Goal: Task Accomplishment & Management: Manage account settings

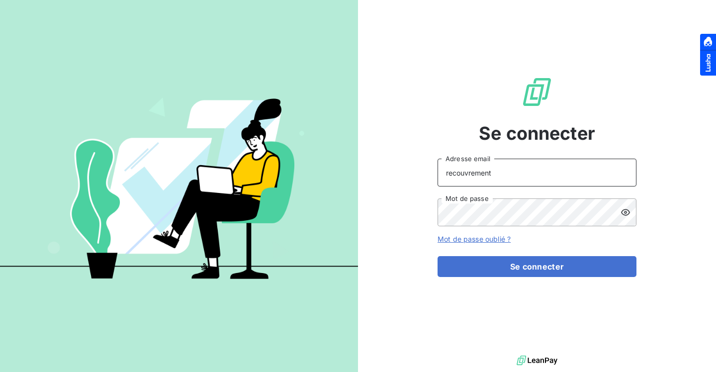
click at [561, 174] on input "recouvrement" at bounding box center [536, 173] width 199 height 28
type input "[PERSON_NAME][EMAIL_ADDRESS][DOMAIN_NAME]"
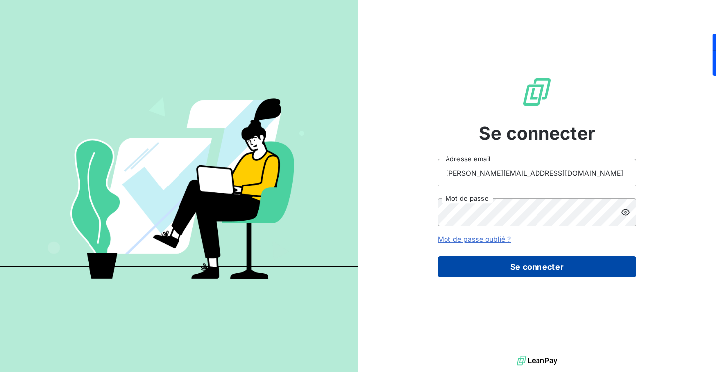
click at [553, 263] on button "Se connecter" at bounding box center [536, 266] width 199 height 21
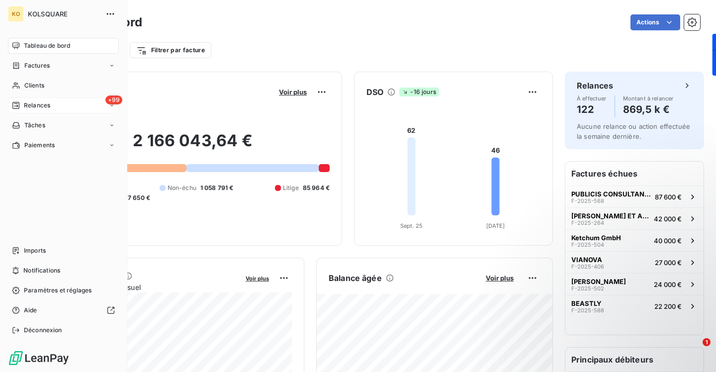
click at [34, 103] on span "Relances" at bounding box center [37, 105] width 26 height 9
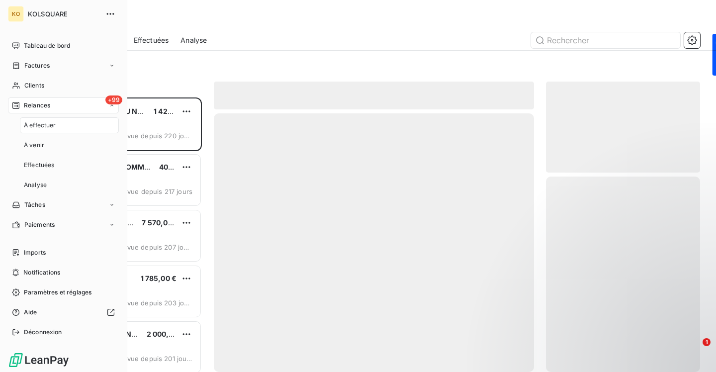
scroll to position [274, 154]
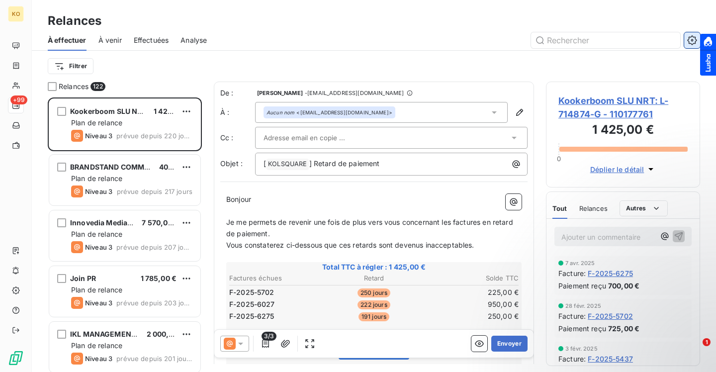
click at [688, 43] on icon "button" at bounding box center [691, 39] width 9 height 9
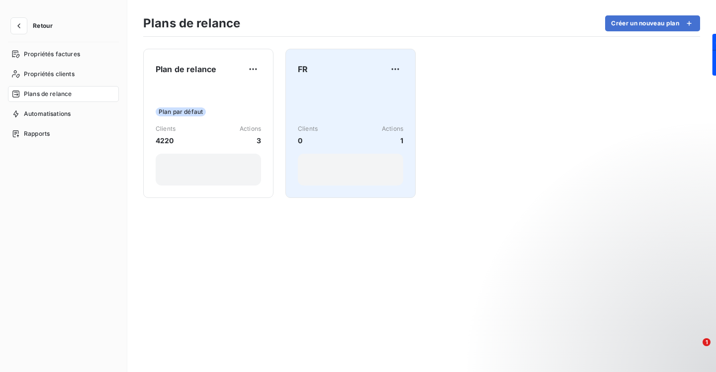
click at [329, 92] on div "Clients 0 Actions 1" at bounding box center [350, 135] width 105 height 100
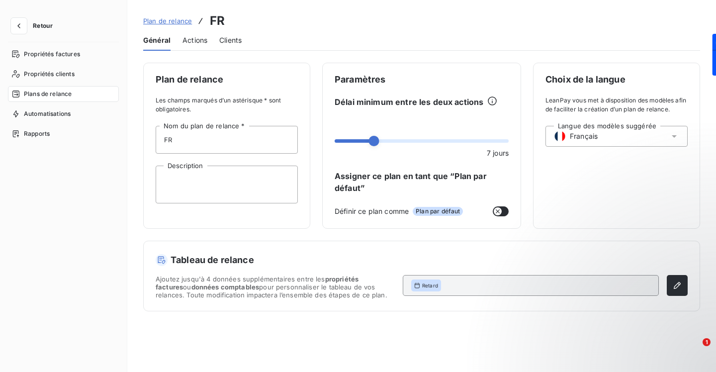
click at [196, 39] on span "Actions" at bounding box center [194, 40] width 25 height 10
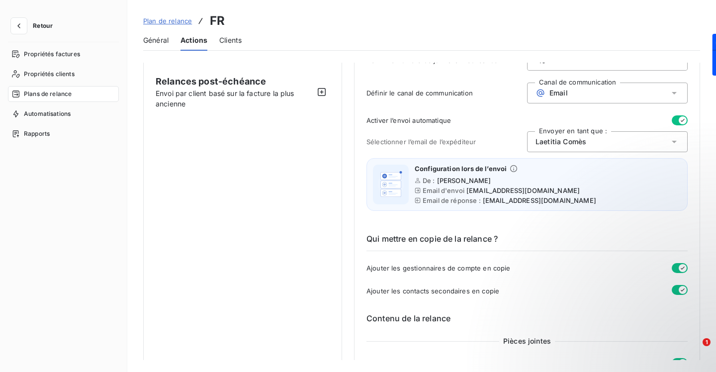
scroll to position [83, 0]
click at [460, 181] on span "[PERSON_NAME]" at bounding box center [464, 181] width 54 height 8
click at [512, 166] on icon at bounding box center [514, 169] width 8 height 8
click at [547, 142] on span "[PERSON_NAME]" at bounding box center [560, 142] width 51 height 10
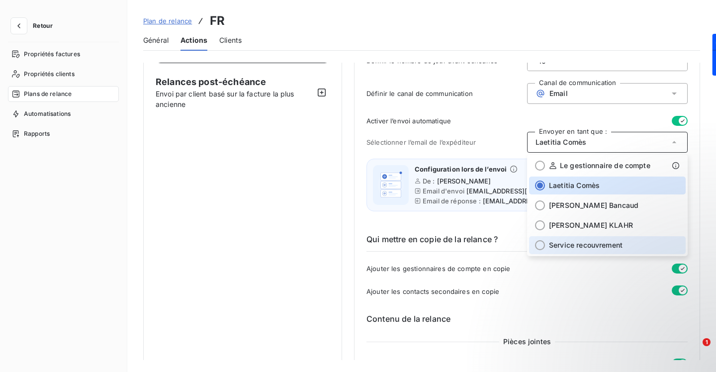
click at [557, 241] on span "Service recouvrement" at bounding box center [586, 245] width 74 height 10
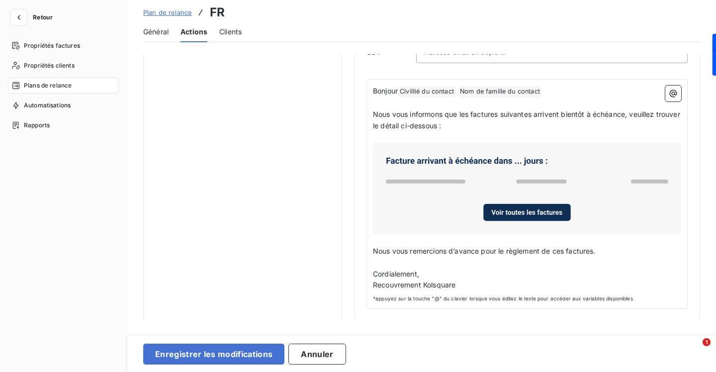
scroll to position [21, 0]
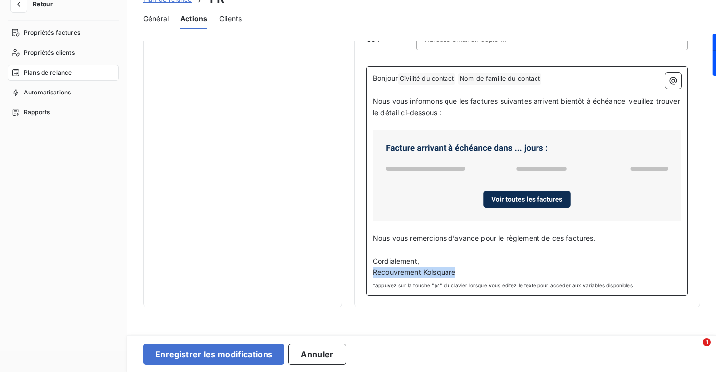
drag, startPoint x: 457, startPoint y: 272, endPoint x: 372, endPoint y: 273, distance: 84.5
click at [372, 273] on div "Bonjour Civilité du contact ﻿ Nom de famille du contact ﻿ ﻿ ﻿ Nous vous informo…" at bounding box center [526, 181] width 321 height 230
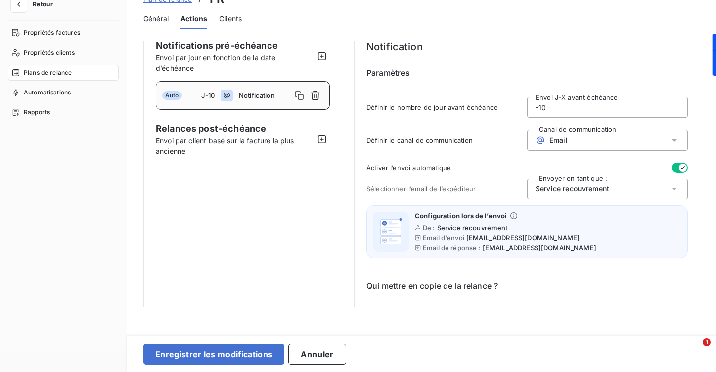
scroll to position [0, 0]
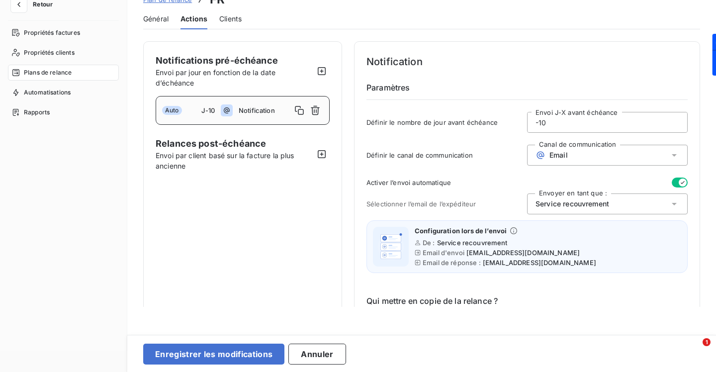
click at [553, 121] on input "-10" at bounding box center [607, 122] width 160 height 20
type input "-1"
click at [323, 153] on icon "button" at bounding box center [322, 154] width 10 height 10
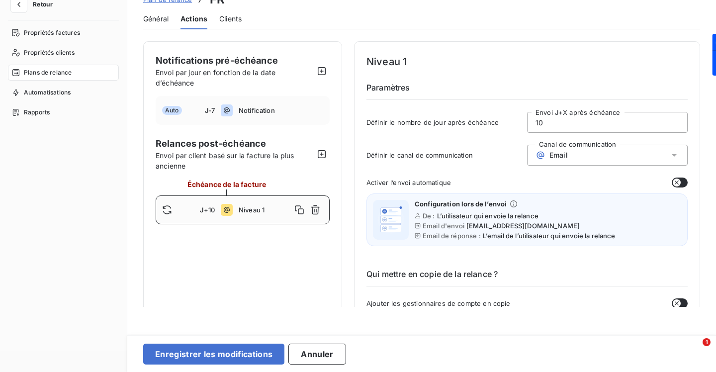
click at [254, 199] on div "J+10 Niveau 1" at bounding box center [243, 209] width 174 height 29
click at [562, 120] on input "10" at bounding box center [607, 122] width 160 height 20
type input "1"
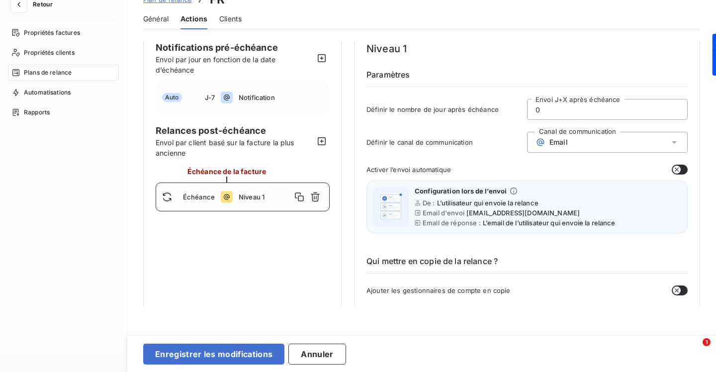
click at [675, 167] on icon "button" at bounding box center [677, 170] width 8 height 8
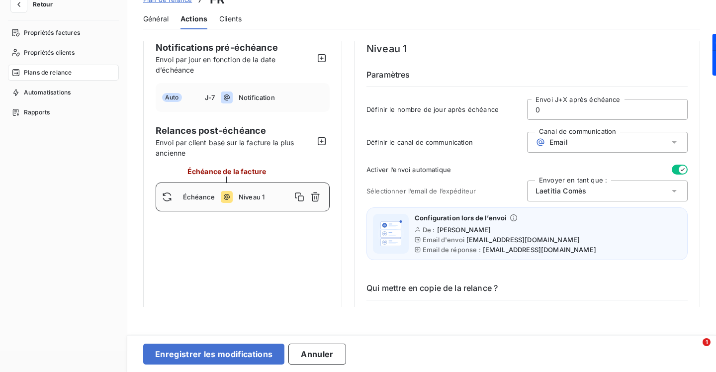
click at [612, 202] on div "Activer l’envoi automatique Sélectionner l’email de l’expéditeur Envoyer en tan…" at bounding box center [526, 215] width 321 height 101
click at [614, 190] on div "[PERSON_NAME]" at bounding box center [607, 190] width 161 height 21
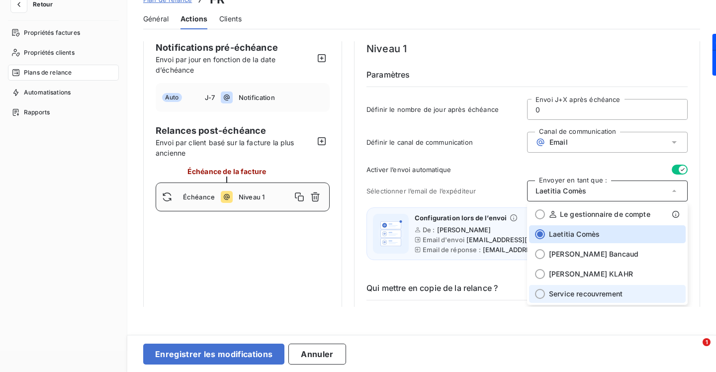
click at [606, 289] on span "Service recouvrement" at bounding box center [586, 294] width 74 height 10
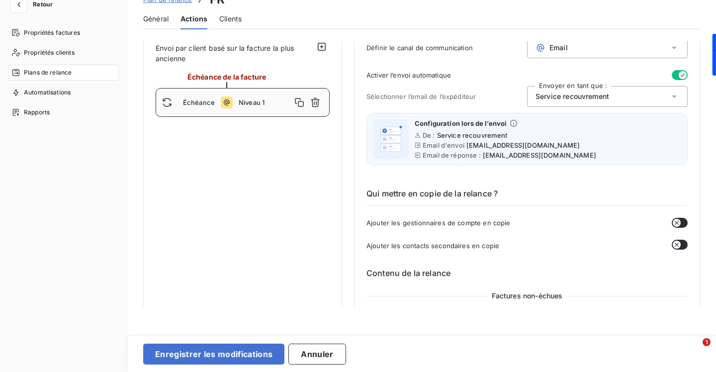
scroll to position [159, 0]
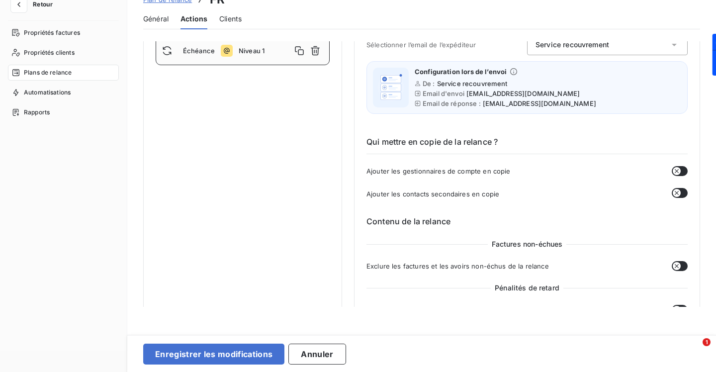
click at [631, 167] on div "Ajouter les gestionnaires de compte en copie" at bounding box center [526, 171] width 321 height 10
click at [676, 171] on icon "button" at bounding box center [677, 171] width 8 height 8
click at [673, 189] on icon "button" at bounding box center [677, 193] width 8 height 8
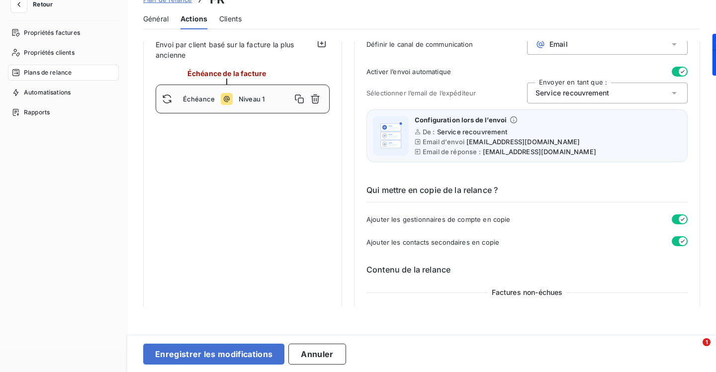
scroll to position [207, 0]
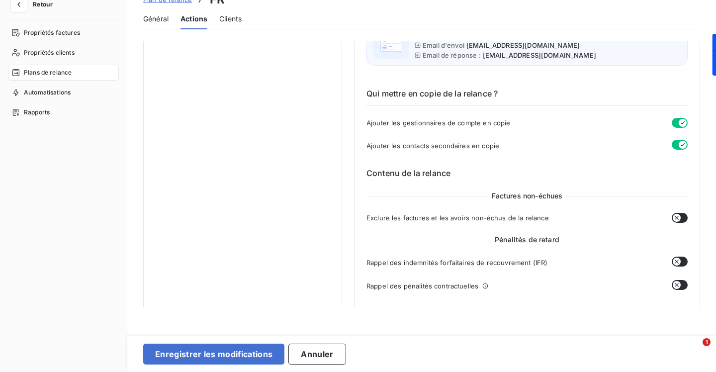
click at [680, 216] on button "button" at bounding box center [680, 218] width 16 height 10
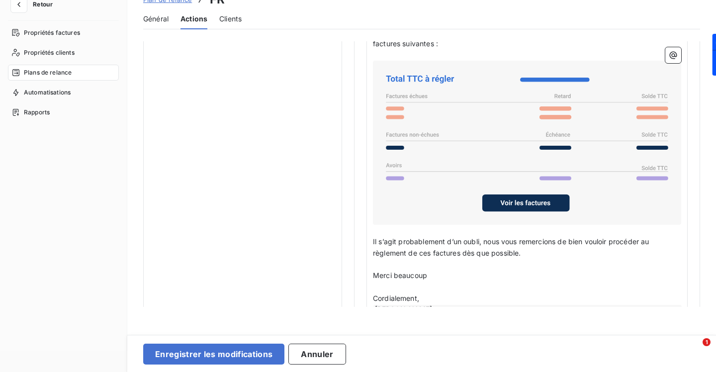
scroll to position [787, 0]
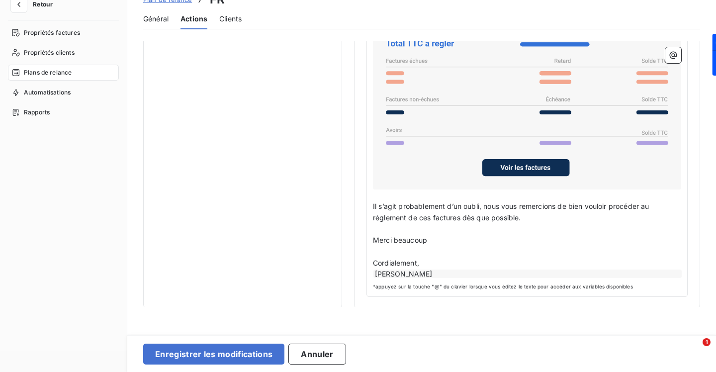
click at [678, 268] on div "Bonjour Civilité du contact ﻿ Nom de famille du contact ﻿ ﻿ ﻿ Sauf erreur de no…" at bounding box center [526, 129] width 321 height 335
click at [671, 271] on div "[PERSON_NAME]" at bounding box center [527, 273] width 308 height 8
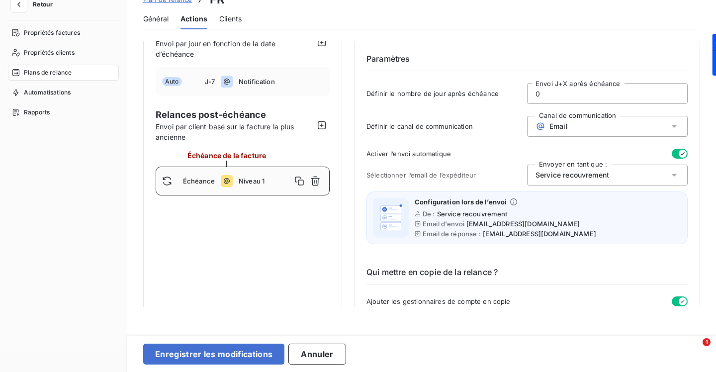
scroll to position [0, 0]
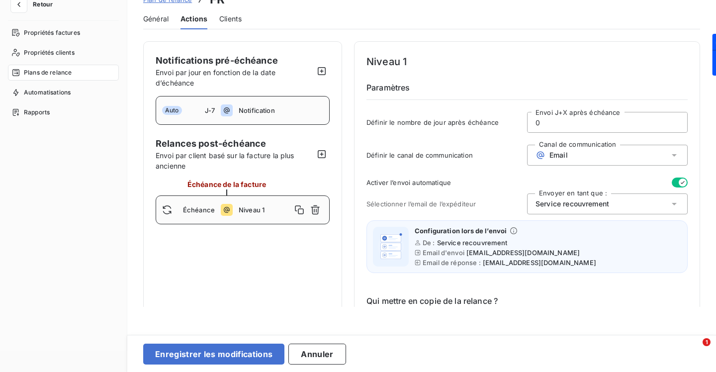
click at [284, 112] on span "Notification" at bounding box center [281, 110] width 85 height 8
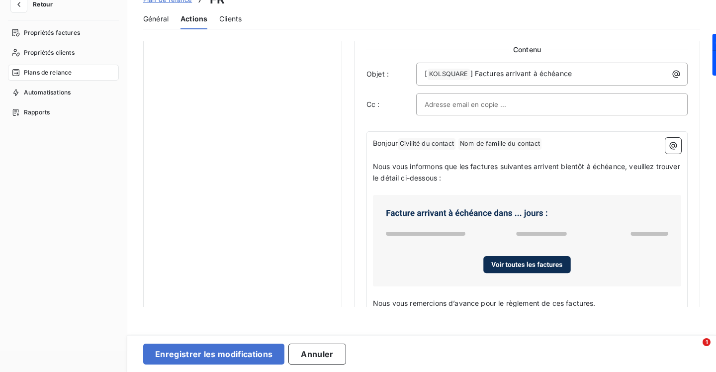
scroll to position [554, 0]
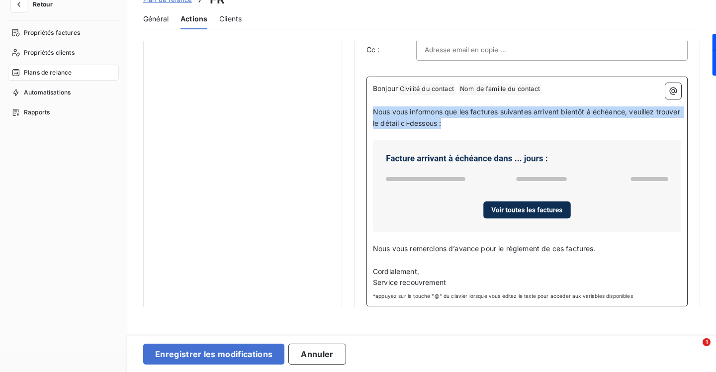
drag, startPoint x: 478, startPoint y: 123, endPoint x: 374, endPoint y: 113, distance: 104.3
click at [373, 113] on p "Nous vous informons que les factures suivantes arrivent bientôt à échéance, veu…" at bounding box center [527, 117] width 308 height 23
copy span "Nous vous informons que les factures suivantes arrivent bientôt à échéance, veu…"
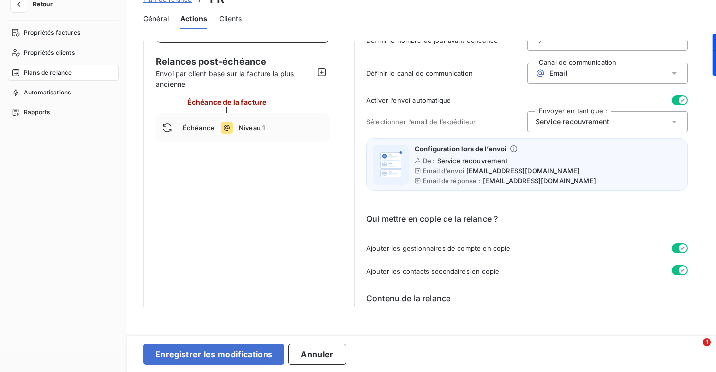
scroll to position [0, 0]
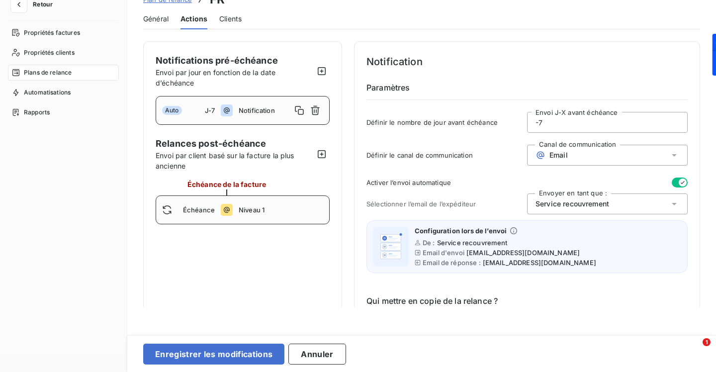
click at [273, 212] on span "Niveau 1" at bounding box center [281, 210] width 85 height 8
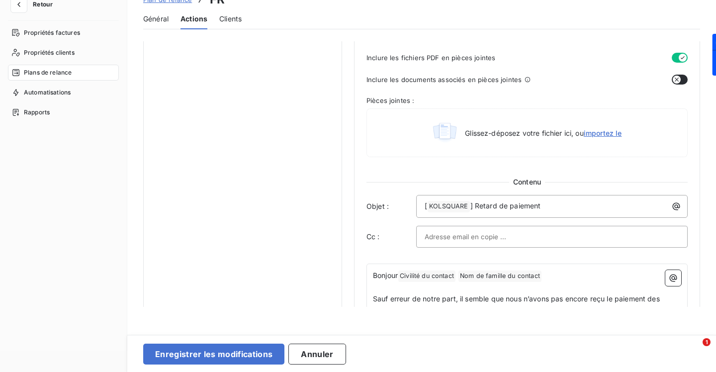
scroll to position [530, 0]
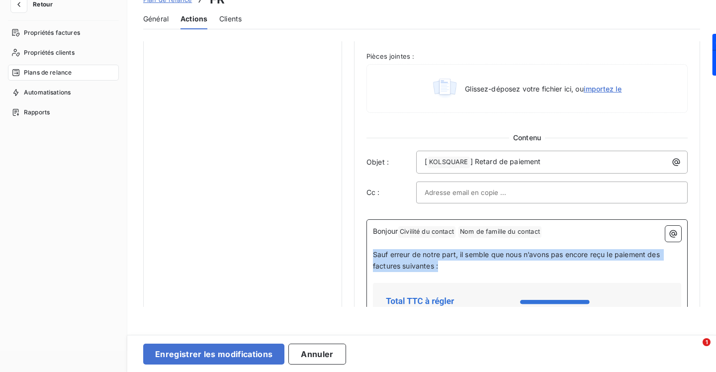
drag, startPoint x: 450, startPoint y: 265, endPoint x: 367, endPoint y: 256, distance: 83.6
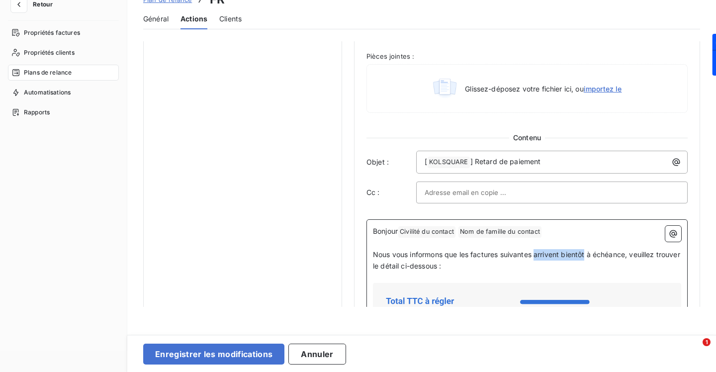
drag, startPoint x: 588, startPoint y: 254, endPoint x: 537, endPoint y: 253, distance: 50.7
click at [537, 253] on span "Nous vous informons que les factures suivantes arrivent bientôt à échéance, veu…" at bounding box center [527, 260] width 309 height 20
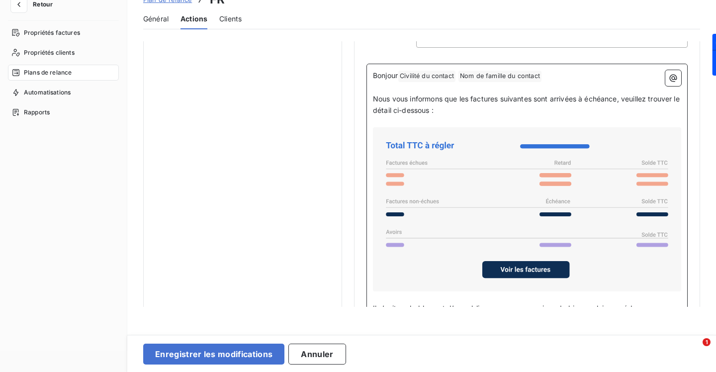
scroll to position [789, 0]
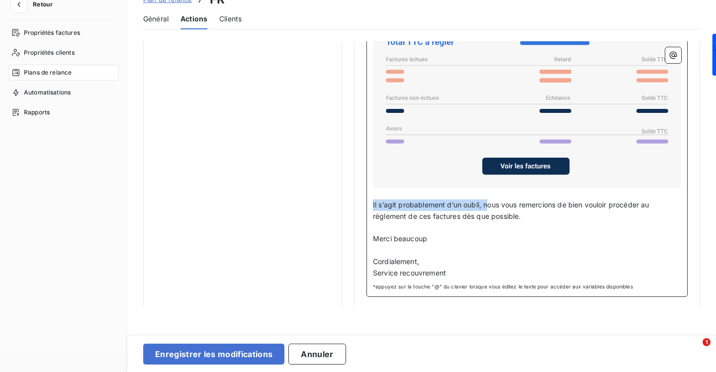
drag, startPoint x: 487, startPoint y: 201, endPoint x: 366, endPoint y: 203, distance: 121.3
click at [366, 203] on div "Bonjour Civilité du contact ﻿ Nom de famille du contact ﻿ ﻿ ﻿ Nous vous informo…" at bounding box center [526, 128] width 321 height 337
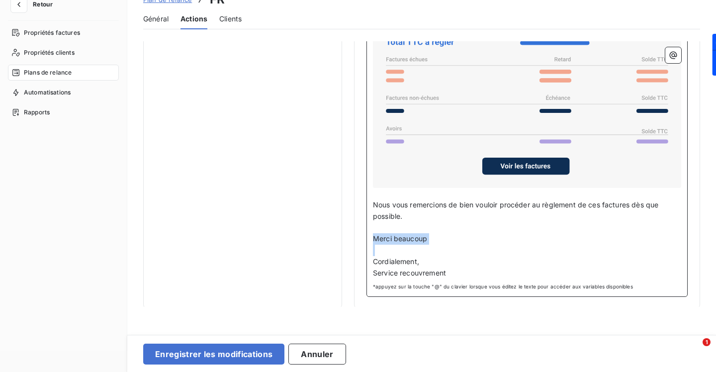
drag, startPoint x: 373, startPoint y: 259, endPoint x: 370, endPoint y: 239, distance: 20.6
click at [370, 239] on div "Bonjour Civilité du contact ﻿ Nom de famille du contact ﻿ ﻿ ﻿ Nous vous informo…" at bounding box center [526, 128] width 321 height 337
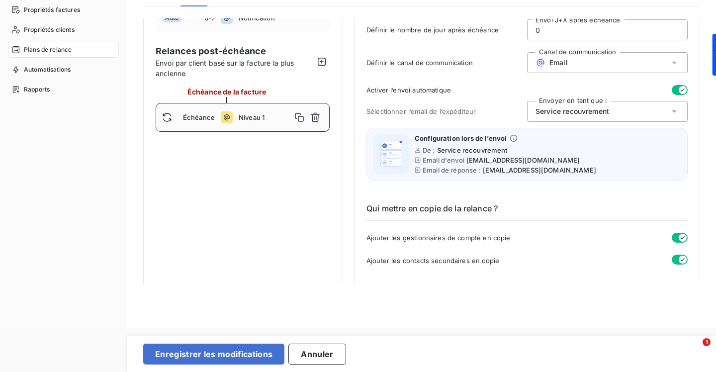
scroll to position [33, 0]
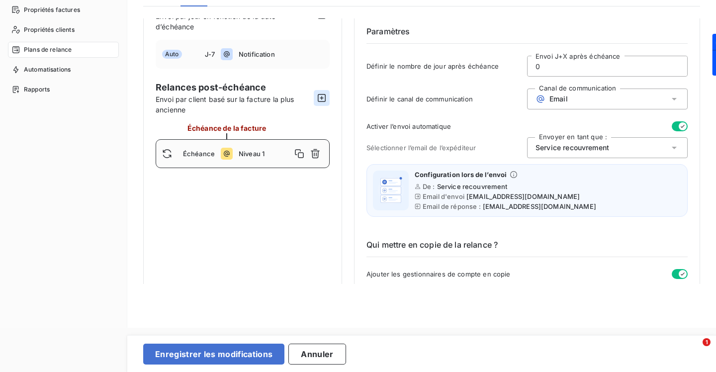
click at [323, 97] on icon "button" at bounding box center [322, 98] width 10 height 10
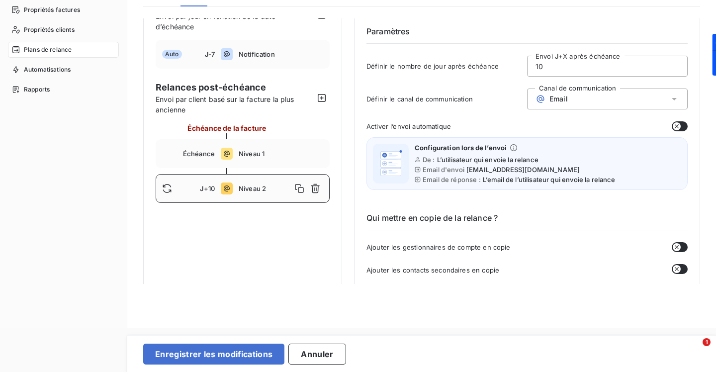
click at [263, 192] on span "Niveau 2" at bounding box center [265, 188] width 53 height 8
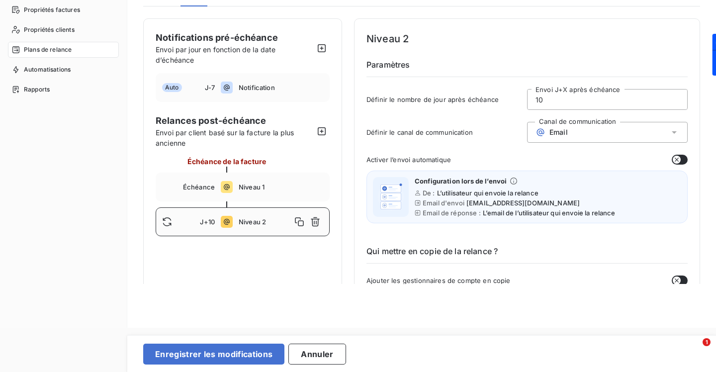
drag, startPoint x: 547, startPoint y: 99, endPoint x: 524, endPoint y: 99, distance: 22.9
click at [527, 99] on div "10 Envoi J+X après échéance" at bounding box center [607, 99] width 161 height 21
type input "7"
click at [678, 158] on button "button" at bounding box center [680, 160] width 16 height 10
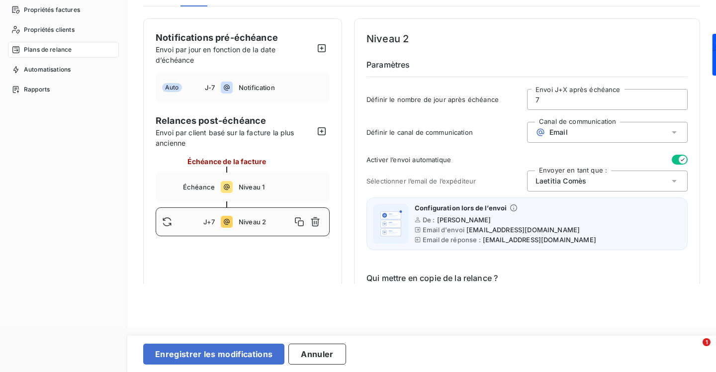
scroll to position [19, 0]
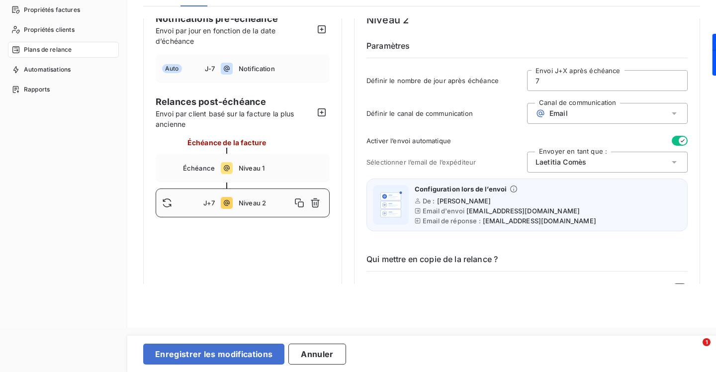
click at [583, 154] on div "[PERSON_NAME]" at bounding box center [607, 162] width 161 height 21
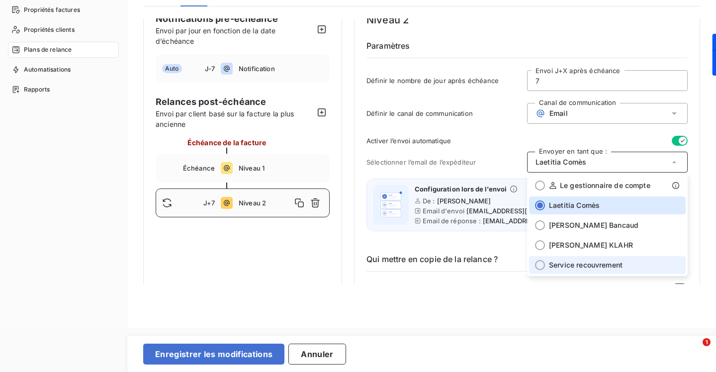
click at [583, 262] on span "Service recouvrement" at bounding box center [586, 265] width 74 height 10
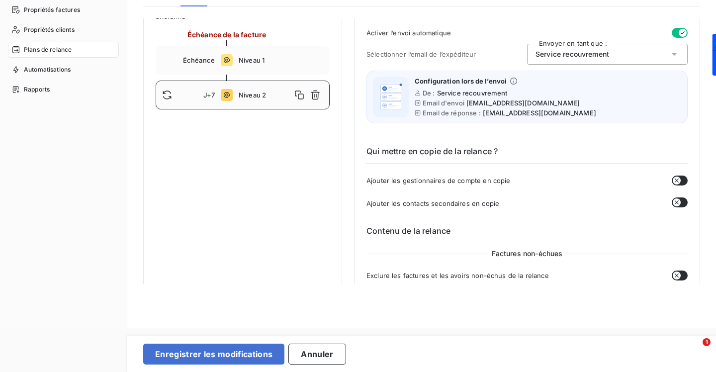
scroll to position [132, 0]
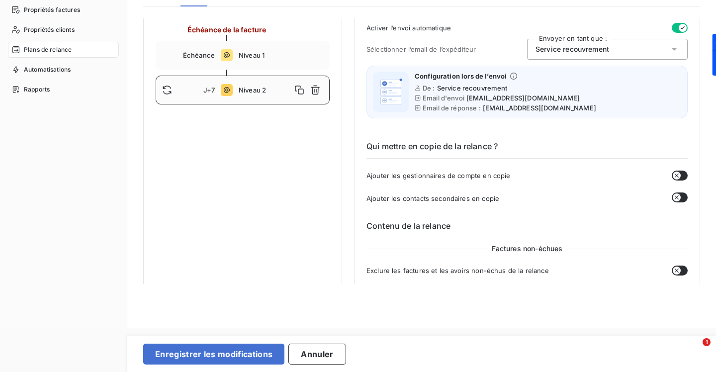
click at [676, 174] on icon "button" at bounding box center [677, 175] width 8 height 8
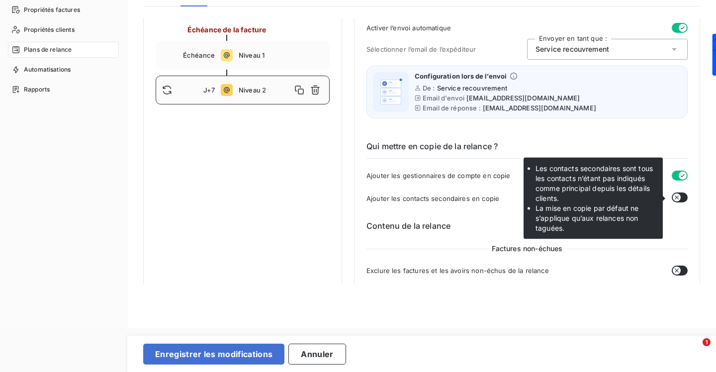
click at [682, 193] on button "button" at bounding box center [680, 197] width 16 height 10
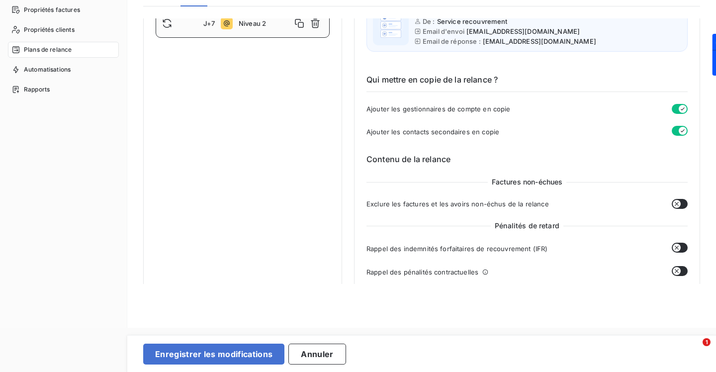
scroll to position [263, 0]
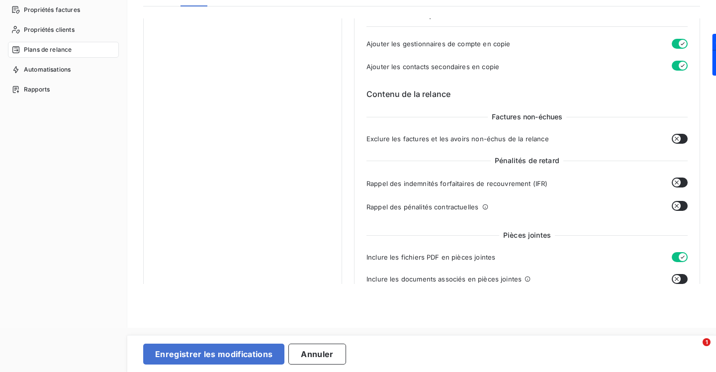
click at [680, 137] on button "button" at bounding box center [680, 139] width 16 height 10
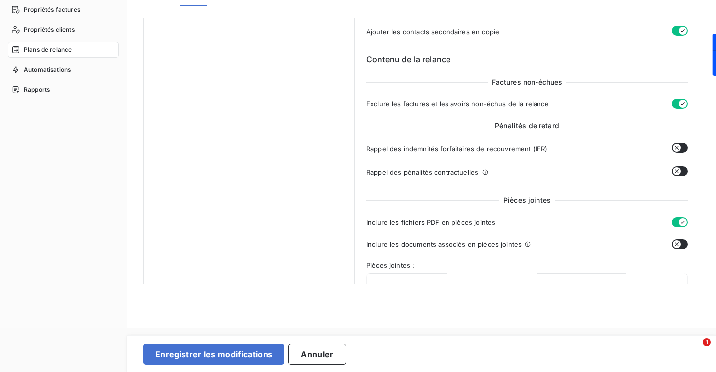
click at [679, 150] on button "button" at bounding box center [680, 148] width 16 height 10
click at [679, 169] on button "button" at bounding box center [680, 171] width 16 height 10
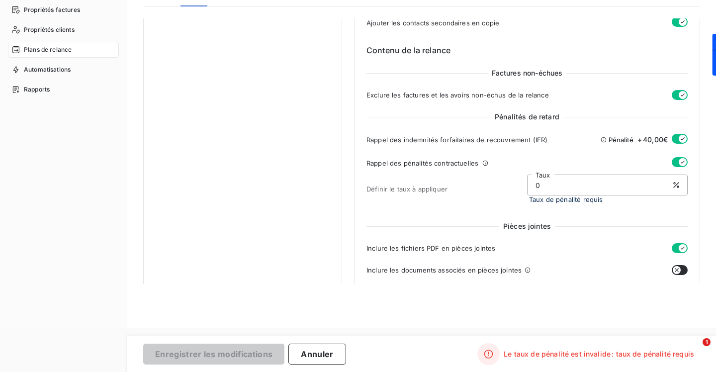
scroll to position [309, 0]
click at [534, 184] on input "0" at bounding box center [607, 183] width 160 height 20
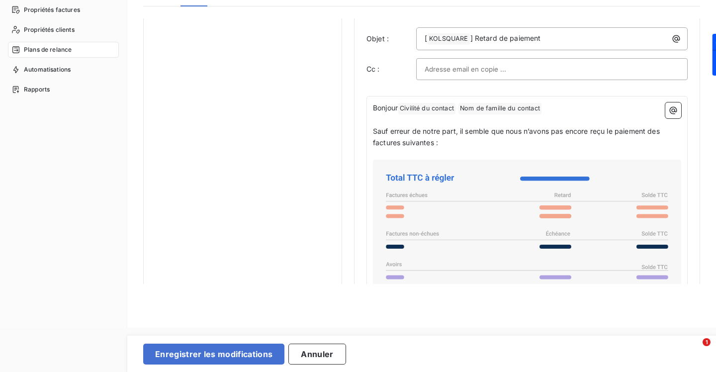
scroll to position [814, 0]
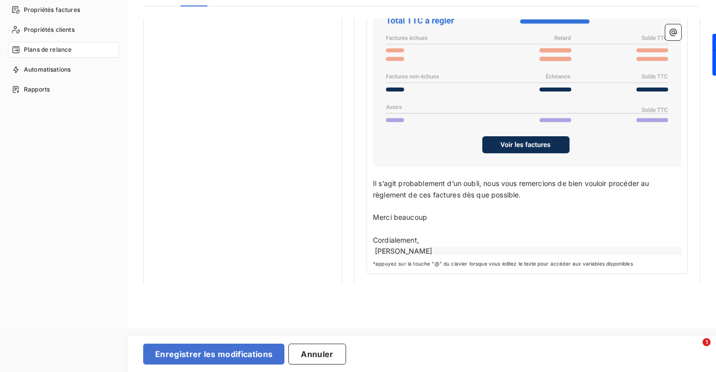
type input "10"
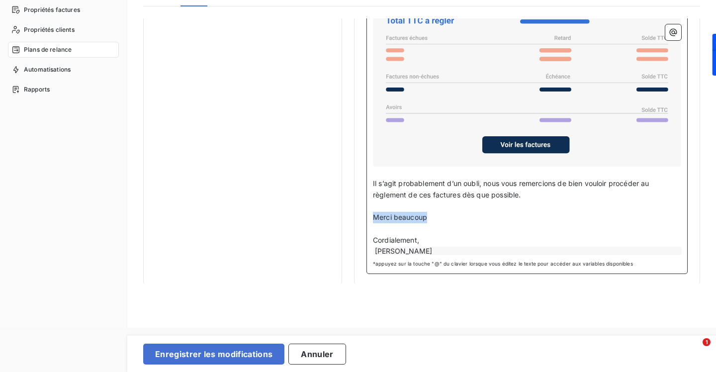
drag, startPoint x: 456, startPoint y: 215, endPoint x: 365, endPoint y: 215, distance: 91.0
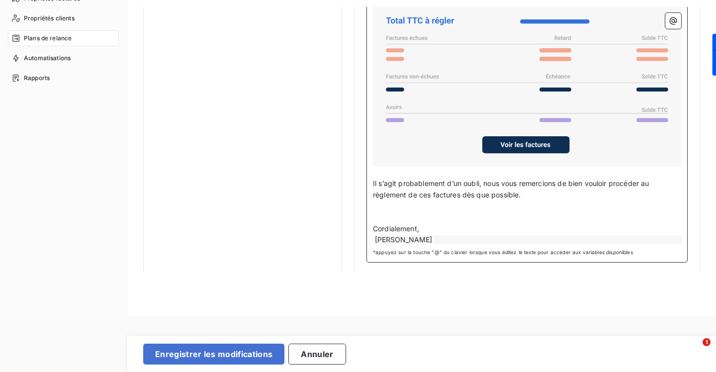
scroll to position [67, 0]
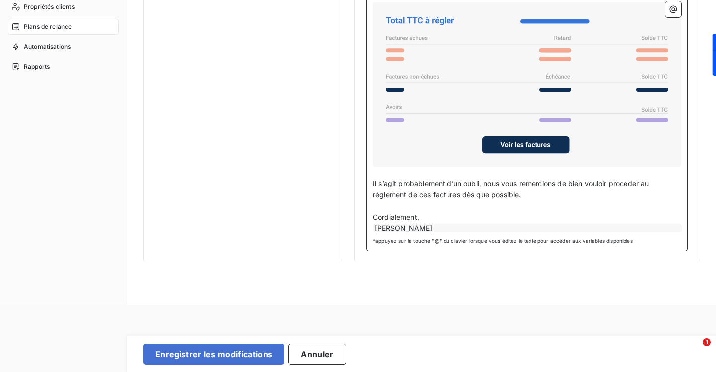
click at [567, 224] on div "[PERSON_NAME]" at bounding box center [527, 228] width 308 height 8
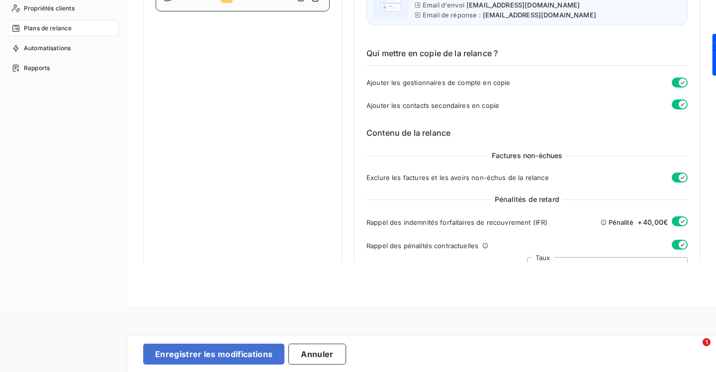
scroll to position [0, 0]
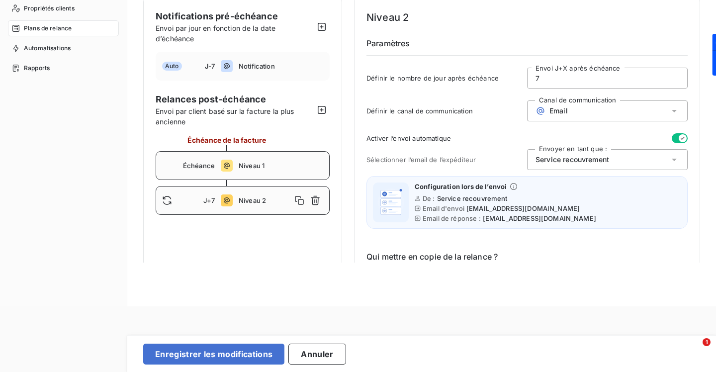
click at [298, 165] on span "Niveau 1" at bounding box center [281, 166] width 85 height 8
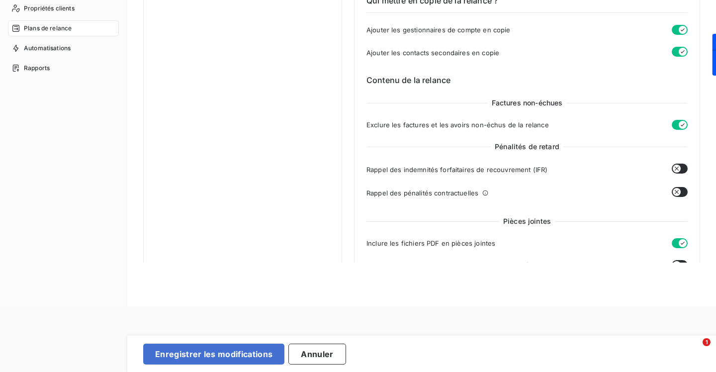
scroll to position [69, 0]
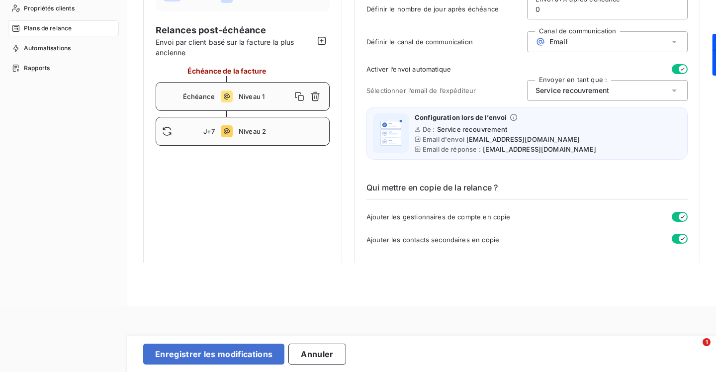
click at [288, 140] on div "J+7 Niveau 2" at bounding box center [243, 131] width 174 height 29
click at [300, 131] on icon "button" at bounding box center [299, 131] width 10 height 10
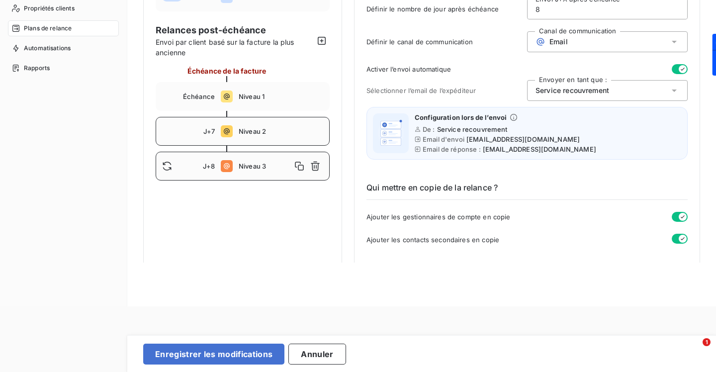
click at [275, 165] on span "Niveau 3" at bounding box center [265, 166] width 53 height 8
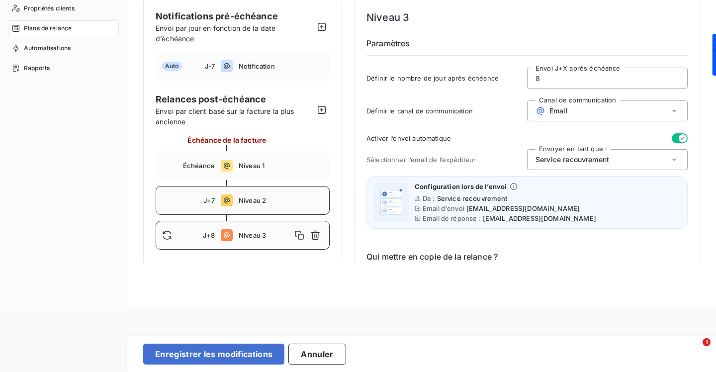
drag, startPoint x: 542, startPoint y: 77, endPoint x: 529, endPoint y: 77, distance: 12.9
click at [529, 77] on input "8" at bounding box center [607, 78] width 160 height 20
click at [292, 196] on span "Niveau 2" at bounding box center [281, 200] width 85 height 8
click at [284, 230] on div "J+14 Niveau 3" at bounding box center [243, 235] width 174 height 29
click at [281, 198] on span "Niveau 2" at bounding box center [281, 200] width 85 height 8
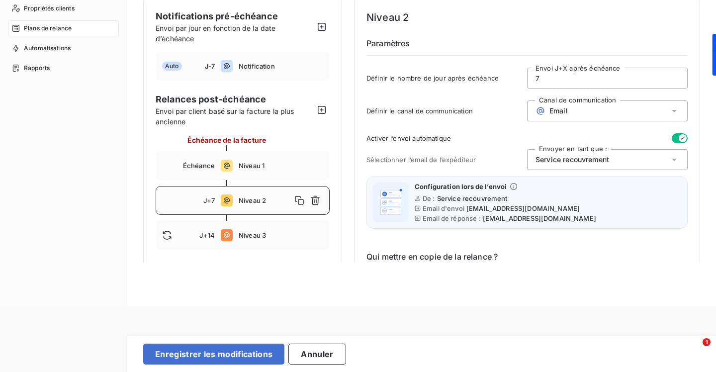
drag, startPoint x: 541, startPoint y: 80, endPoint x: 527, endPoint y: 80, distance: 13.9
click at [527, 80] on input "7" at bounding box center [607, 78] width 160 height 20
click at [263, 162] on span "Niveau 1" at bounding box center [281, 166] width 85 height 8
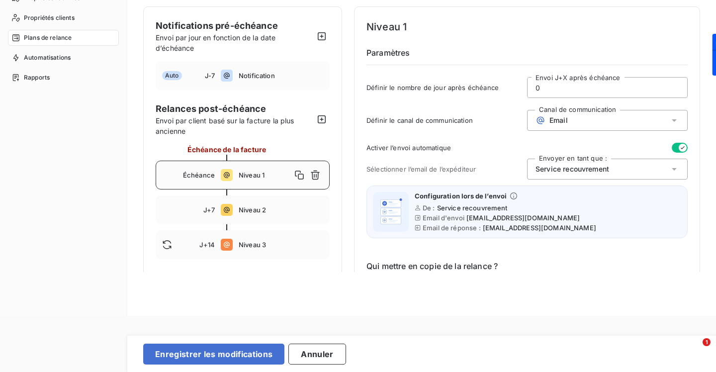
scroll to position [52, 0]
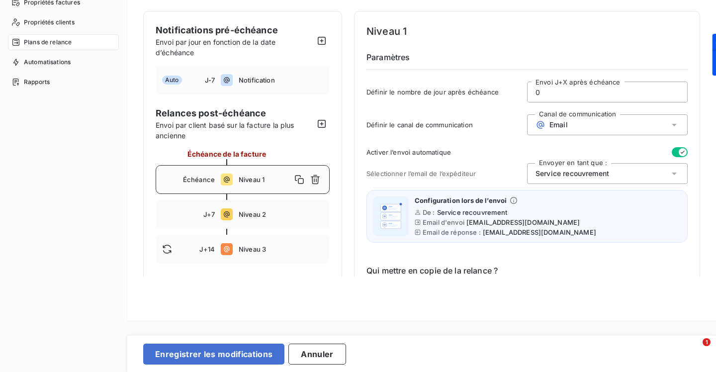
drag, startPoint x: 538, startPoint y: 90, endPoint x: 525, endPoint y: 90, distance: 12.9
click at [527, 90] on input "0" at bounding box center [607, 92] width 160 height 20
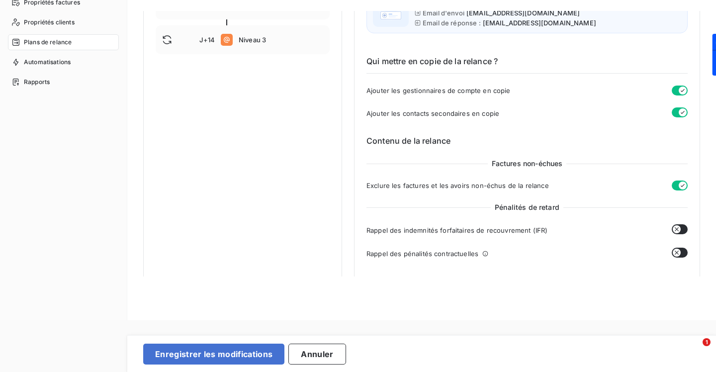
scroll to position [0, 0]
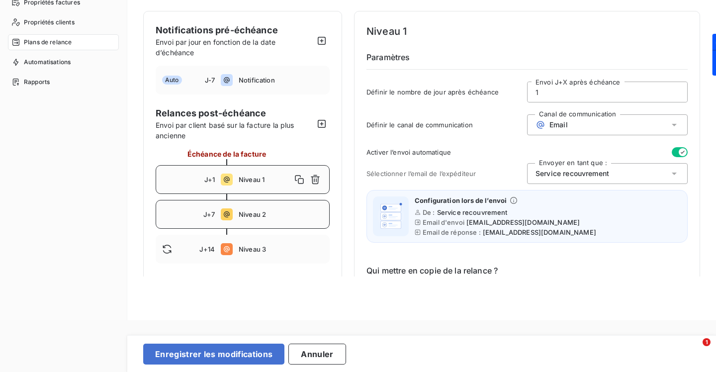
click at [230, 216] on icon at bounding box center [227, 214] width 12 height 12
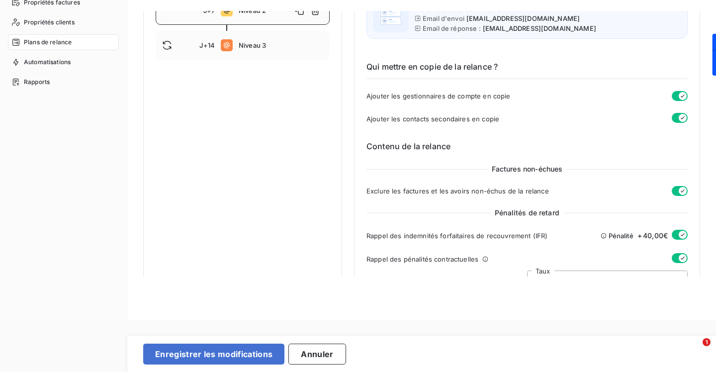
scroll to position [119, 0]
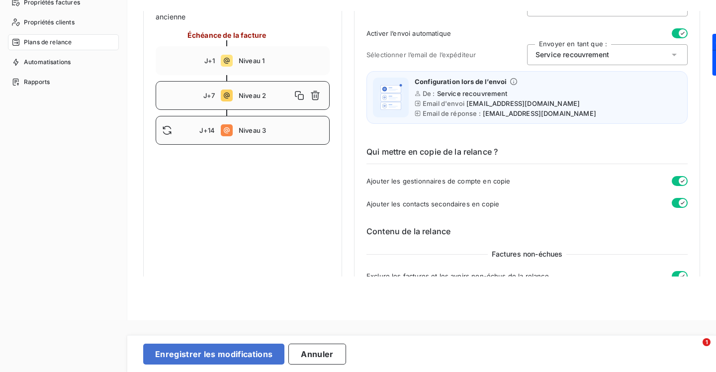
click at [270, 127] on span "Niveau 3" at bounding box center [281, 130] width 85 height 8
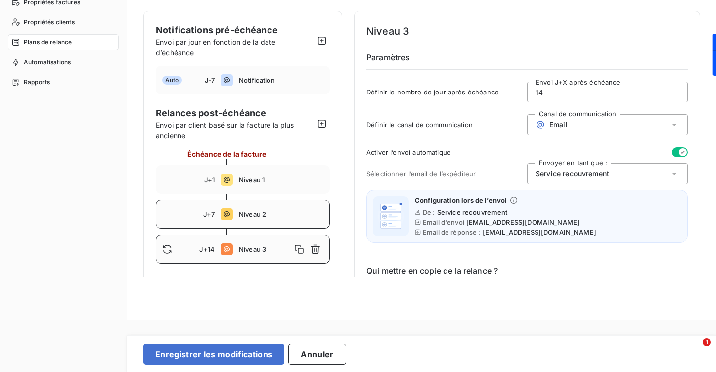
scroll to position [49, 0]
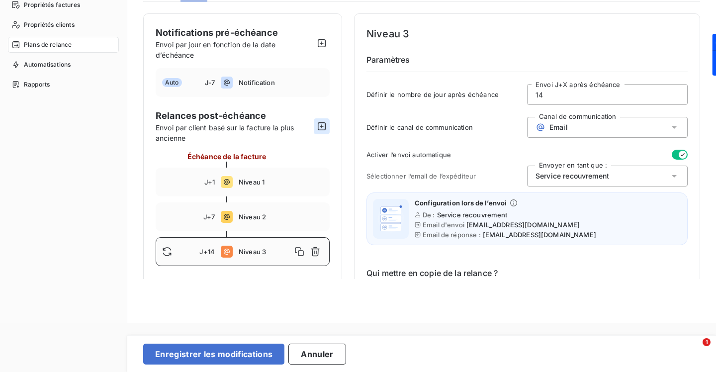
click at [326, 125] on icon "button" at bounding box center [322, 126] width 10 height 10
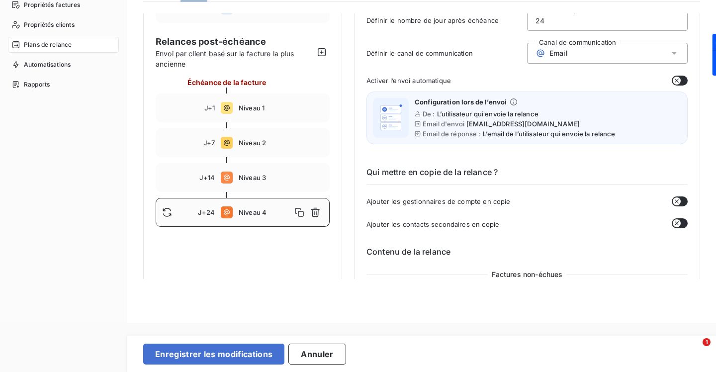
scroll to position [85, 0]
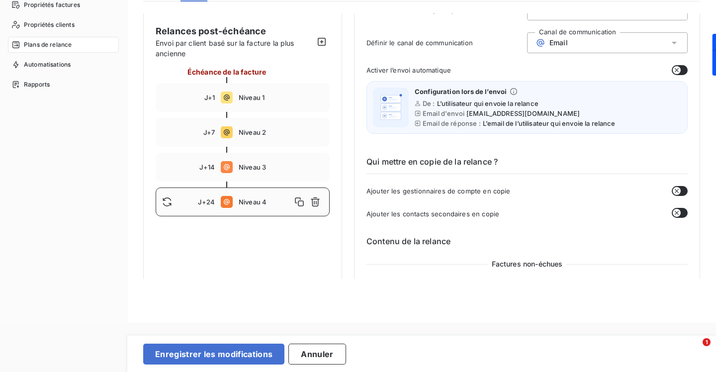
click at [277, 211] on div "J+24 Niveau 4" at bounding box center [243, 201] width 174 height 29
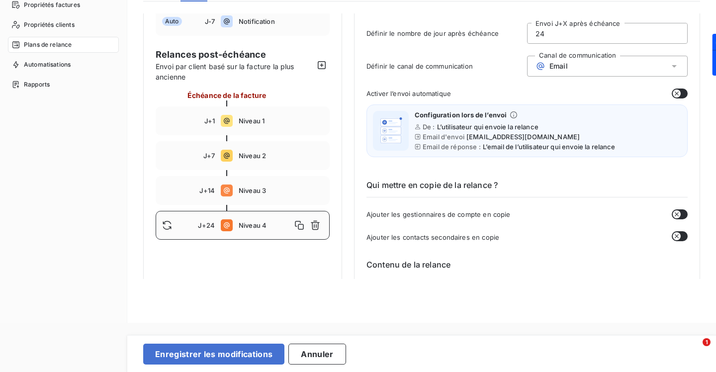
scroll to position [70, 0]
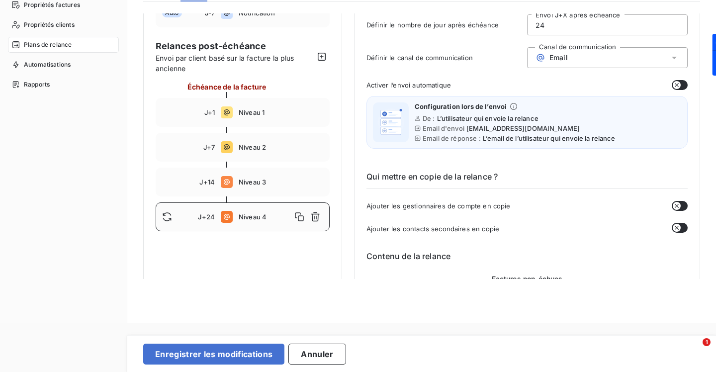
click at [674, 85] on icon "button" at bounding box center [677, 85] width 8 height 8
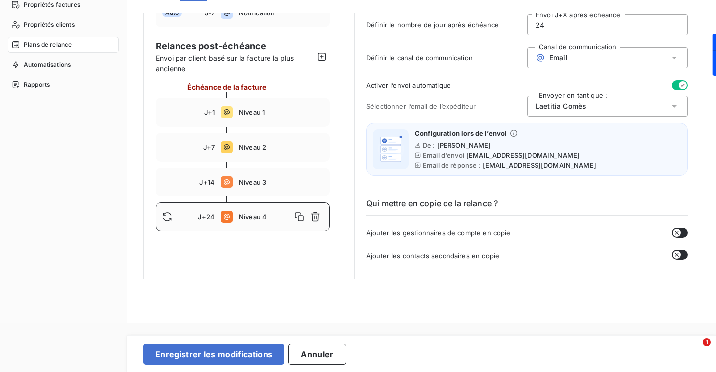
click at [606, 106] on div "[PERSON_NAME]" at bounding box center [607, 106] width 161 height 21
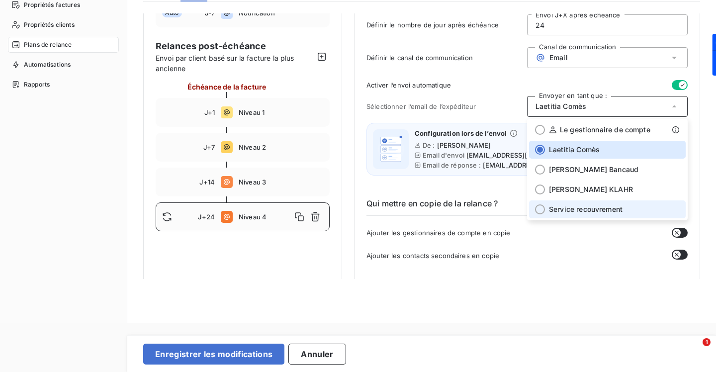
click at [578, 217] on li "Service recouvrement" at bounding box center [607, 209] width 157 height 18
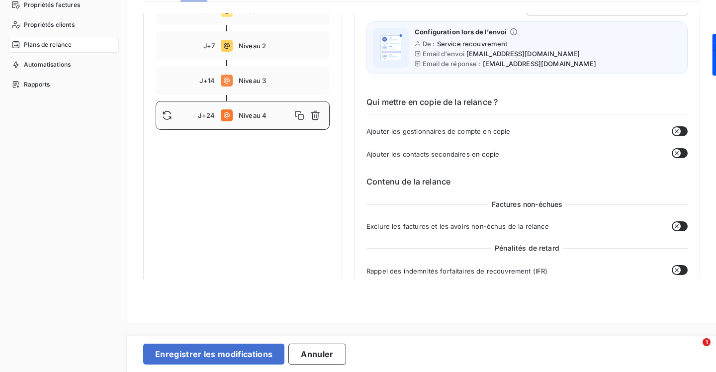
scroll to position [188, 0]
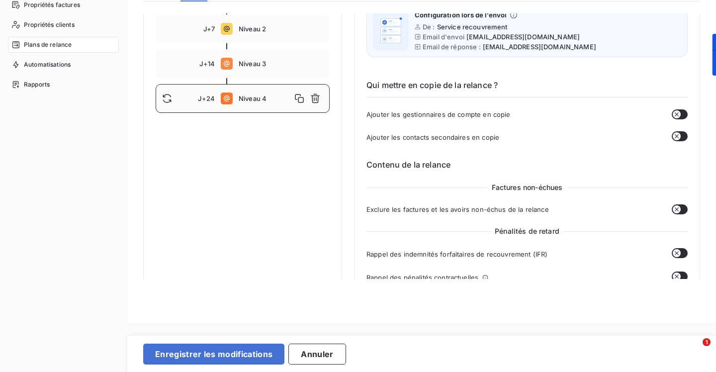
click at [673, 111] on icon "button" at bounding box center [677, 114] width 8 height 8
click at [676, 132] on button "button" at bounding box center [680, 136] width 16 height 10
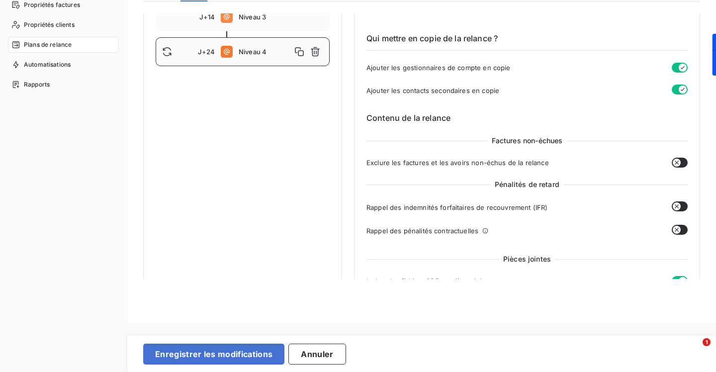
click at [682, 167] on div "Exclure les factures et les avoirs non-échus de la relance" at bounding box center [526, 163] width 321 height 10
click at [681, 162] on button "button" at bounding box center [680, 163] width 16 height 10
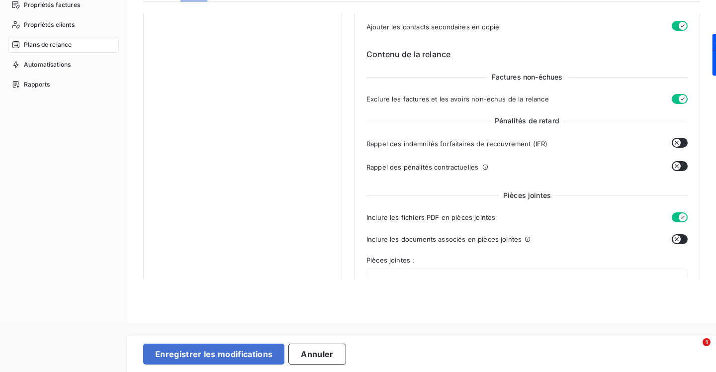
scroll to position [308, 0]
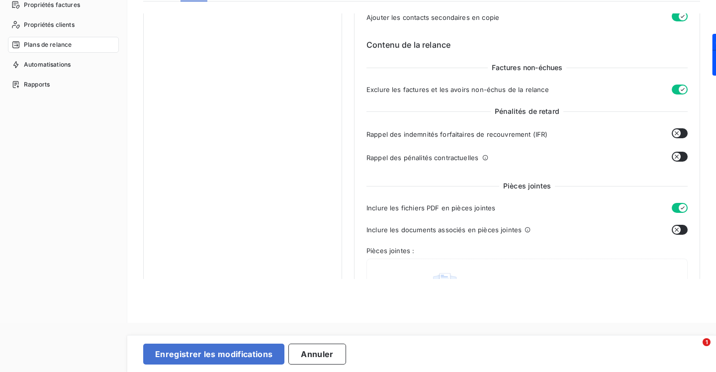
click at [677, 130] on button "button" at bounding box center [680, 133] width 16 height 10
click at [677, 158] on button "button" at bounding box center [680, 157] width 16 height 10
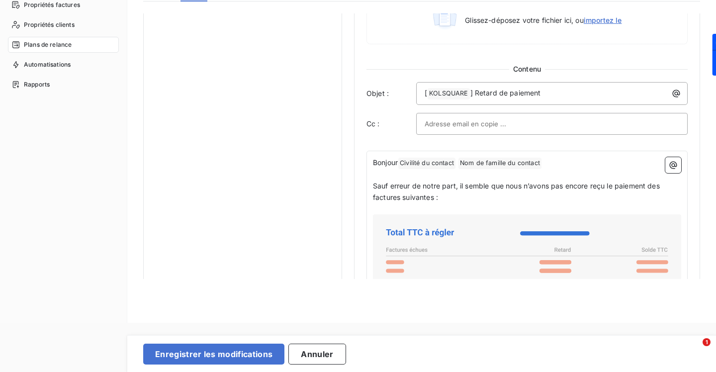
scroll to position [611, 0]
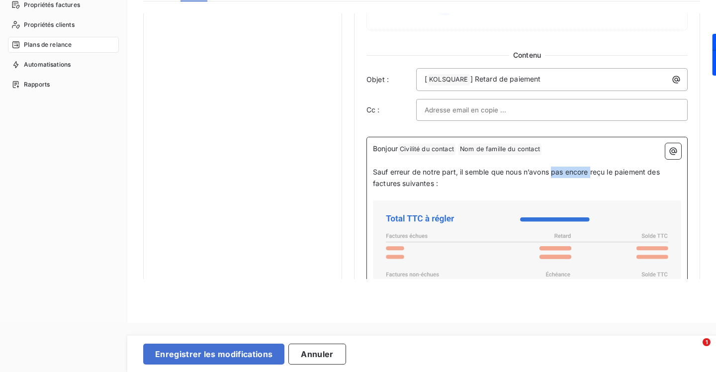
drag, startPoint x: 592, startPoint y: 171, endPoint x: 554, endPoint y: 171, distance: 37.3
click at [554, 171] on span "Sauf erreur de notre part, il semble que nous n’avons pas encore reçu le paieme…" at bounding box center [517, 178] width 289 height 20
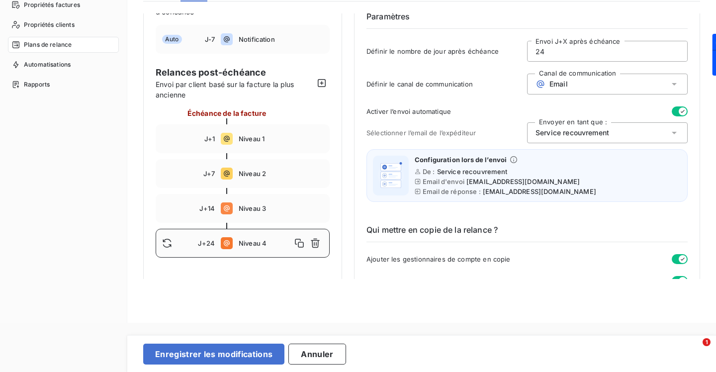
scroll to position [54, 0]
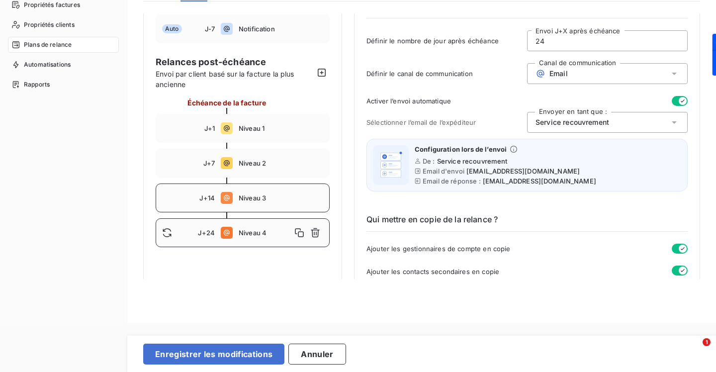
click at [302, 201] on span "Niveau 3" at bounding box center [281, 198] width 85 height 8
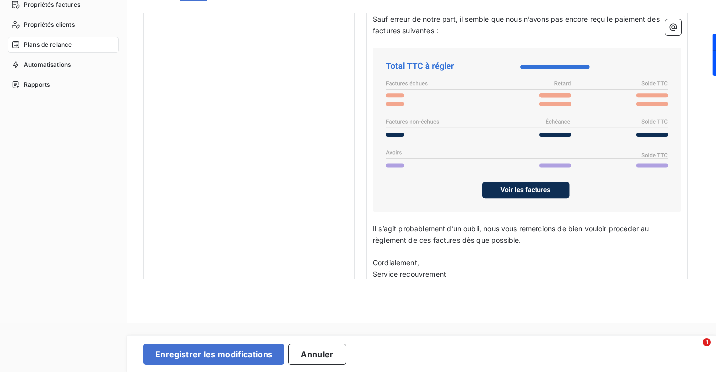
scroll to position [766, 0]
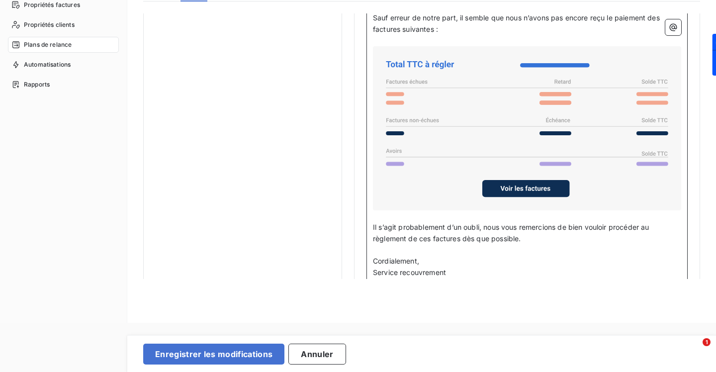
click at [542, 238] on p "Il s’agit probablement d’un oubli, nous vous remercions de bien vouloir procéde…" at bounding box center [527, 233] width 308 height 23
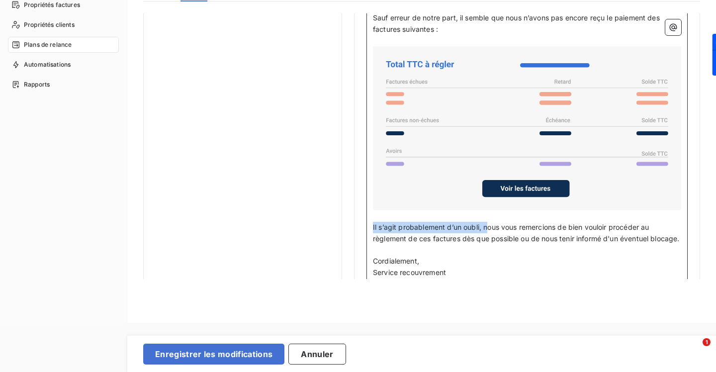
drag, startPoint x: 488, startPoint y: 223, endPoint x: 369, endPoint y: 220, distance: 118.9
click at [369, 220] on div "Bonjour Civilité du contact ﻿ Nom de famille du contact ﻿ ﻿ ﻿ Sauf erreur de no…" at bounding box center [526, 140] width 321 height 314
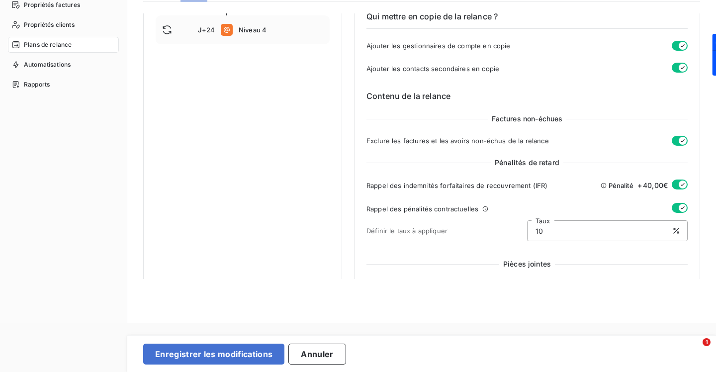
scroll to position [118, 0]
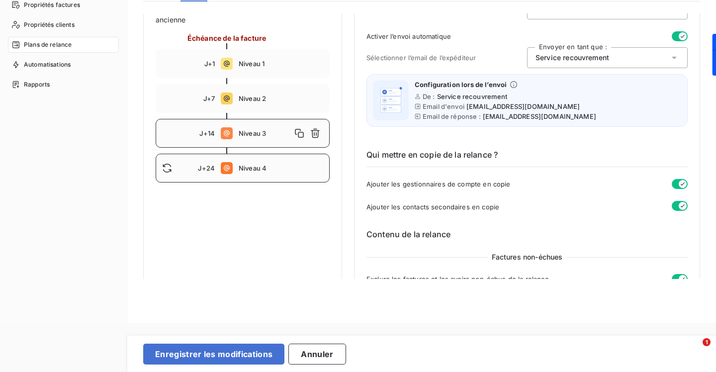
click at [281, 168] on span "Niveau 4" at bounding box center [281, 168] width 85 height 8
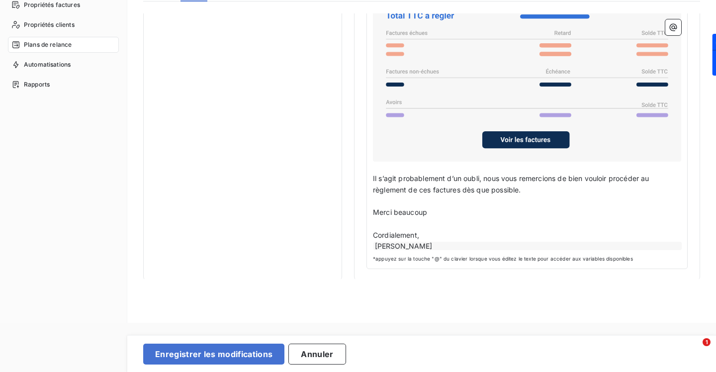
scroll to position [814, 0]
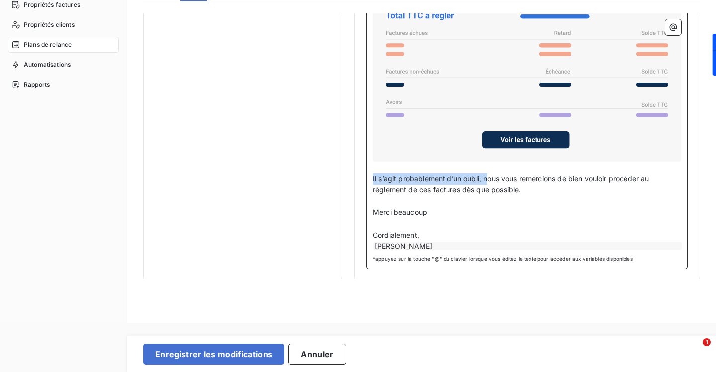
drag, startPoint x: 488, startPoint y: 175, endPoint x: 369, endPoint y: 173, distance: 118.8
click at [369, 173] on div "Bonjour Civilité du contact ﻿ Nom de famille du contact ﻿ ﻿ ﻿ Sauf erreur de no…" at bounding box center [526, 101] width 321 height 335
click at [466, 242] on div "[PERSON_NAME]" at bounding box center [527, 246] width 308 height 8
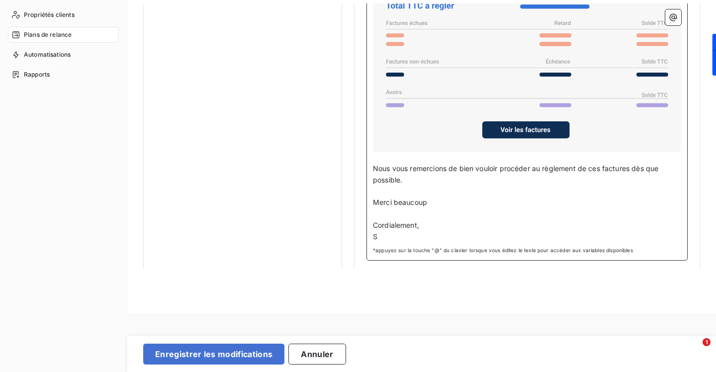
scroll to position [49, 0]
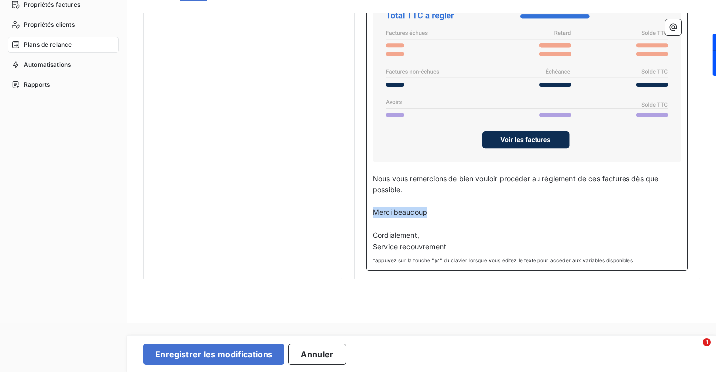
drag, startPoint x: 451, startPoint y: 212, endPoint x: 367, endPoint y: 207, distance: 84.7
click at [366, 207] on div "Bonjour Civilité du contact ﻿ Nom de famille du contact ﻿ ﻿ ﻿ Sauf erreur de no…" at bounding box center [526, 102] width 321 height 337
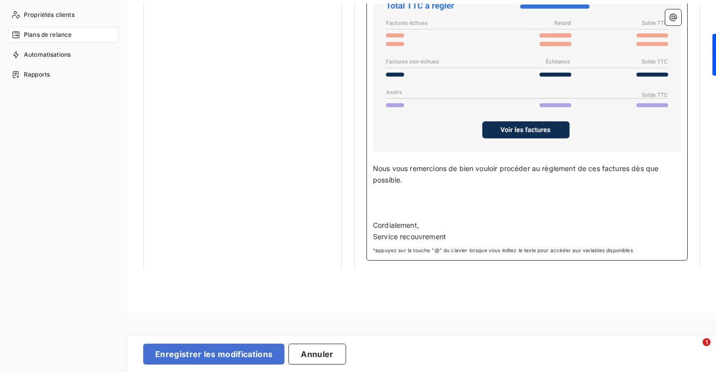
scroll to position [804, 0]
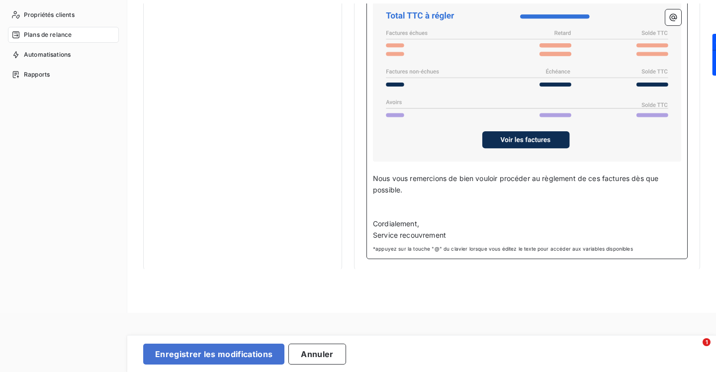
click at [422, 189] on p "Nous vous remercions de bien vouloir procéder au règlement de ces factures dès …" at bounding box center [527, 184] width 308 height 23
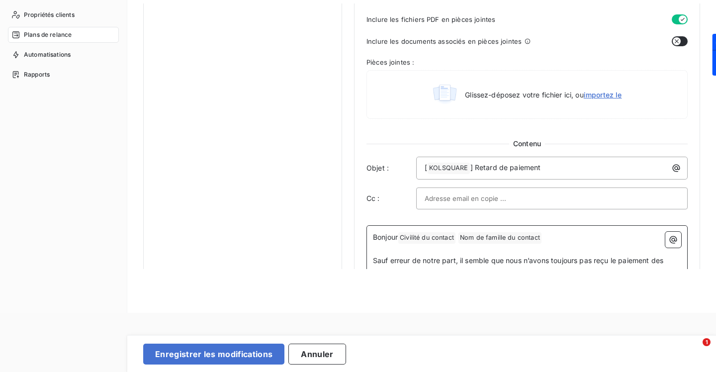
scroll to position [530, 0]
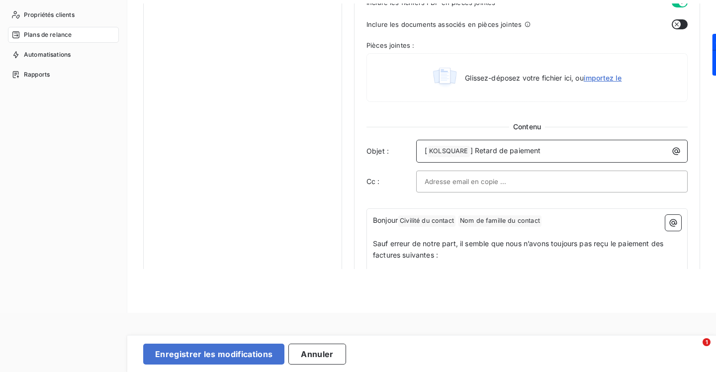
click at [561, 152] on p "[ KOLSQUARE ﻿ ] Retard de paiement" at bounding box center [554, 151] width 259 height 12
drag, startPoint x: 563, startPoint y: 151, endPoint x: 475, endPoint y: 151, distance: 87.5
click at [475, 151] on p "[ KOLSQUARE ﻿ ] Retard de paiement" at bounding box center [554, 151] width 259 height 12
click at [582, 149] on p "[ KOLSQUARE ﻿ ] Retard de paiement" at bounding box center [554, 151] width 259 height 12
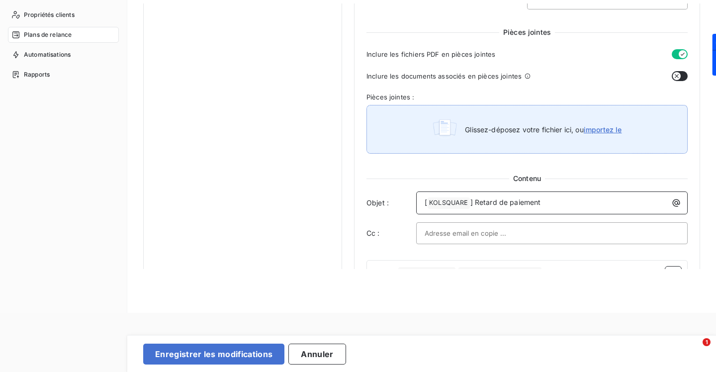
scroll to position [485, 0]
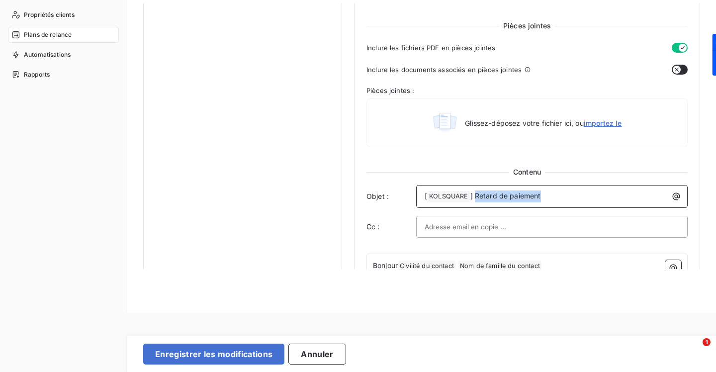
drag, startPoint x: 544, startPoint y: 195, endPoint x: 474, endPoint y: 193, distance: 69.6
click at [474, 193] on p "[ KOLSQUARE ﻿ ] Retard de paiement" at bounding box center [554, 196] width 259 height 12
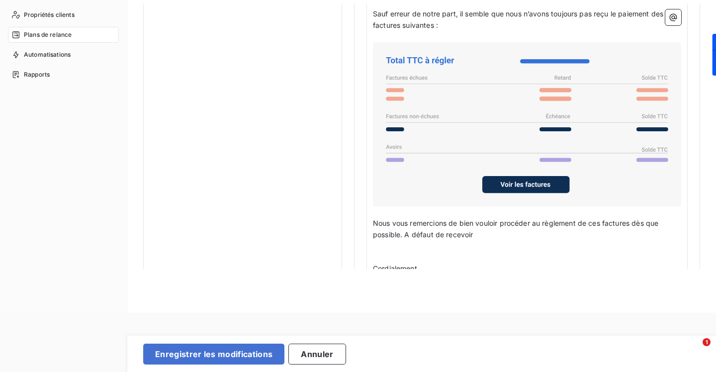
scroll to position [804, 0]
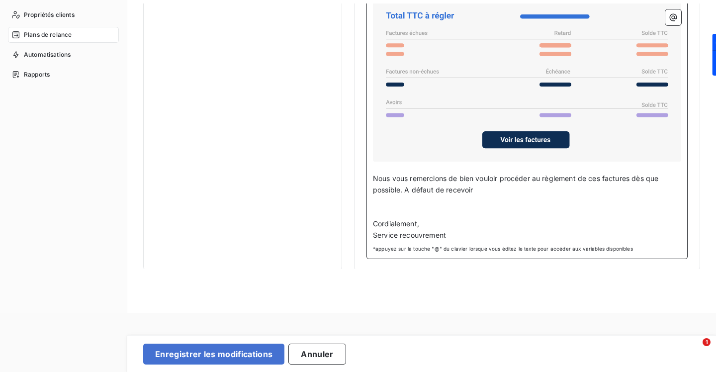
click at [498, 187] on p "Nous vous remercions de bien vouloir procéder au règlement de ces factures dès …" at bounding box center [527, 184] width 308 height 23
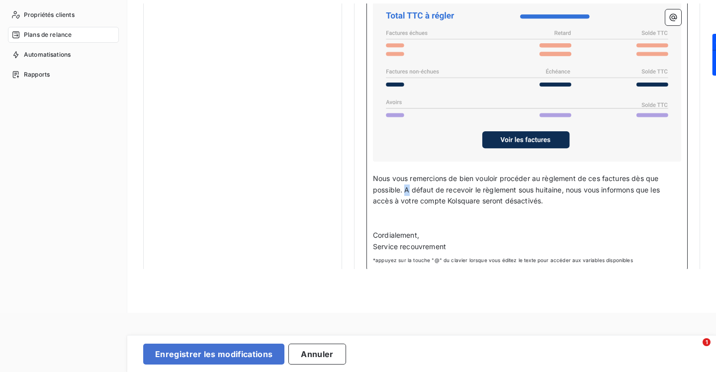
click at [406, 187] on span "Nous vous remercions de bien vouloir procéder au règlement de ces factures dès …" at bounding box center [517, 189] width 289 height 31
click at [569, 197] on span "Nous vous remercions de bien vouloir procéder au règlement de ces factures dès …" at bounding box center [519, 189] width 292 height 31
click at [604, 197] on span "Nous vous remercions de bien vouloir procéder au règlement de ces factures dès …" at bounding box center [519, 189] width 292 height 31
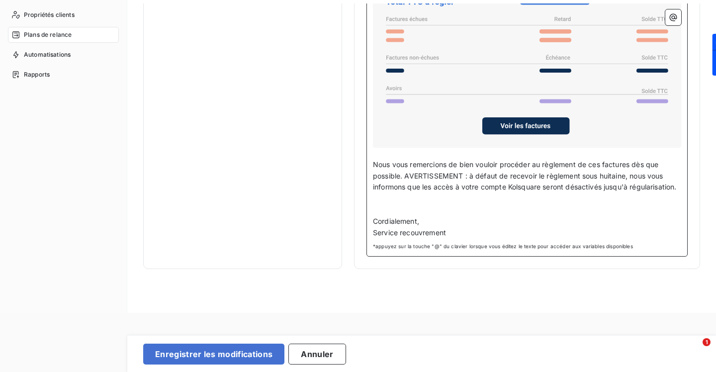
click at [416, 202] on p "﻿" at bounding box center [527, 198] width 308 height 11
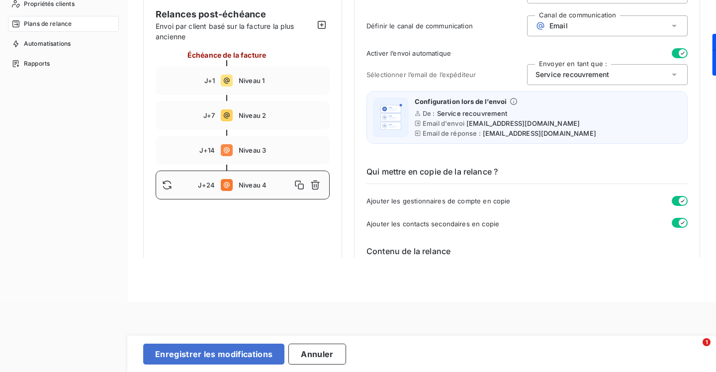
scroll to position [13, 0]
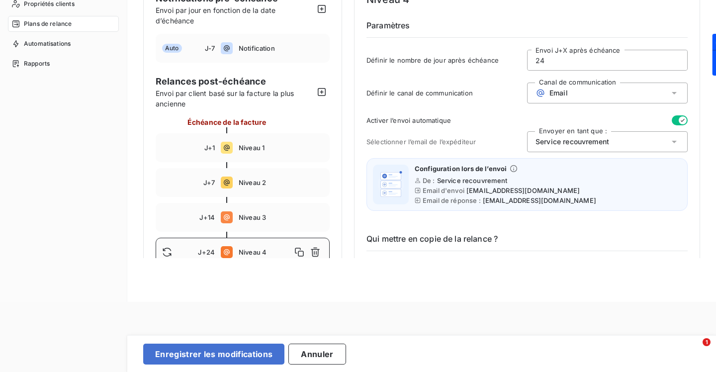
click at [288, 207] on div "J+14 Niveau 3" at bounding box center [243, 217] width 174 height 29
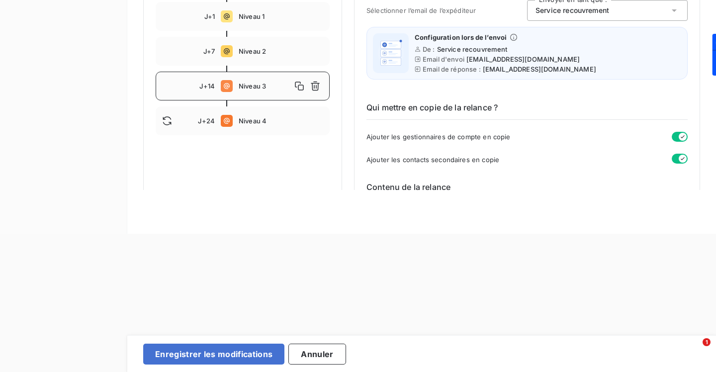
scroll to position [0, 0]
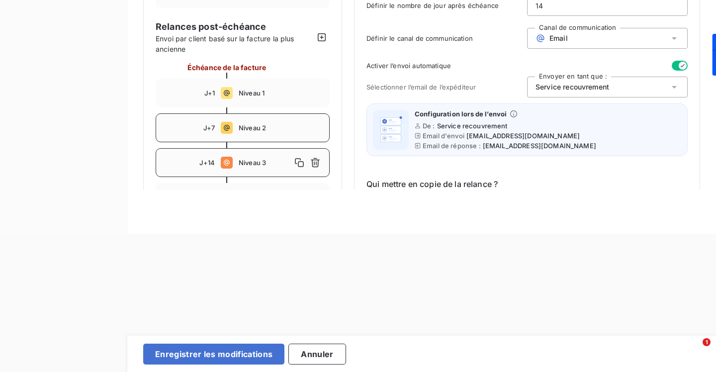
click at [297, 118] on div "J+7 Niveau 2" at bounding box center [243, 127] width 174 height 29
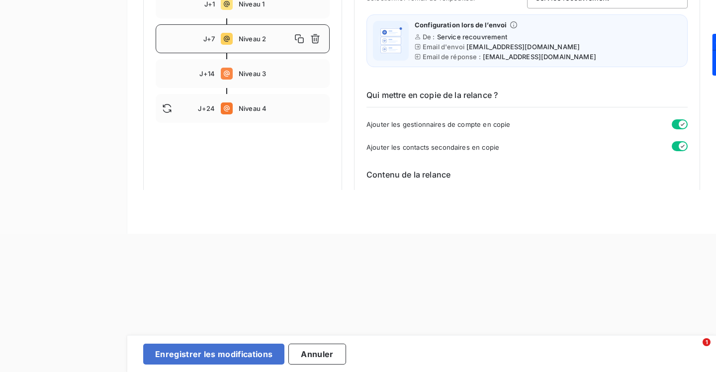
scroll to position [66, 0]
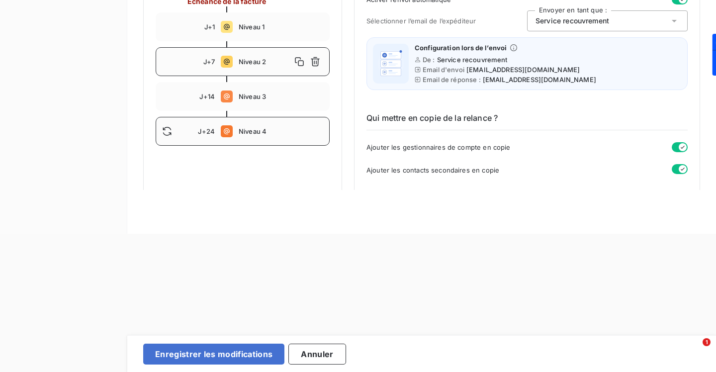
click at [293, 129] on span "Niveau 4" at bounding box center [281, 131] width 85 height 8
click at [301, 131] on icon "button" at bounding box center [299, 131] width 10 height 10
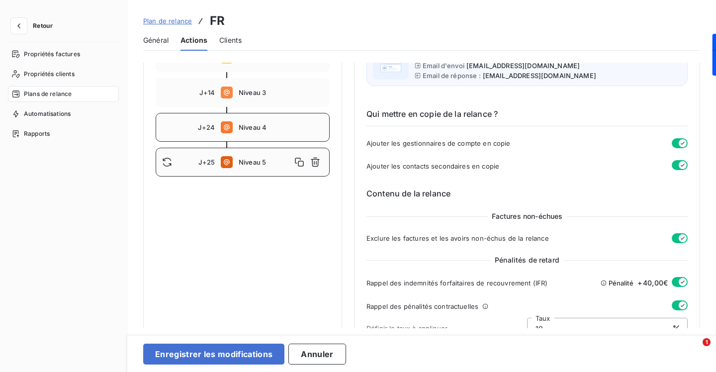
scroll to position [236, 0]
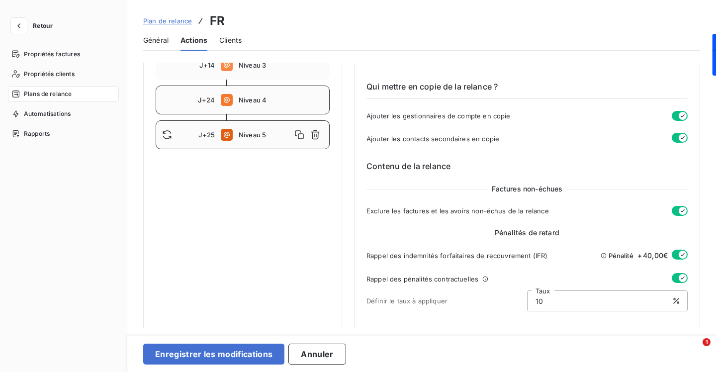
click at [284, 106] on div "J+24 Niveau 4" at bounding box center [243, 99] width 174 height 29
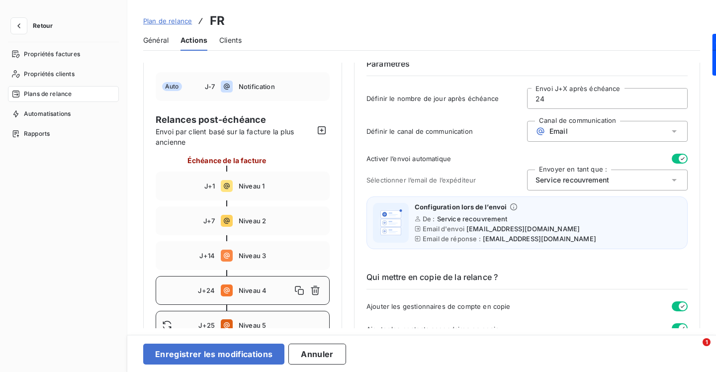
scroll to position [85, 0]
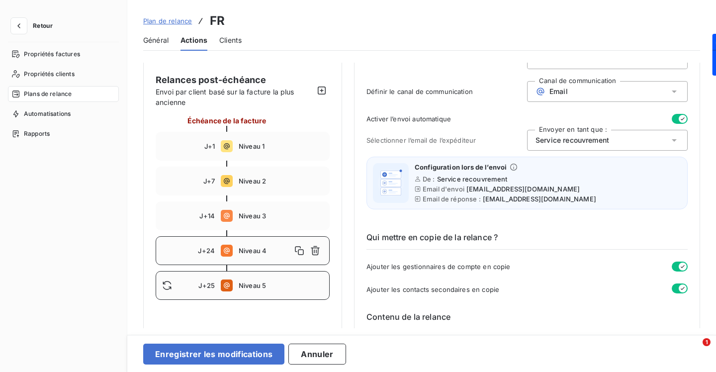
click at [267, 281] on div "J+25 Niveau 5" at bounding box center [243, 285] width 174 height 29
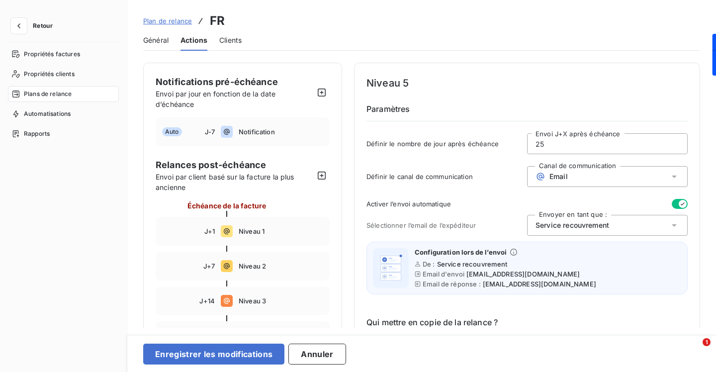
drag, startPoint x: 548, startPoint y: 144, endPoint x: 521, endPoint y: 144, distance: 27.3
click at [521, 144] on div "Définir le nombre de jour après échéance 25 Envoi J+X après échéance" at bounding box center [526, 146] width 321 height 27
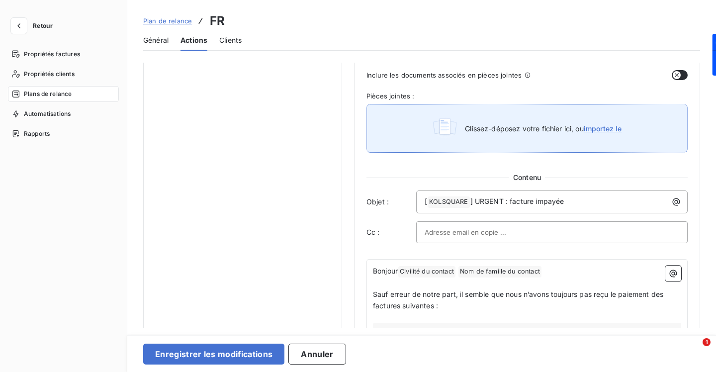
scroll to position [552, 0]
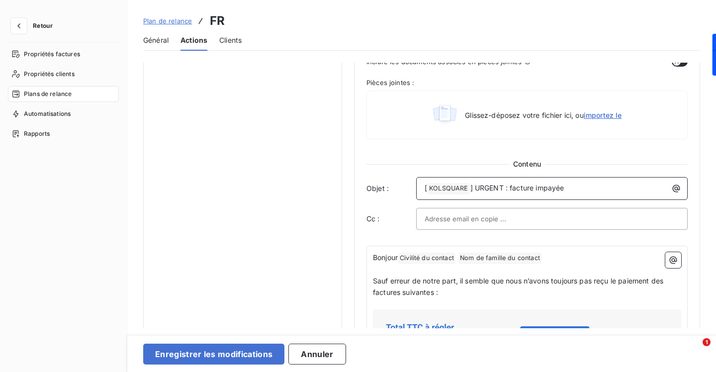
click at [578, 187] on p "[ KOLSQUARE ﻿ ] URGENT : facture impayée" at bounding box center [554, 188] width 259 height 12
drag, startPoint x: 587, startPoint y: 186, endPoint x: 476, endPoint y: 189, distance: 110.9
click at [476, 189] on p "[ KOLSQUARE ﻿ ] URGENT : facture impayée" at bounding box center [554, 188] width 259 height 12
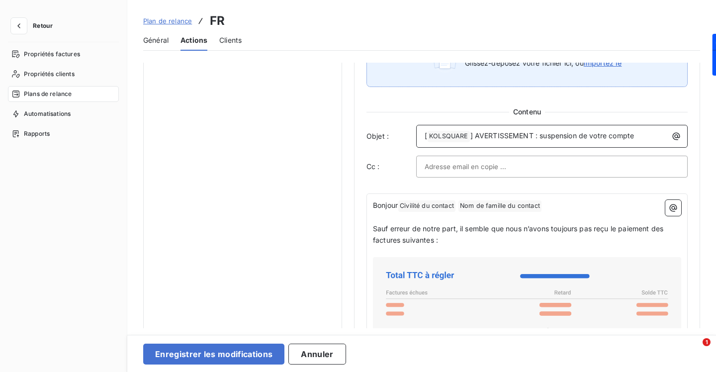
scroll to position [671, 0]
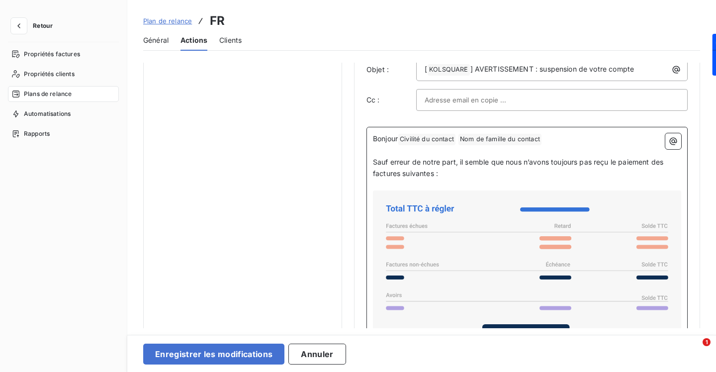
click at [461, 162] on span "Sauf erreur de notre part, il semble que nous n’avons toujours pas reçu le paie…" at bounding box center [519, 168] width 292 height 20
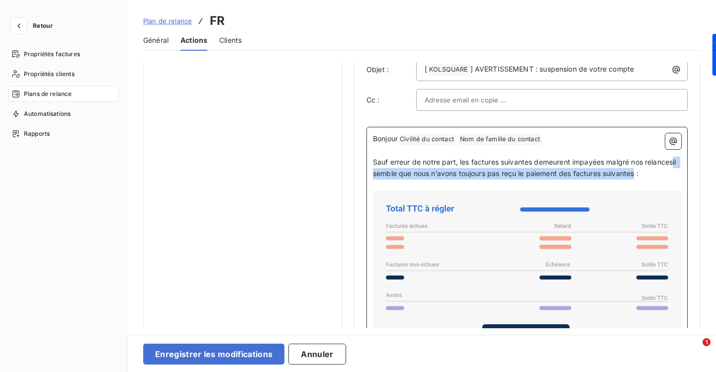
drag, startPoint x: 401, startPoint y: 173, endPoint x: 670, endPoint y: 173, distance: 268.9
click at [670, 173] on span "Sauf erreur de notre part, les factures suivantes demeurent impayées malgré nos…" at bounding box center [525, 168] width 305 height 20
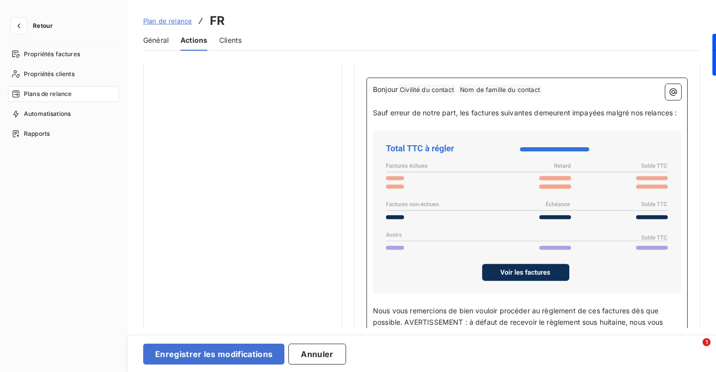
scroll to position [816, 0]
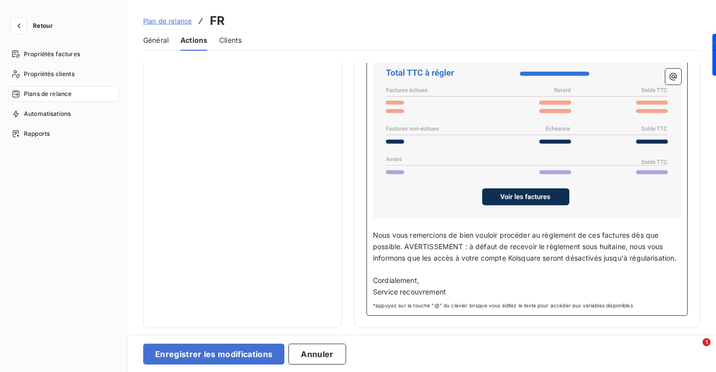
click at [373, 231] on span "Nous vous remercions de bien vouloir procéder au règlement de ces factures dès …" at bounding box center [525, 246] width 304 height 31
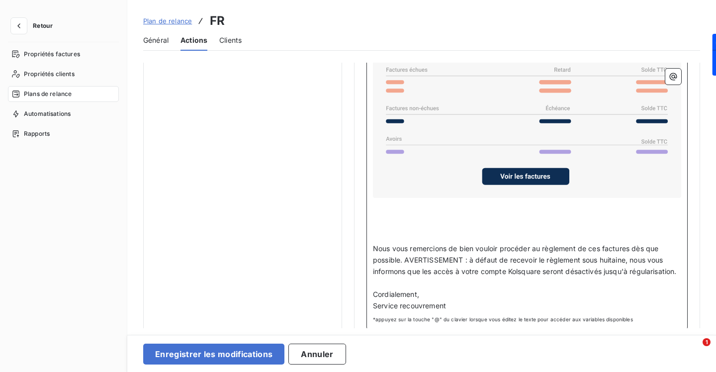
click at [399, 219] on p "﻿" at bounding box center [527, 214] width 308 height 11
drag, startPoint x: 637, startPoint y: 224, endPoint x: 412, endPoint y: 225, distance: 225.7
click at [412, 221] on p "Nous vous demandons de régulariser la situation sans délai supplémentaire." at bounding box center [527, 214] width 308 height 11
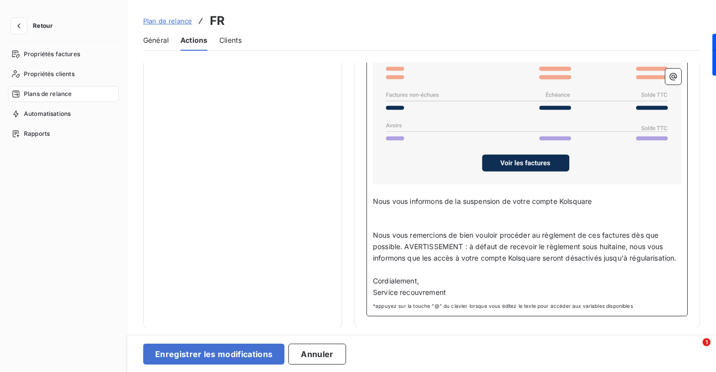
scroll to position [850, 0]
drag, startPoint x: 515, startPoint y: 188, endPoint x: 447, endPoint y: 189, distance: 68.6
click at [447, 196] on span "Nous vous informons de la suspension de votre compte Kolsquare" at bounding box center [482, 200] width 219 height 8
click at [558, 195] on p "Nous vous informons que votre compte Kolsquare" at bounding box center [527, 200] width 308 height 11
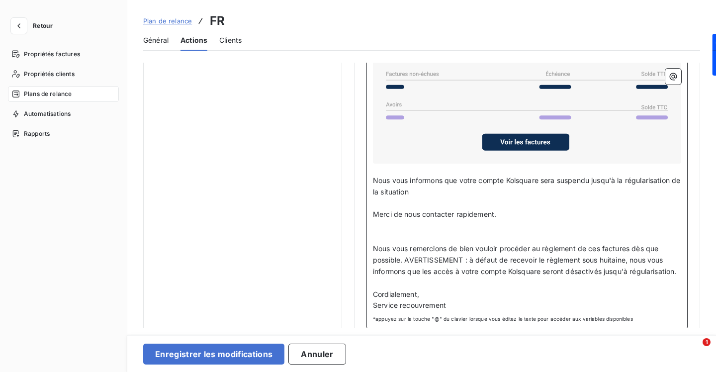
click at [437, 198] on p "Nous vous informons que votre compte Kolsquare sera suspendu jusqu'à la régular…" at bounding box center [527, 186] width 308 height 23
click at [515, 220] on p "Merci de nous contacter rapidement." at bounding box center [527, 214] width 308 height 11
drag, startPoint x: 423, startPoint y: 280, endPoint x: 543, endPoint y: 286, distance: 120.9
click at [543, 277] on p "Nous vous remercions de bien vouloir procéder au règlement de ces factures dès …" at bounding box center [527, 260] width 308 height 34
copy span "les accès à votre compte Kolsquare"
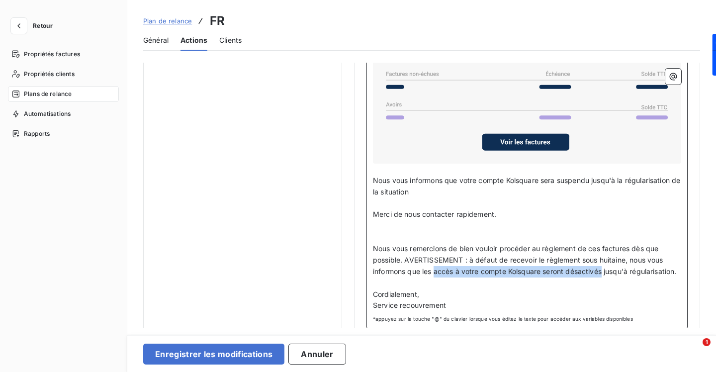
drag, startPoint x: 604, startPoint y: 281, endPoint x: 435, endPoint y: 282, distance: 169.0
click at [435, 275] on span "Nous vous remercions de bien vouloir procéder au règlement de ces factures dès …" at bounding box center [525, 259] width 304 height 31
copy span "accès à votre compte Kolsquare seront désactivés"
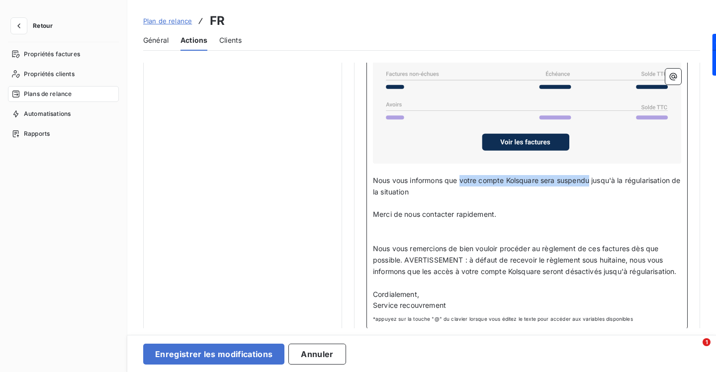
drag, startPoint x: 462, startPoint y: 190, endPoint x: 592, endPoint y: 186, distance: 129.8
click at [592, 186] on span "Nous vous informons que votre compte Kolsquare sera suspendu jusqu'à la régular…" at bounding box center [528, 186] width 310 height 20
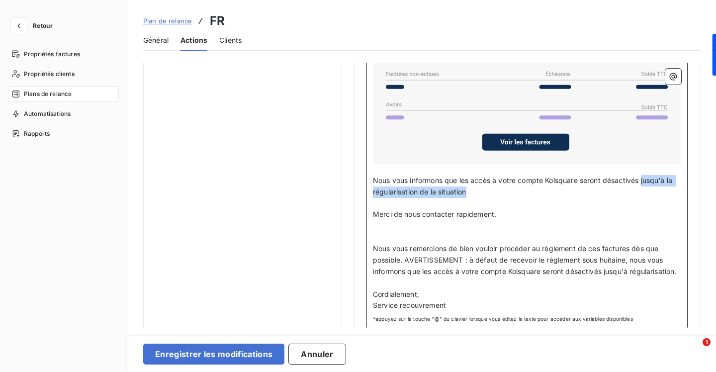
drag, startPoint x: 469, startPoint y: 201, endPoint x: 645, endPoint y: 189, distance: 175.9
click at [645, 189] on p "Nous vous informons que les accès à votre compte Kolsquare seront désactivés ju…" at bounding box center [527, 186] width 308 height 23
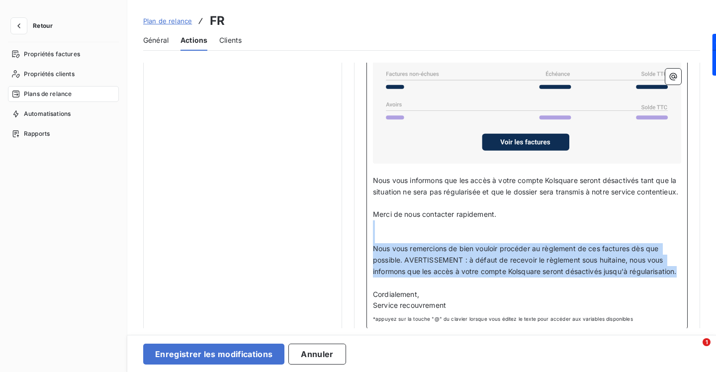
drag, startPoint x: 446, startPoint y: 306, endPoint x: 369, endPoint y: 244, distance: 99.0
click at [369, 244] on div "Bonjour Civilité du contact ﻿ Nom de famille du contact ﻿ ﻿ ﻿ Sauf erreur de no…" at bounding box center [526, 138] width 321 height 382
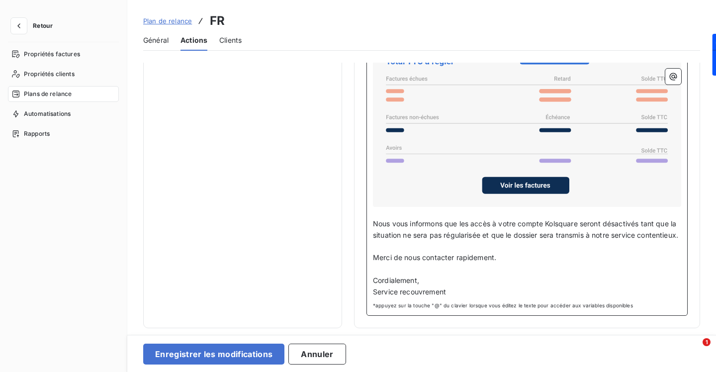
scroll to position [827, 0]
click at [422, 256] on span "Merci de nous contacter rapidement." at bounding box center [434, 257] width 123 height 8
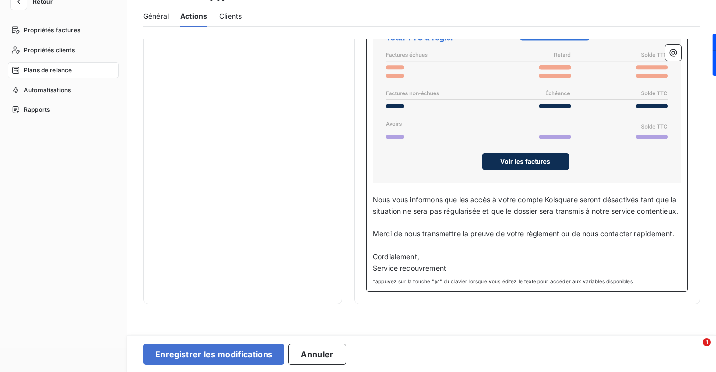
scroll to position [24, 0]
click at [456, 266] on p "Service recouvrement" at bounding box center [527, 267] width 308 height 11
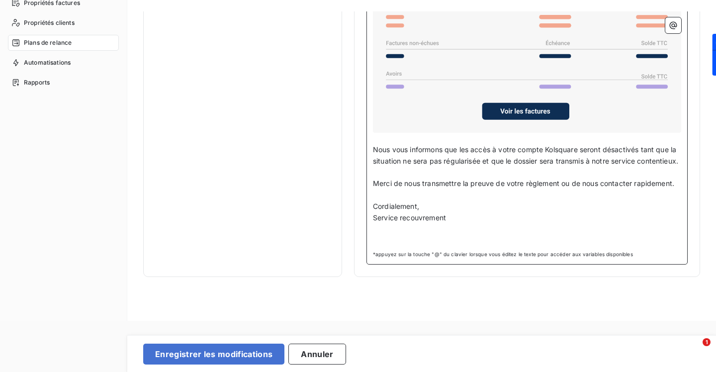
scroll to position [52, 0]
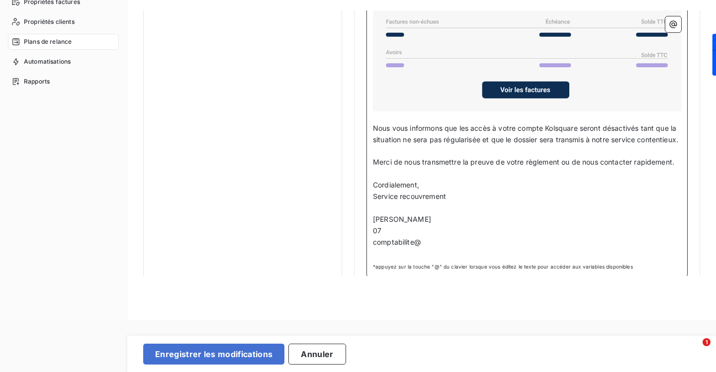
click at [469, 261] on html "Retour Propriétés factures Propriétés clients Plans de relance Automatisations …" at bounding box center [358, 134] width 716 height 372
click at [402, 237] on p "07" at bounding box center [527, 230] width 308 height 11
drag, startPoint x: 374, startPoint y: 251, endPoint x: 374, endPoint y: 241, distance: 9.9
click at [374, 241] on div "Bonjour Civilité du contact ﻿ Nom de famille du contact ﻿ ﻿ ﻿ Sauf erreur de no…" at bounding box center [527, 80] width 308 height 357
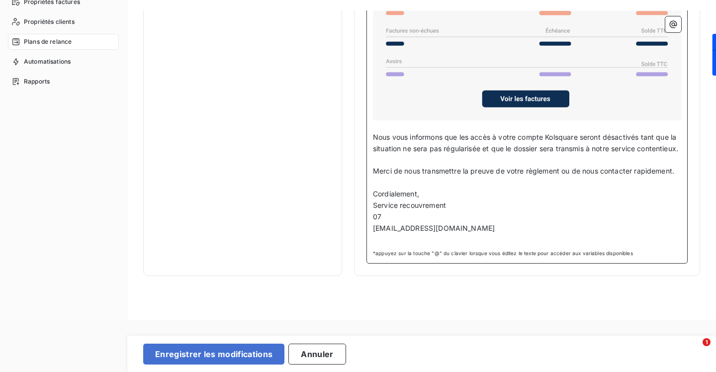
click at [390, 223] on p "07" at bounding box center [527, 216] width 308 height 11
drag, startPoint x: 479, startPoint y: 238, endPoint x: 368, endPoint y: 230, distance: 111.1
click at [368, 230] on div "Bonjour Civilité du contact ﻿ Nom de famille du contact ﻿ ﻿ ﻿ Sauf erreur de no…" at bounding box center [526, 83] width 321 height 359
copy div "06 86 20 19 82 comptabilite@kolsquare.com"
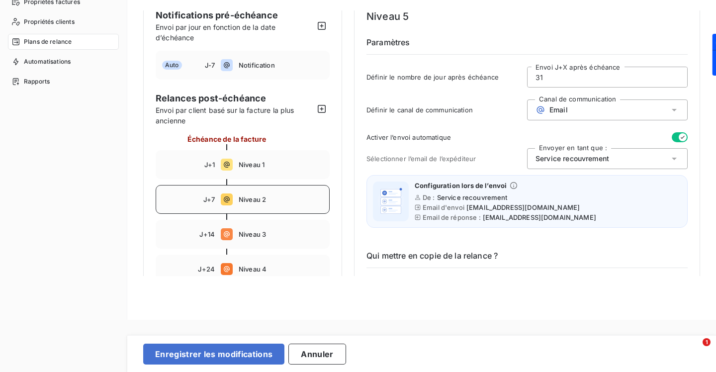
scroll to position [103, 0]
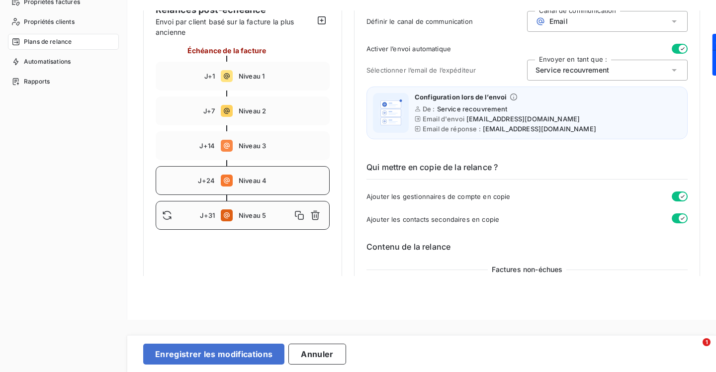
click at [306, 173] on div "J+24 Niveau 4" at bounding box center [243, 180] width 174 height 29
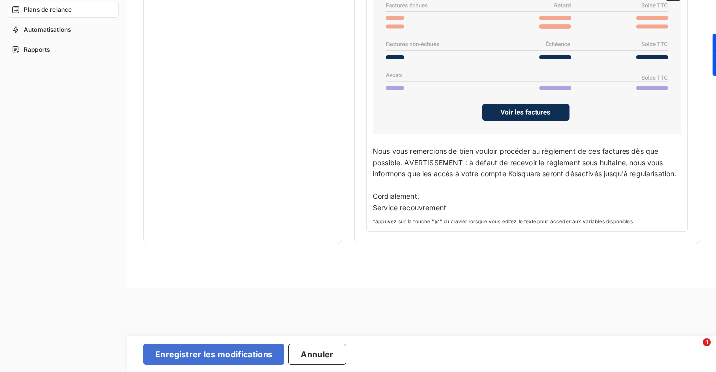
scroll to position [122, 0]
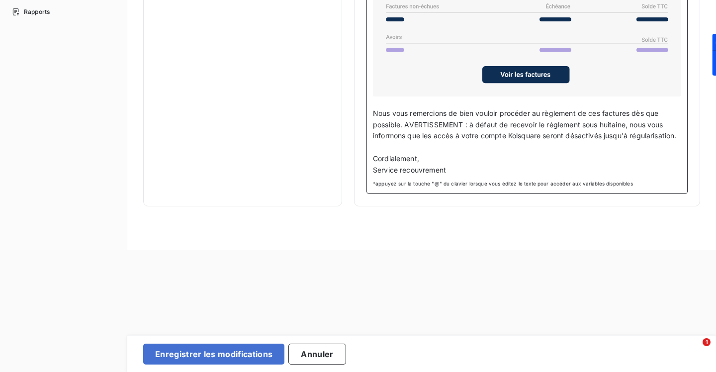
click at [455, 174] on p "Service recouvrement" at bounding box center [527, 170] width 308 height 11
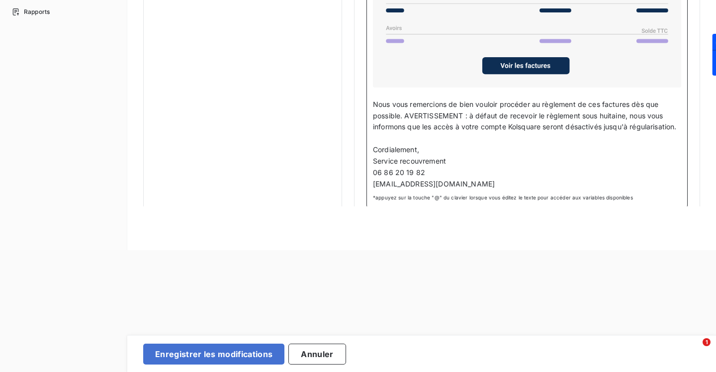
click at [424, 156] on p "Cordialement," at bounding box center [527, 149] width 308 height 11
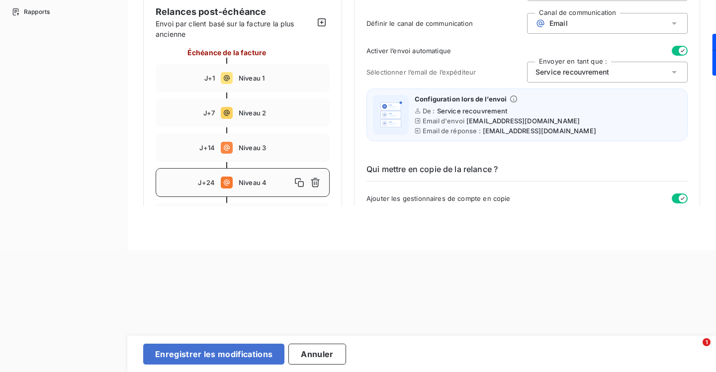
scroll to position [111, 0]
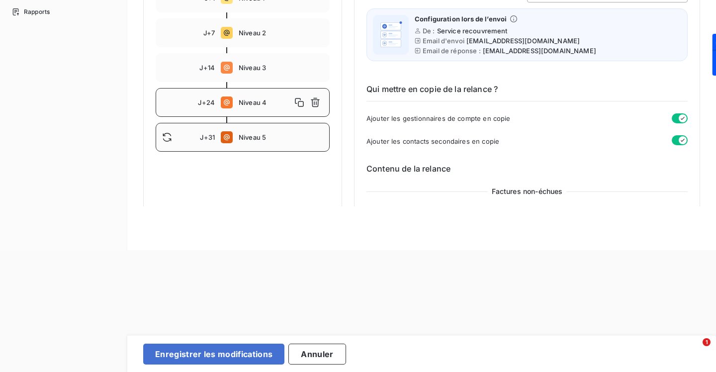
click at [275, 130] on div "J+31 Niveau 5" at bounding box center [243, 137] width 174 height 29
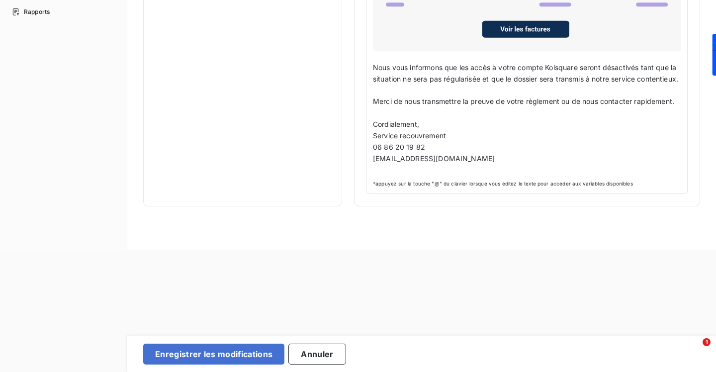
scroll to position [861, 0]
click at [433, 126] on p "Cordialement," at bounding box center [527, 124] width 308 height 11
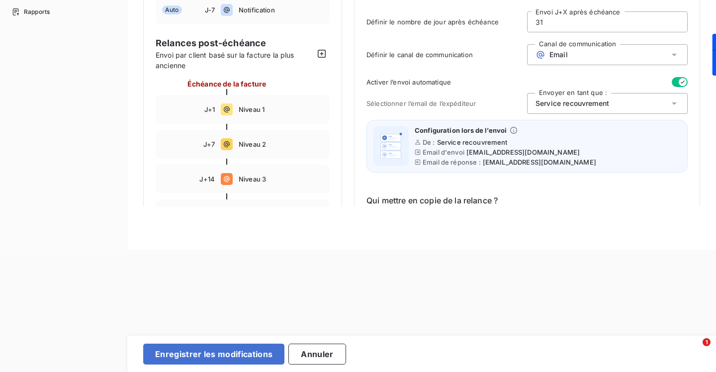
scroll to position [73, 0]
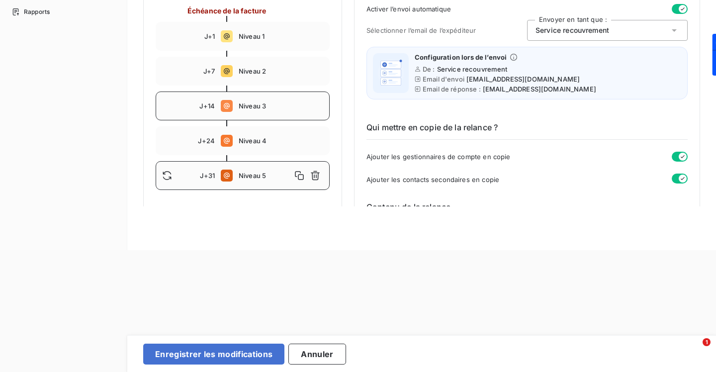
click at [256, 108] on span "Niveau 3" at bounding box center [281, 106] width 85 height 8
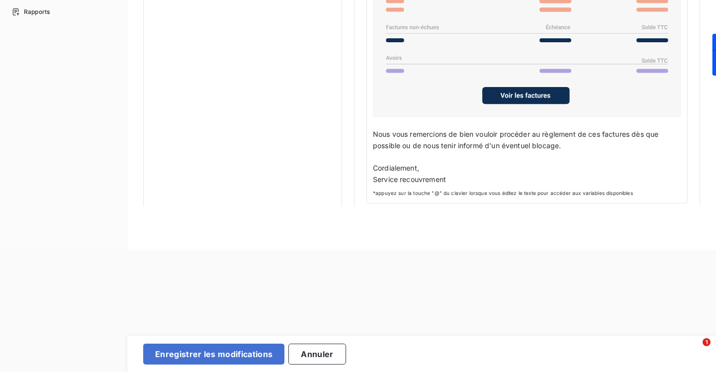
scroll to position [793, 0]
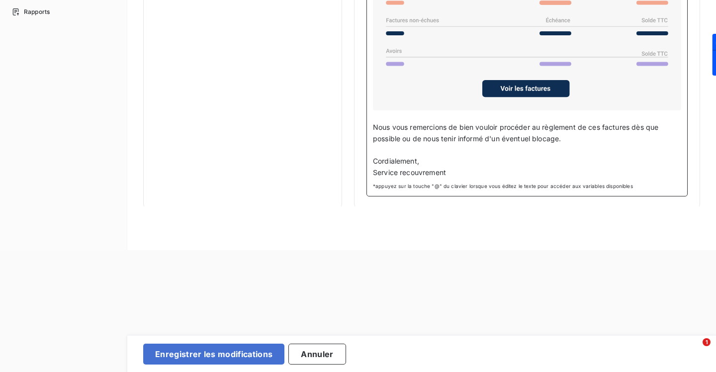
click at [435, 156] on p "Cordialement," at bounding box center [527, 161] width 308 height 11
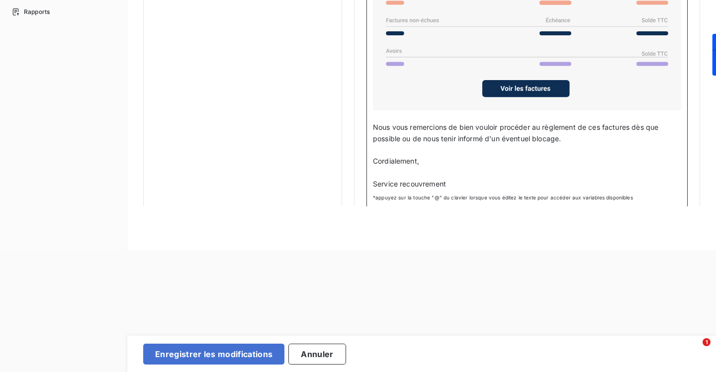
click at [457, 181] on p "Service recouvrement" at bounding box center [527, 183] width 308 height 11
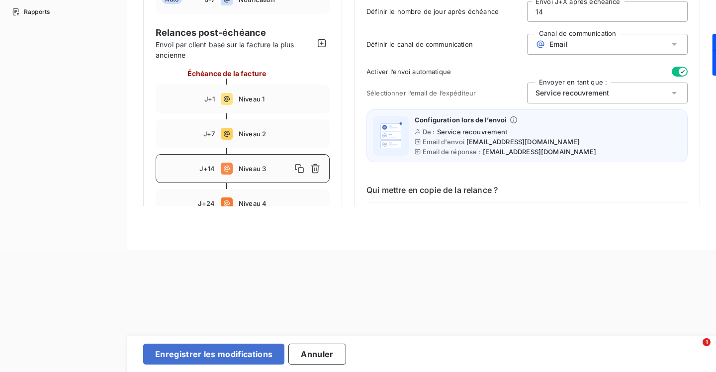
scroll to position [0, 0]
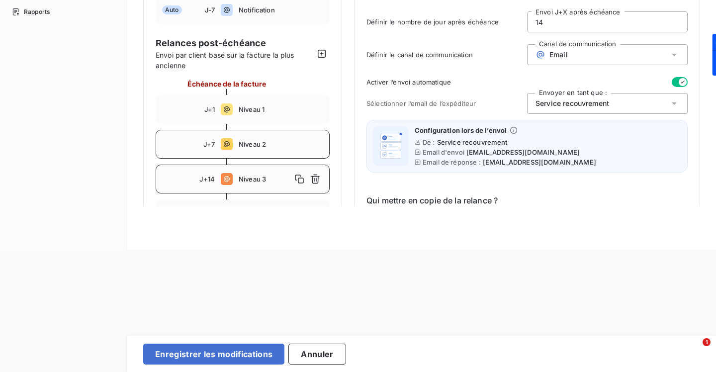
click at [248, 144] on span "Niveau 2" at bounding box center [281, 144] width 85 height 8
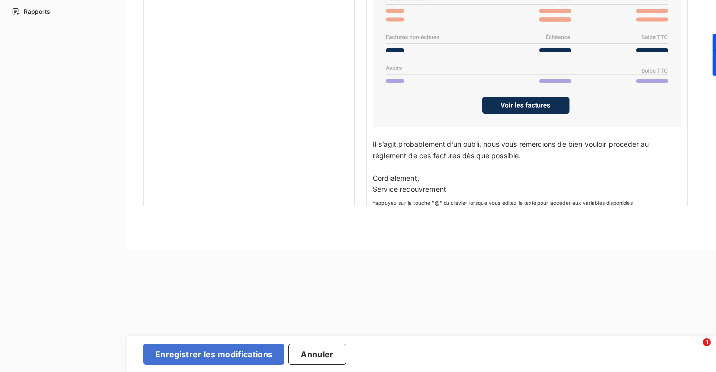
scroll to position [793, 0]
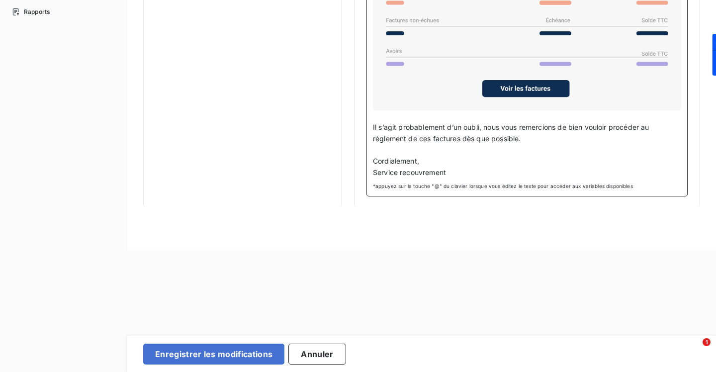
click at [427, 162] on p "Cordialement," at bounding box center [527, 161] width 308 height 11
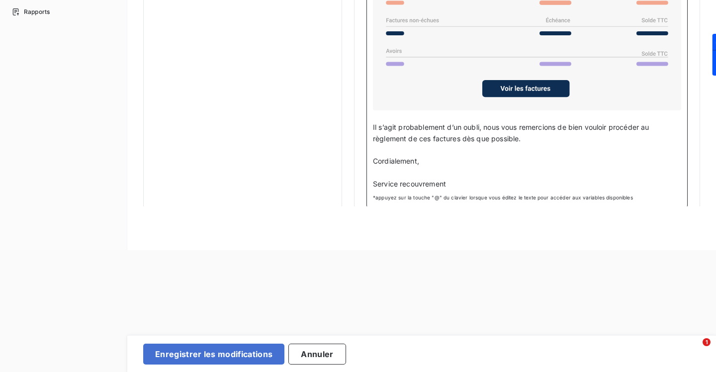
click at [462, 178] on p "Service recouvrement" at bounding box center [527, 183] width 308 height 11
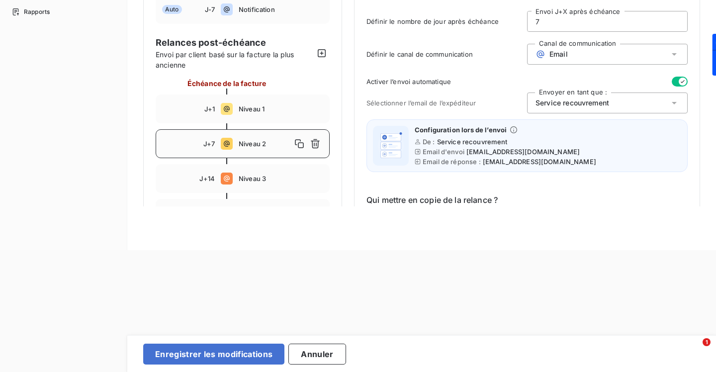
scroll to position [0, 0]
click at [254, 107] on span "Niveau 1" at bounding box center [281, 109] width 85 height 8
type input "1"
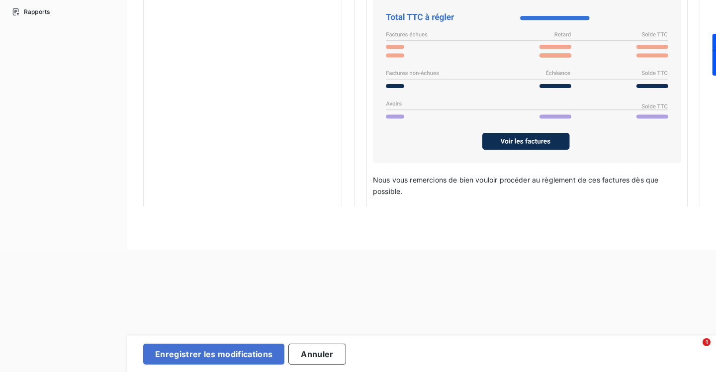
scroll to position [766, 0]
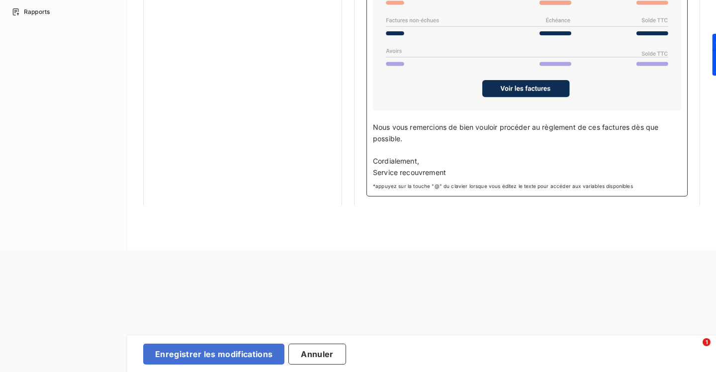
click at [433, 161] on p "Cordialement," at bounding box center [527, 161] width 308 height 11
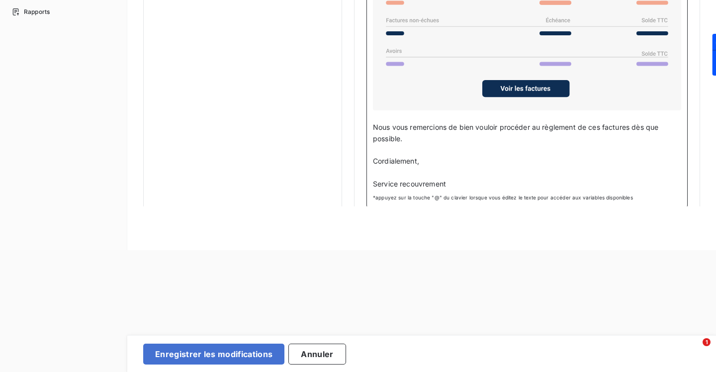
click at [460, 181] on p "Service recouvrement" at bounding box center [527, 183] width 308 height 11
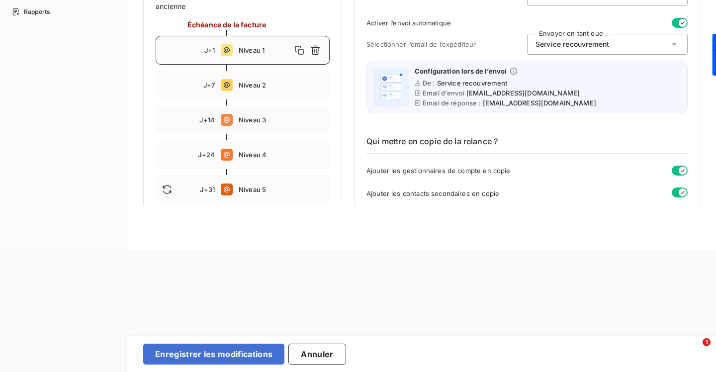
scroll to position [0, 0]
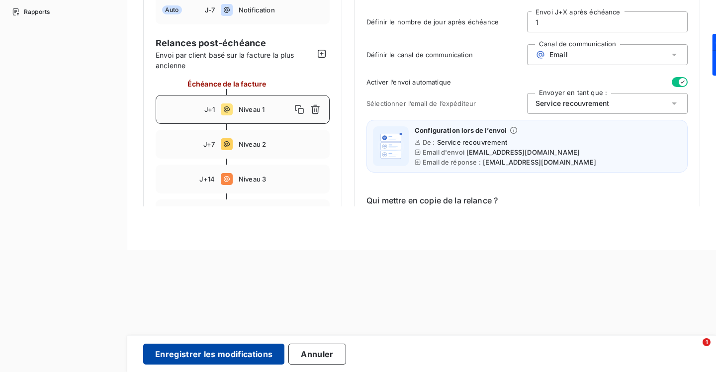
click at [247, 349] on button "Enregistrer les modifications" at bounding box center [213, 353] width 141 height 21
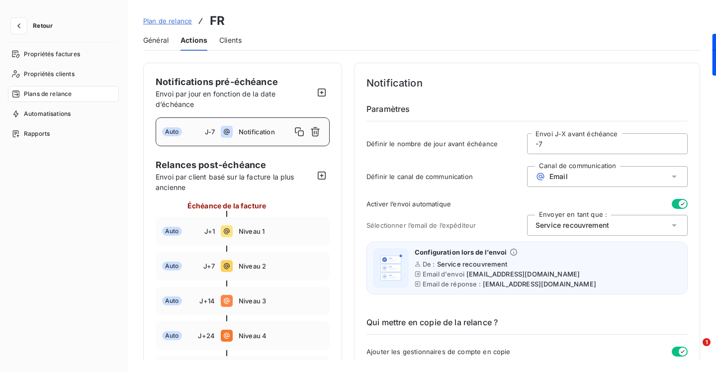
click at [228, 37] on span "Clients" at bounding box center [230, 40] width 22 height 10
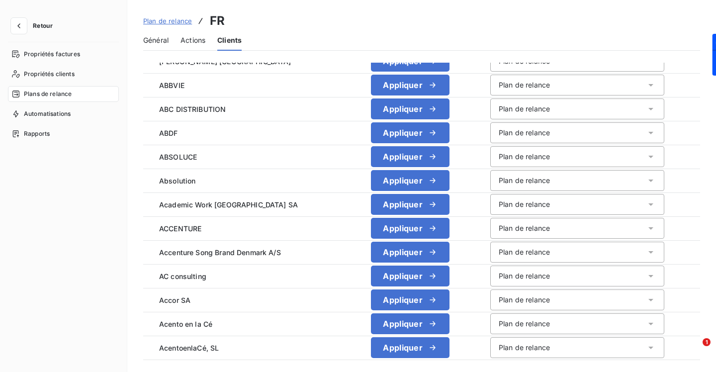
scroll to position [1022, 0]
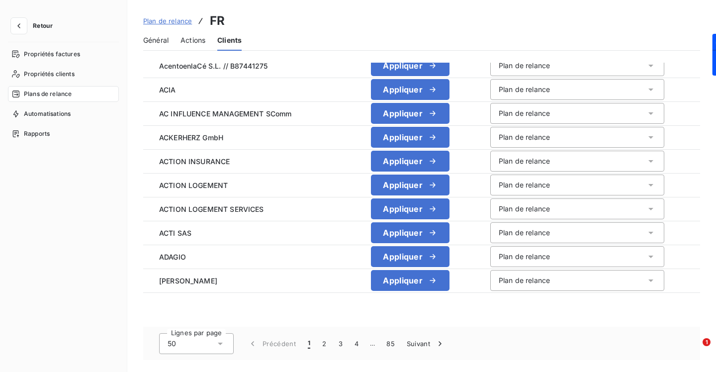
click at [227, 339] on div "50" at bounding box center [196, 343] width 75 height 21
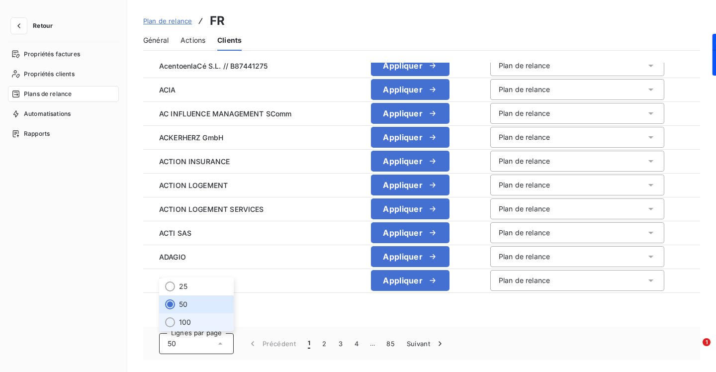
click at [226, 323] on li "100" at bounding box center [196, 322] width 75 height 18
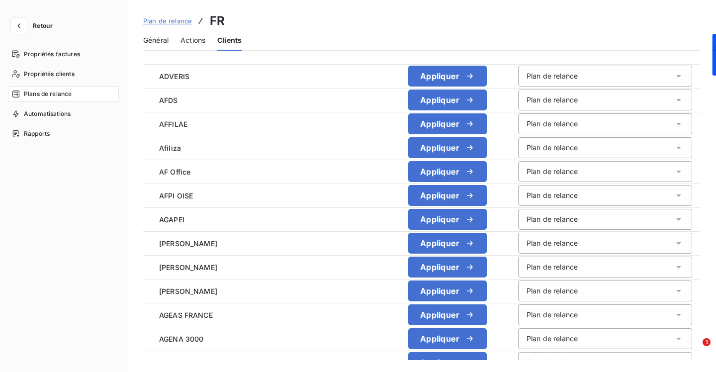
scroll to position [1634, 0]
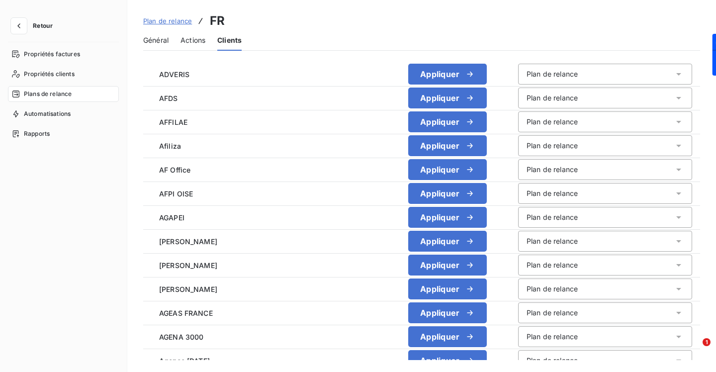
click at [9, 30] on button "Retour" at bounding box center [34, 26] width 53 height 16
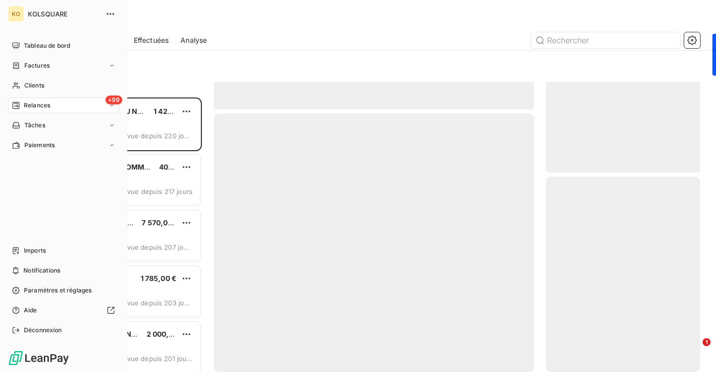
scroll to position [274, 154]
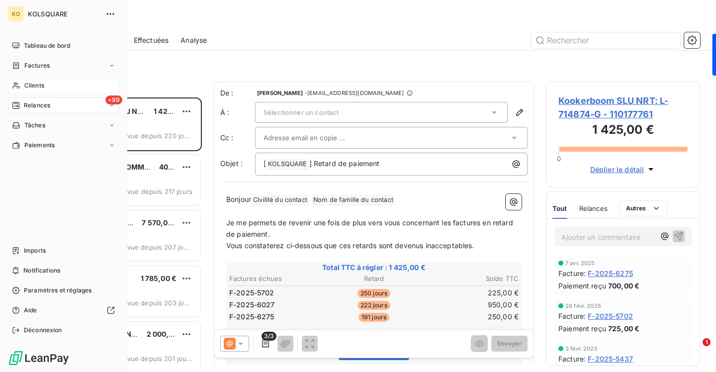
click at [60, 87] on div "Clients" at bounding box center [63, 86] width 111 height 16
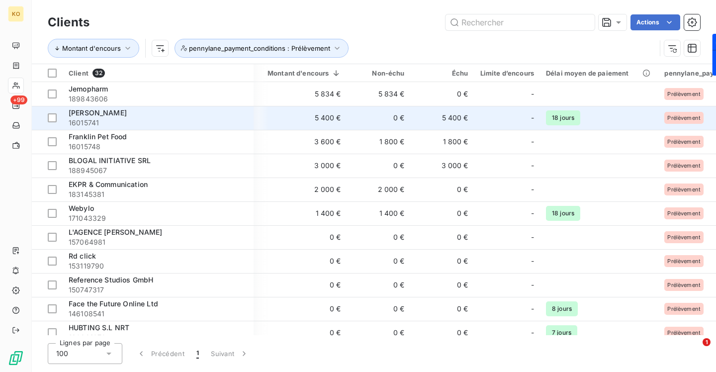
scroll to position [0, 242]
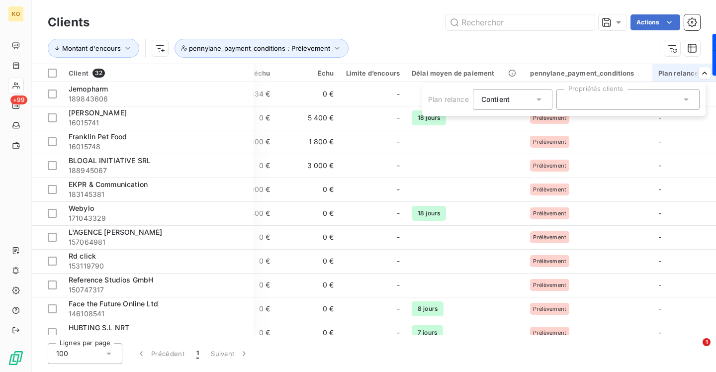
click at [604, 102] on div at bounding box center [627, 99] width 143 height 21
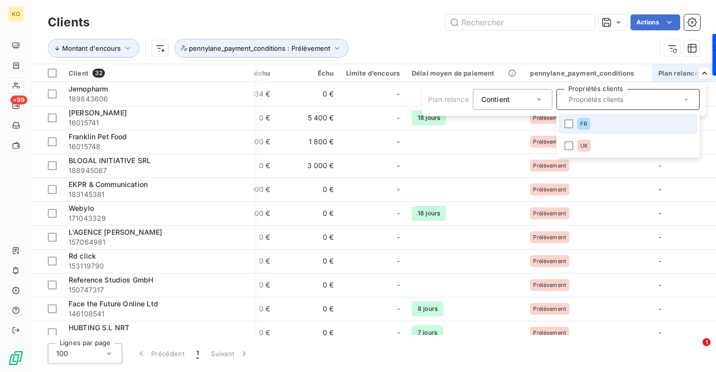
click at [597, 120] on li "FR" at bounding box center [627, 124] width 139 height 20
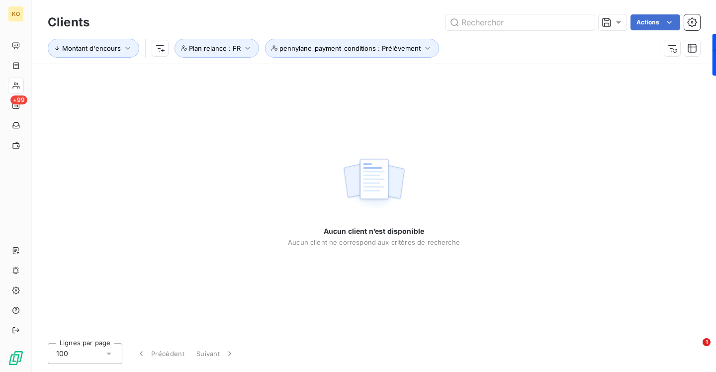
click at [607, 45] on div "Montant d'encours pennylane_payment_conditions : Prélèvement Plan relance : FR" at bounding box center [352, 48] width 608 height 19
click at [424, 45] on icon "button" at bounding box center [428, 48] width 10 height 10
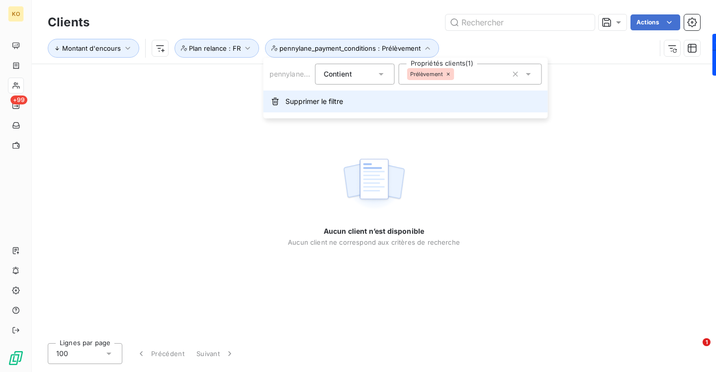
click at [341, 107] on button "Supprimer le filtre" at bounding box center [405, 101] width 284 height 22
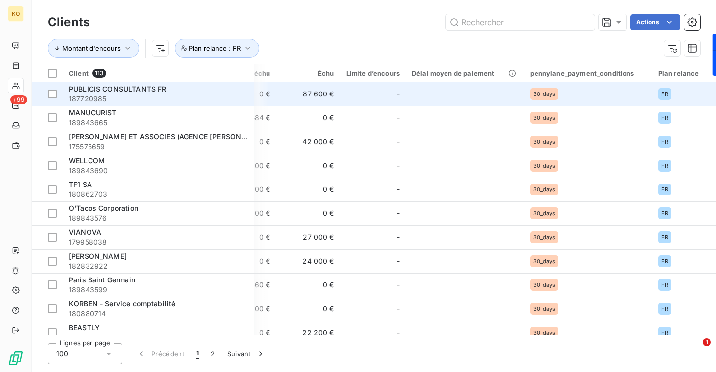
click at [188, 91] on div "PUBLICIS CONSULTANTS FR" at bounding box center [158, 89] width 179 height 10
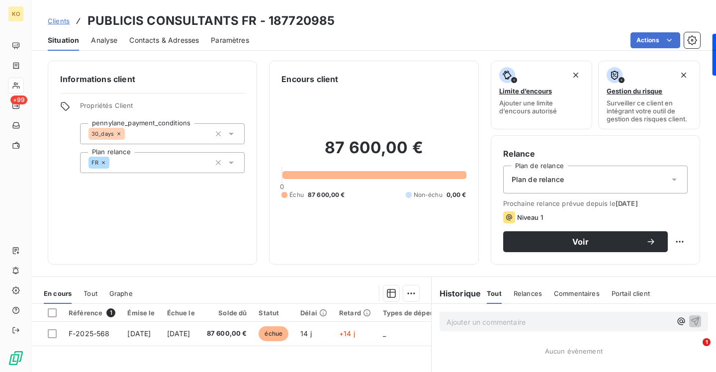
click at [586, 174] on div "Plan de relance" at bounding box center [595, 180] width 184 height 28
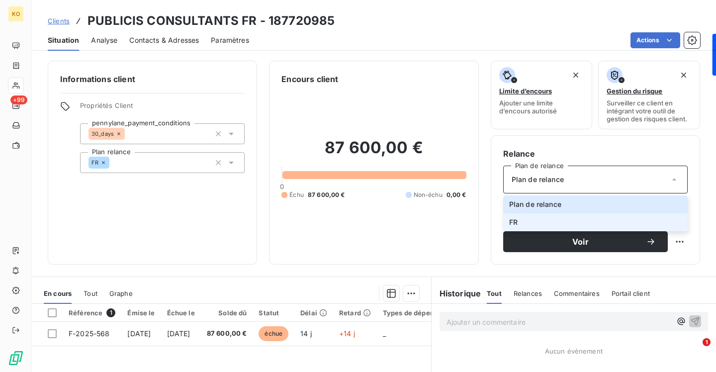
click at [567, 220] on li "FR" at bounding box center [595, 222] width 184 height 18
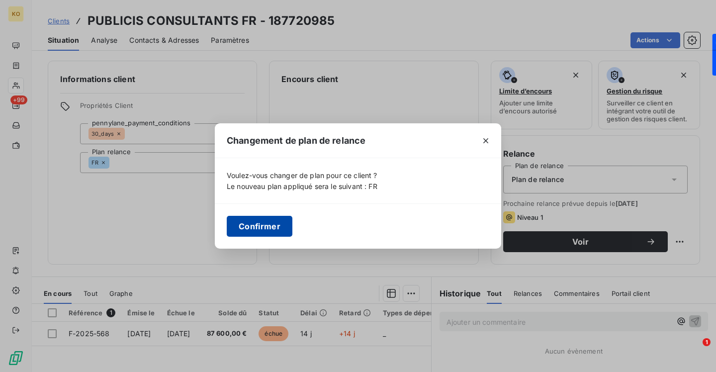
click at [284, 222] on button "Confirmer" at bounding box center [260, 226] width 66 height 21
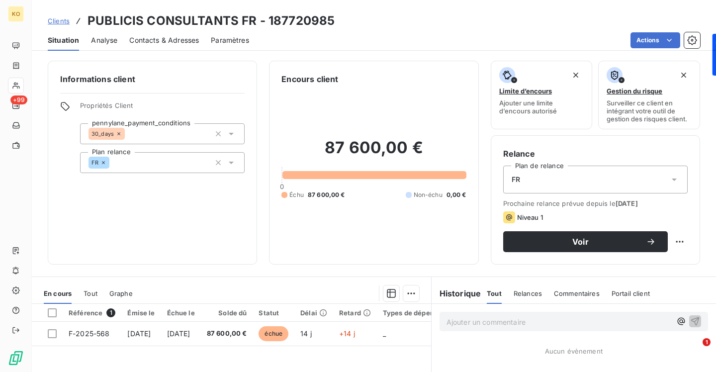
click at [64, 21] on span "Clients" at bounding box center [59, 21] width 22 height 8
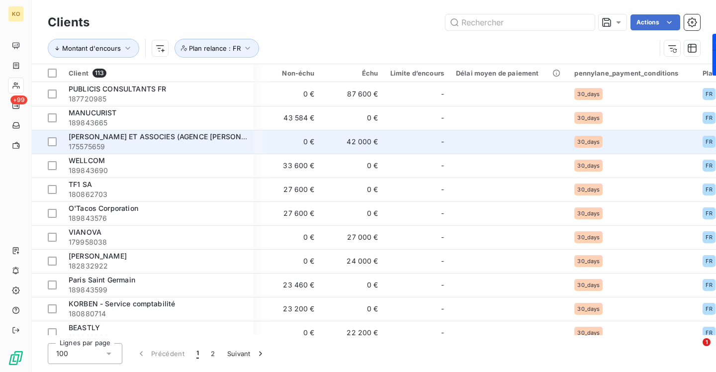
scroll to position [0, 242]
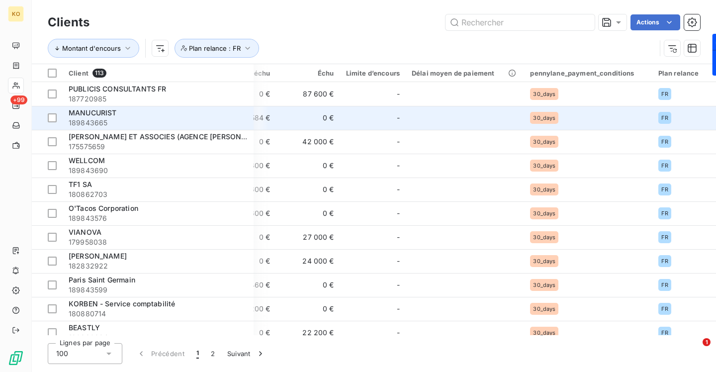
click at [197, 114] on div "MANUCURIST" at bounding box center [158, 113] width 179 height 10
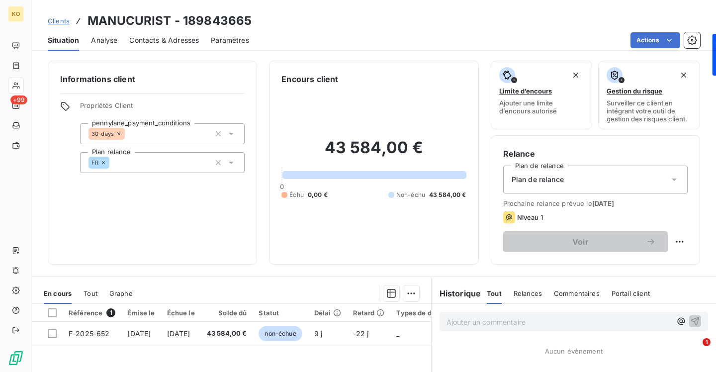
click at [600, 182] on div "Plan de relance" at bounding box center [595, 180] width 184 height 28
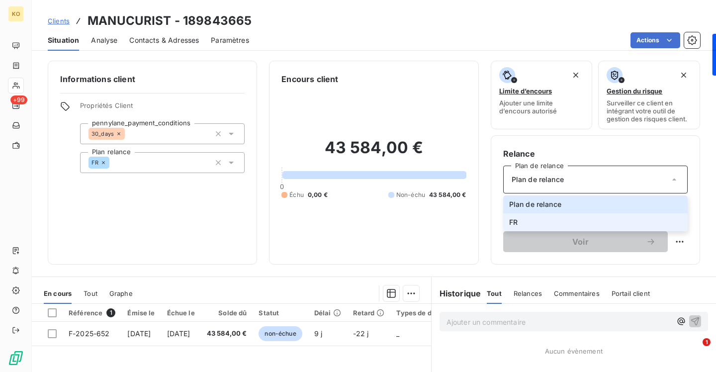
click at [572, 218] on li "FR" at bounding box center [595, 222] width 184 height 18
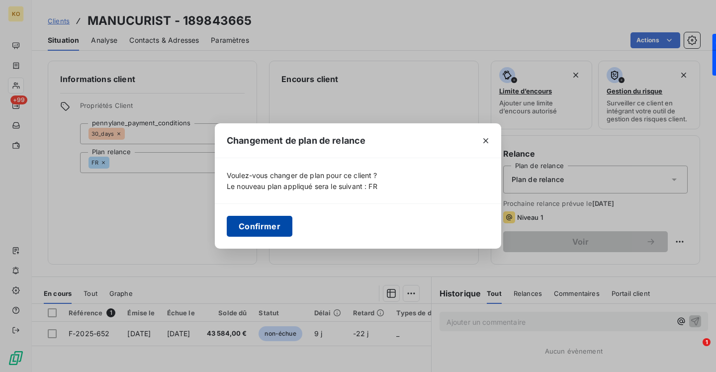
click at [264, 224] on button "Confirmer" at bounding box center [260, 226] width 66 height 21
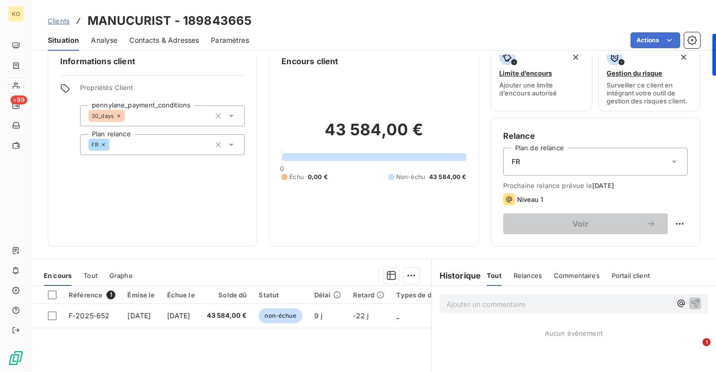
scroll to position [24, 0]
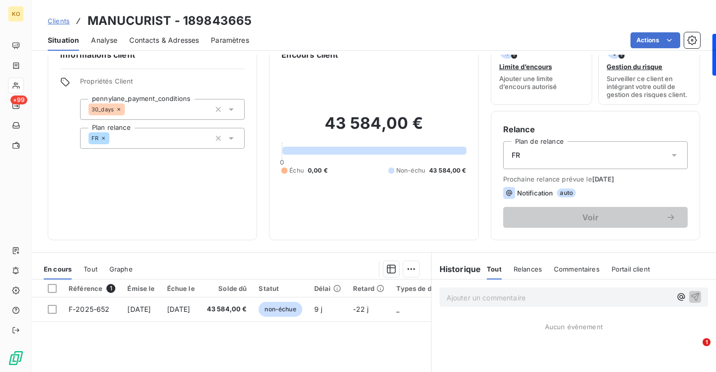
click at [65, 18] on span "Clients" at bounding box center [59, 21] width 22 height 8
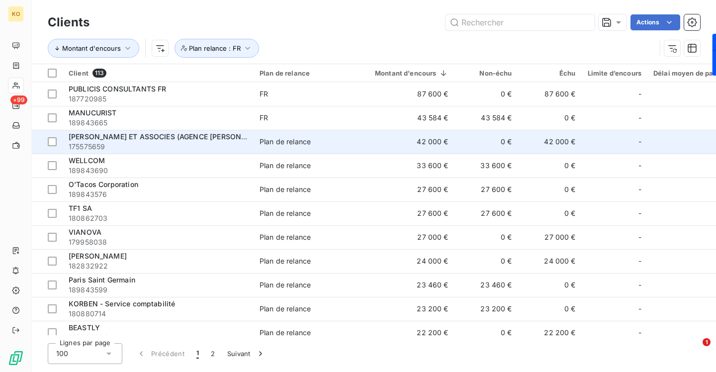
click at [133, 146] on span "175575659" at bounding box center [158, 147] width 179 height 10
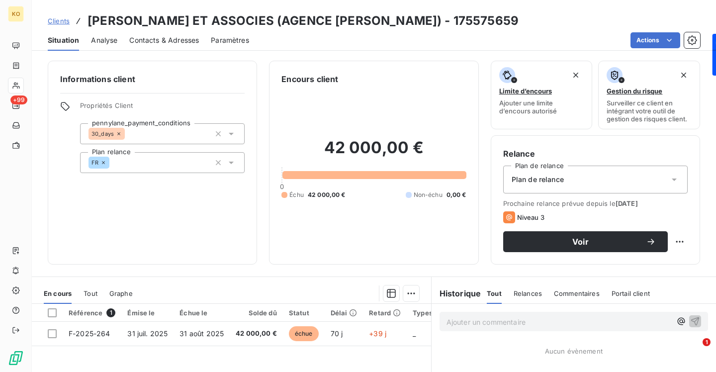
click at [573, 171] on div "Plan de relance" at bounding box center [595, 180] width 184 height 28
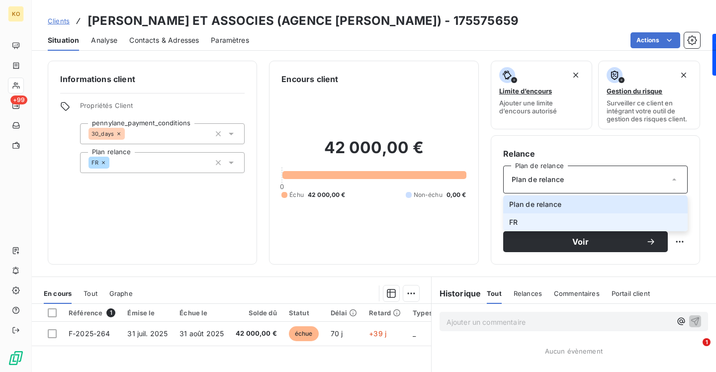
click at [545, 225] on li "FR" at bounding box center [595, 222] width 184 height 18
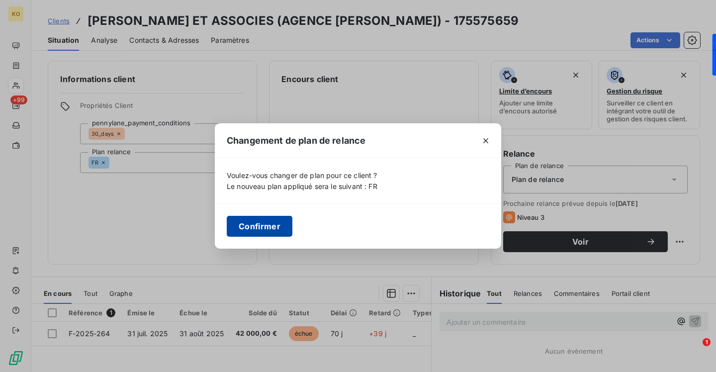
click at [278, 223] on button "Confirmer" at bounding box center [260, 226] width 66 height 21
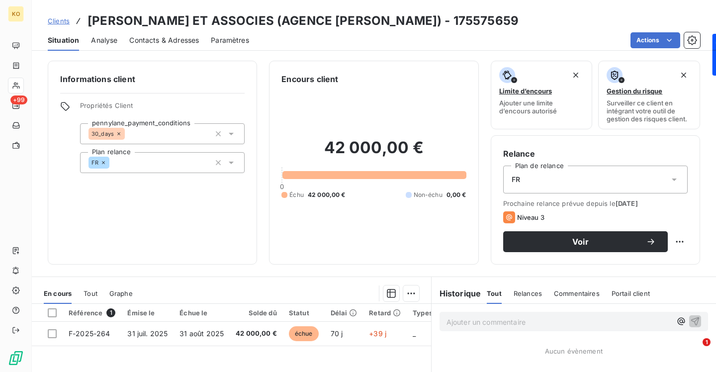
click at [65, 24] on span "Clients" at bounding box center [59, 21] width 22 height 8
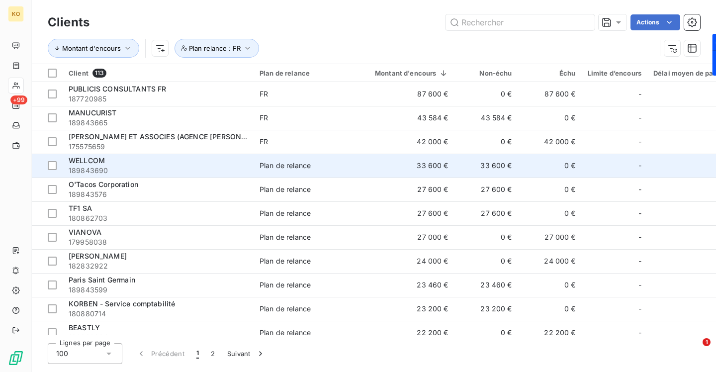
click at [137, 168] on span "189843690" at bounding box center [158, 171] width 179 height 10
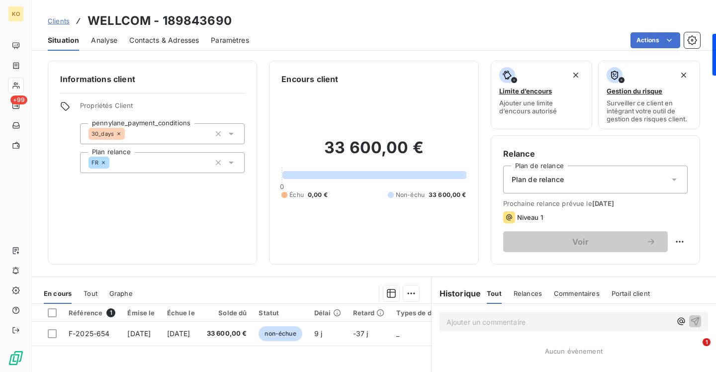
click at [561, 180] on span "Plan de relance" at bounding box center [538, 179] width 52 height 10
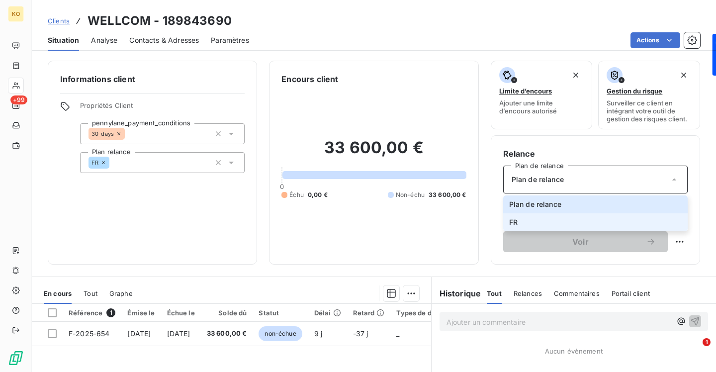
click at [540, 224] on li "FR" at bounding box center [595, 222] width 184 height 18
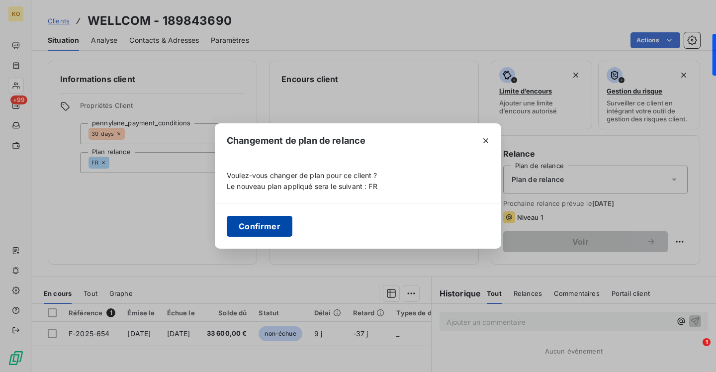
click at [260, 227] on button "Confirmer" at bounding box center [260, 226] width 66 height 21
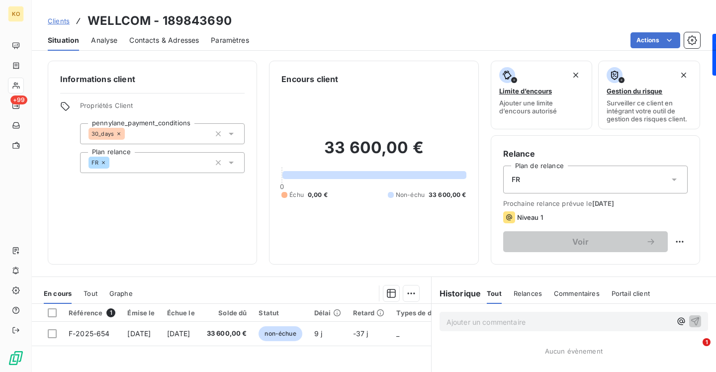
click at [60, 25] on link "Clients" at bounding box center [59, 21] width 22 height 10
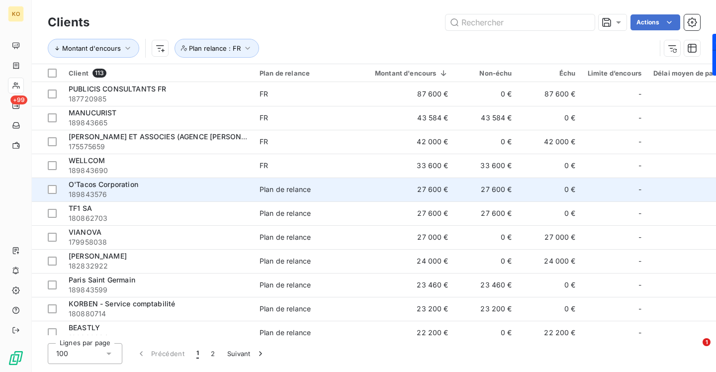
click at [137, 187] on span "O'Tacos Corporation" at bounding box center [104, 184] width 70 height 8
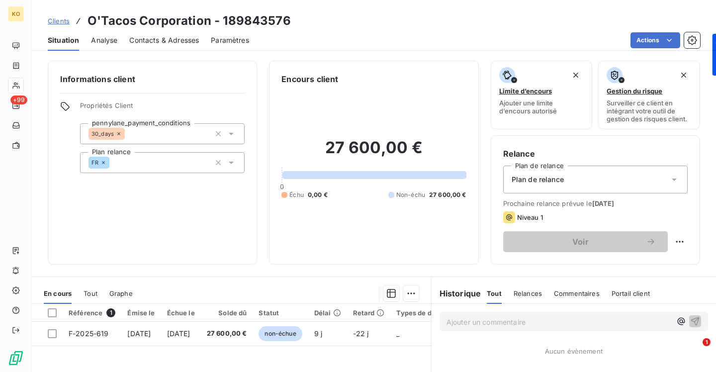
click at [554, 181] on span "Plan de relance" at bounding box center [538, 179] width 52 height 10
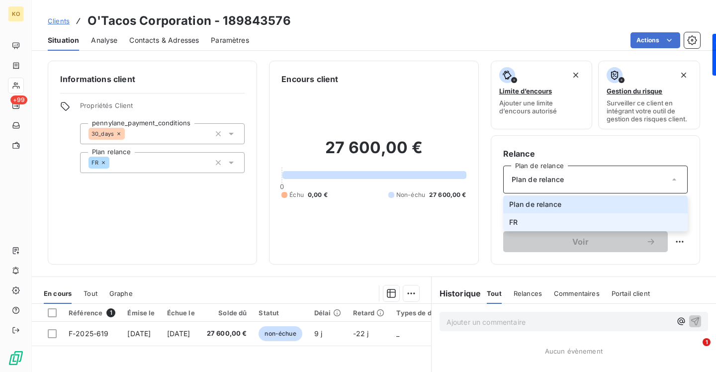
click at [537, 224] on li "FR" at bounding box center [595, 222] width 184 height 18
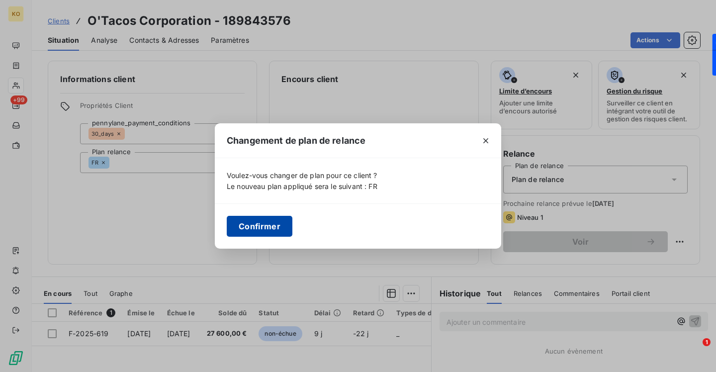
click at [274, 220] on button "Confirmer" at bounding box center [260, 226] width 66 height 21
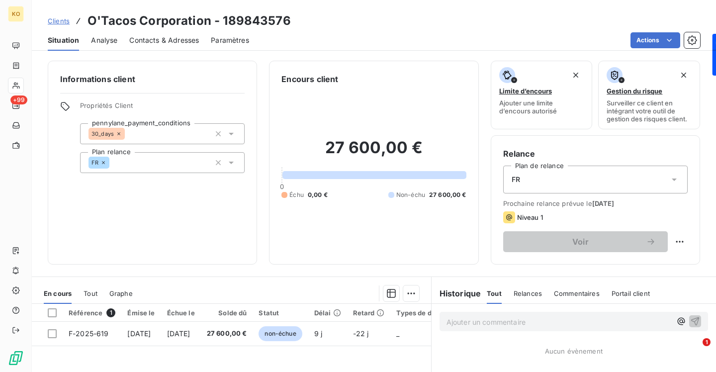
click at [61, 23] on span "Clients" at bounding box center [59, 21] width 22 height 8
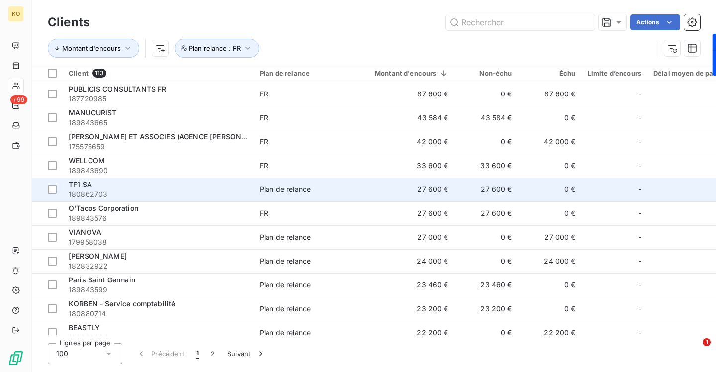
click at [85, 183] on span "TF1 SA" at bounding box center [80, 184] width 23 height 8
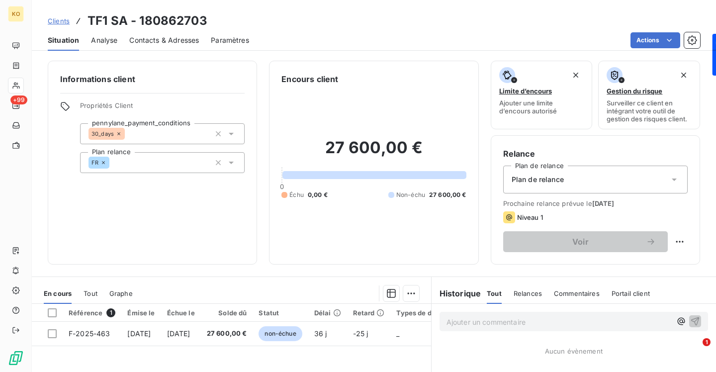
click at [553, 177] on span "Plan de relance" at bounding box center [538, 179] width 52 height 10
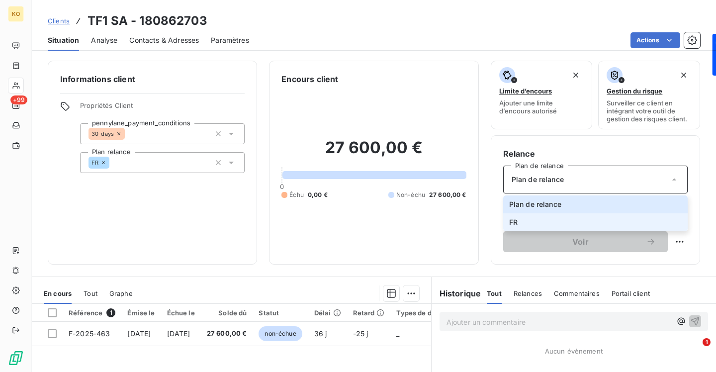
click at [534, 219] on li "FR" at bounding box center [595, 222] width 184 height 18
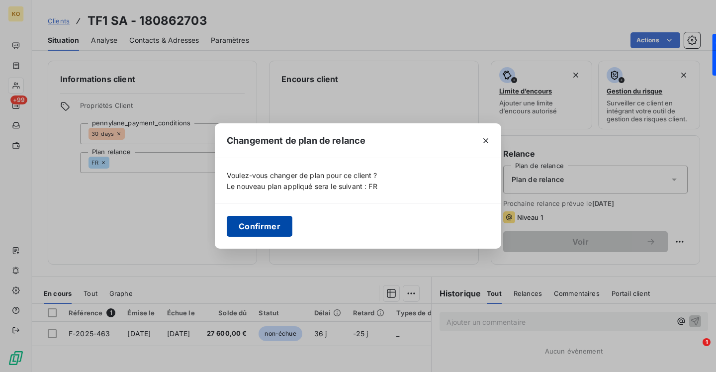
click at [285, 230] on button "Confirmer" at bounding box center [260, 226] width 66 height 21
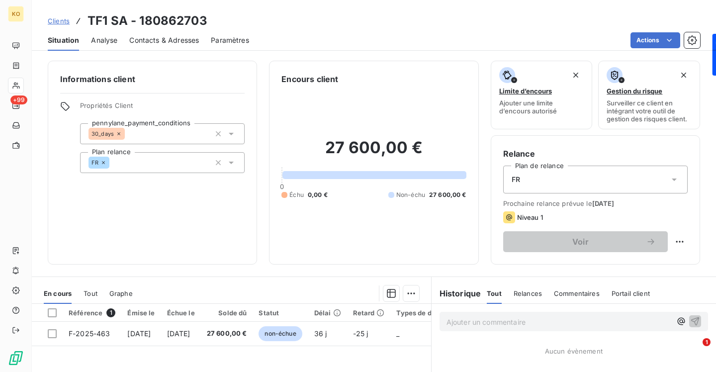
click at [62, 23] on span "Clients" at bounding box center [59, 21] width 22 height 8
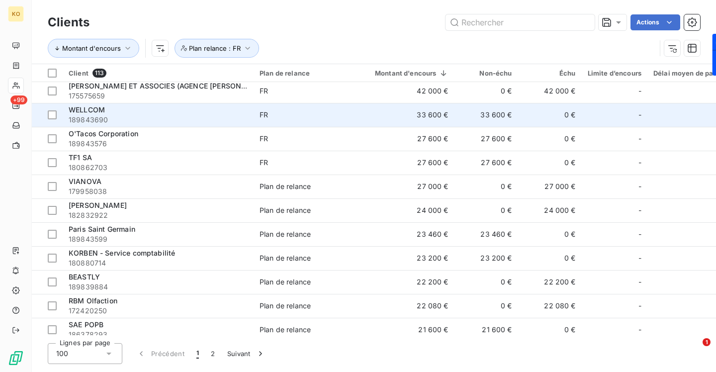
scroll to position [53, 0]
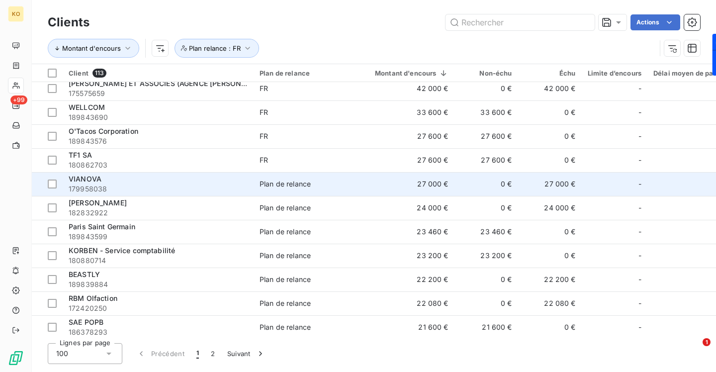
click at [137, 182] on div "VIANOVA" at bounding box center [158, 179] width 179 height 10
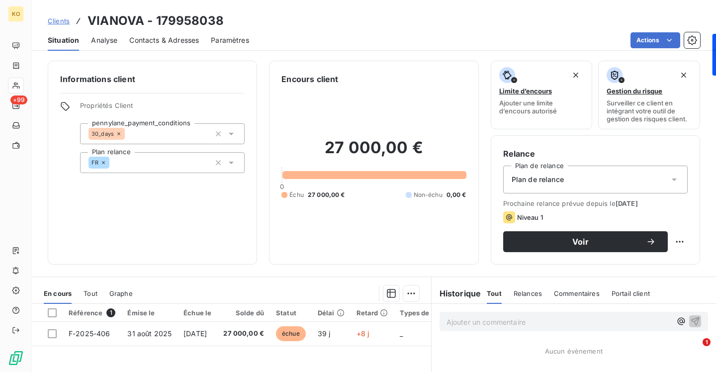
click at [544, 178] on span "Plan de relance" at bounding box center [538, 179] width 52 height 10
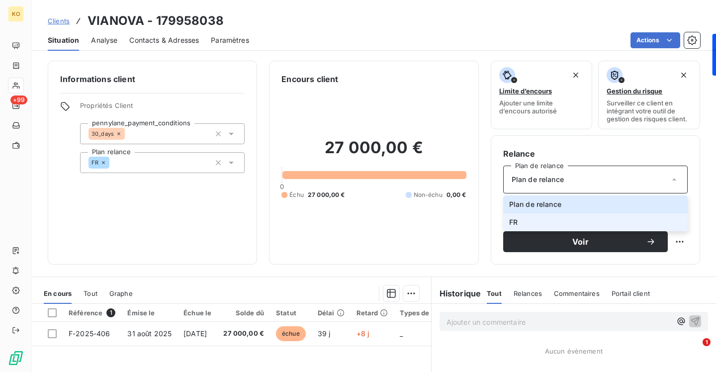
click at [536, 218] on li "FR" at bounding box center [595, 222] width 184 height 18
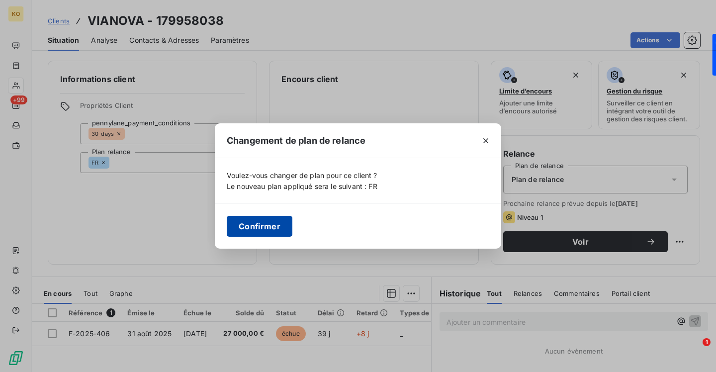
click at [249, 228] on button "Confirmer" at bounding box center [260, 226] width 66 height 21
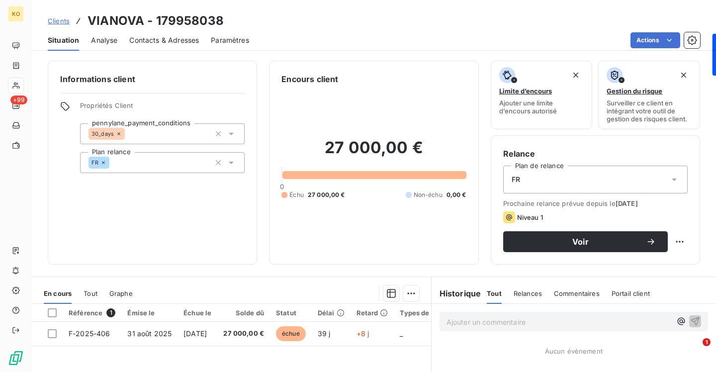
click at [57, 21] on span "Clients" at bounding box center [59, 21] width 22 height 8
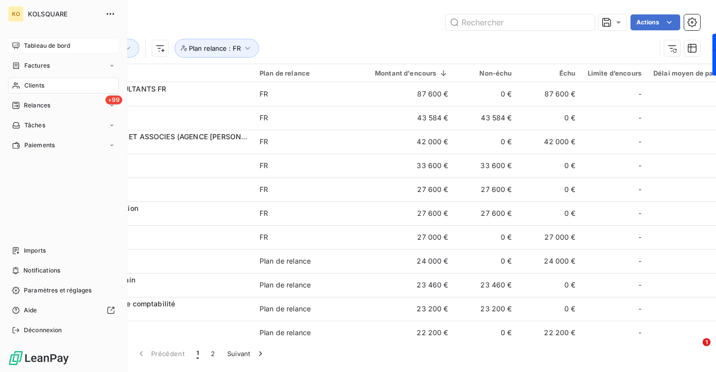
click at [36, 45] on span "Tableau de bord" at bounding box center [47, 45] width 46 height 9
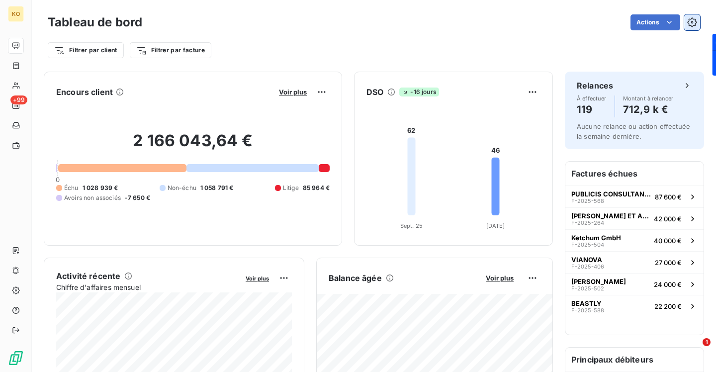
click at [691, 19] on icon "button" at bounding box center [692, 22] width 10 height 10
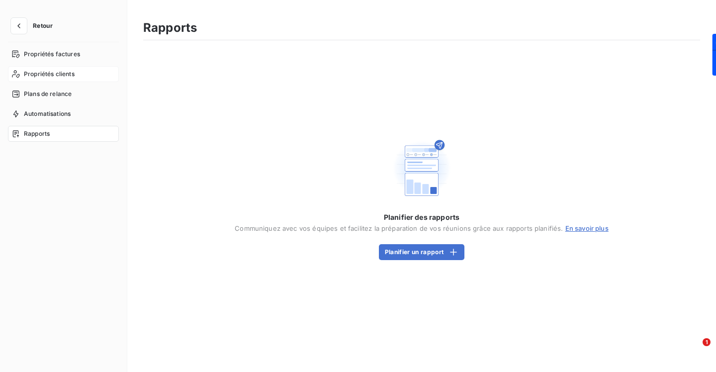
click at [66, 75] on span "Propriétés clients" at bounding box center [49, 74] width 51 height 9
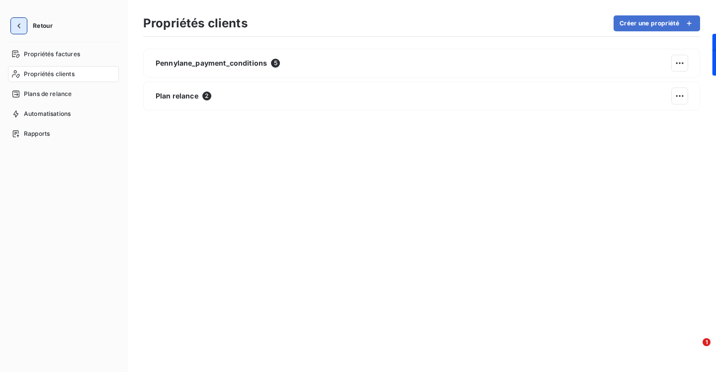
click at [21, 25] on icon "button" at bounding box center [19, 26] width 10 height 10
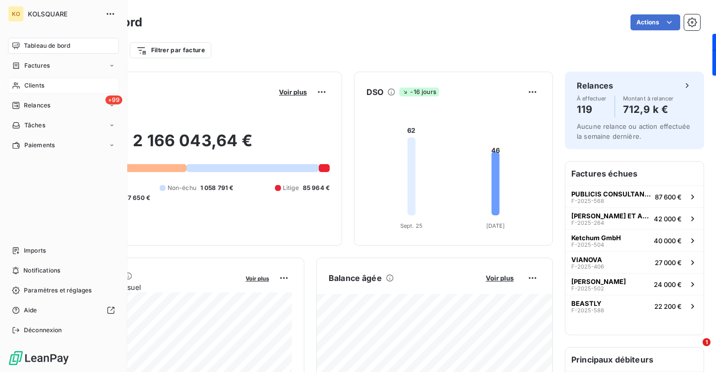
click at [51, 91] on div "Clients" at bounding box center [63, 86] width 111 height 16
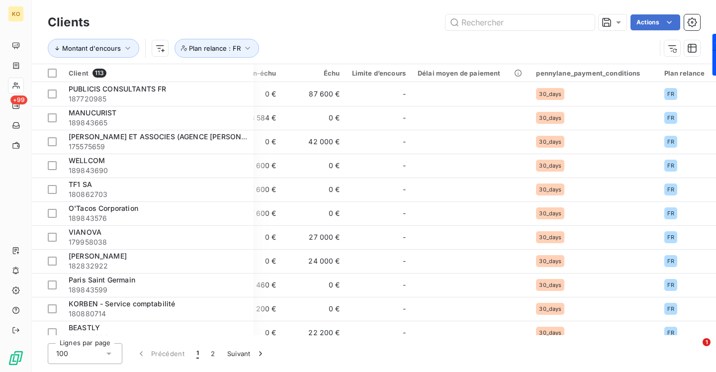
scroll to position [0, 242]
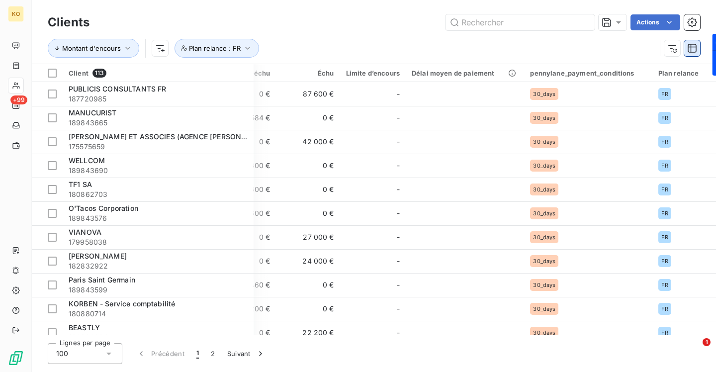
click at [691, 49] on icon "button" at bounding box center [692, 48] width 10 height 10
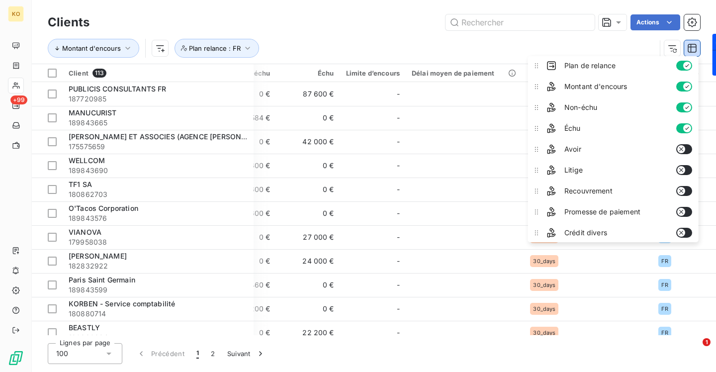
scroll to position [0, 0]
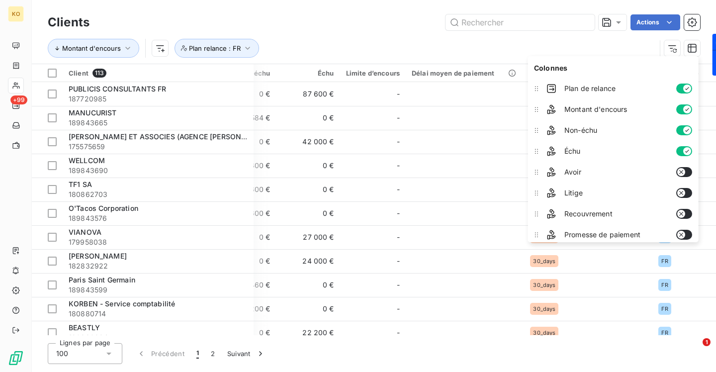
click at [548, 42] on div "Montant d'encours Plan relance : FR" at bounding box center [352, 48] width 608 height 19
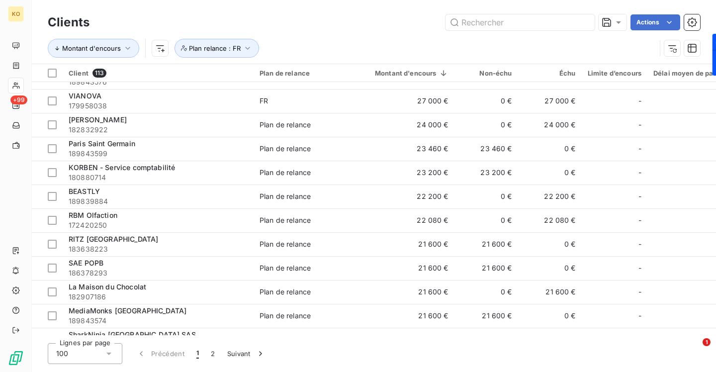
scroll to position [114, 0]
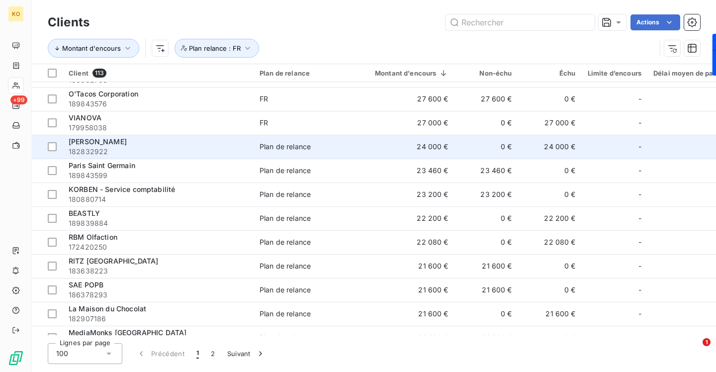
click at [175, 147] on span "182832922" at bounding box center [158, 152] width 179 height 10
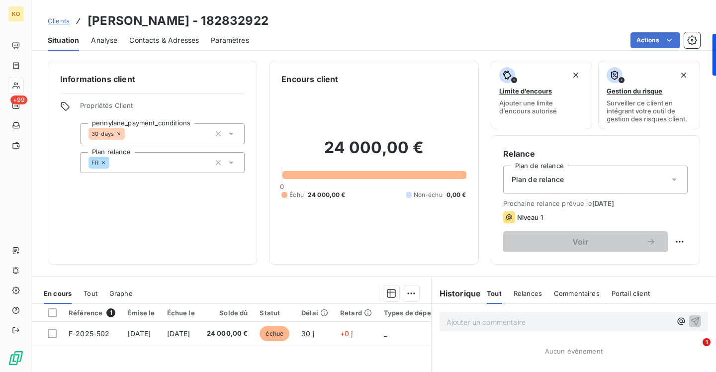
click at [552, 178] on span "Plan de relance" at bounding box center [538, 179] width 52 height 10
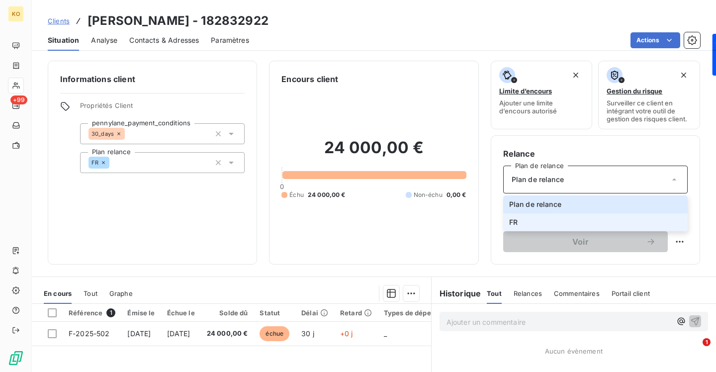
click at [534, 221] on li "FR" at bounding box center [595, 222] width 184 height 18
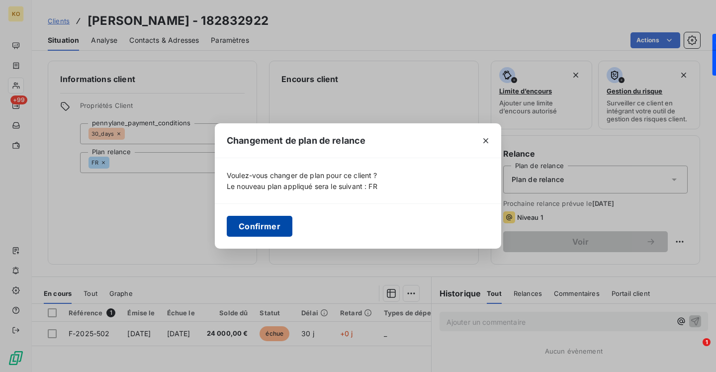
click at [288, 226] on button "Confirmer" at bounding box center [260, 226] width 66 height 21
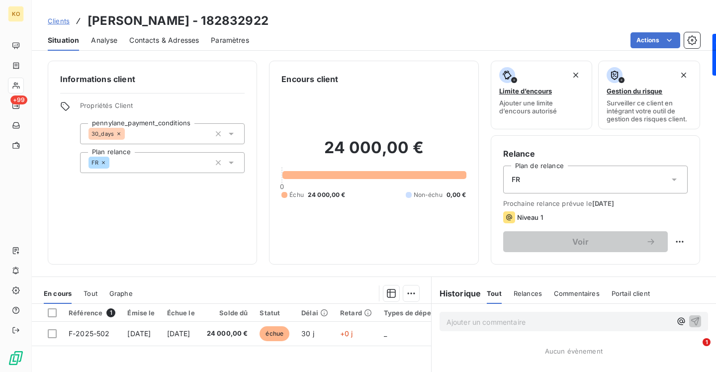
click at [61, 17] on span "Clients" at bounding box center [59, 21] width 22 height 8
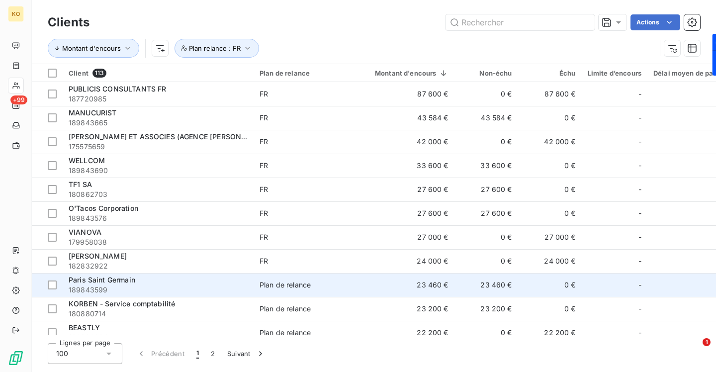
click at [170, 283] on div "Paris Saint Germain" at bounding box center [158, 280] width 179 height 10
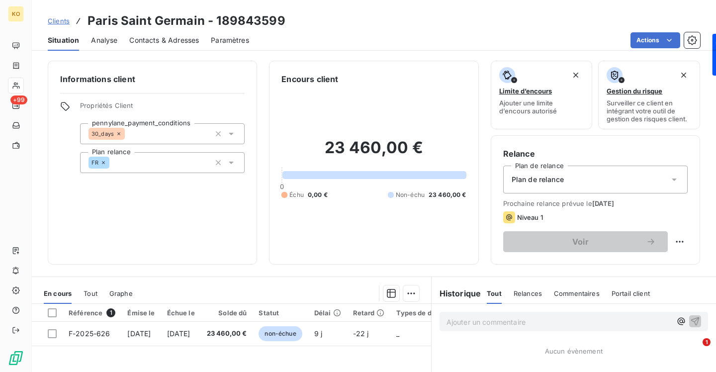
click at [539, 183] on span "Plan de relance" at bounding box center [538, 179] width 52 height 10
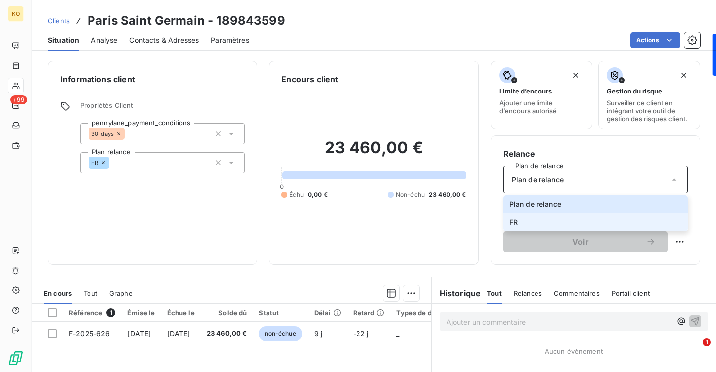
click at [534, 223] on li "FR" at bounding box center [595, 222] width 184 height 18
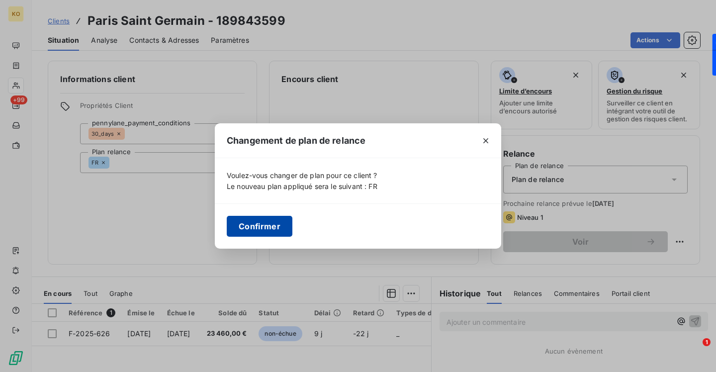
click at [270, 224] on button "Confirmer" at bounding box center [260, 226] width 66 height 21
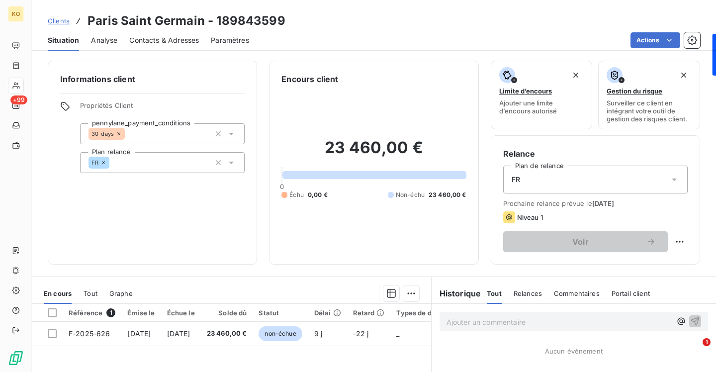
click at [52, 21] on span "Clients" at bounding box center [59, 21] width 22 height 8
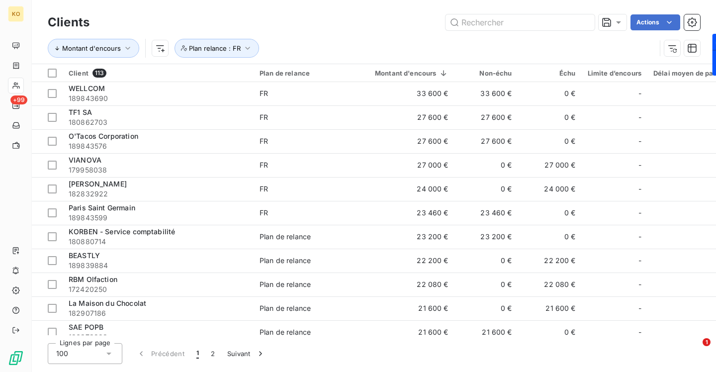
scroll to position [111, 0]
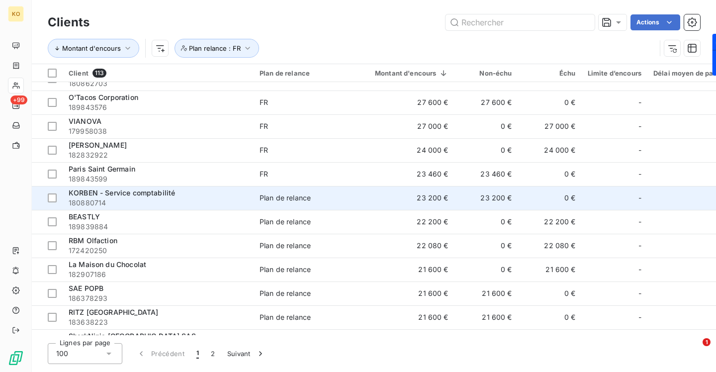
click at [206, 203] on span "180880714" at bounding box center [158, 203] width 179 height 10
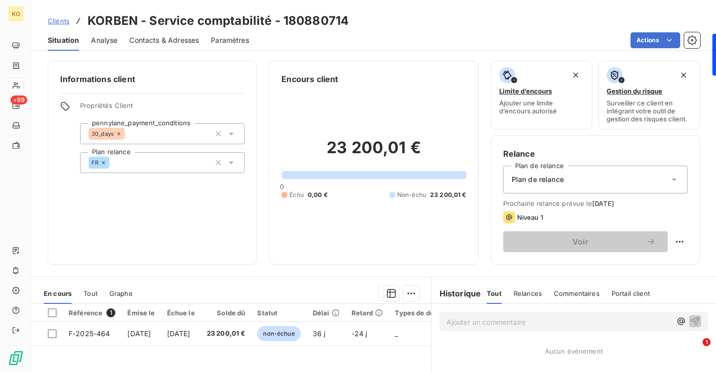
click at [583, 182] on div "Plan de relance" at bounding box center [595, 180] width 184 height 28
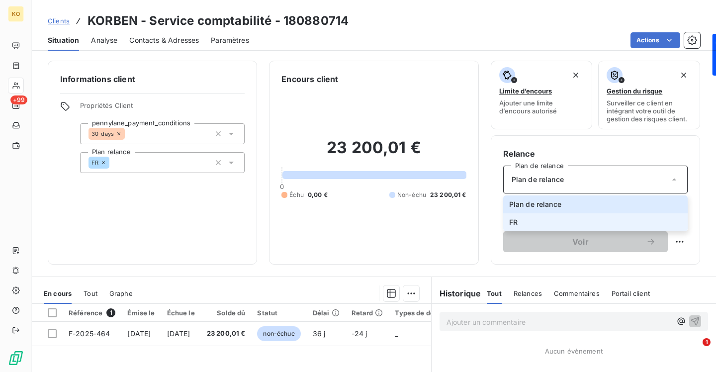
click at [560, 223] on li "FR" at bounding box center [595, 222] width 184 height 18
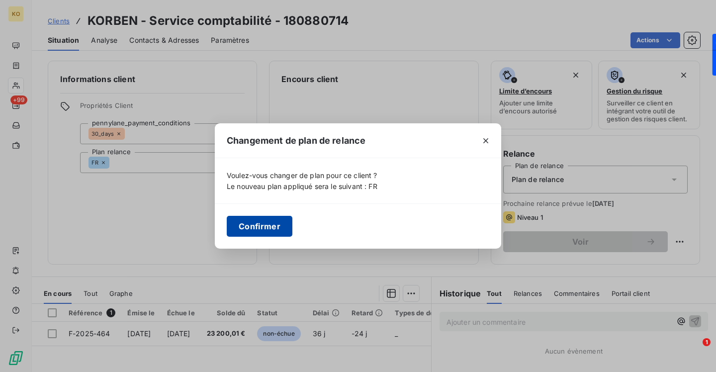
click at [262, 223] on button "Confirmer" at bounding box center [260, 226] width 66 height 21
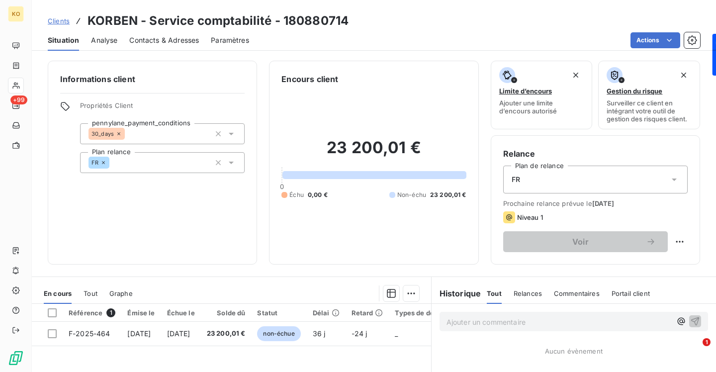
click at [66, 22] on span "Clients" at bounding box center [59, 21] width 22 height 8
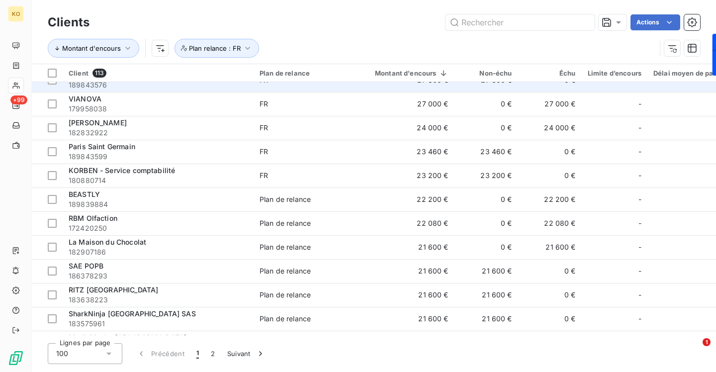
scroll to position [156, 0]
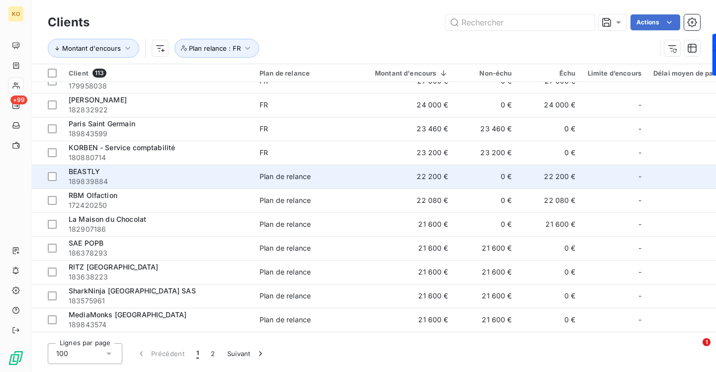
click at [324, 175] on span "Plan de relance" at bounding box center [304, 176] width 91 height 10
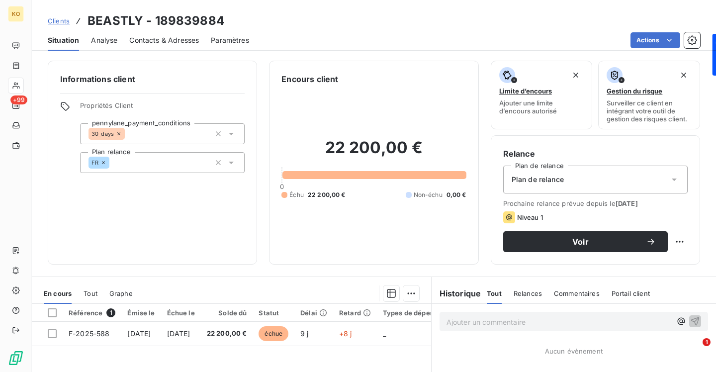
drag, startPoint x: 551, startPoint y: 175, endPoint x: 550, endPoint y: 180, distance: 5.6
click at [551, 175] on span "Plan de relance" at bounding box center [538, 179] width 52 height 10
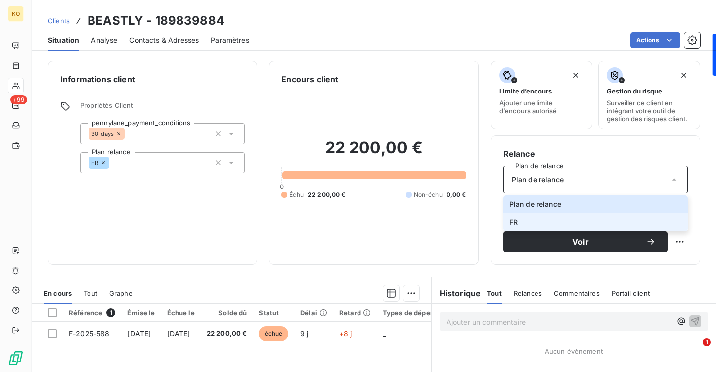
click at [528, 224] on li "FR" at bounding box center [595, 222] width 184 height 18
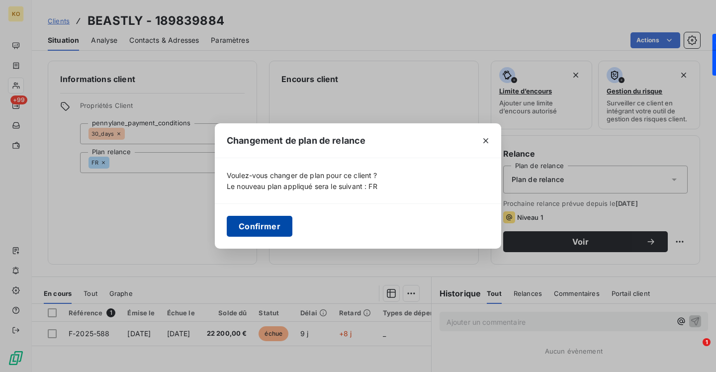
click at [270, 223] on button "Confirmer" at bounding box center [260, 226] width 66 height 21
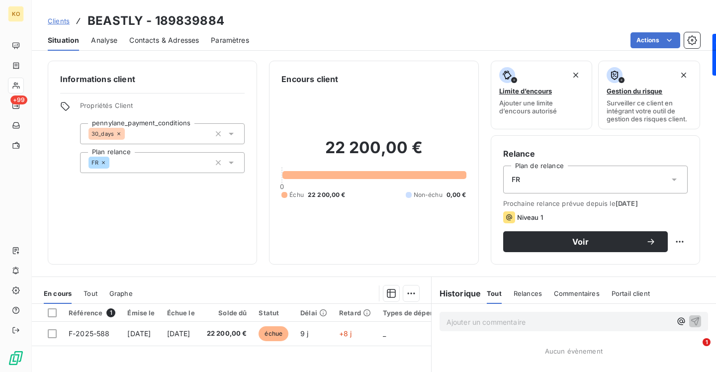
click at [59, 20] on span "Clients" at bounding box center [59, 21] width 22 height 8
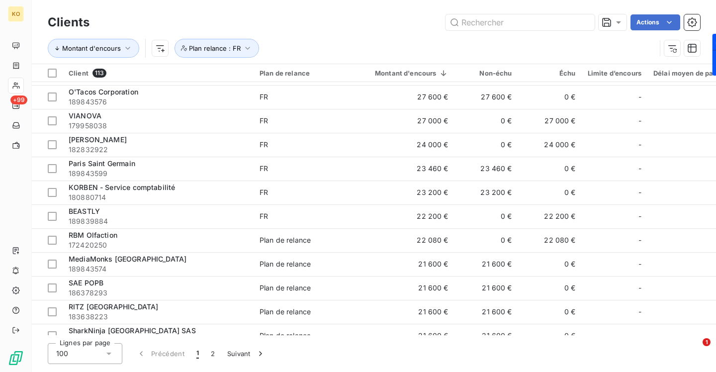
scroll to position [145, 0]
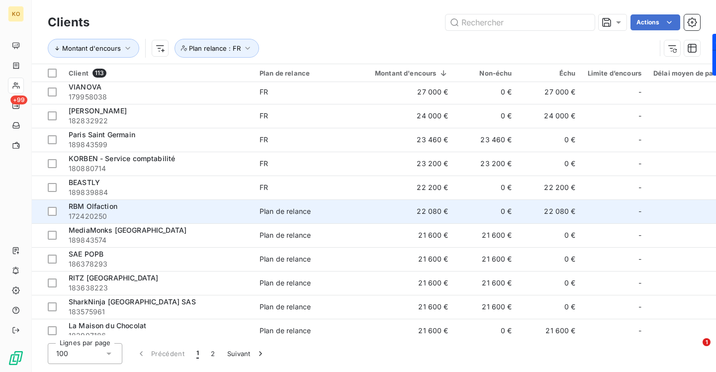
click at [322, 205] on td "Plan de relance" at bounding box center [305, 211] width 103 height 24
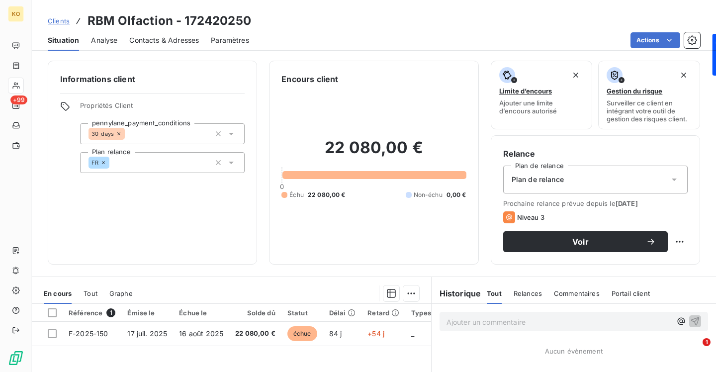
click at [544, 178] on span "Plan de relance" at bounding box center [538, 179] width 52 height 10
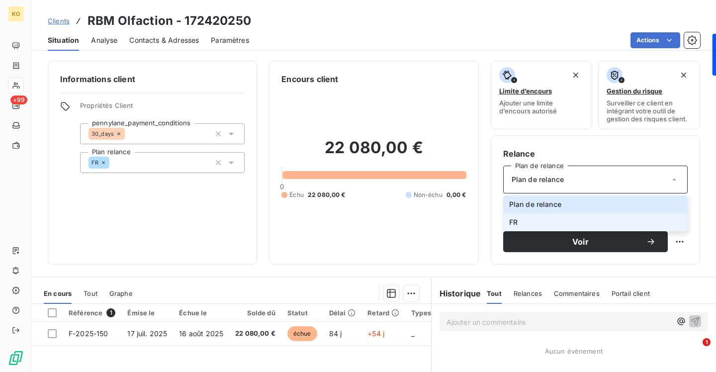
click at [529, 223] on li "FR" at bounding box center [595, 222] width 184 height 18
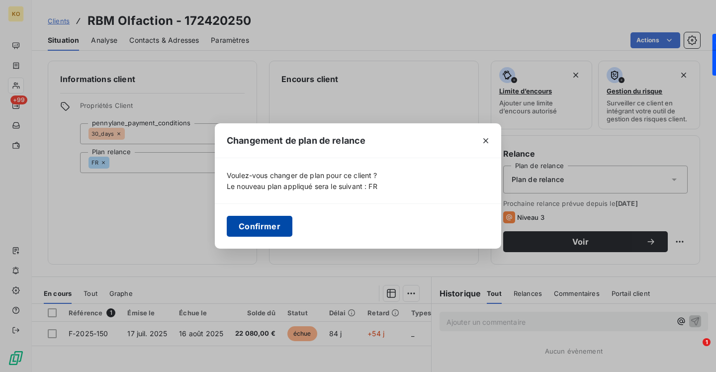
click at [275, 224] on button "Confirmer" at bounding box center [260, 226] width 66 height 21
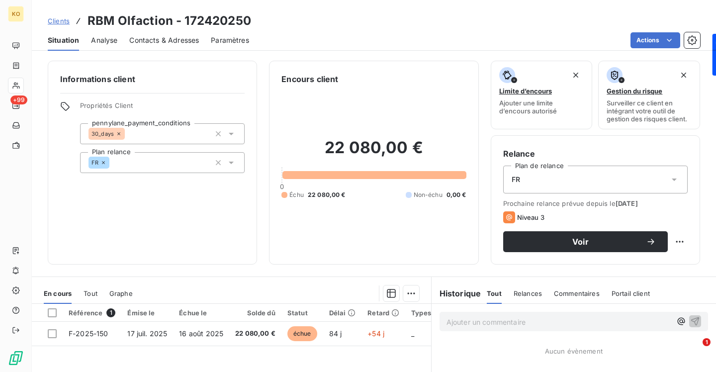
click at [66, 24] on span "Clients" at bounding box center [59, 21] width 22 height 8
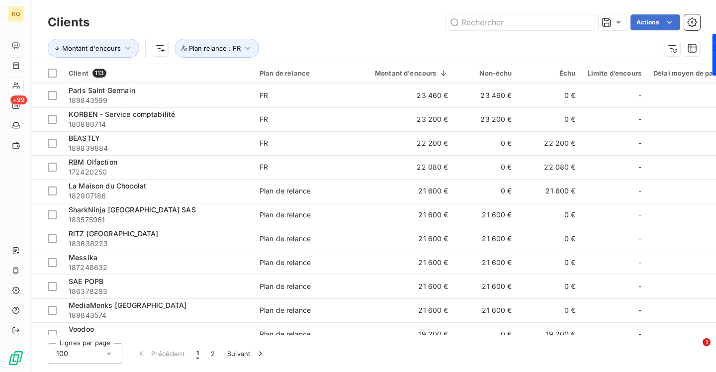
scroll to position [214, 0]
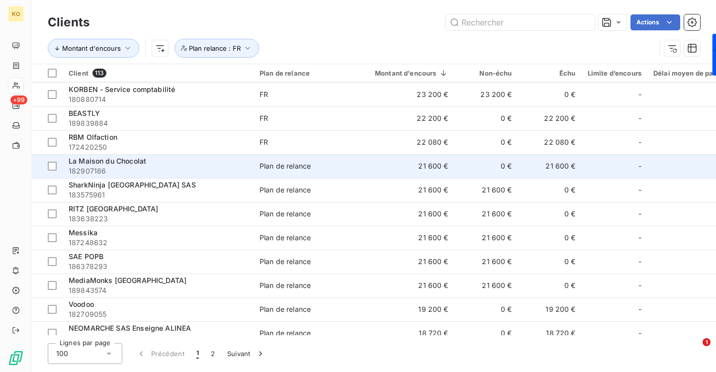
click at [285, 161] on div "Plan de relance" at bounding box center [284, 166] width 51 height 10
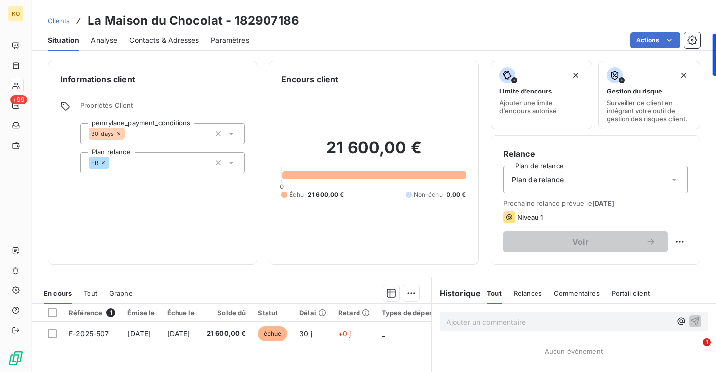
click at [575, 182] on div "Plan de relance" at bounding box center [595, 180] width 184 height 28
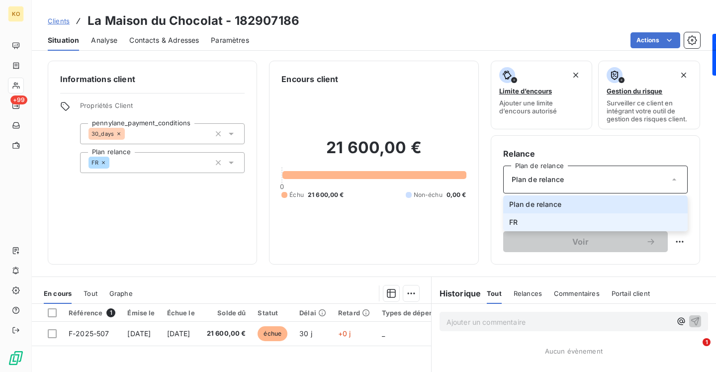
click at [549, 222] on li "FR" at bounding box center [595, 222] width 184 height 18
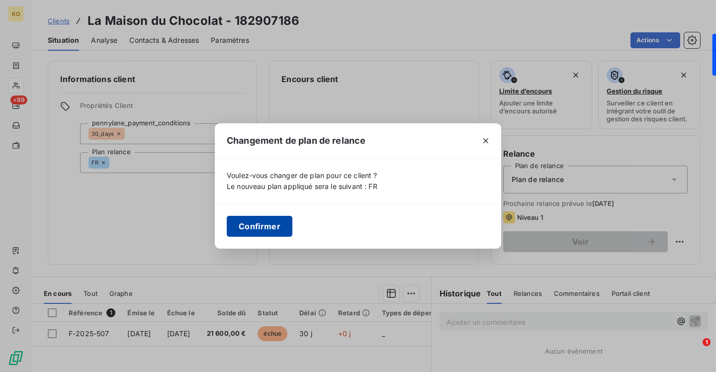
click at [261, 223] on button "Confirmer" at bounding box center [260, 226] width 66 height 21
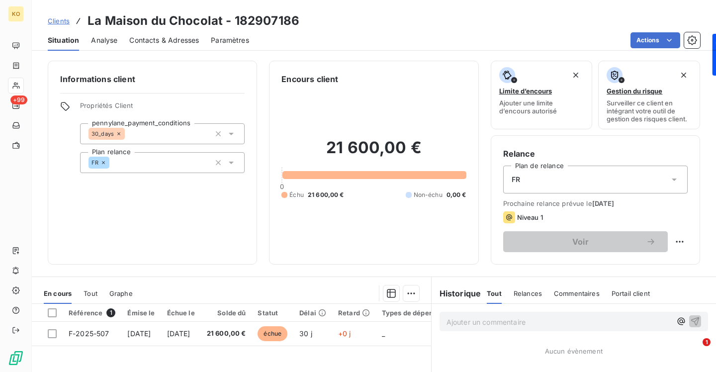
click at [65, 23] on span "Clients" at bounding box center [59, 21] width 22 height 8
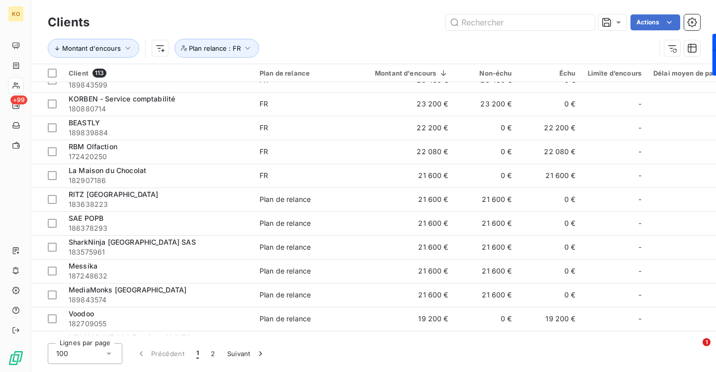
scroll to position [239, 0]
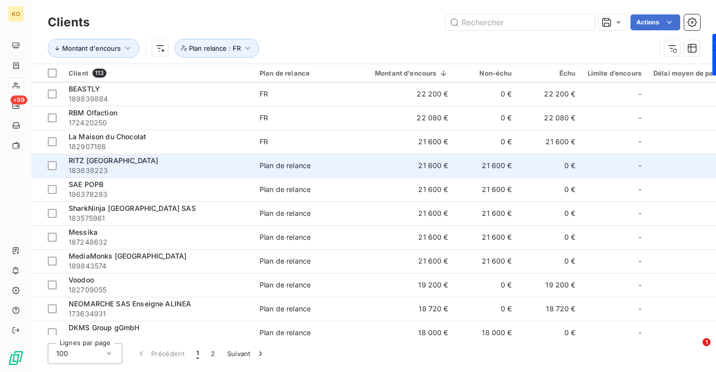
click at [288, 166] on div "Plan de relance" at bounding box center [284, 166] width 51 height 10
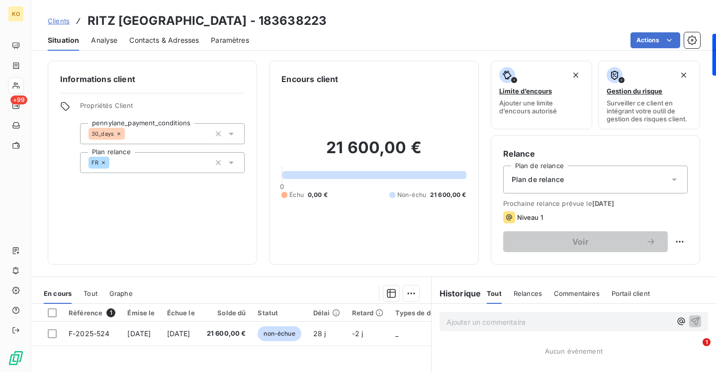
click at [520, 180] on span "Plan de relance" at bounding box center [538, 179] width 52 height 10
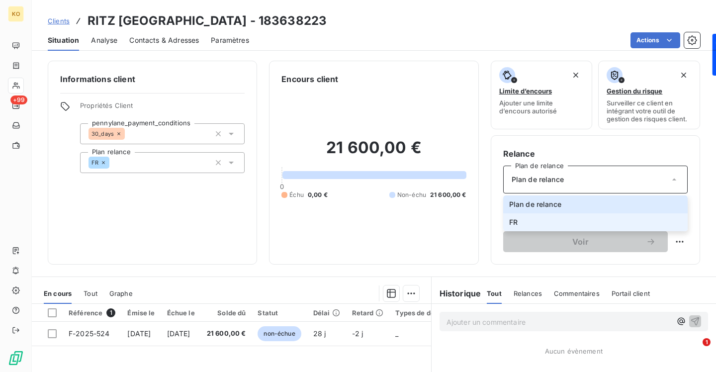
click at [515, 223] on span "FR" at bounding box center [513, 222] width 8 height 10
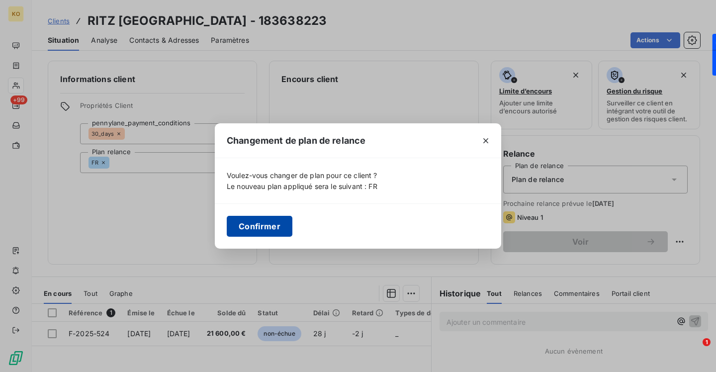
click at [258, 225] on button "Confirmer" at bounding box center [260, 226] width 66 height 21
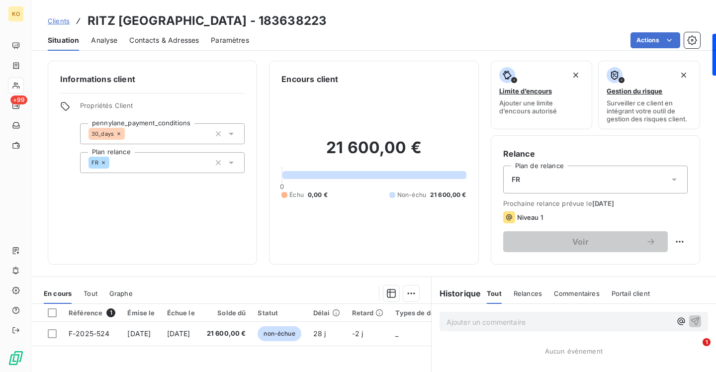
click at [63, 21] on span "Clients" at bounding box center [59, 21] width 22 height 8
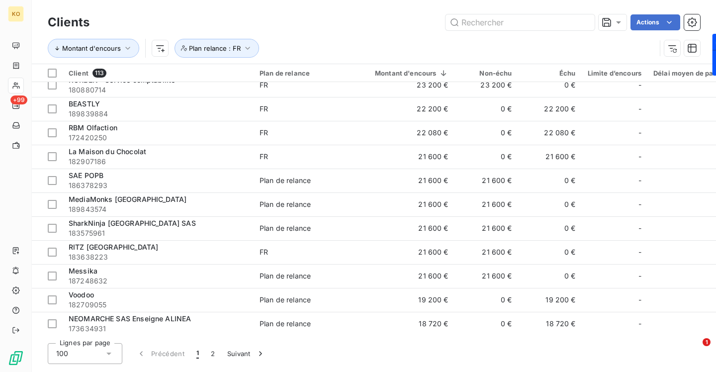
scroll to position [225, 0]
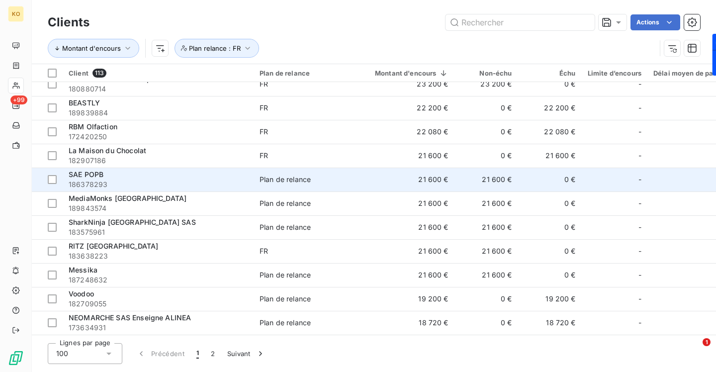
click at [214, 172] on div "SAE POPB" at bounding box center [158, 175] width 179 height 10
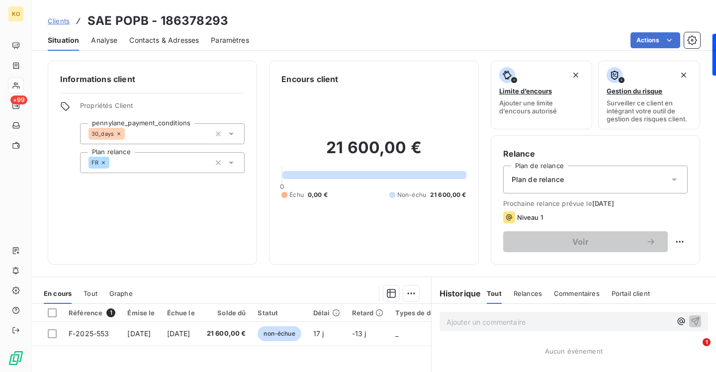
click at [552, 183] on span "Plan de relance" at bounding box center [538, 179] width 52 height 10
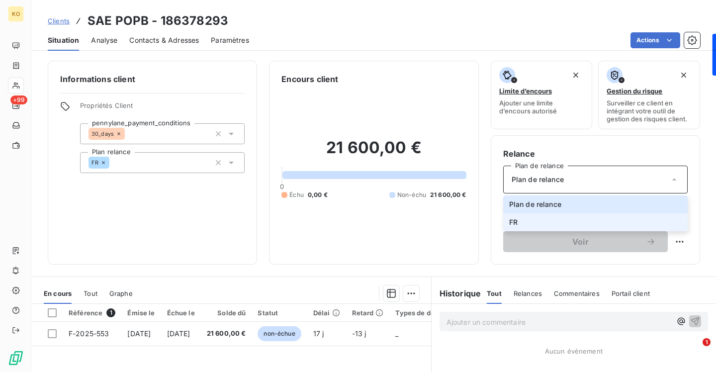
click at [541, 222] on li "FR" at bounding box center [595, 222] width 184 height 18
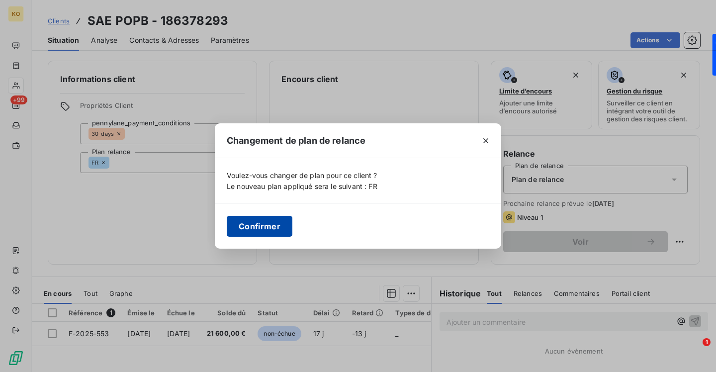
click at [261, 229] on button "Confirmer" at bounding box center [260, 226] width 66 height 21
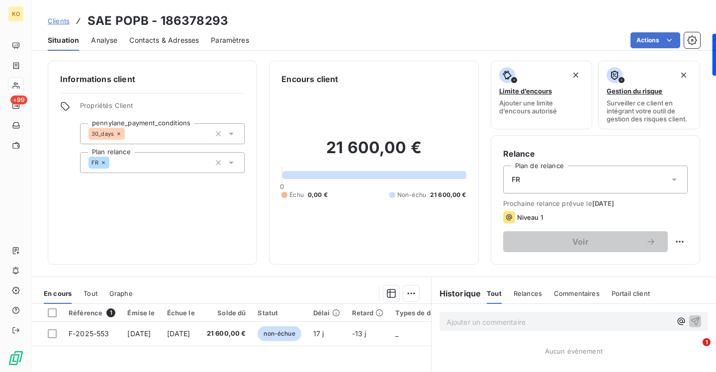
click at [61, 22] on span "Clients" at bounding box center [59, 21] width 22 height 8
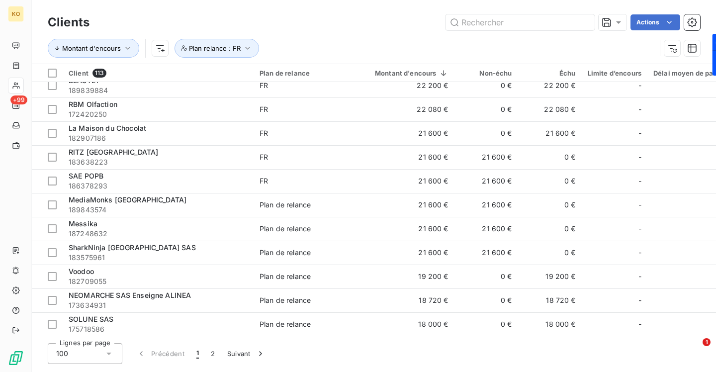
scroll to position [251, 0]
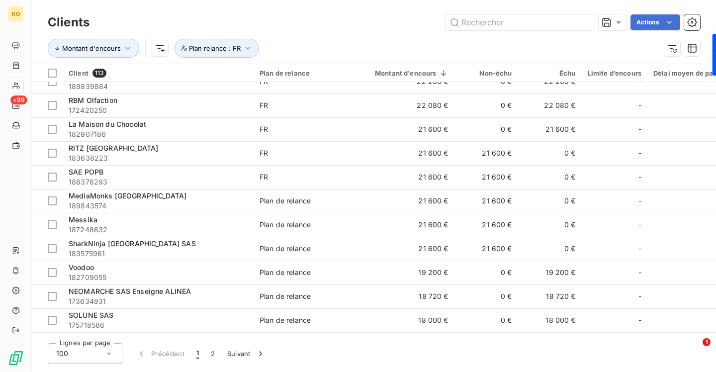
click at [242, 196] on div "MediaMonks [GEOGRAPHIC_DATA]" at bounding box center [158, 196] width 179 height 10
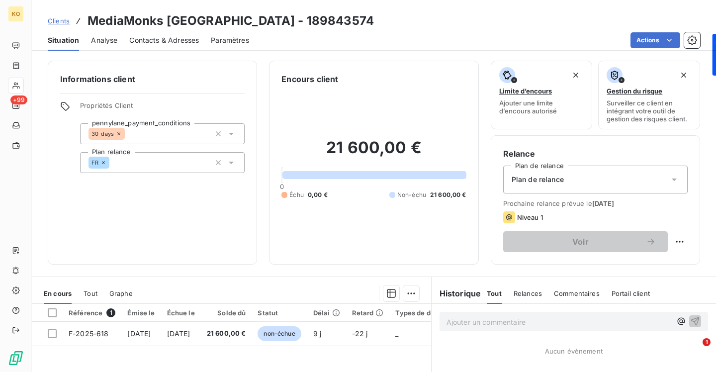
click at [547, 182] on span "Plan de relance" at bounding box center [538, 179] width 52 height 10
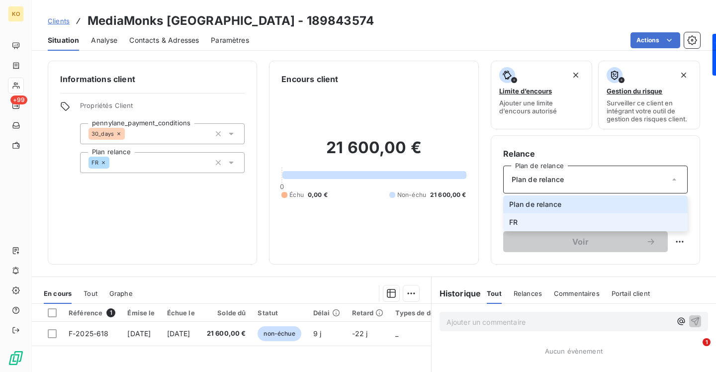
click at [530, 213] on li "FR" at bounding box center [595, 222] width 184 height 18
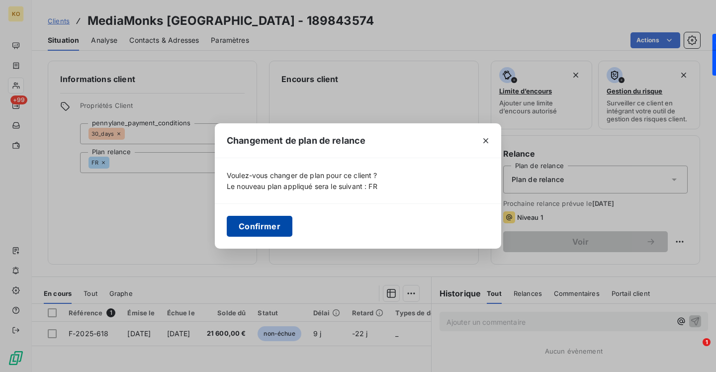
click at [263, 224] on button "Confirmer" at bounding box center [260, 226] width 66 height 21
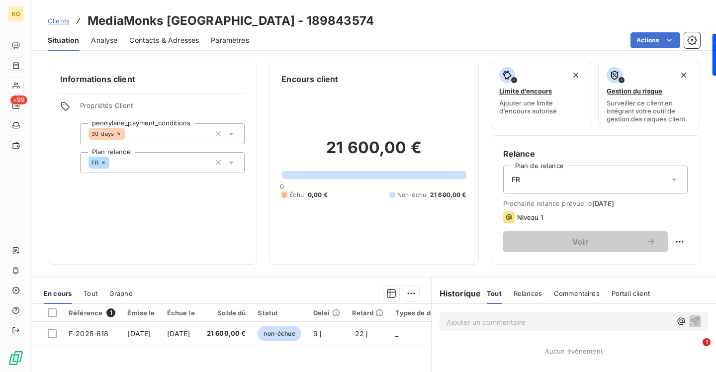
drag, startPoint x: 60, startPoint y: 24, endPoint x: 68, endPoint y: 24, distance: 8.0
click at [60, 24] on span "Clients" at bounding box center [59, 21] width 22 height 8
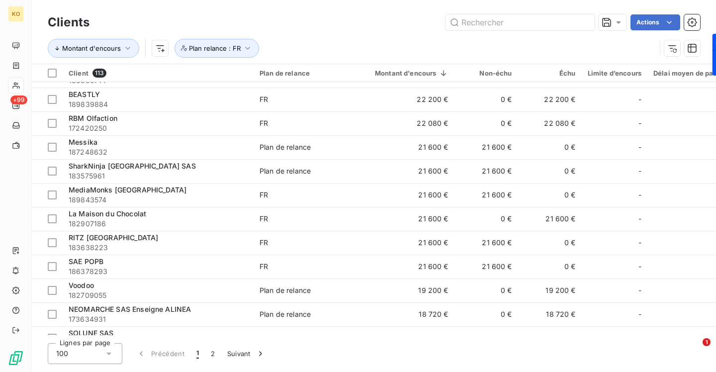
scroll to position [252, 0]
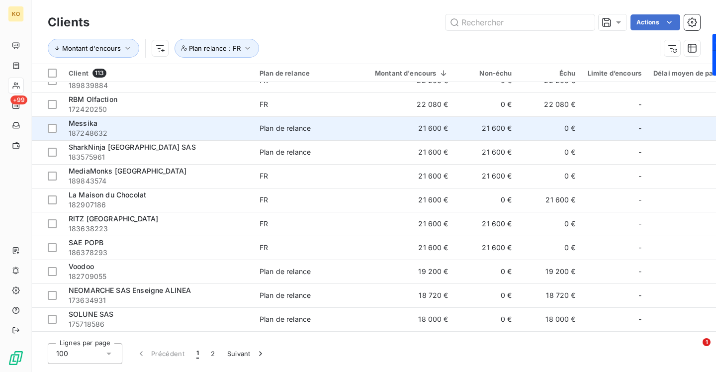
click at [321, 134] on td "Plan de relance" at bounding box center [305, 128] width 103 height 24
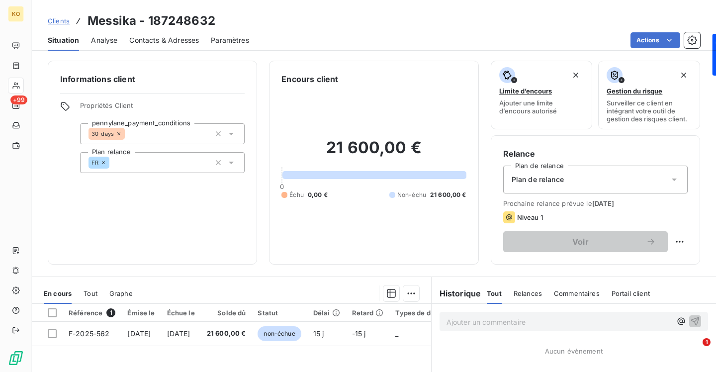
click at [538, 178] on span "Plan de relance" at bounding box center [538, 179] width 52 height 10
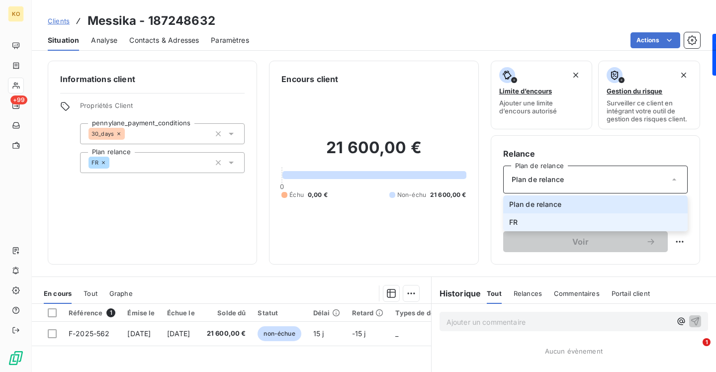
click at [526, 221] on li "FR" at bounding box center [595, 222] width 184 height 18
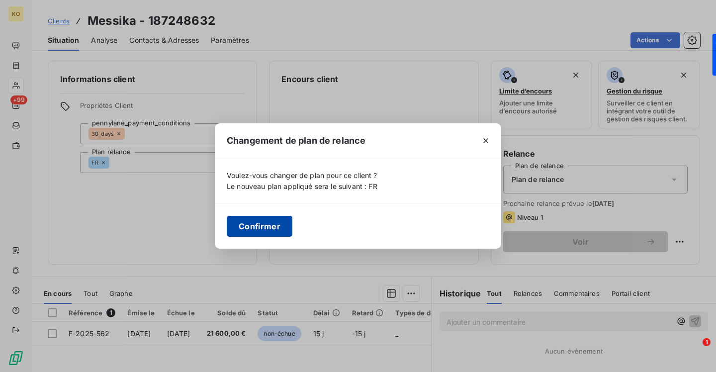
click at [243, 223] on button "Confirmer" at bounding box center [260, 226] width 66 height 21
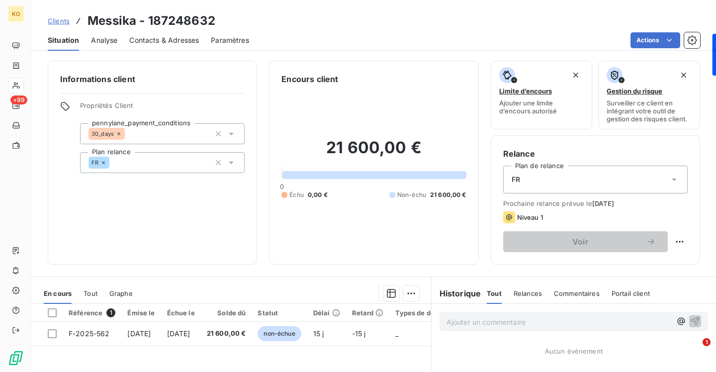
click at [67, 23] on span "Clients" at bounding box center [59, 21] width 22 height 8
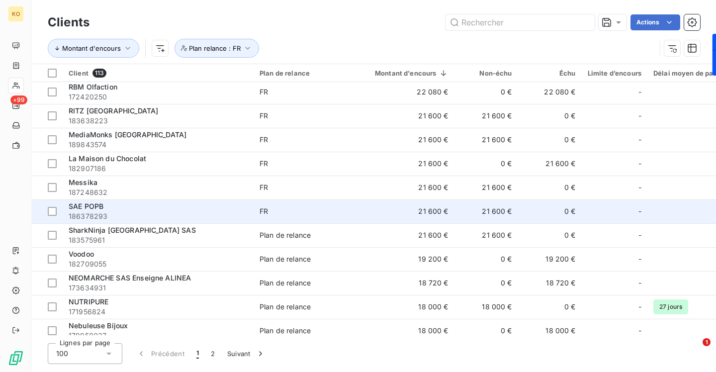
scroll to position [265, 0]
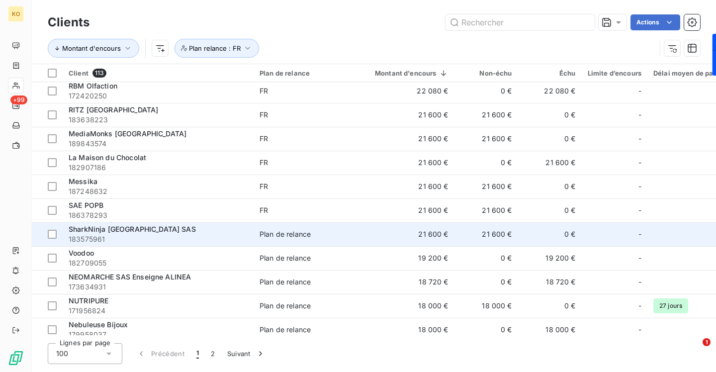
click at [293, 229] on td "Plan de relance" at bounding box center [305, 234] width 103 height 24
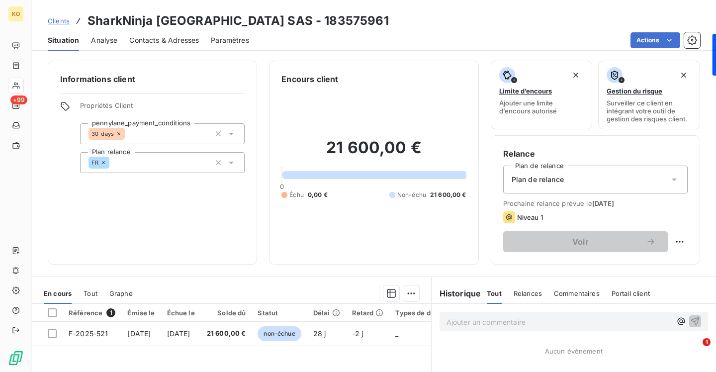
click at [525, 180] on span "Plan de relance" at bounding box center [538, 179] width 52 height 10
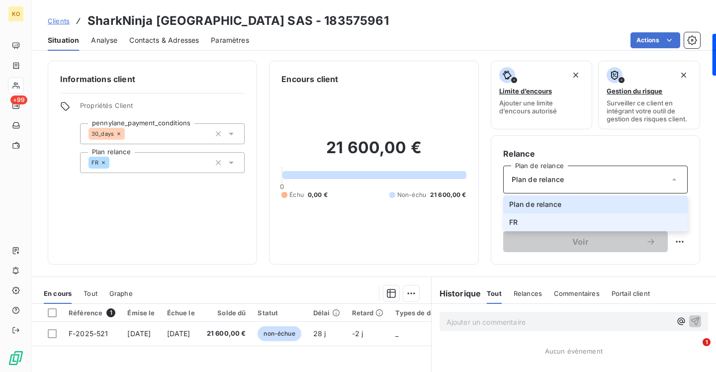
click at [512, 223] on span "FR" at bounding box center [513, 222] width 8 height 10
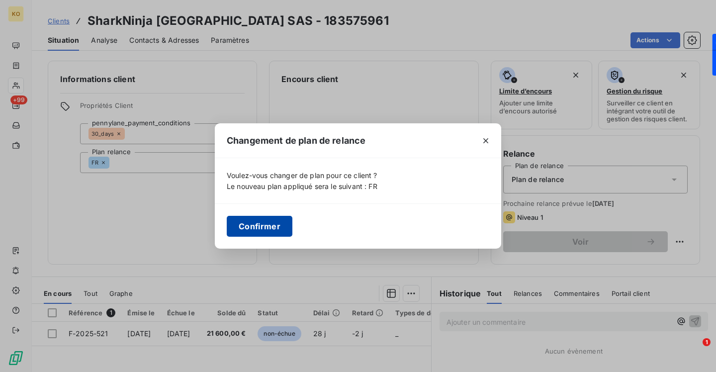
click at [279, 224] on button "Confirmer" at bounding box center [260, 226] width 66 height 21
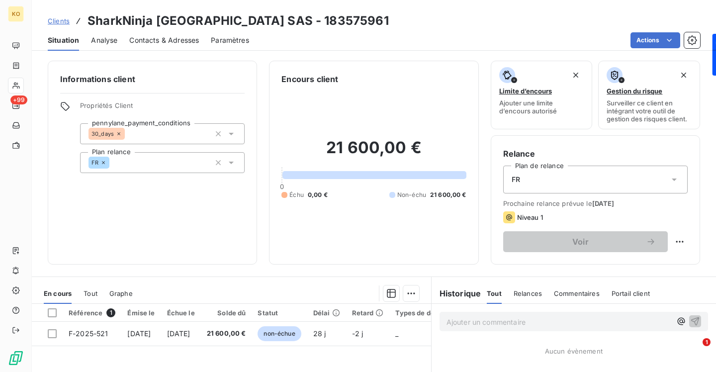
click at [63, 23] on span "Clients" at bounding box center [59, 21] width 22 height 8
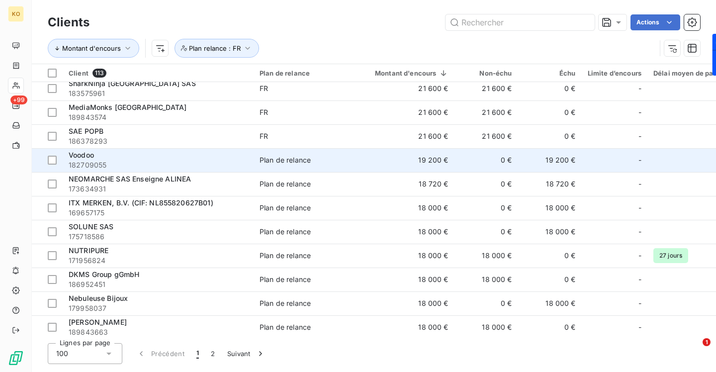
scroll to position [363, 0]
click at [219, 157] on div "Voodoo" at bounding box center [158, 156] width 179 height 10
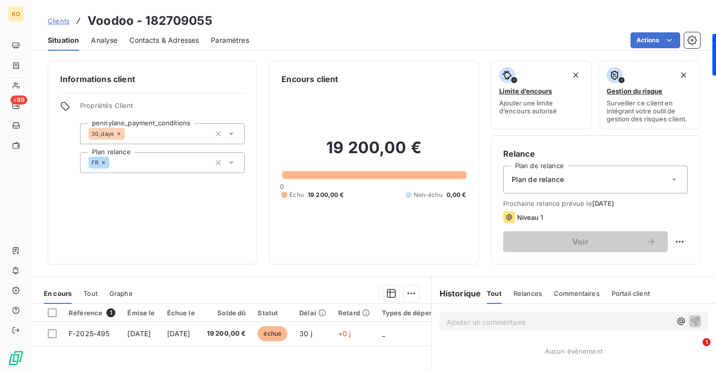
click at [578, 183] on div "Plan de relance" at bounding box center [595, 180] width 184 height 28
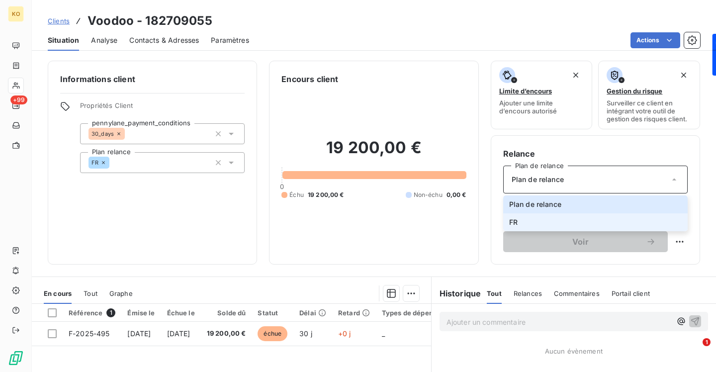
click at [538, 223] on li "FR" at bounding box center [595, 222] width 184 height 18
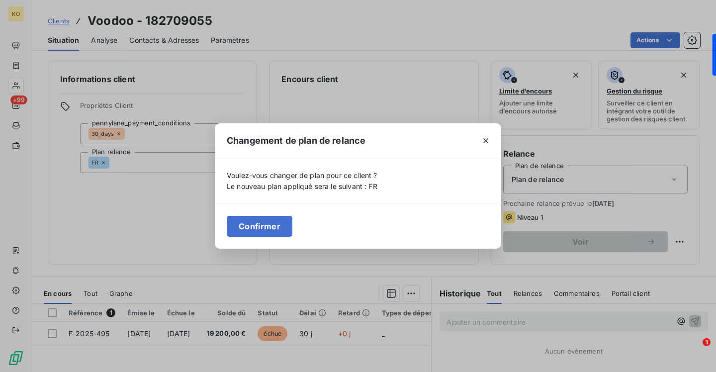
click at [252, 233] on button "Confirmer" at bounding box center [260, 226] width 66 height 21
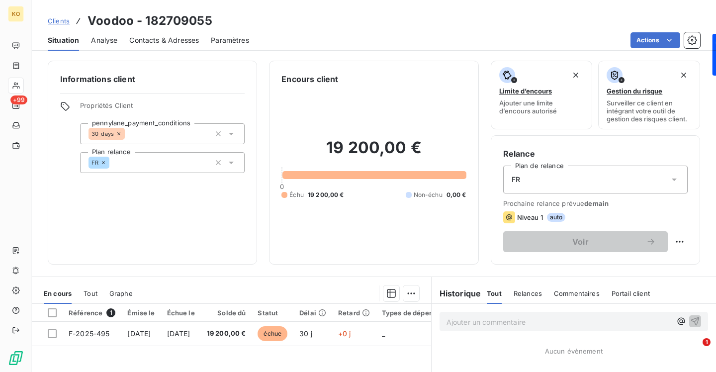
click at [54, 21] on span "Clients" at bounding box center [59, 21] width 22 height 8
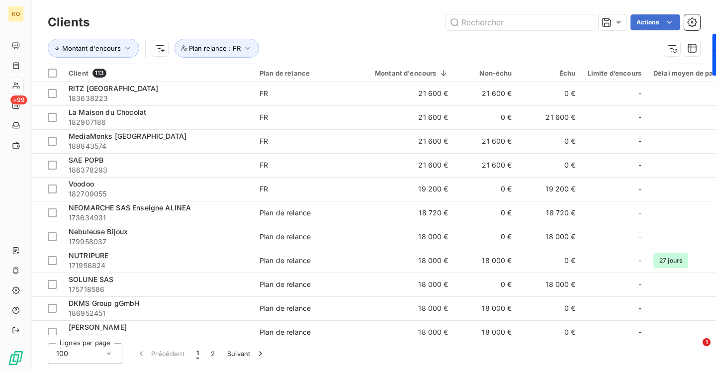
scroll to position [340, 0]
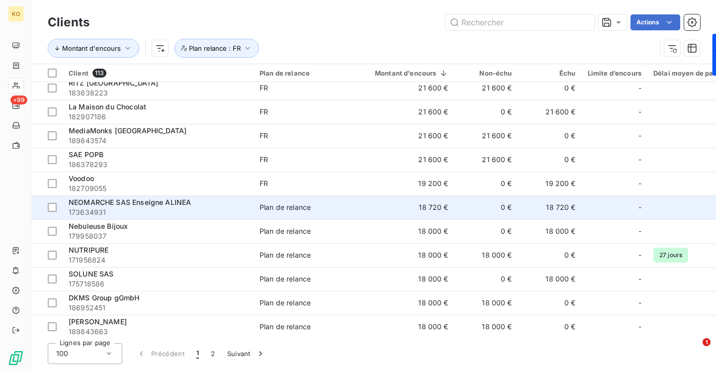
click at [228, 203] on div "NEOMARCHE SAS Enseigne ALINEA" at bounding box center [158, 202] width 179 height 10
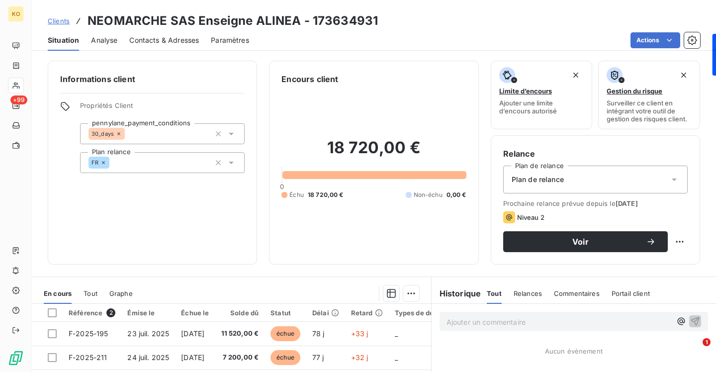
click at [530, 181] on span "Plan de relance" at bounding box center [538, 179] width 52 height 10
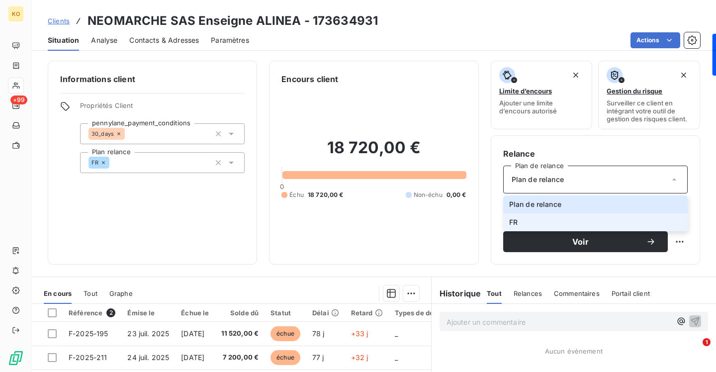
click at [517, 218] on li "FR" at bounding box center [595, 222] width 184 height 18
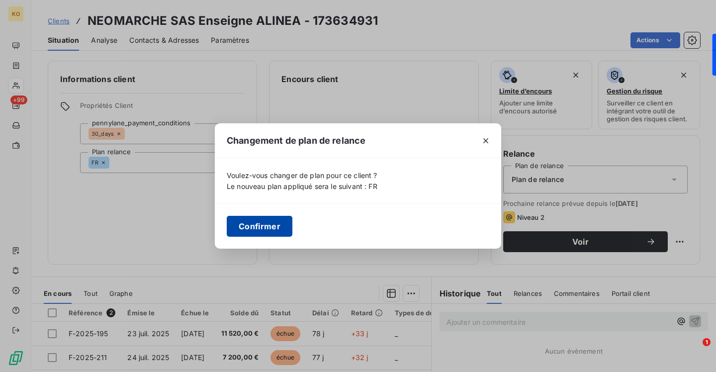
click at [277, 225] on button "Confirmer" at bounding box center [260, 226] width 66 height 21
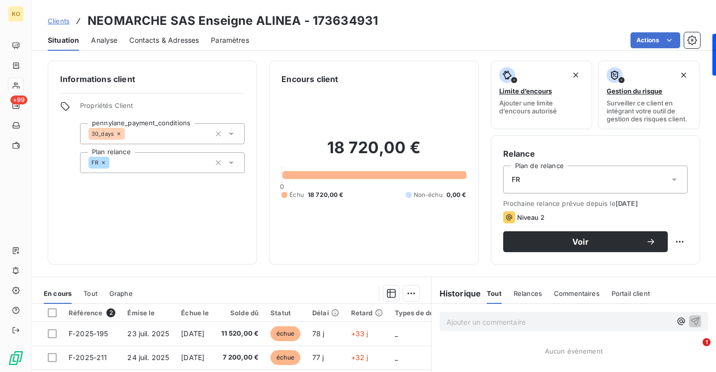
click at [59, 18] on span "Clients" at bounding box center [59, 21] width 22 height 8
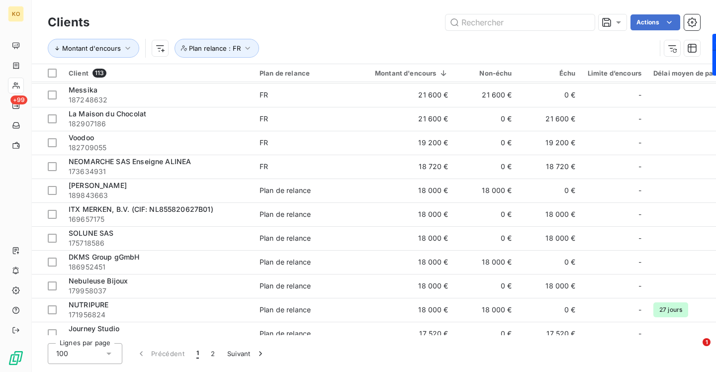
scroll to position [397, 0]
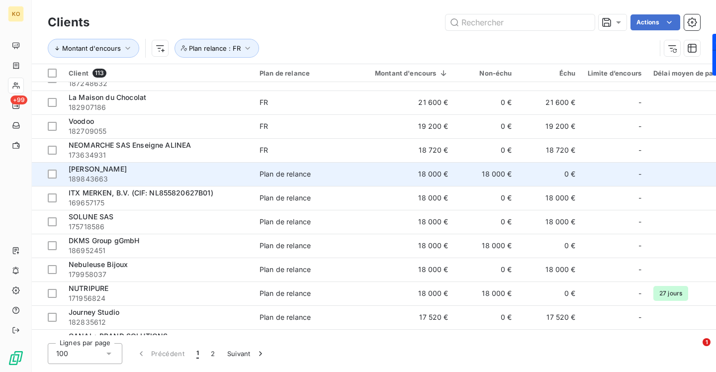
click at [291, 181] on td "Plan de relance" at bounding box center [305, 174] width 103 height 24
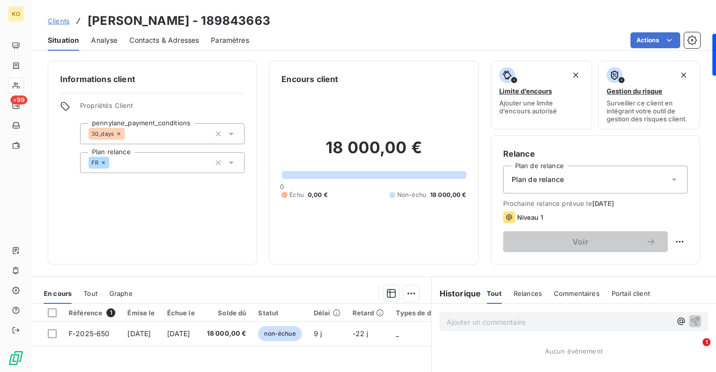
click at [528, 176] on span "Plan de relance" at bounding box center [538, 179] width 52 height 10
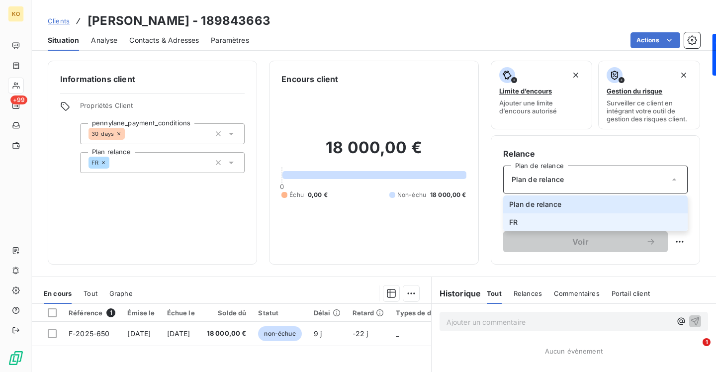
click at [517, 218] on li "FR" at bounding box center [595, 222] width 184 height 18
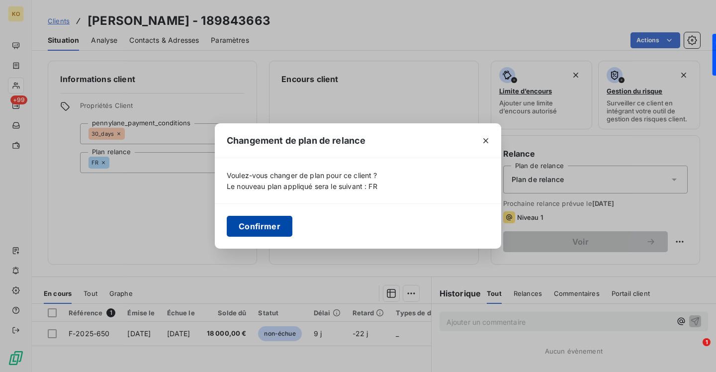
click at [277, 222] on button "Confirmer" at bounding box center [260, 226] width 66 height 21
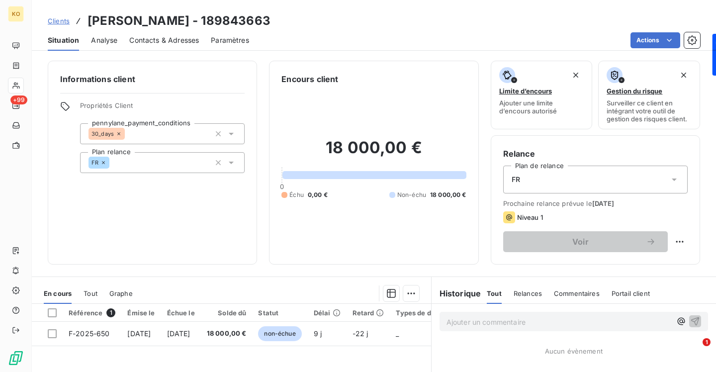
click at [66, 19] on span "Clients" at bounding box center [59, 21] width 22 height 8
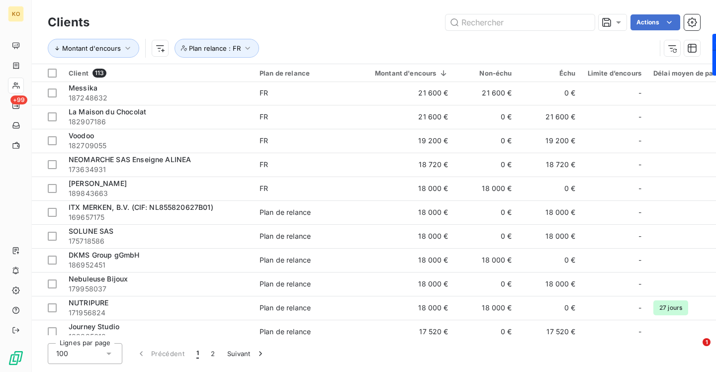
scroll to position [468, 0]
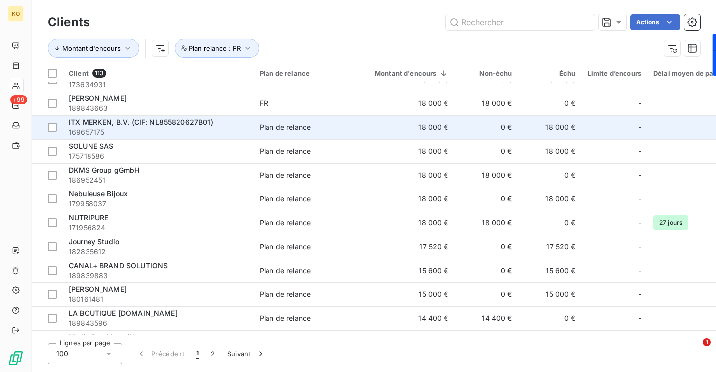
click at [250, 119] on td "ITX MERKEN, B.V. (CIF: NL855820627B01) 169657175" at bounding box center [158, 127] width 191 height 24
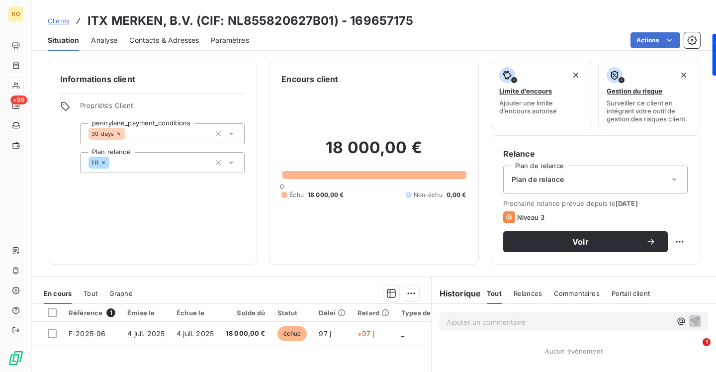
click at [529, 180] on span "Plan de relance" at bounding box center [538, 179] width 52 height 10
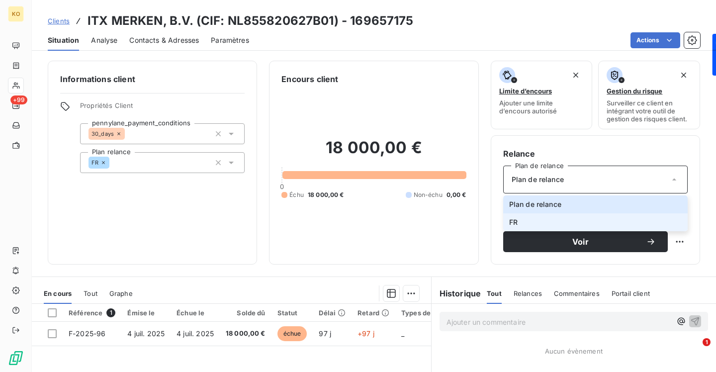
click at [522, 223] on li "FR" at bounding box center [595, 222] width 184 height 18
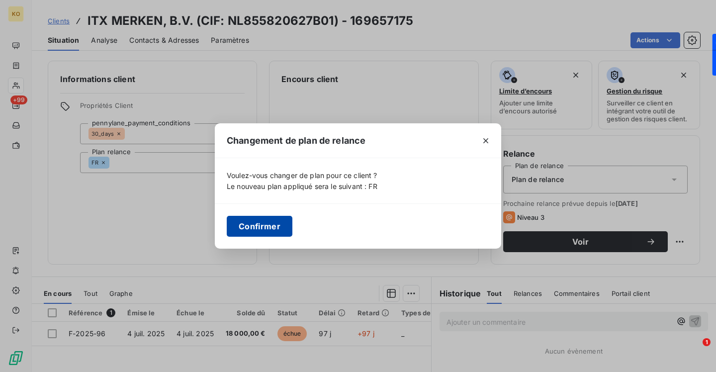
click at [268, 227] on button "Confirmer" at bounding box center [260, 226] width 66 height 21
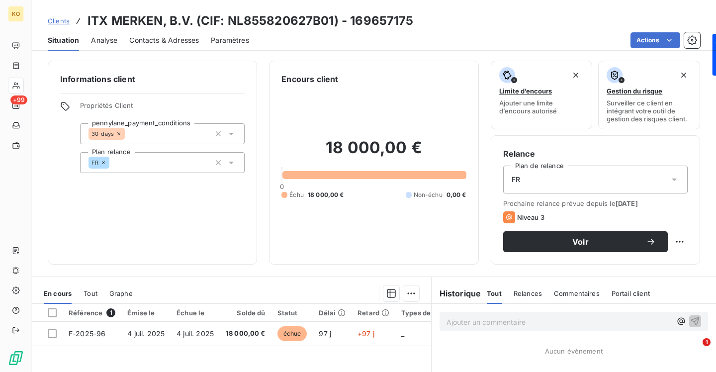
click at [62, 20] on span "Clients" at bounding box center [59, 21] width 22 height 8
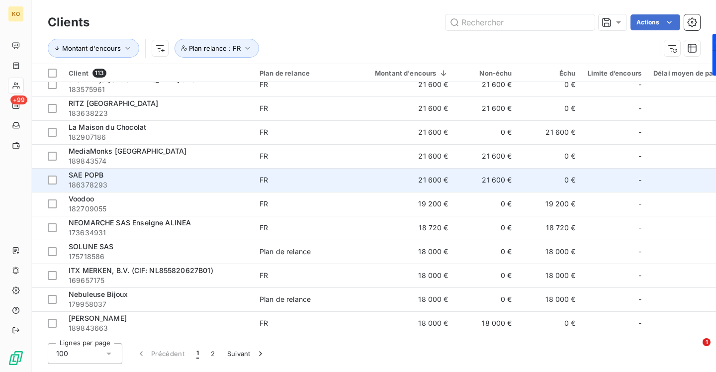
scroll to position [357, 0]
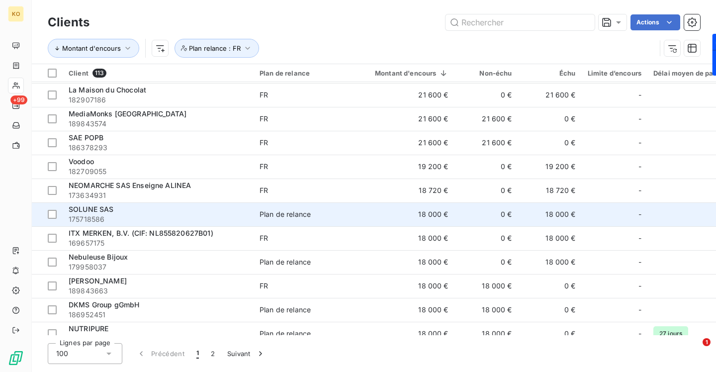
click at [323, 213] on span "Plan de relance" at bounding box center [304, 214] width 91 height 10
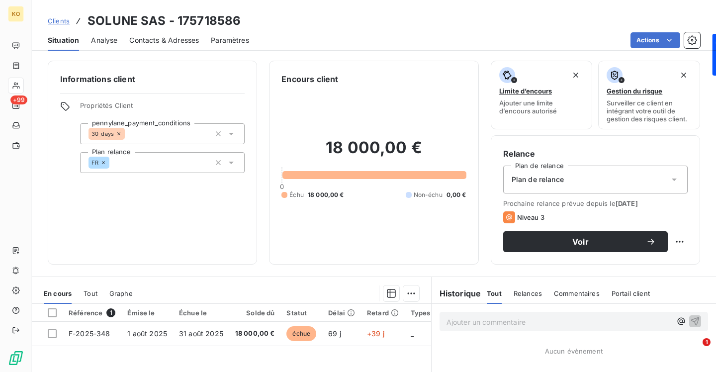
click at [542, 171] on div "Plan de relance" at bounding box center [595, 180] width 184 height 28
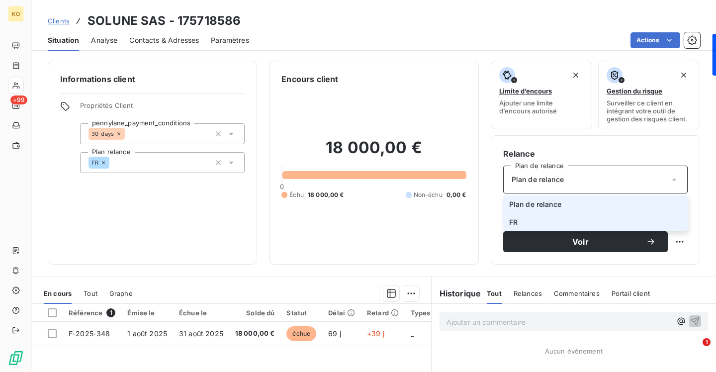
click at [516, 227] on li "FR" at bounding box center [595, 222] width 184 height 18
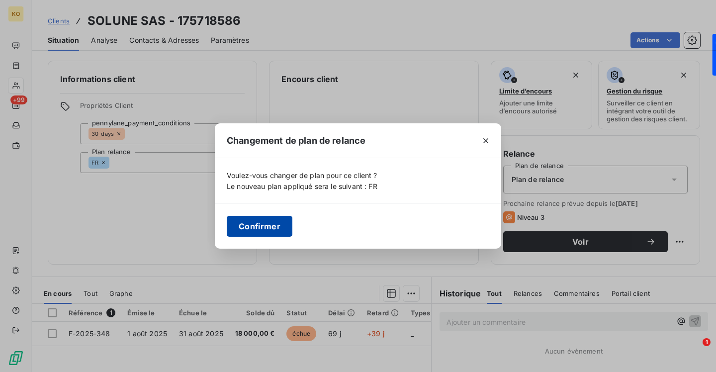
click at [274, 225] on button "Confirmer" at bounding box center [260, 226] width 66 height 21
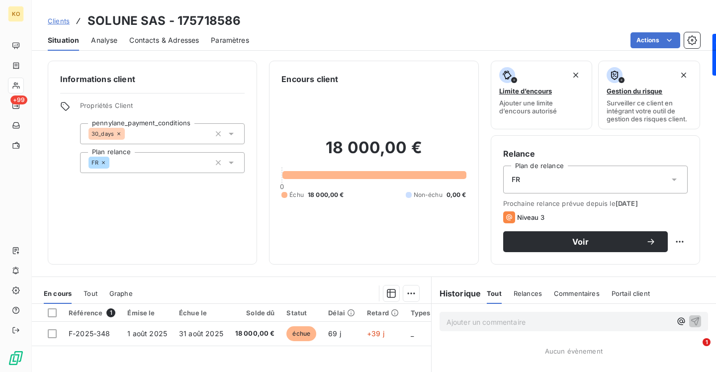
click at [59, 19] on span "Clients" at bounding box center [59, 21] width 22 height 8
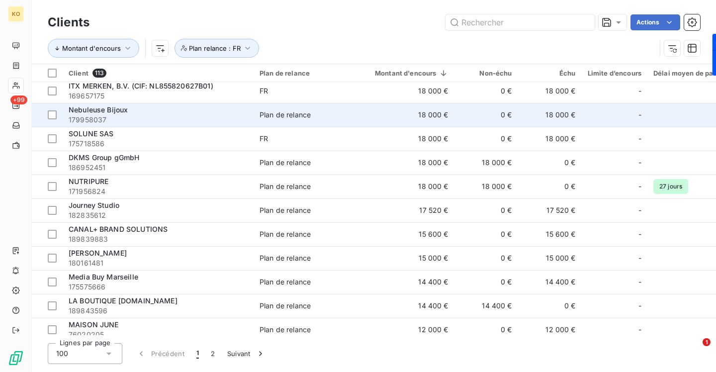
scroll to position [504, 0]
click at [269, 116] on div "Plan de relance" at bounding box center [284, 115] width 51 height 10
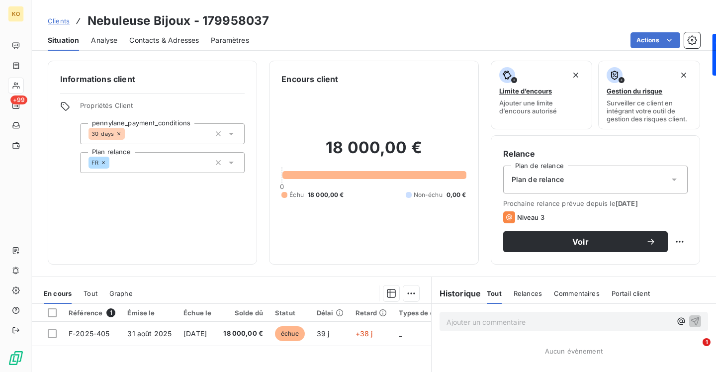
click at [530, 185] on div "Plan de relance" at bounding box center [595, 180] width 184 height 28
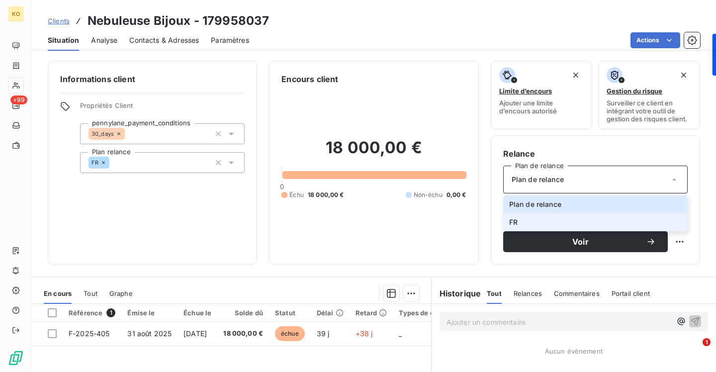
click at [526, 223] on li "FR" at bounding box center [595, 222] width 184 height 18
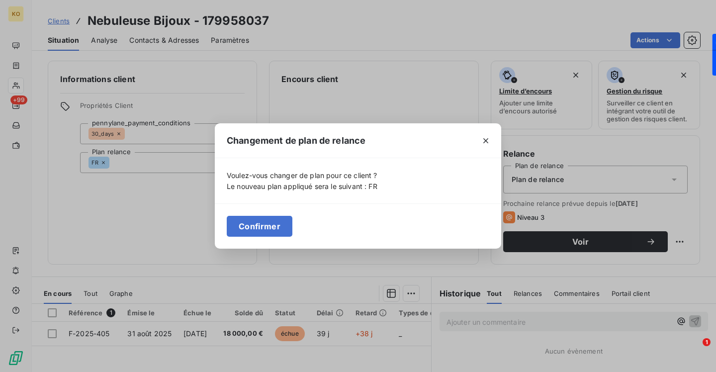
click at [267, 213] on div "Confirmer" at bounding box center [358, 225] width 286 height 45
click at [268, 223] on button "Confirmer" at bounding box center [260, 226] width 66 height 21
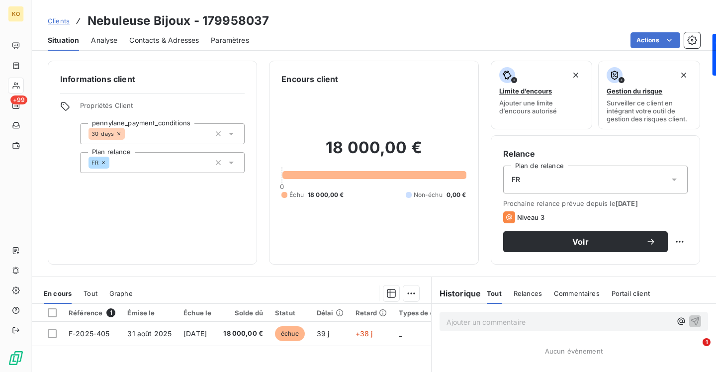
click at [63, 20] on span "Clients" at bounding box center [59, 21] width 22 height 8
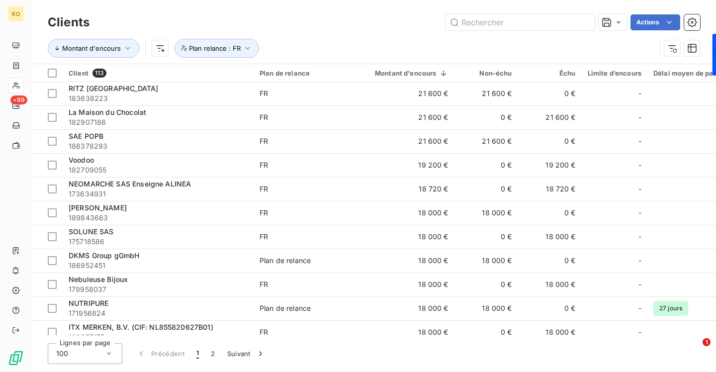
scroll to position [550, 0]
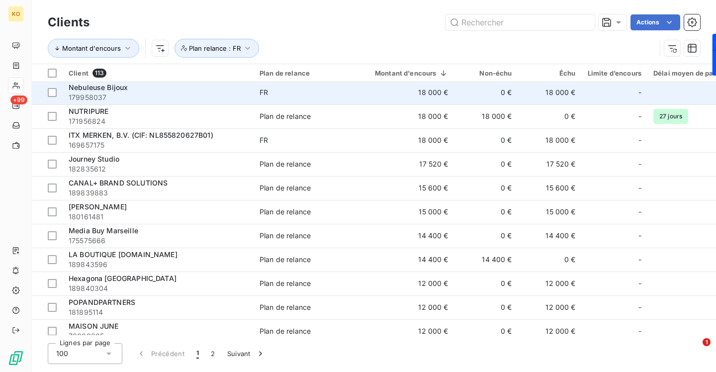
click at [265, 84] on td "FR" at bounding box center [305, 93] width 103 height 24
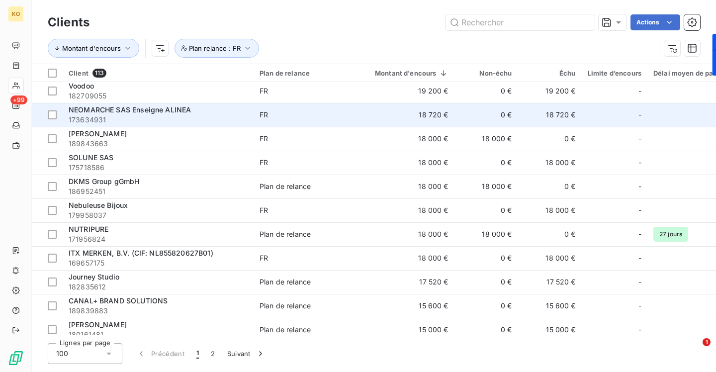
scroll to position [441, 0]
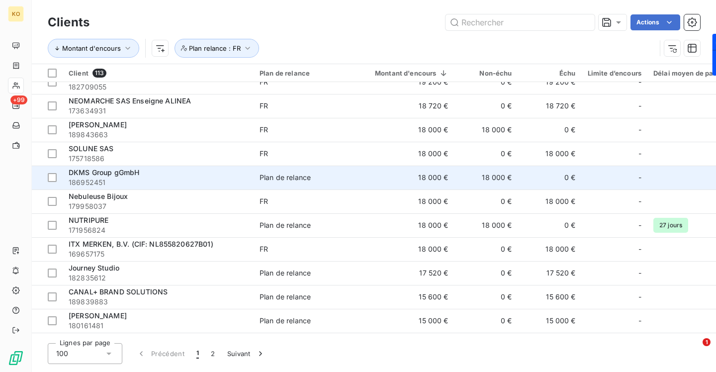
click at [301, 180] on div "Plan de relance" at bounding box center [284, 177] width 51 height 10
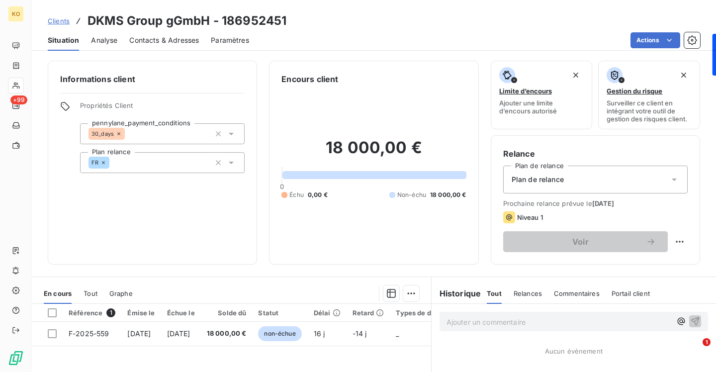
click at [566, 184] on div "Plan de relance" at bounding box center [595, 180] width 184 height 28
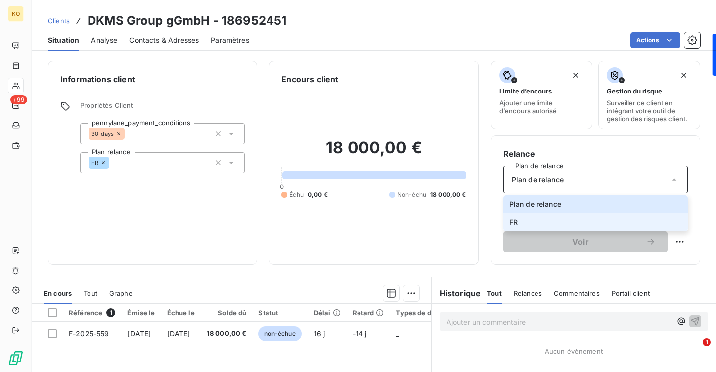
click at [542, 223] on li "FR" at bounding box center [595, 222] width 184 height 18
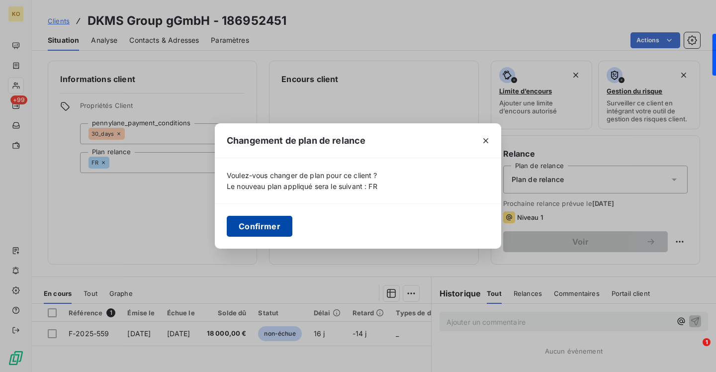
click at [272, 221] on button "Confirmer" at bounding box center [260, 226] width 66 height 21
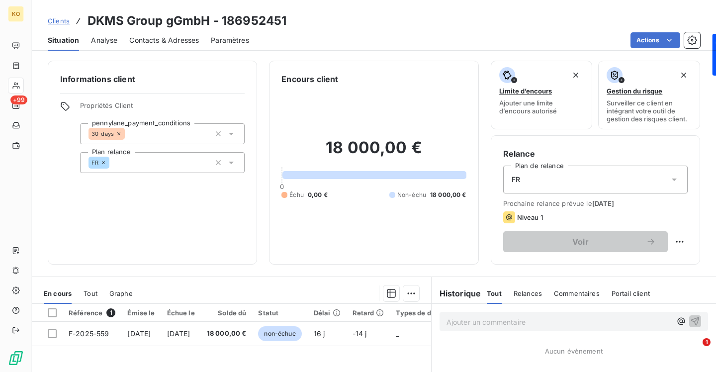
click at [62, 22] on span "Clients" at bounding box center [59, 21] width 22 height 8
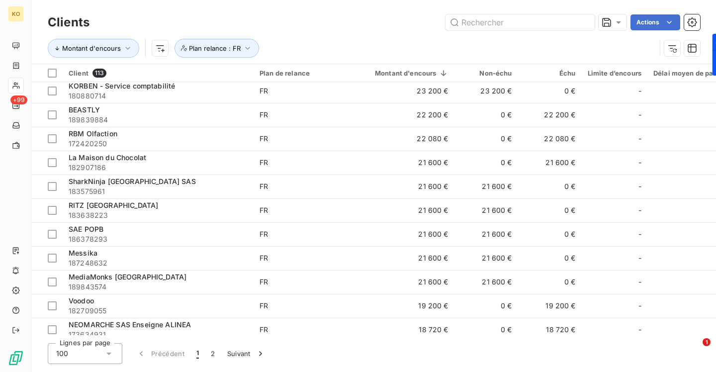
scroll to position [488, 0]
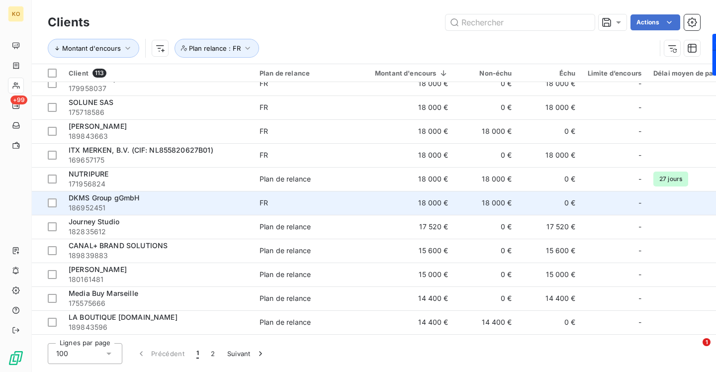
click at [106, 203] on span "186952451" at bounding box center [158, 208] width 179 height 10
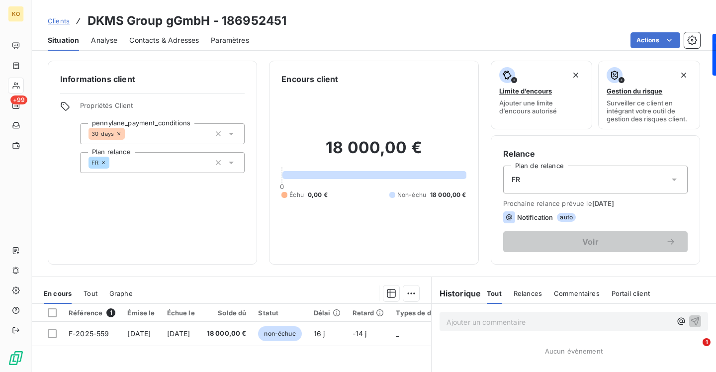
click at [668, 177] on div "FR" at bounding box center [595, 180] width 184 height 28
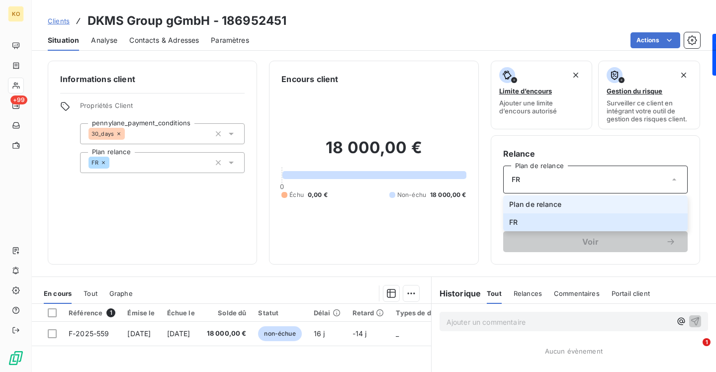
click at [610, 204] on li "Plan de relance" at bounding box center [595, 204] width 184 height 18
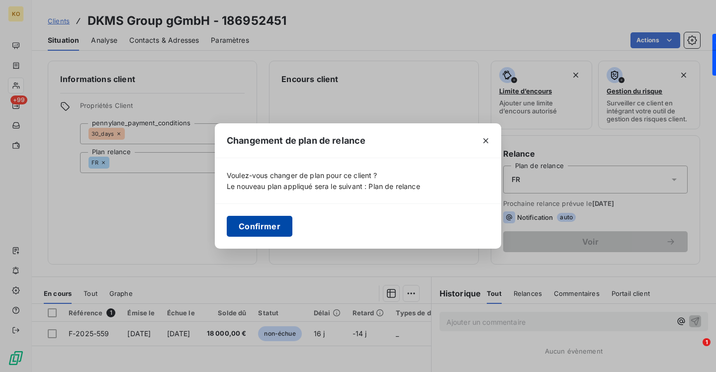
click at [274, 222] on button "Confirmer" at bounding box center [260, 226] width 66 height 21
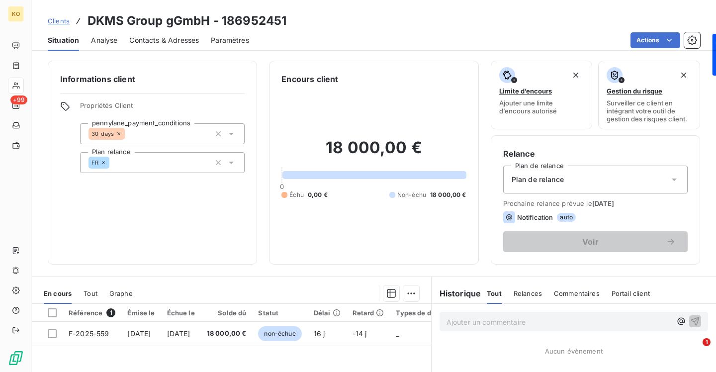
click at [104, 161] on icon at bounding box center [103, 163] width 6 height 6
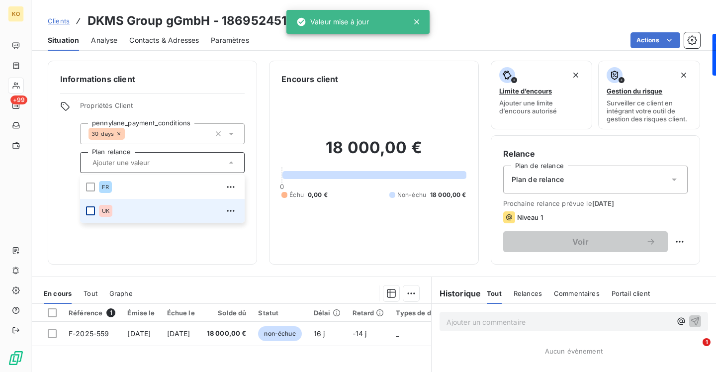
click at [89, 210] on div at bounding box center [90, 210] width 9 height 9
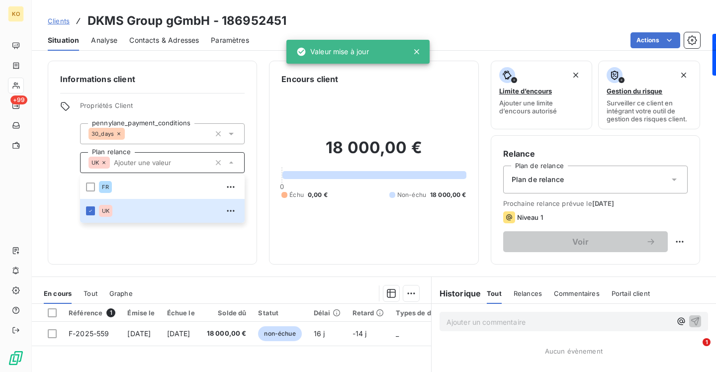
click at [59, 23] on span "Clients" at bounding box center [59, 21] width 22 height 8
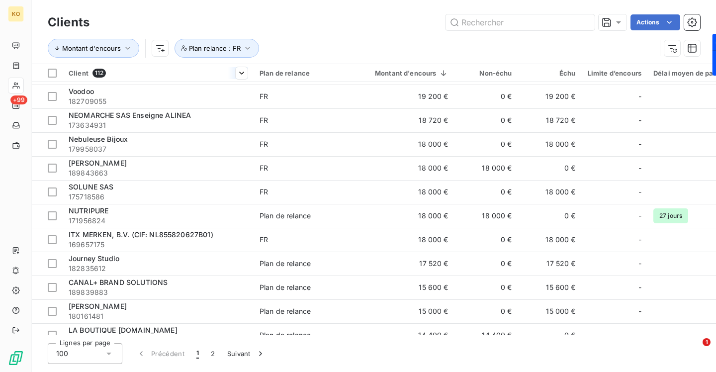
scroll to position [495, 0]
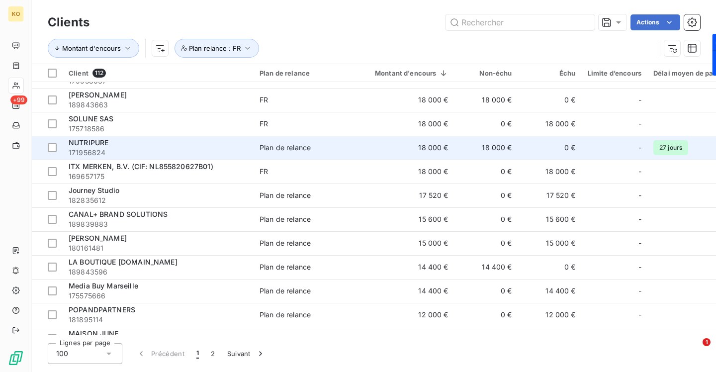
click at [288, 144] on div "Plan de relance" at bounding box center [284, 148] width 51 height 10
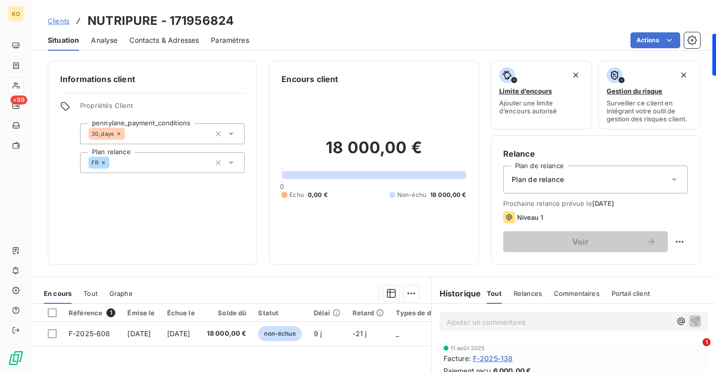
click at [556, 167] on div "Plan de relance" at bounding box center [595, 180] width 184 height 28
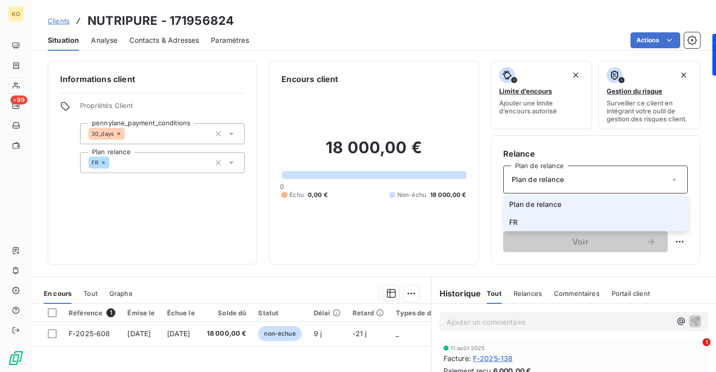
click at [530, 218] on li "FR" at bounding box center [595, 222] width 184 height 18
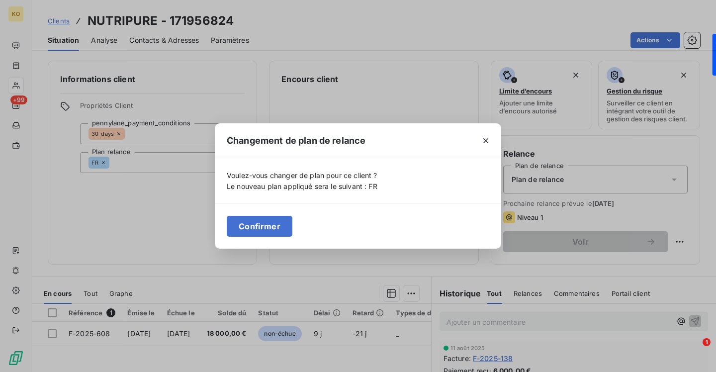
click at [273, 212] on div "Confirmer" at bounding box center [358, 225] width 286 height 45
click at [273, 227] on button "Confirmer" at bounding box center [260, 226] width 66 height 21
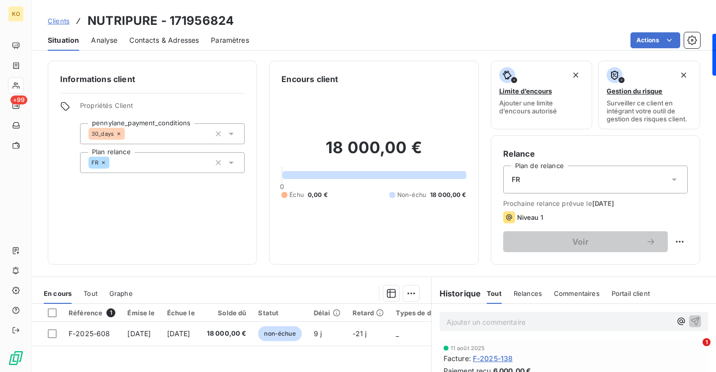
click at [63, 21] on span "Clients" at bounding box center [59, 21] width 22 height 8
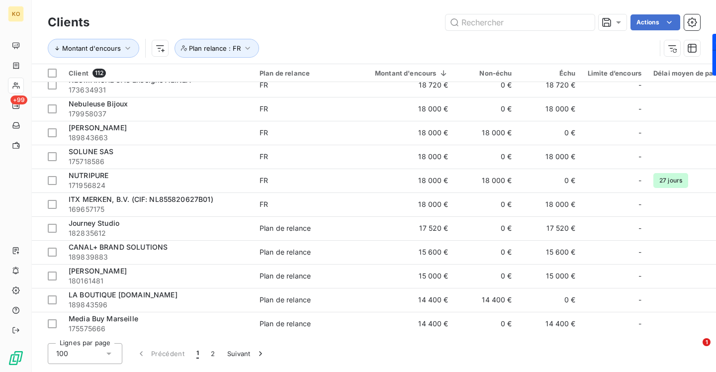
scroll to position [490, 0]
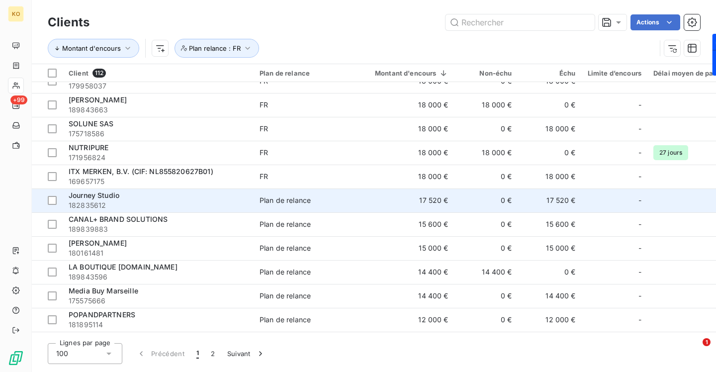
click at [298, 201] on div "Plan de relance" at bounding box center [284, 200] width 51 height 10
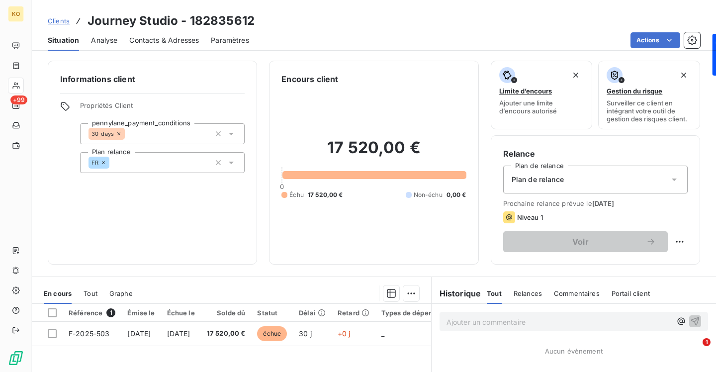
click at [532, 163] on div "Relance Plan de relance Plan de relance Prochaine relance prévue le [DATE] Nive…" at bounding box center [595, 200] width 184 height 104
click at [531, 179] on span "Plan de relance" at bounding box center [538, 179] width 52 height 10
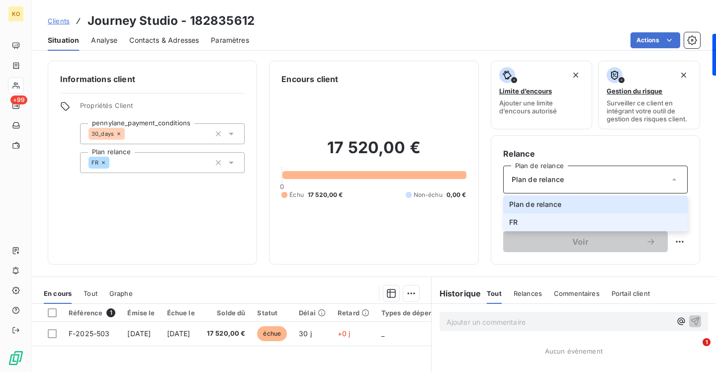
click at [519, 220] on li "FR" at bounding box center [595, 222] width 184 height 18
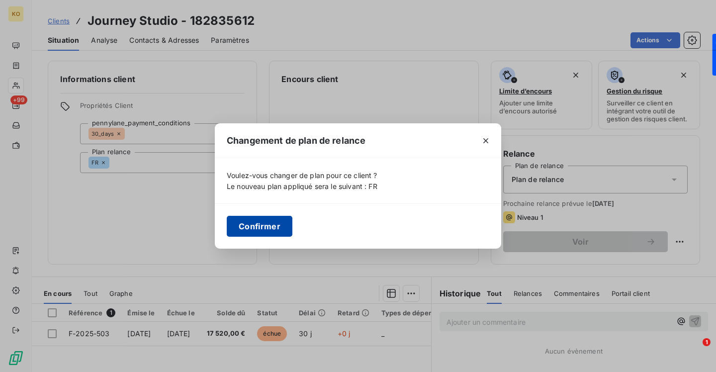
click at [253, 219] on button "Confirmer" at bounding box center [260, 226] width 66 height 21
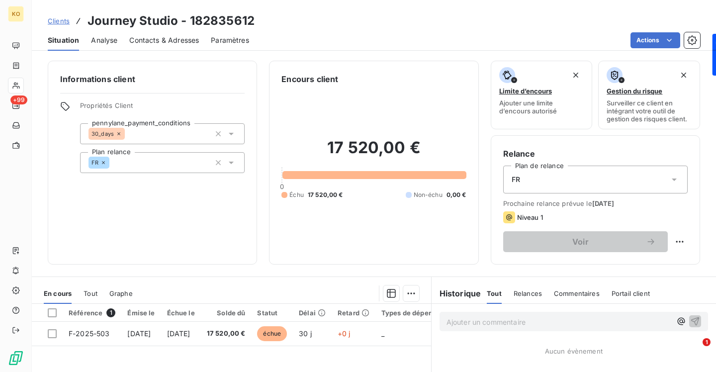
click at [61, 21] on span "Clients" at bounding box center [59, 21] width 22 height 8
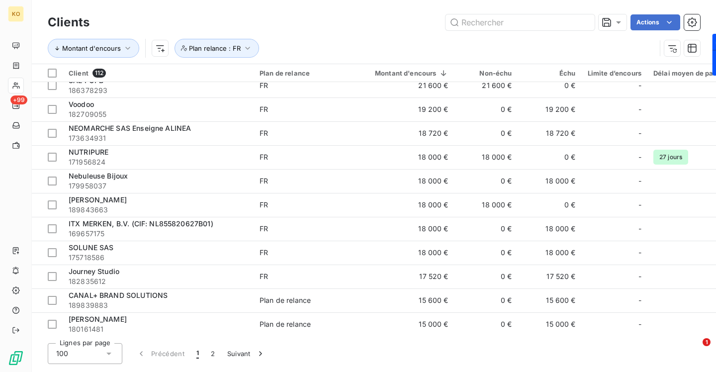
scroll to position [546, 0]
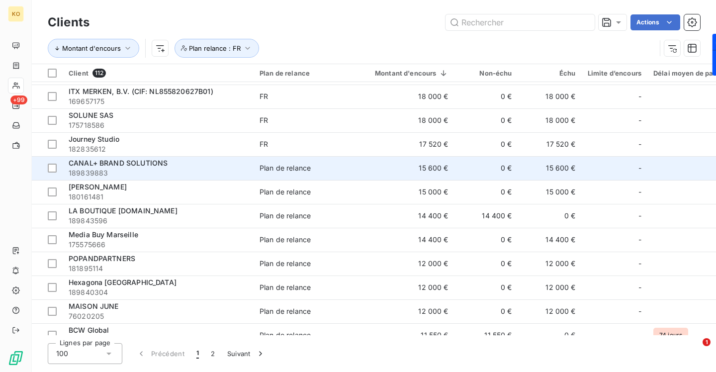
click at [341, 166] on span "Plan de relance" at bounding box center [304, 168] width 91 height 10
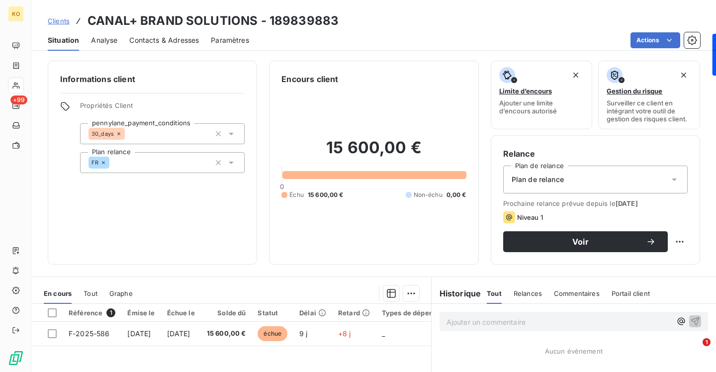
click at [553, 184] on div "Plan de relance" at bounding box center [595, 180] width 184 height 28
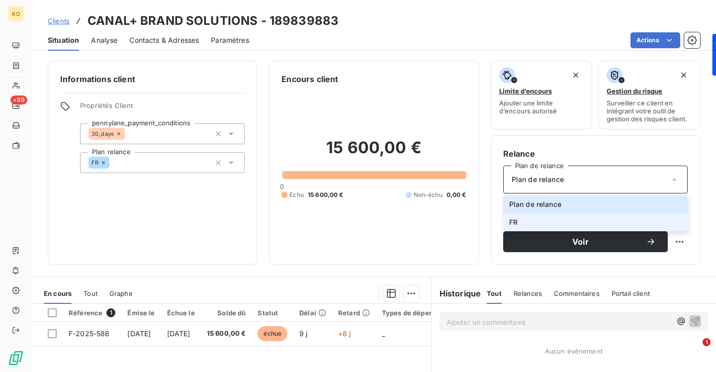
click at [529, 217] on li "FR" at bounding box center [595, 222] width 184 height 18
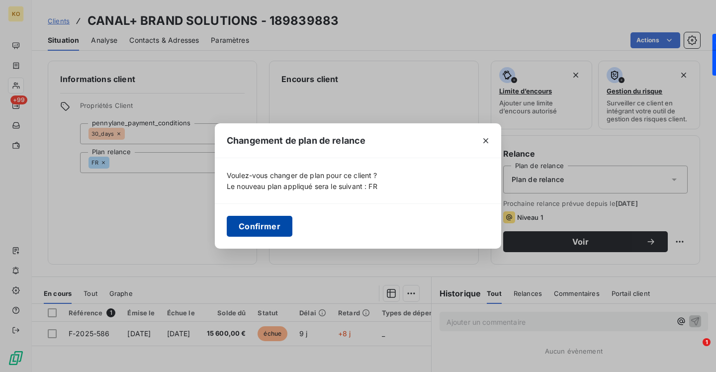
click at [250, 227] on button "Confirmer" at bounding box center [260, 226] width 66 height 21
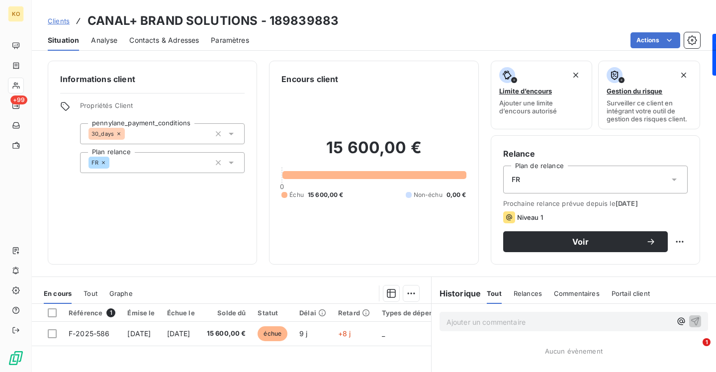
click at [55, 21] on span "Clients" at bounding box center [59, 21] width 22 height 8
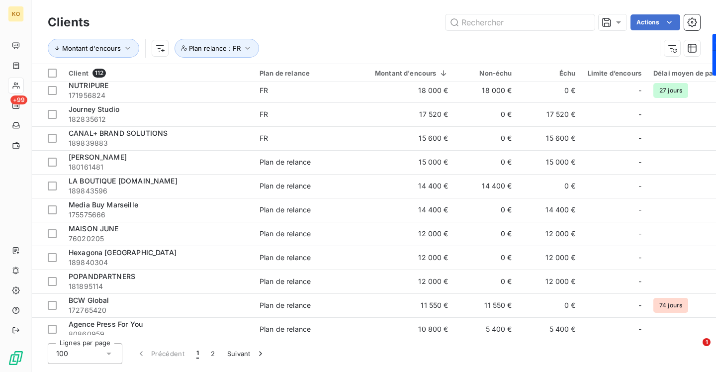
scroll to position [618, 0]
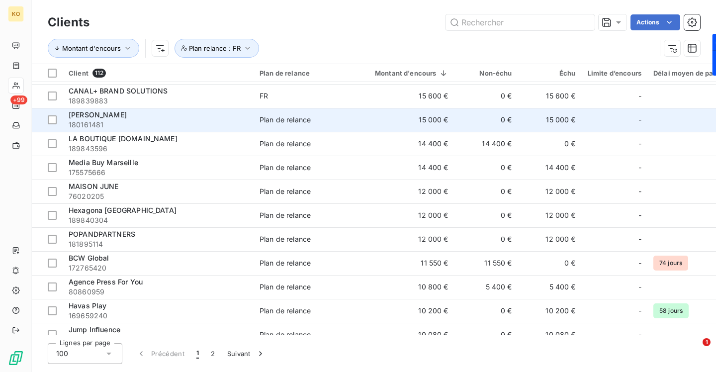
click at [335, 120] on span "Plan de relance" at bounding box center [304, 120] width 91 height 10
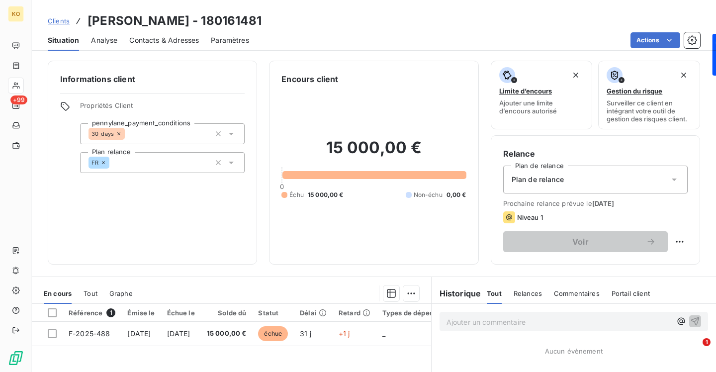
click at [548, 176] on span "Plan de relance" at bounding box center [538, 179] width 52 height 10
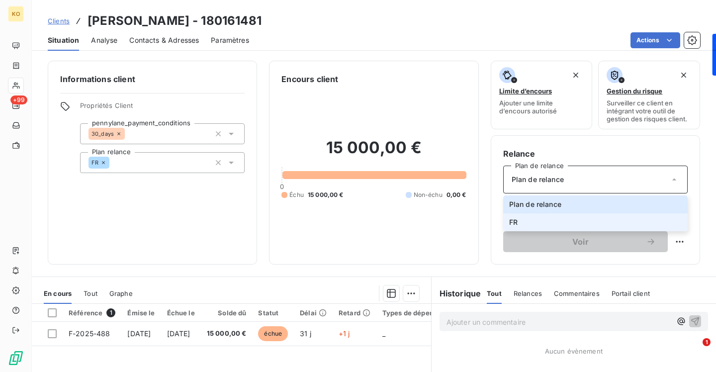
click at [517, 223] on span "FR" at bounding box center [513, 222] width 8 height 10
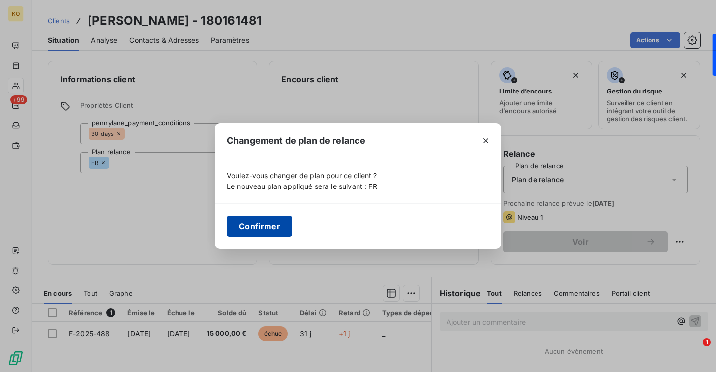
click at [287, 225] on button "Confirmer" at bounding box center [260, 226] width 66 height 21
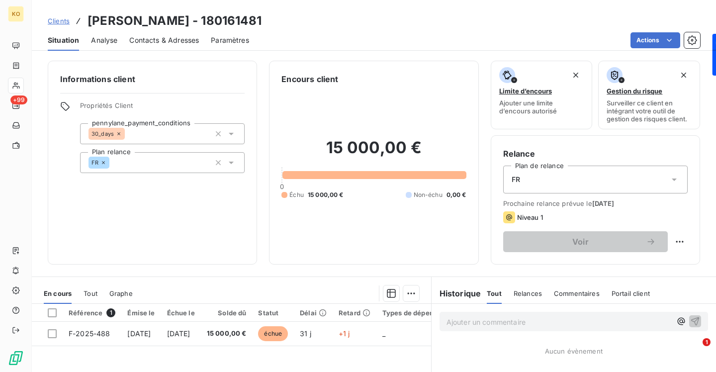
click at [66, 20] on span "Clients" at bounding box center [59, 21] width 22 height 8
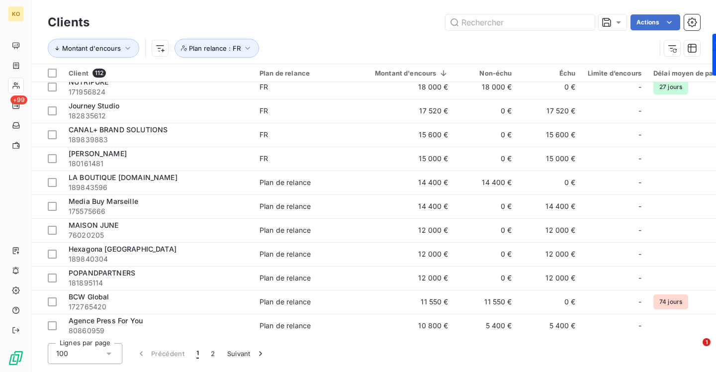
scroll to position [600, 0]
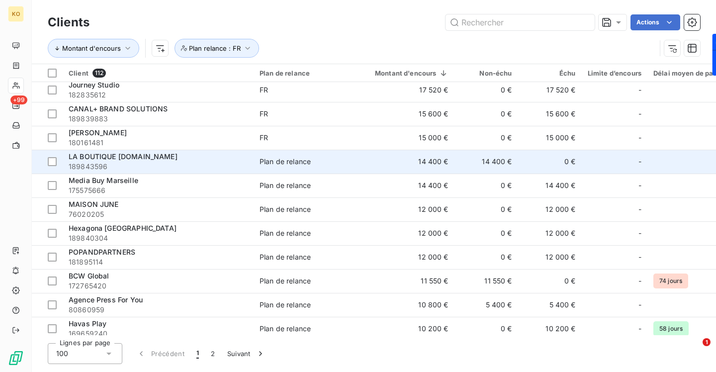
click at [292, 158] on div "Plan de relance" at bounding box center [284, 162] width 51 height 10
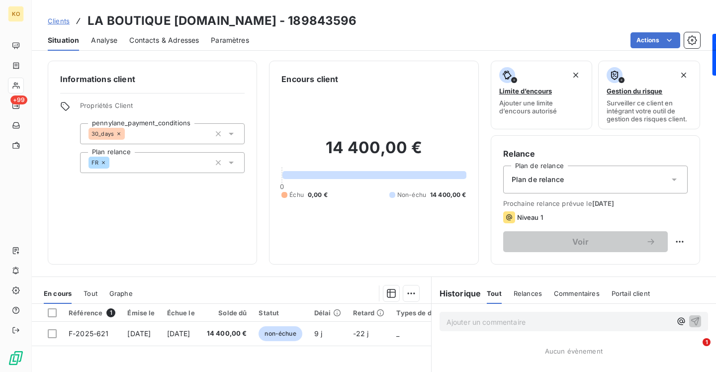
click at [542, 193] on div "Relance Plan de relance Plan de relance Prochaine relance prévue le [DATE] Nive…" at bounding box center [595, 200] width 184 height 104
click at [542, 185] on div "Plan de relance" at bounding box center [595, 180] width 184 height 28
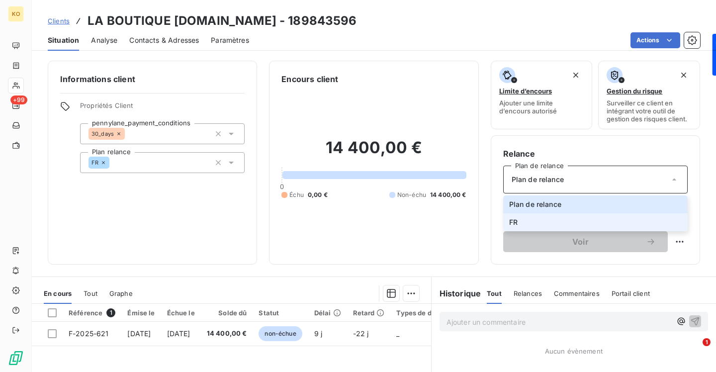
click at [527, 218] on li "FR" at bounding box center [595, 222] width 184 height 18
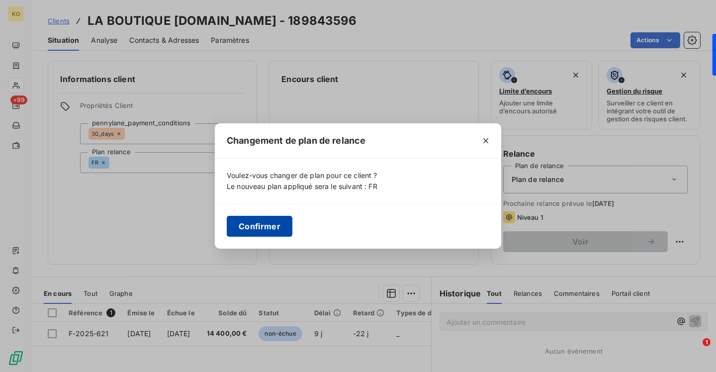
click at [275, 236] on button "Confirmer" at bounding box center [260, 226] width 66 height 21
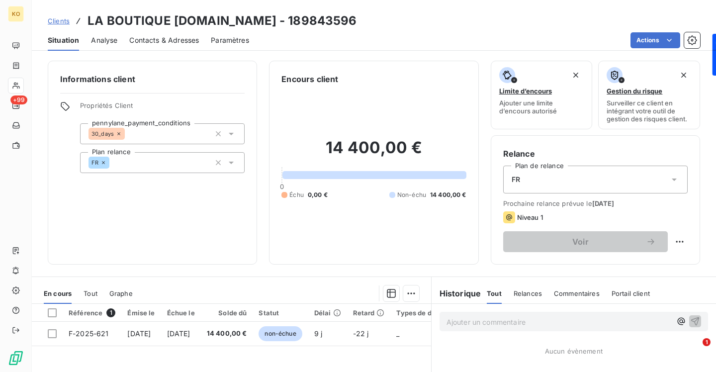
click at [53, 23] on span "Clients" at bounding box center [59, 21] width 22 height 8
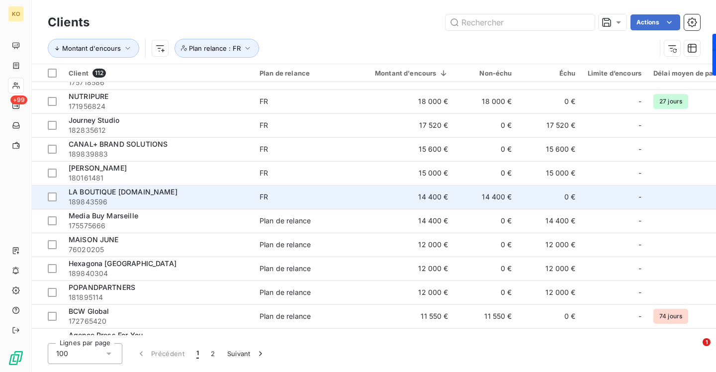
scroll to position [565, 0]
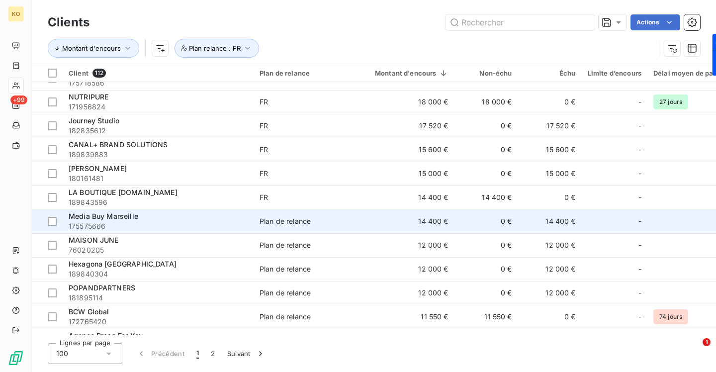
click at [257, 212] on td "Plan de relance" at bounding box center [305, 221] width 103 height 24
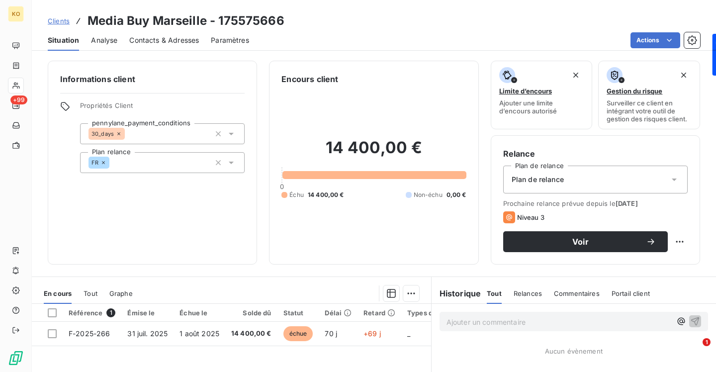
click at [584, 175] on div "Plan de relance" at bounding box center [595, 180] width 184 height 28
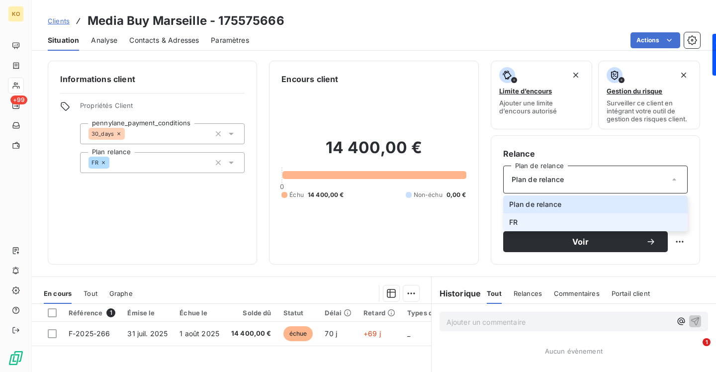
click at [506, 223] on li "FR" at bounding box center [595, 222] width 184 height 18
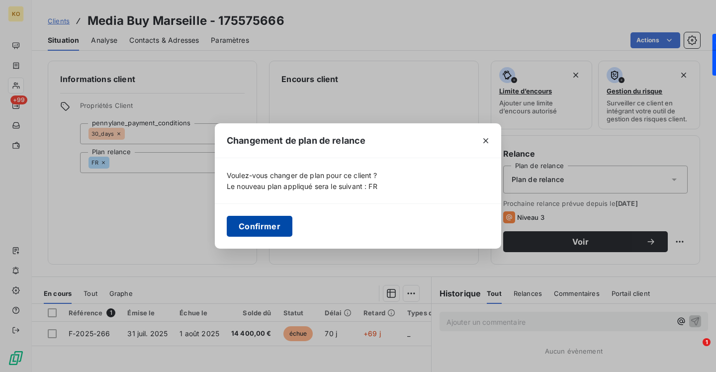
click at [274, 222] on button "Confirmer" at bounding box center [260, 226] width 66 height 21
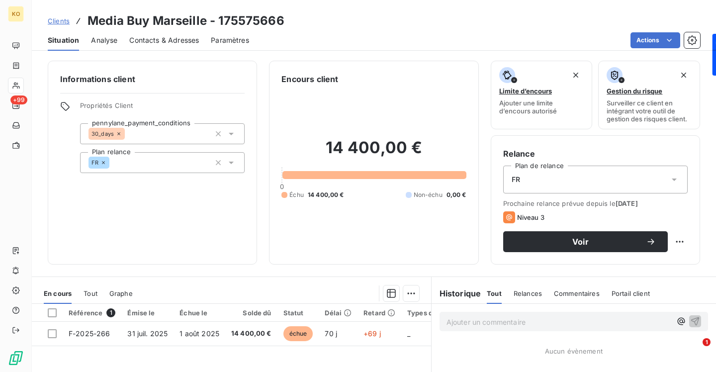
click at [63, 18] on span "Clients" at bounding box center [59, 21] width 22 height 8
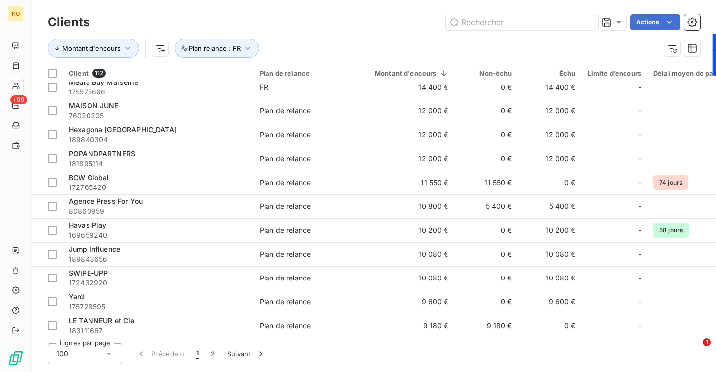
scroll to position [709, 0]
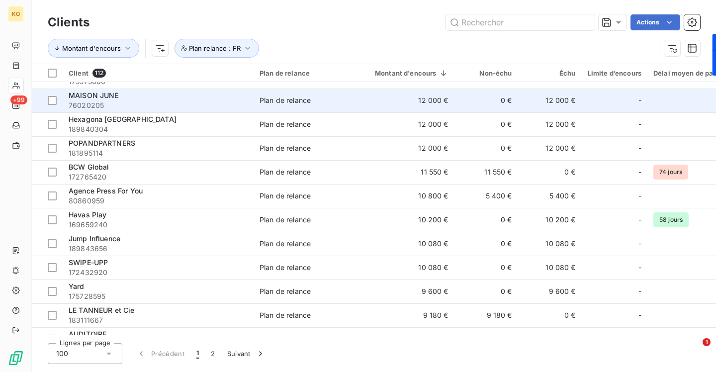
click at [289, 102] on div "Plan de relance" at bounding box center [284, 100] width 51 height 10
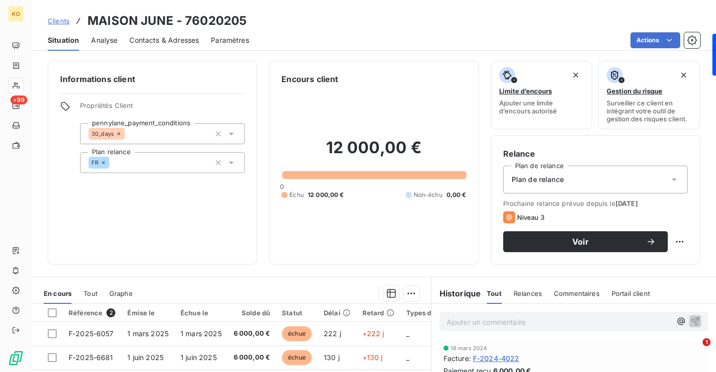
click at [534, 188] on div "Plan de relance" at bounding box center [595, 180] width 184 height 28
click at [534, 185] on div "Plan de relance" at bounding box center [595, 180] width 184 height 28
click at [535, 179] on span "Plan de relance" at bounding box center [538, 179] width 52 height 10
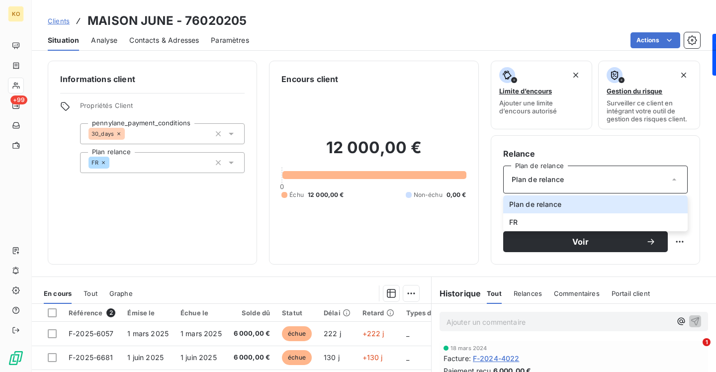
click at [430, 102] on div "12 000,00 € 0 Échu 12 000,00 € Non-échu 0,00 €" at bounding box center [373, 168] width 184 height 167
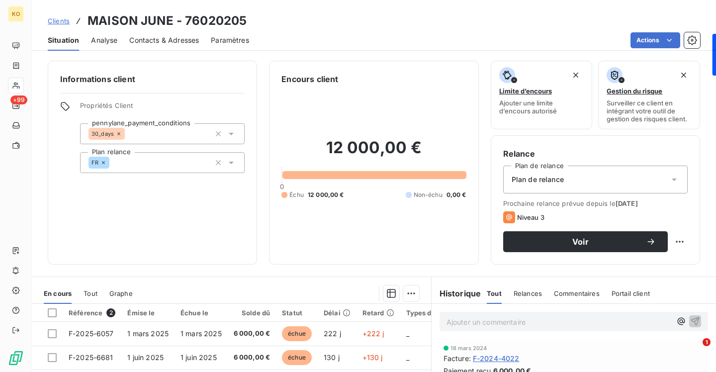
scroll to position [153, 0]
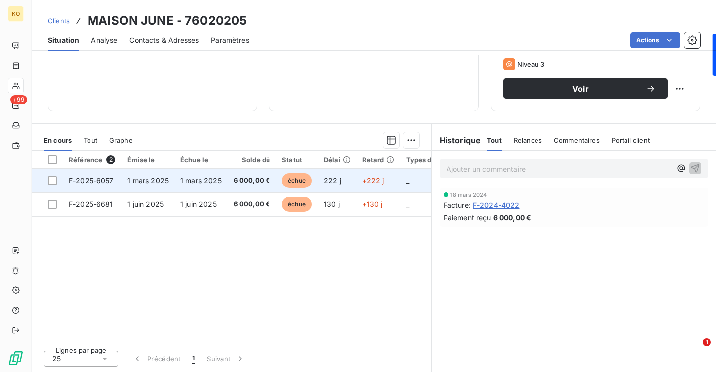
click at [239, 173] on td "6 000,00 €" at bounding box center [252, 181] width 49 height 24
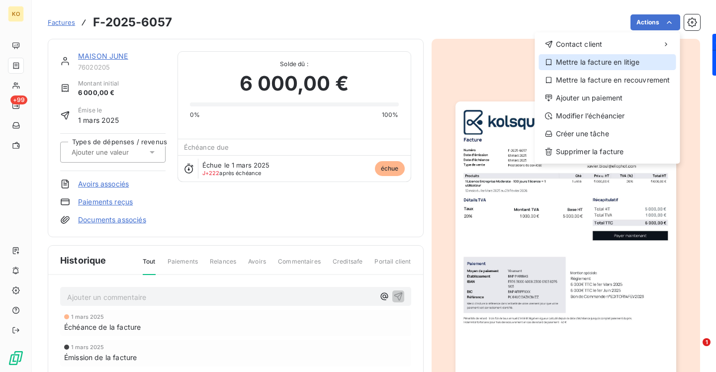
click at [635, 64] on div "Mettre la facture en litige" at bounding box center [607, 62] width 137 height 16
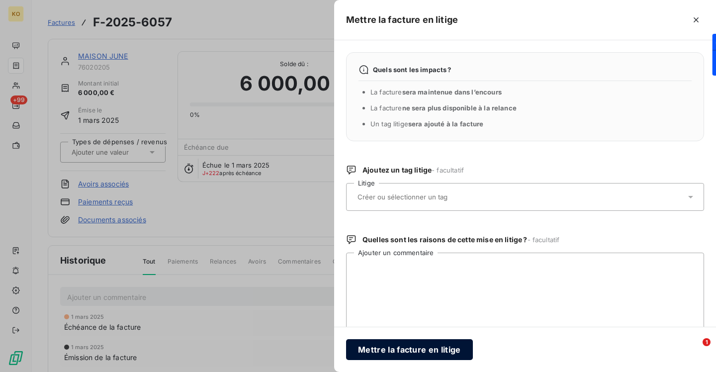
click at [391, 350] on button "Mettre la facture en litige" at bounding box center [409, 349] width 127 height 21
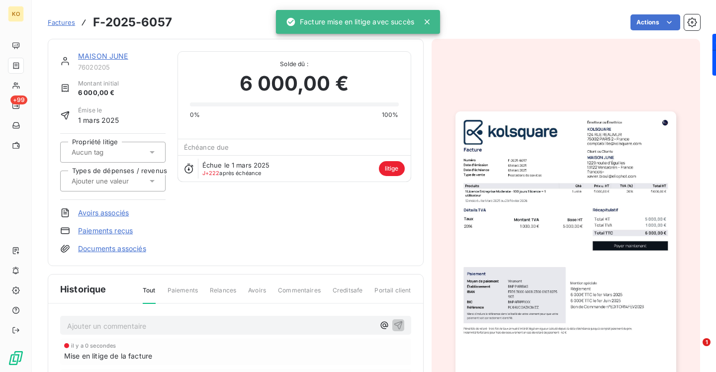
click at [116, 55] on link "MAISON JUNE" at bounding box center [103, 56] width 50 height 8
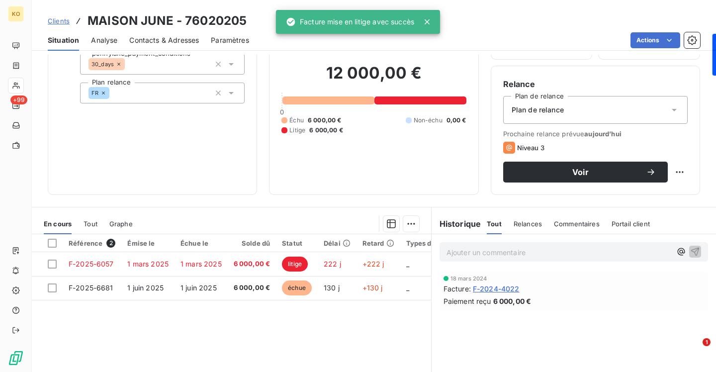
scroll to position [76, 0]
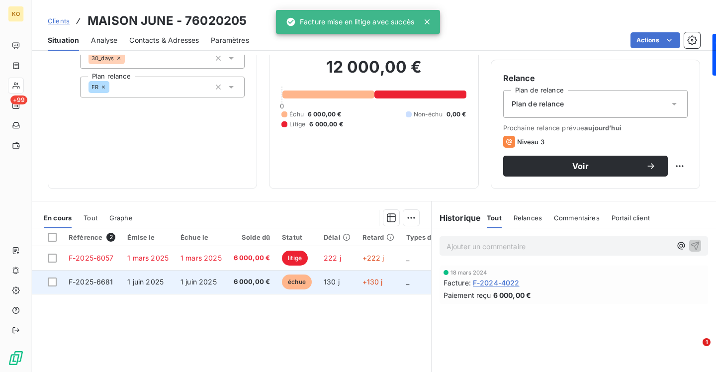
click at [235, 285] on span "6 000,00 €" at bounding box center [252, 282] width 37 height 10
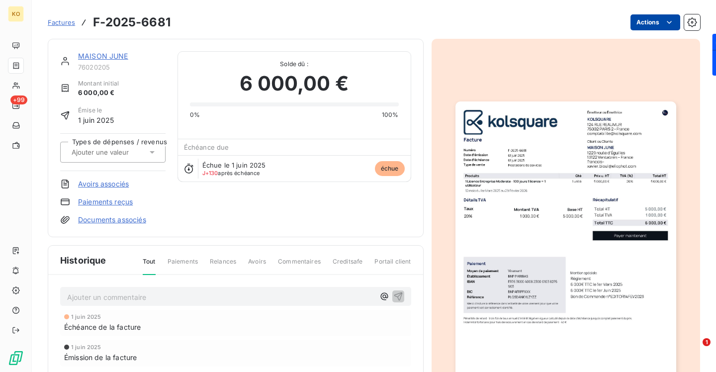
click at [649, 22] on html "KO +99 Factures F-2025-6681 Actions MAISON JUNE 76020205 Montant initial 6 000,…" at bounding box center [358, 186] width 716 height 372
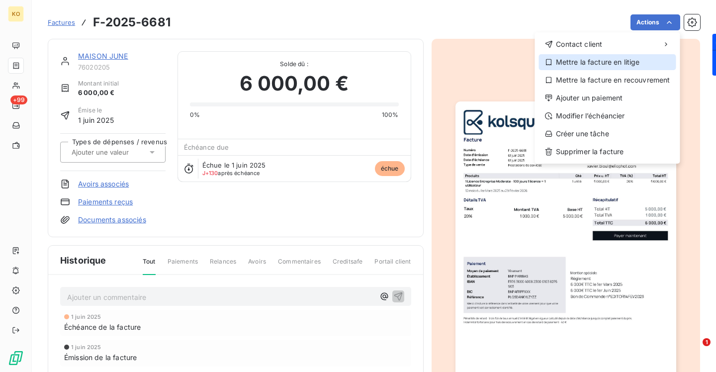
click at [635, 56] on div "Mettre la facture en litige" at bounding box center [607, 62] width 137 height 16
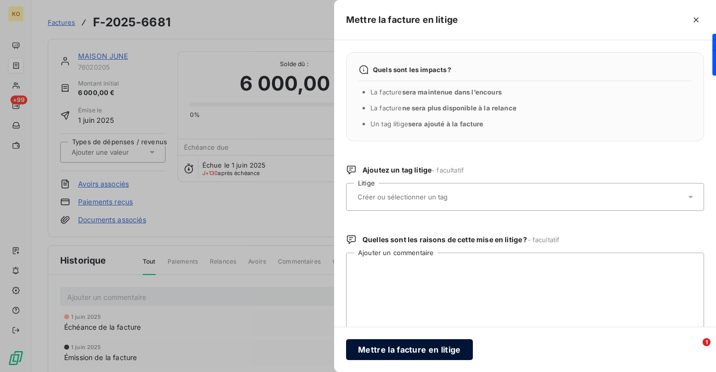
click at [382, 350] on button "Mettre la facture en litige" at bounding box center [409, 349] width 127 height 21
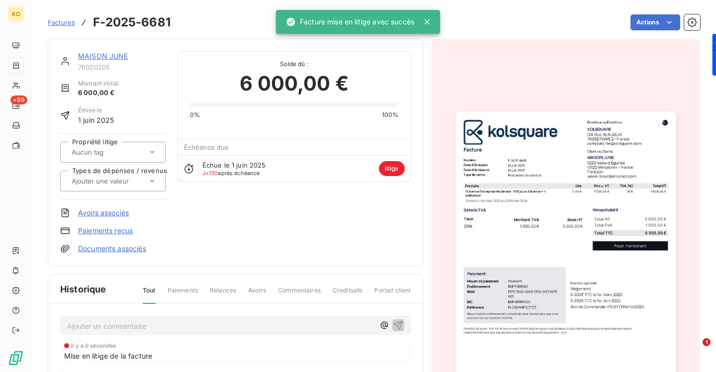
click at [116, 55] on link "MAISON JUNE" at bounding box center [103, 56] width 50 height 8
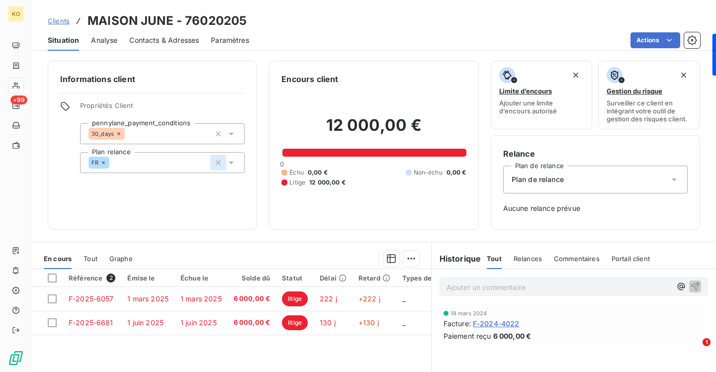
click at [220, 159] on icon "button" at bounding box center [218, 163] width 10 height 10
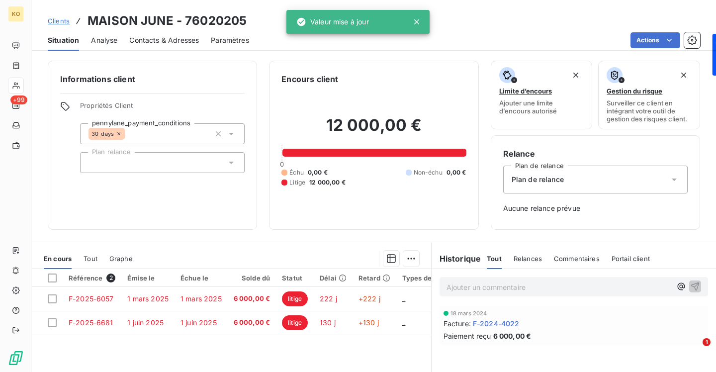
click at [254, 208] on div "Informations client Propriétés Client pennylane_payment_conditions 30_days Plan…" at bounding box center [152, 145] width 209 height 169
click at [58, 25] on link "Clients" at bounding box center [59, 21] width 22 height 10
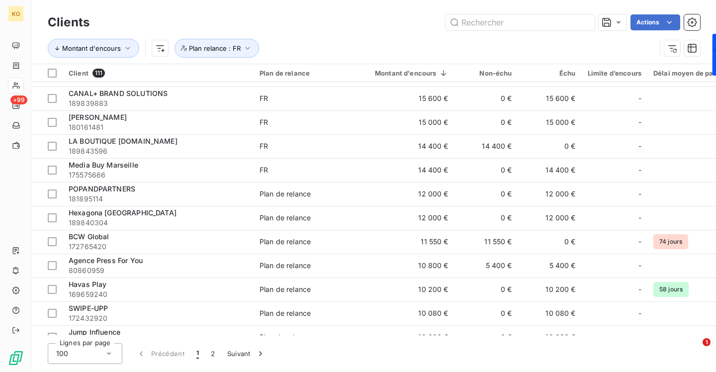
scroll to position [628, 0]
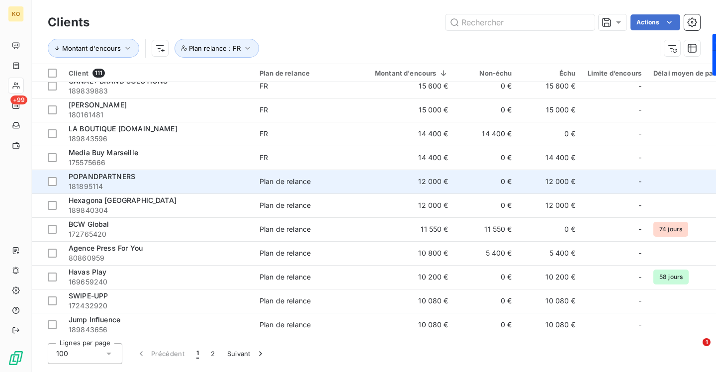
click at [307, 179] on div "Plan de relance" at bounding box center [284, 181] width 51 height 10
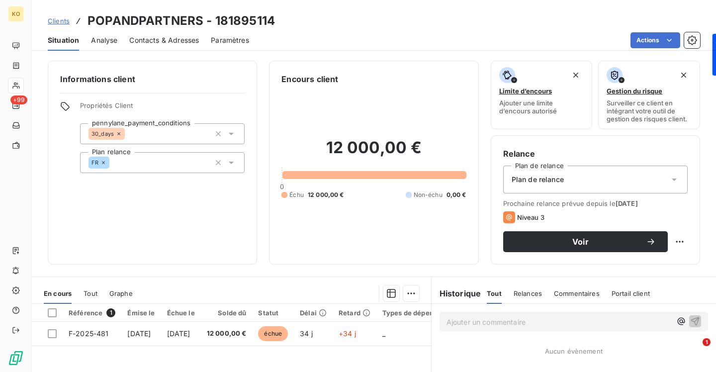
click at [578, 183] on div "Plan de relance" at bounding box center [595, 180] width 184 height 28
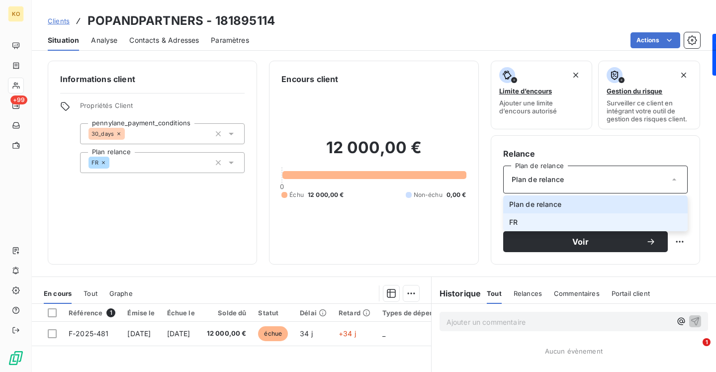
click at [554, 222] on li "FR" at bounding box center [595, 222] width 184 height 18
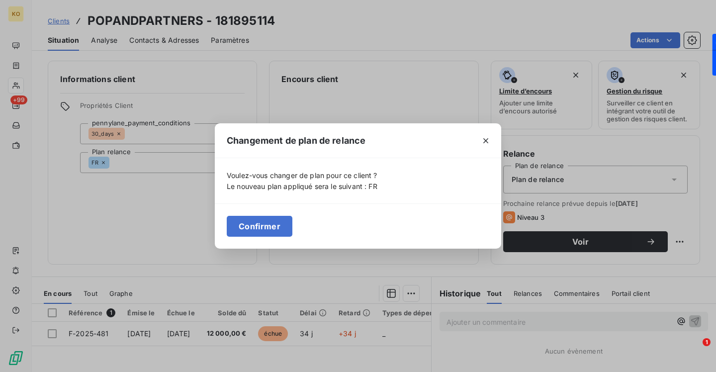
click at [552, 239] on div "Changement de plan de relance Voulez-vous changer de plan pour ce client ? Le n…" at bounding box center [358, 186] width 716 height 372
click at [264, 221] on button "Confirmer" at bounding box center [260, 226] width 66 height 21
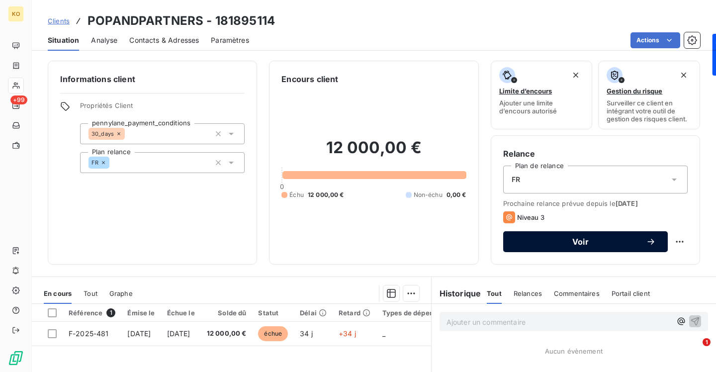
click at [531, 238] on span "Voir" at bounding box center [580, 242] width 131 height 8
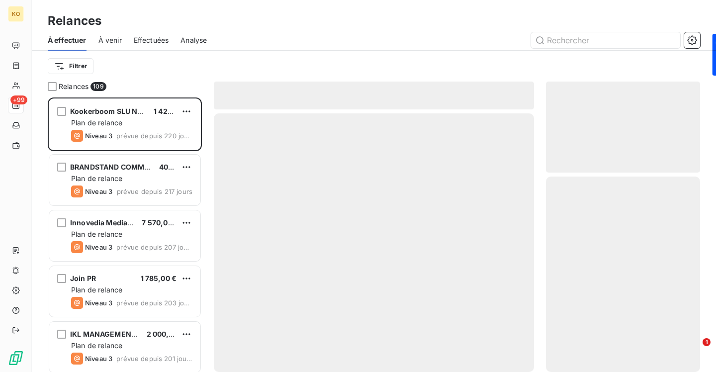
scroll to position [274, 154]
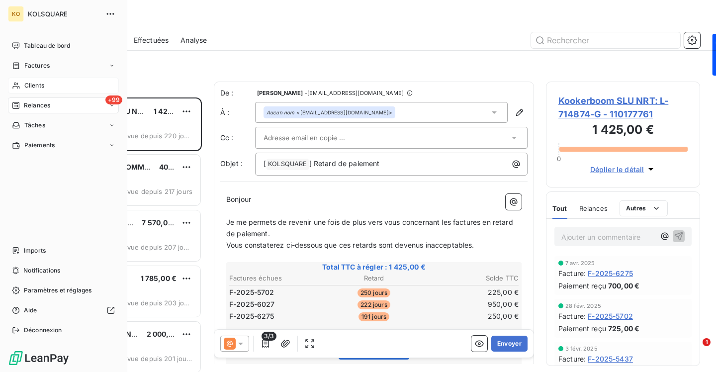
click at [34, 81] on span "Clients" at bounding box center [34, 85] width 20 height 9
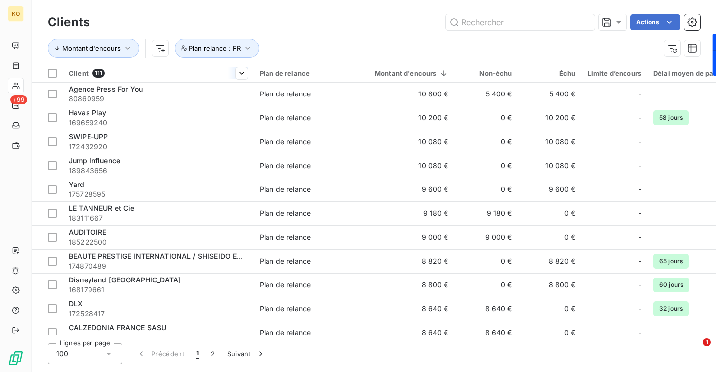
scroll to position [679, 0]
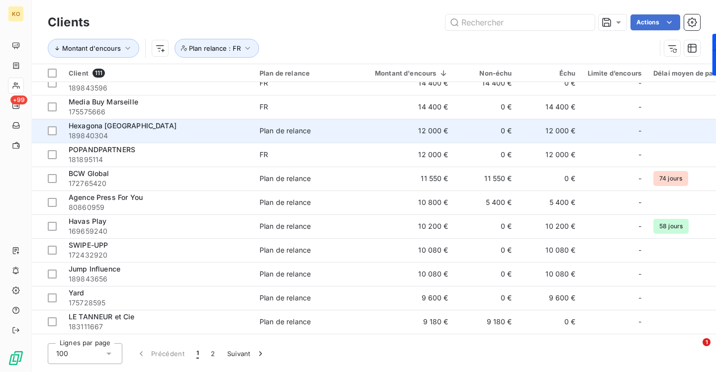
click at [308, 131] on div "Plan de relance" at bounding box center [284, 131] width 51 height 10
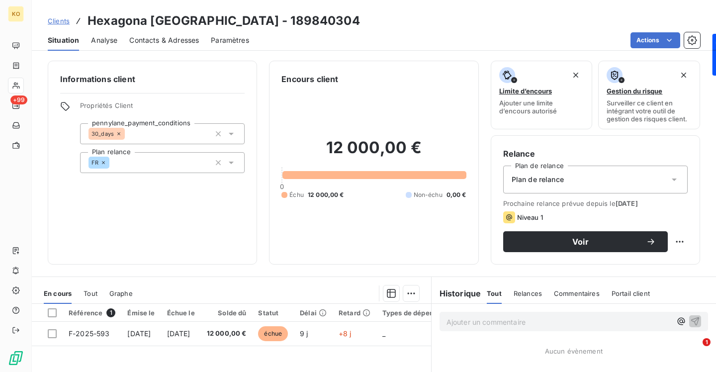
click at [564, 182] on div "Plan de relance" at bounding box center [595, 180] width 184 height 28
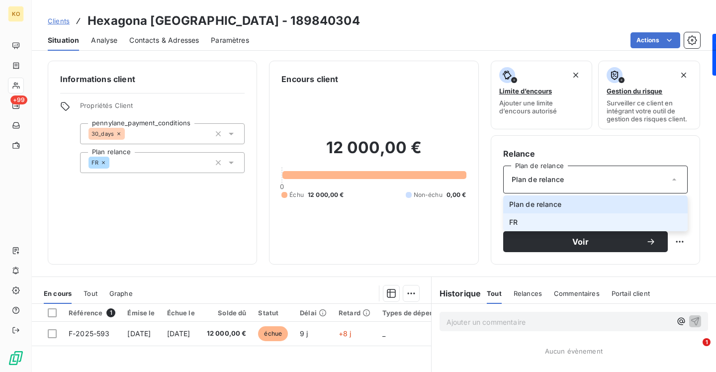
click at [548, 220] on li "FR" at bounding box center [595, 222] width 184 height 18
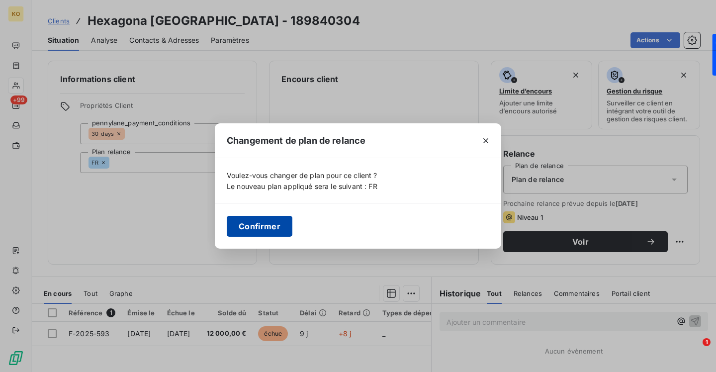
click at [277, 221] on button "Confirmer" at bounding box center [260, 226] width 66 height 21
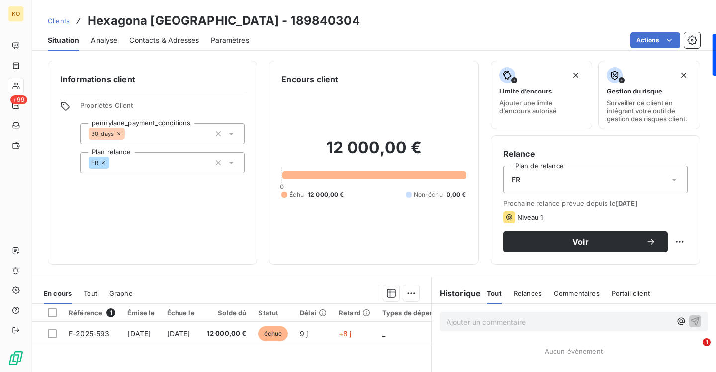
click at [61, 22] on span "Clients" at bounding box center [59, 21] width 22 height 8
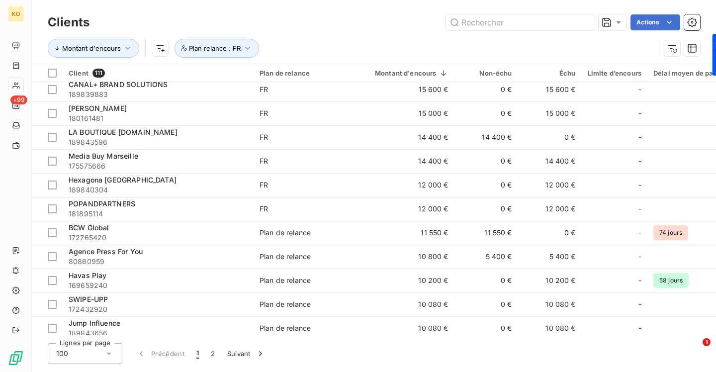
scroll to position [662, 0]
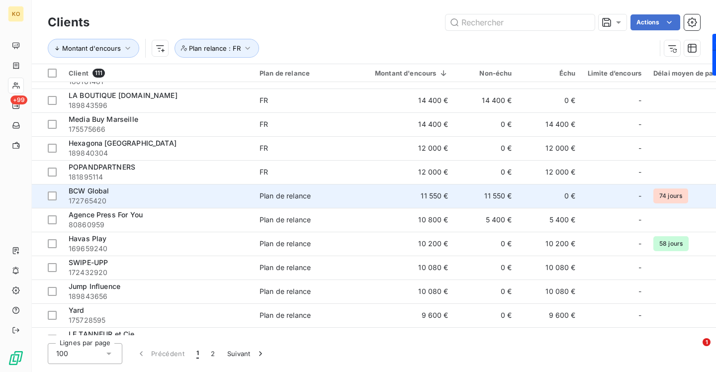
click at [280, 196] on div "Plan de relance" at bounding box center [284, 196] width 51 height 10
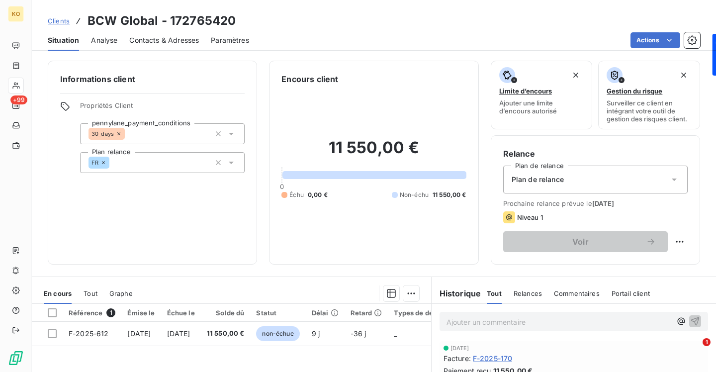
drag, startPoint x: 551, startPoint y: 173, endPoint x: 550, endPoint y: 186, distance: 13.5
click at [551, 173] on div "Plan de relance" at bounding box center [595, 180] width 184 height 28
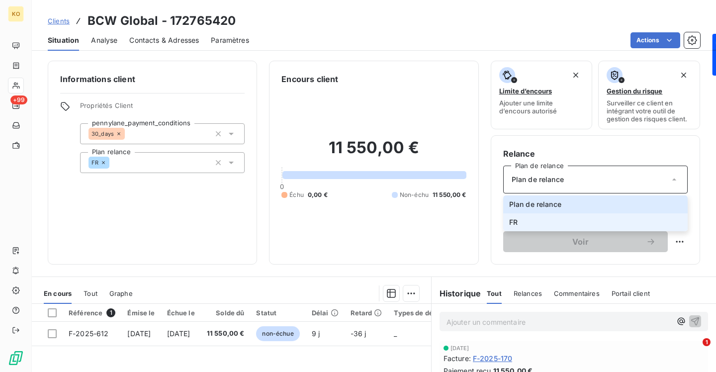
click at [535, 219] on li "FR" at bounding box center [595, 222] width 184 height 18
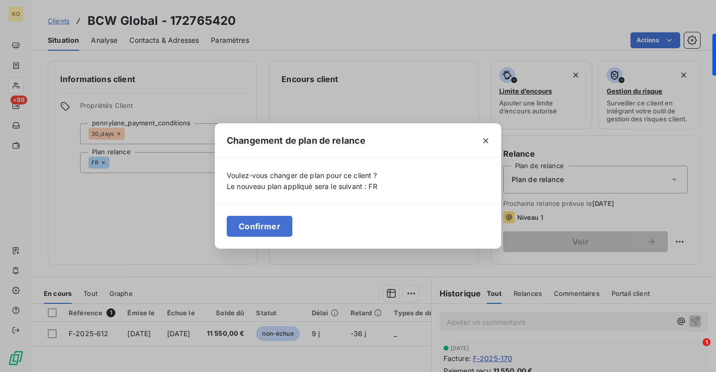
click at [531, 252] on div "Changement de plan de relance Voulez-vous changer de plan pour ce client ? Le n…" at bounding box center [358, 186] width 716 height 372
click at [264, 218] on button "Confirmer" at bounding box center [260, 226] width 66 height 21
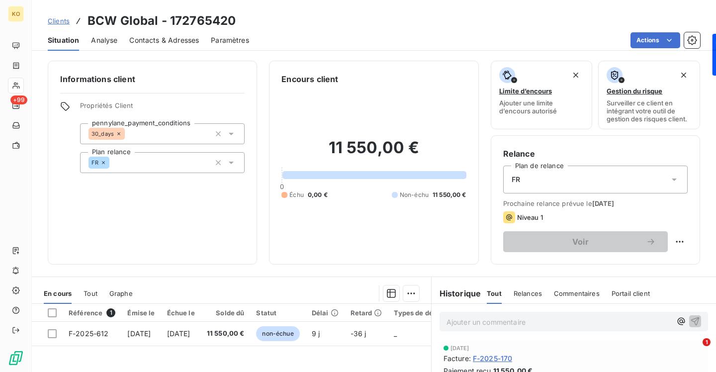
click at [64, 23] on span "Clients" at bounding box center [59, 21] width 22 height 8
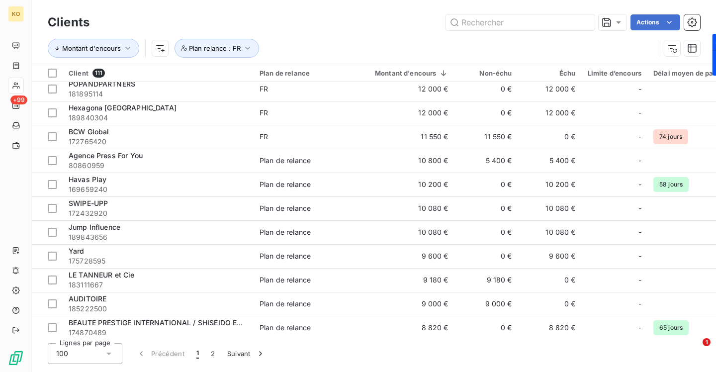
scroll to position [740, 0]
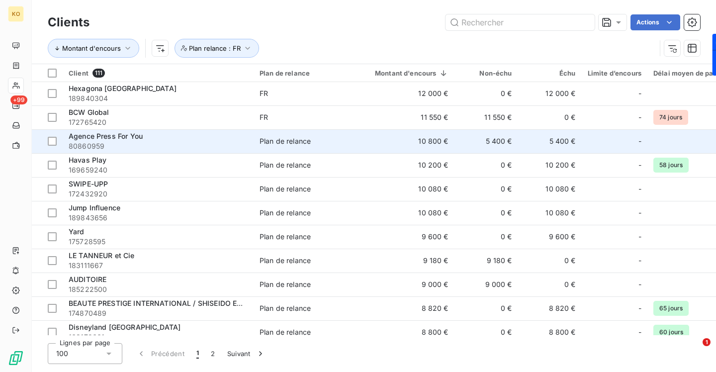
click at [317, 147] on td "Plan de relance" at bounding box center [305, 141] width 103 height 24
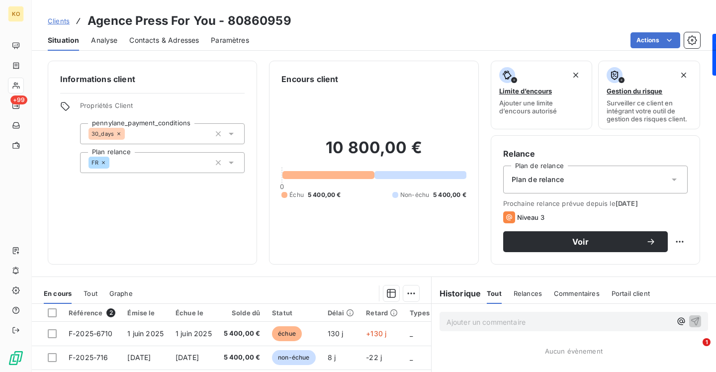
click at [542, 178] on span "Plan de relance" at bounding box center [538, 179] width 52 height 10
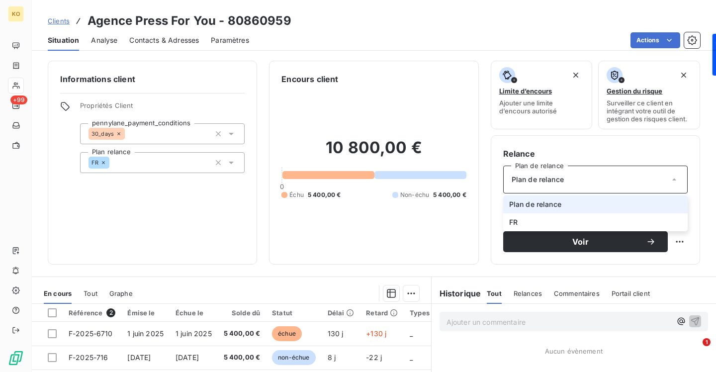
click at [535, 204] on span "Plan de relance" at bounding box center [535, 204] width 52 height 10
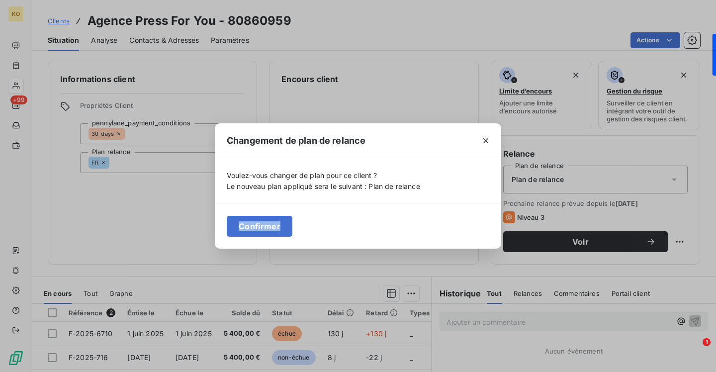
click at [535, 204] on div "Changement de plan de relance Voulez-vous changer de plan pour ce client ? Le n…" at bounding box center [358, 186] width 716 height 372
click at [486, 137] on icon "button" at bounding box center [486, 141] width 10 height 10
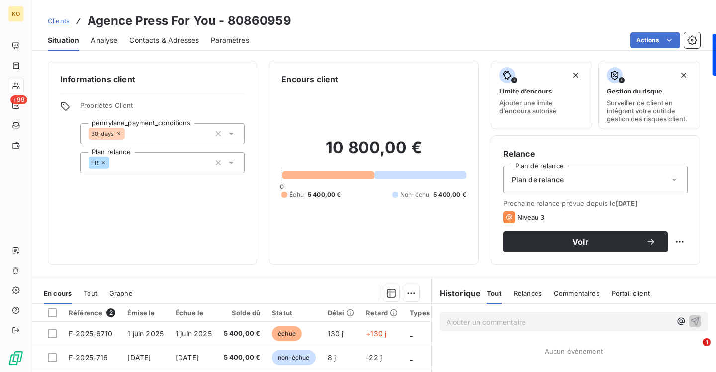
click at [536, 185] on div "Plan de relance" at bounding box center [595, 180] width 184 height 28
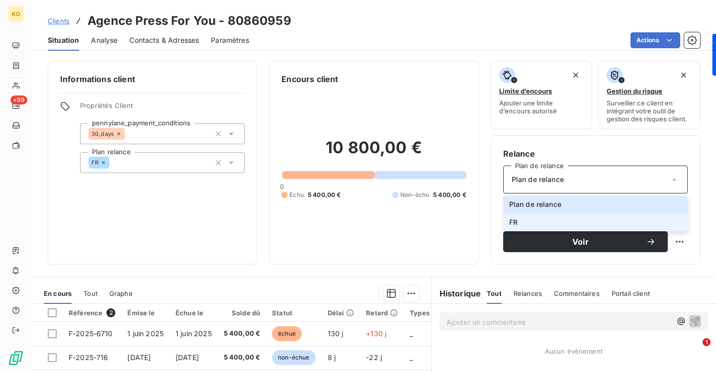
click at [530, 224] on li "FR" at bounding box center [595, 222] width 184 height 18
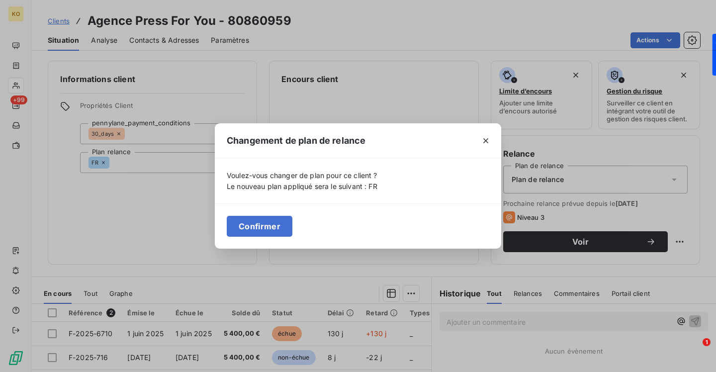
click at [531, 250] on div "Changement de plan de relance Voulez-vous changer de plan pour ce client ? Le n…" at bounding box center [358, 186] width 716 height 372
click at [256, 225] on button "Confirmer" at bounding box center [260, 226] width 66 height 21
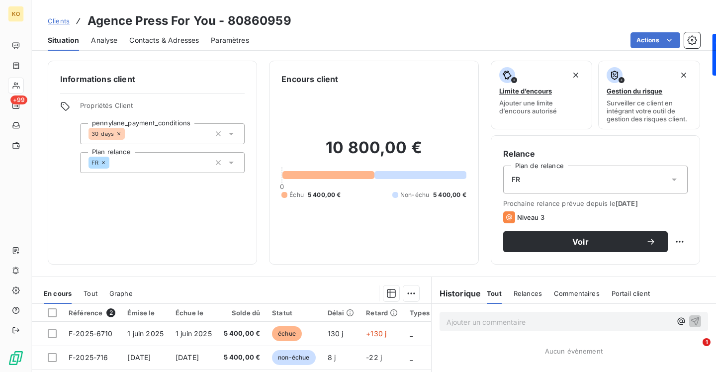
click at [64, 22] on span "Clients" at bounding box center [59, 21] width 22 height 8
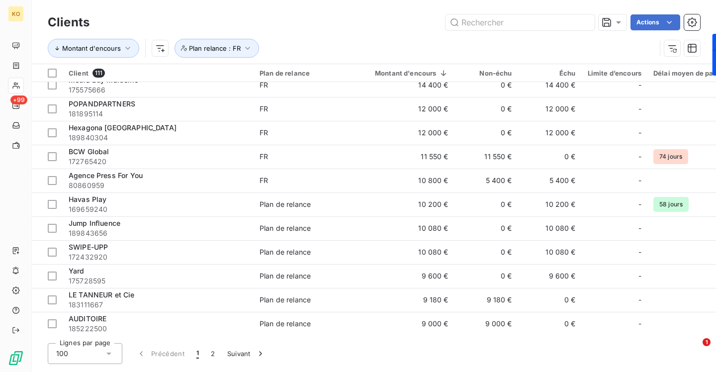
scroll to position [772, 0]
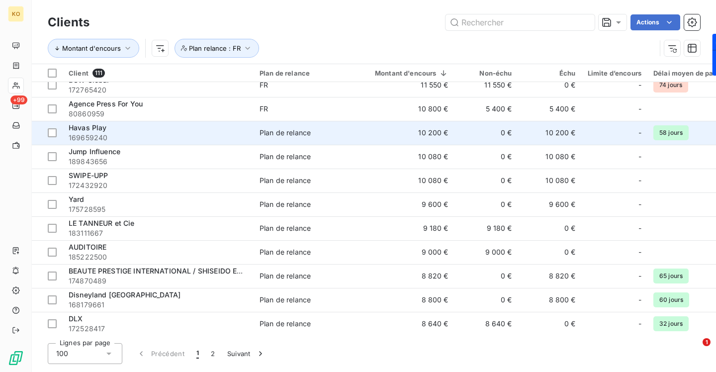
click at [328, 140] on td "Plan de relance" at bounding box center [305, 133] width 103 height 24
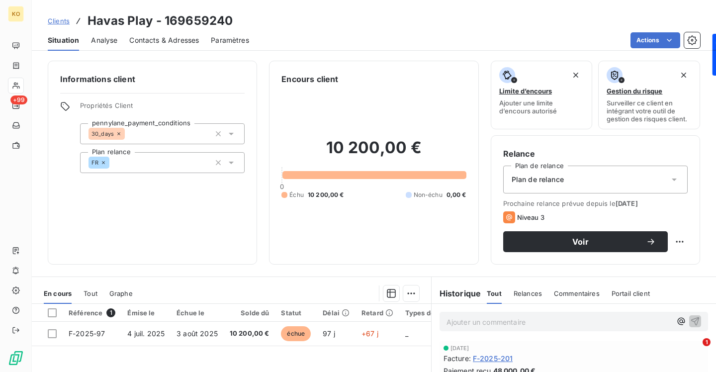
click at [558, 177] on span "Plan de relance" at bounding box center [538, 179] width 52 height 10
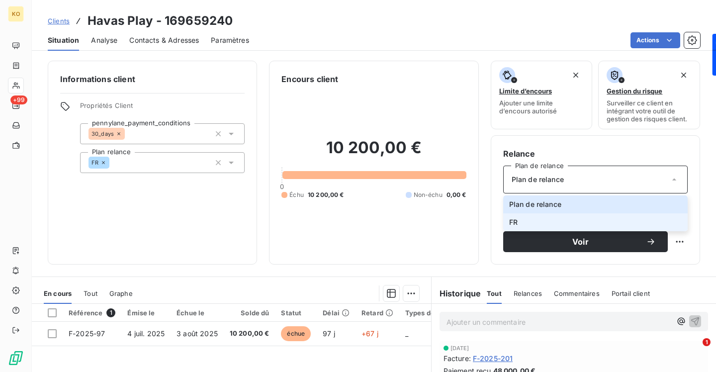
click at [523, 222] on li "FR" at bounding box center [595, 222] width 184 height 18
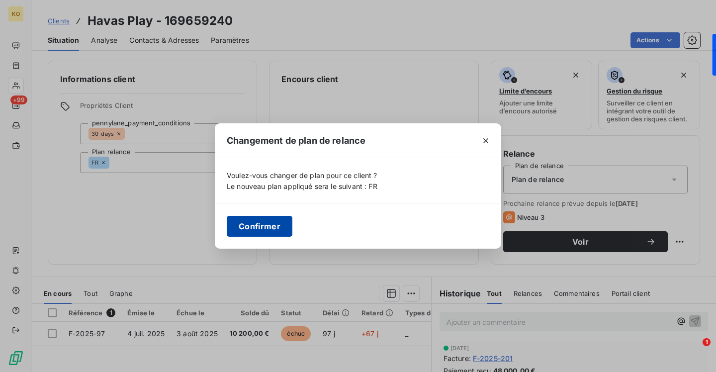
click at [261, 222] on button "Confirmer" at bounding box center [260, 226] width 66 height 21
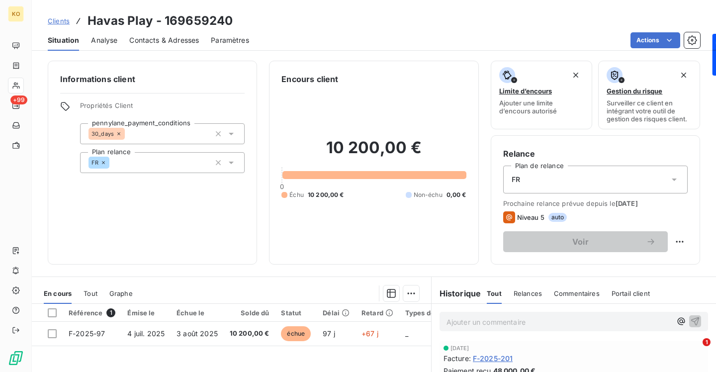
click at [57, 18] on span "Clients" at bounding box center [59, 21] width 22 height 8
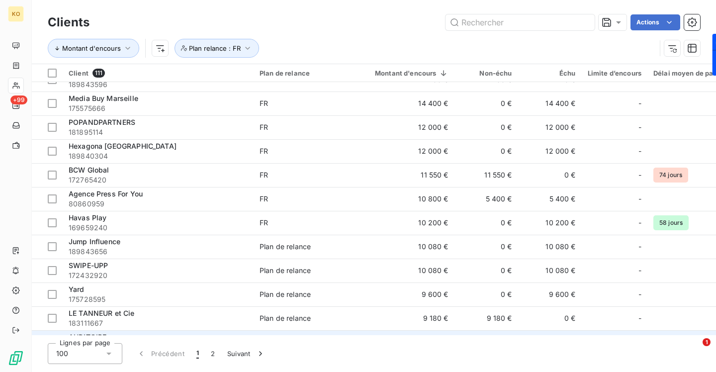
scroll to position [635, 0]
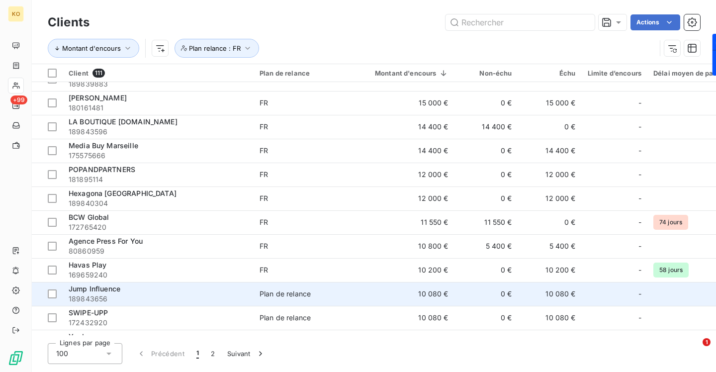
click at [372, 303] on td "10 080 €" at bounding box center [405, 294] width 97 height 24
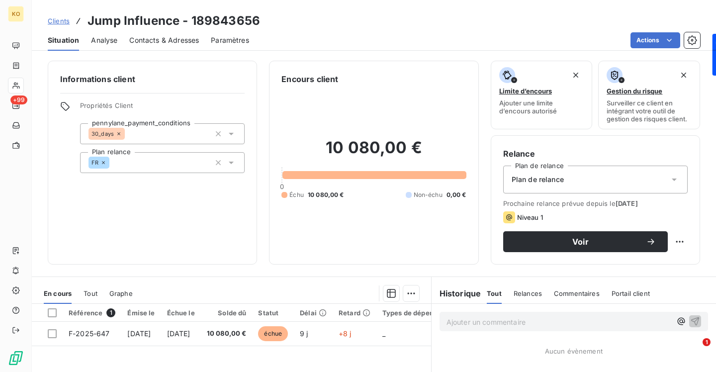
click at [538, 181] on span "Plan de relance" at bounding box center [538, 179] width 52 height 10
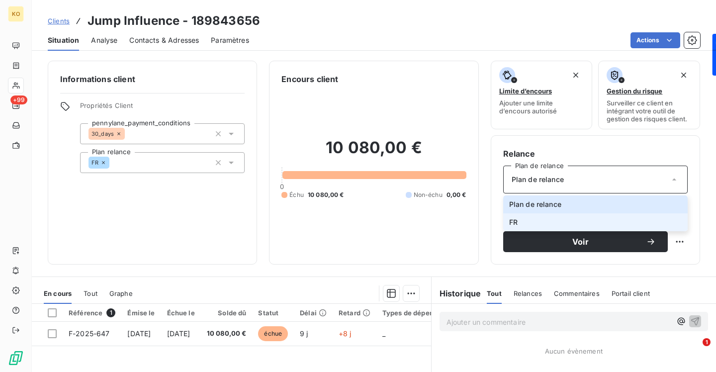
click at [530, 219] on li "FR" at bounding box center [595, 222] width 184 height 18
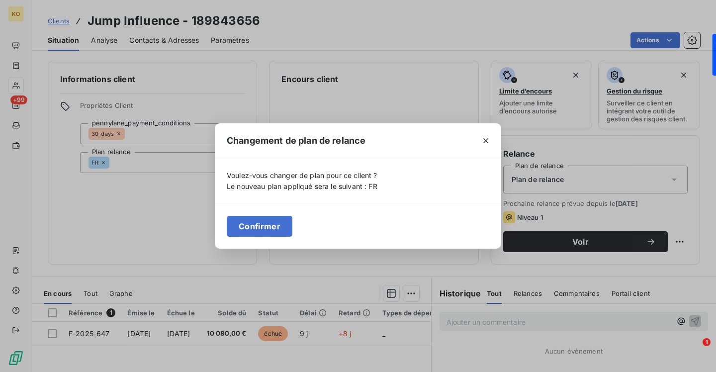
click at [532, 229] on div "Changement de plan de relance Voulez-vous changer de plan pour ce client ? Le n…" at bounding box center [358, 186] width 716 height 372
click at [271, 230] on button "Confirmer" at bounding box center [260, 226] width 66 height 21
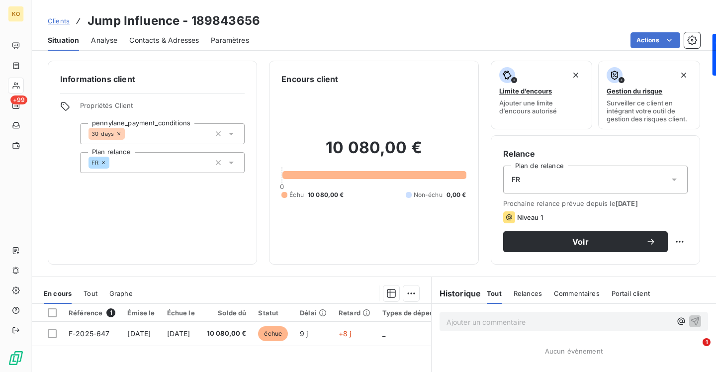
click at [65, 22] on span "Clients" at bounding box center [59, 21] width 22 height 8
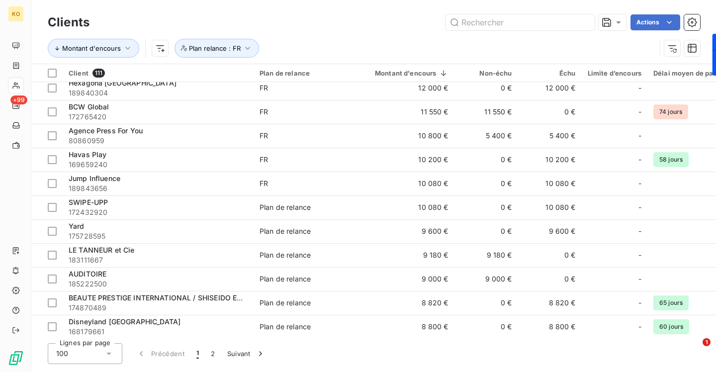
scroll to position [747, 0]
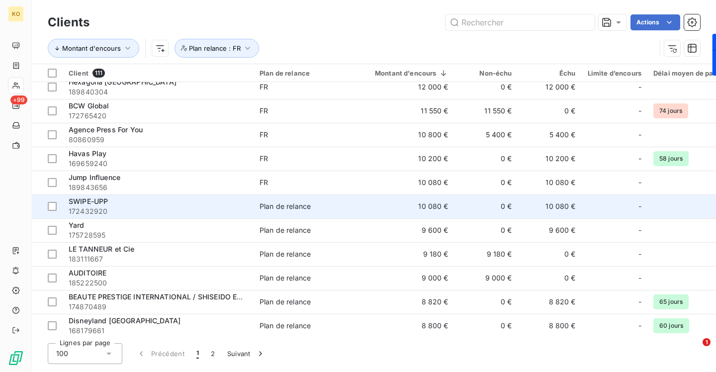
click at [289, 200] on td "Plan de relance" at bounding box center [305, 206] width 103 height 24
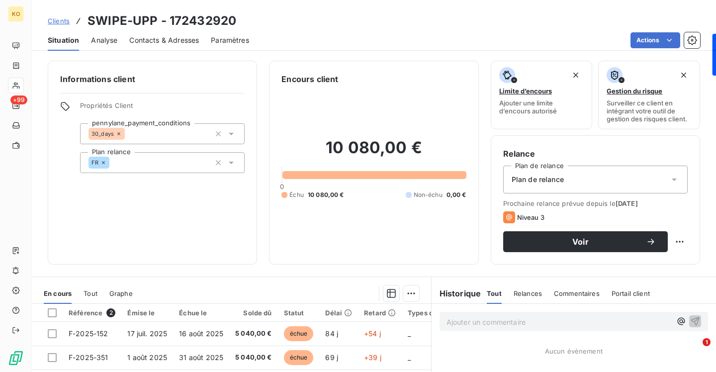
click at [524, 177] on span "Plan de relance" at bounding box center [538, 179] width 52 height 10
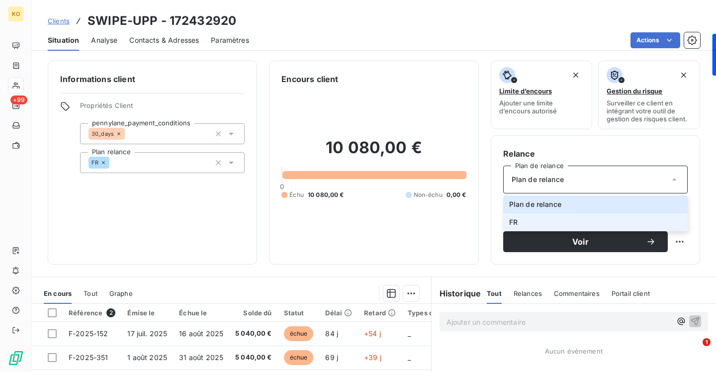
click at [515, 219] on span "FR" at bounding box center [513, 222] width 8 height 10
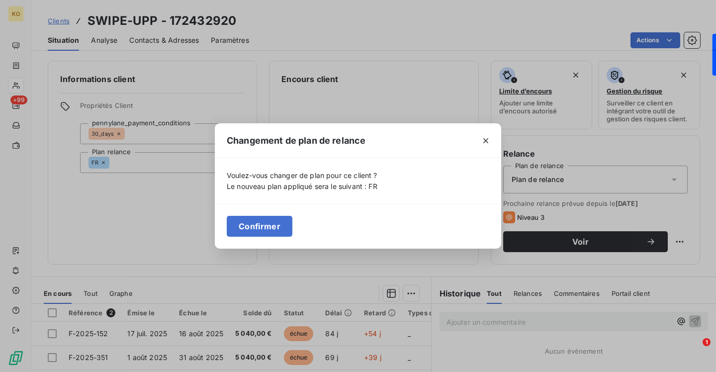
click at [272, 222] on button "Confirmer" at bounding box center [260, 226] width 66 height 21
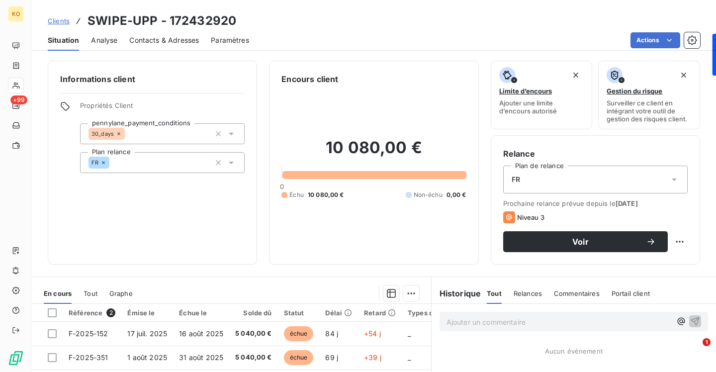
click at [62, 21] on span "Clients" at bounding box center [59, 21] width 22 height 8
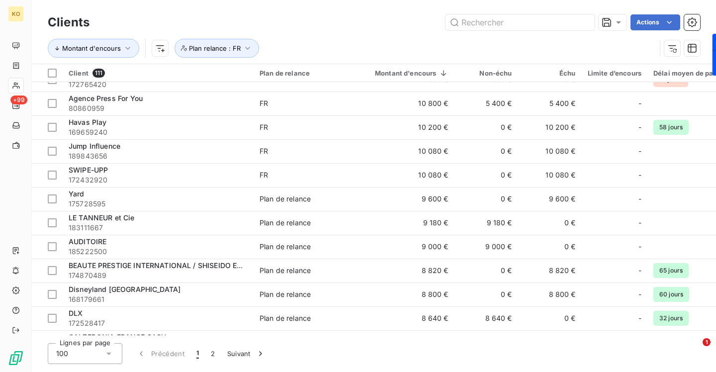
scroll to position [828, 0]
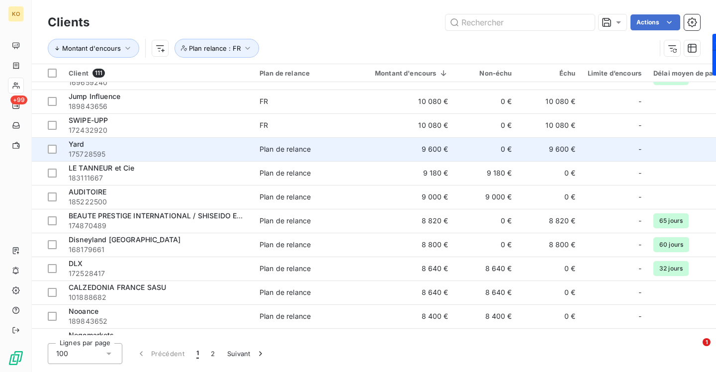
click at [289, 150] on div "Plan de relance" at bounding box center [284, 149] width 51 height 10
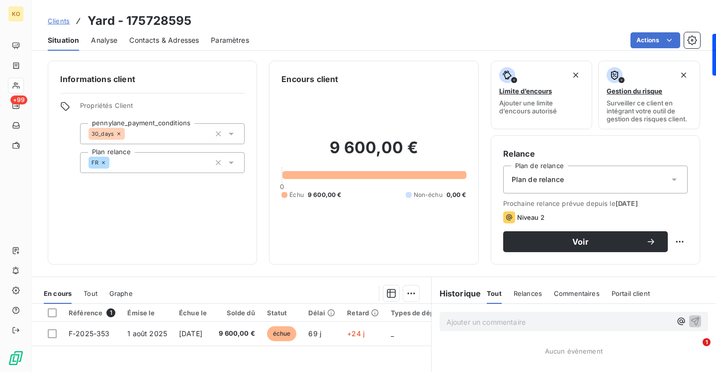
click at [520, 182] on span "Plan de relance" at bounding box center [538, 179] width 52 height 10
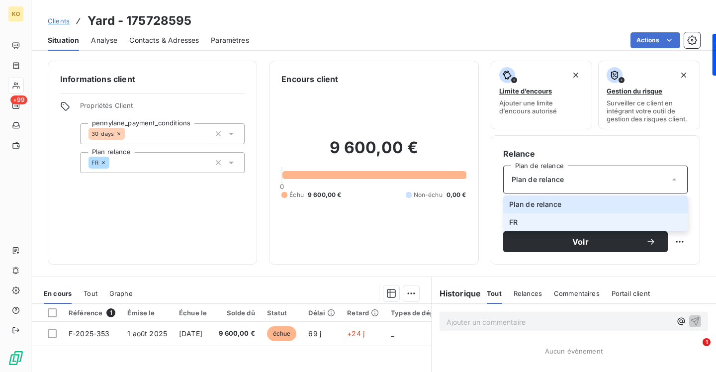
click at [520, 214] on li "FR" at bounding box center [595, 222] width 184 height 18
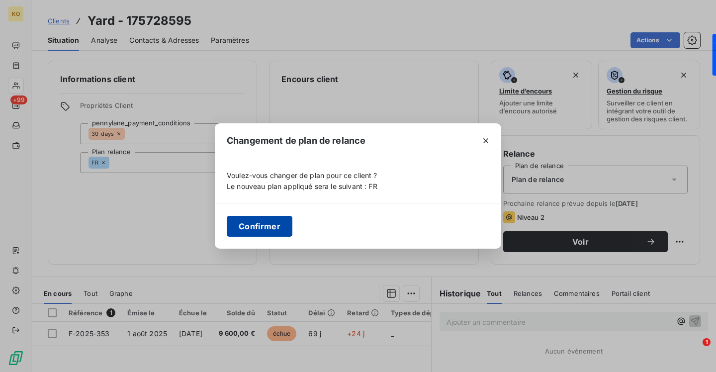
click at [277, 227] on button "Confirmer" at bounding box center [260, 226] width 66 height 21
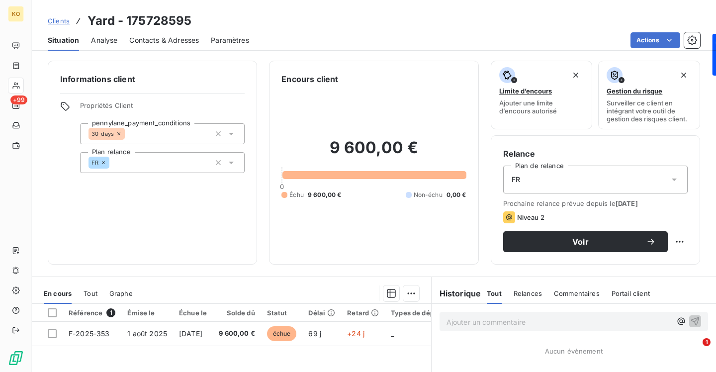
click at [66, 21] on span "Clients" at bounding box center [59, 21] width 22 height 8
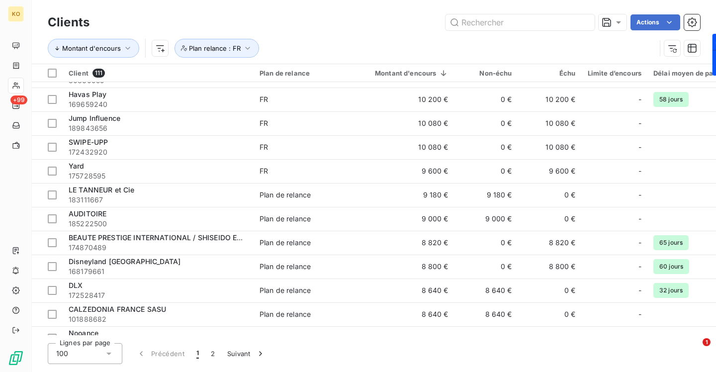
scroll to position [829, 0]
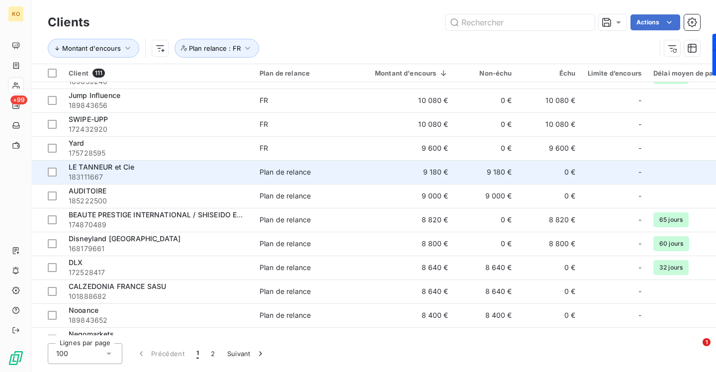
click at [204, 183] on td "LE TANNEUR et Cie 183111667" at bounding box center [158, 172] width 191 height 24
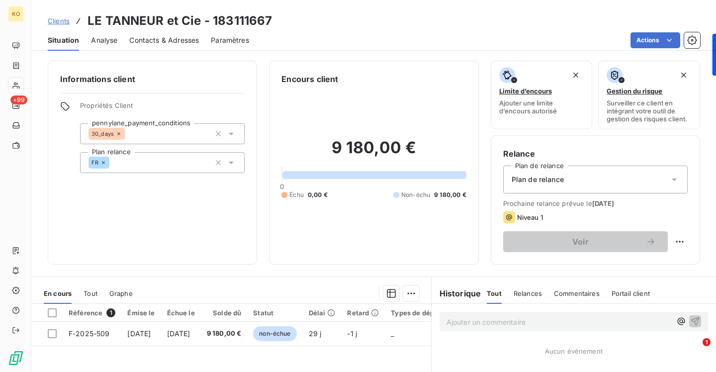
drag, startPoint x: 523, startPoint y: 179, endPoint x: 523, endPoint y: 189, distance: 9.4
click at [523, 179] on span "Plan de relance" at bounding box center [538, 179] width 52 height 10
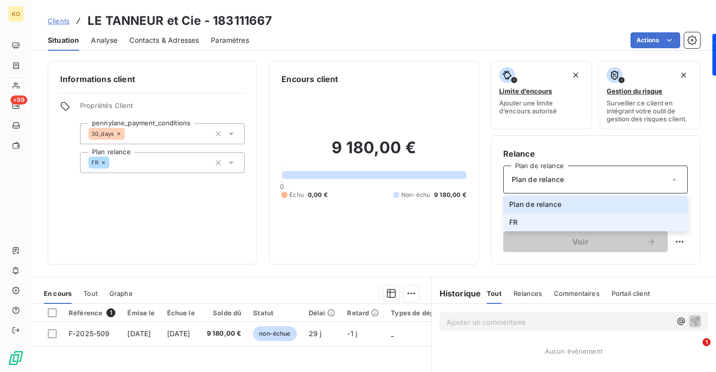
click at [516, 219] on span "FR" at bounding box center [513, 222] width 8 height 10
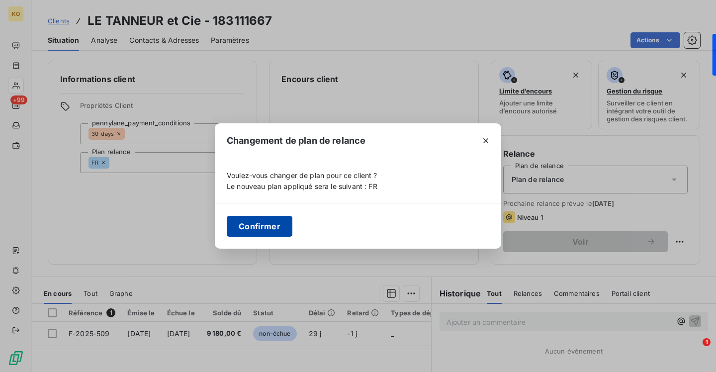
click at [273, 227] on button "Confirmer" at bounding box center [260, 226] width 66 height 21
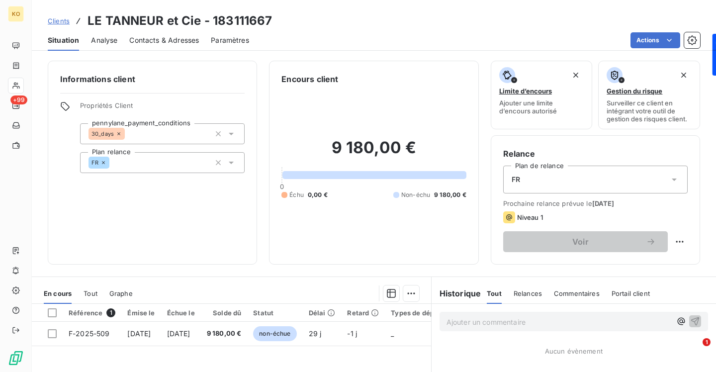
click at [62, 17] on span "Clients" at bounding box center [59, 21] width 22 height 8
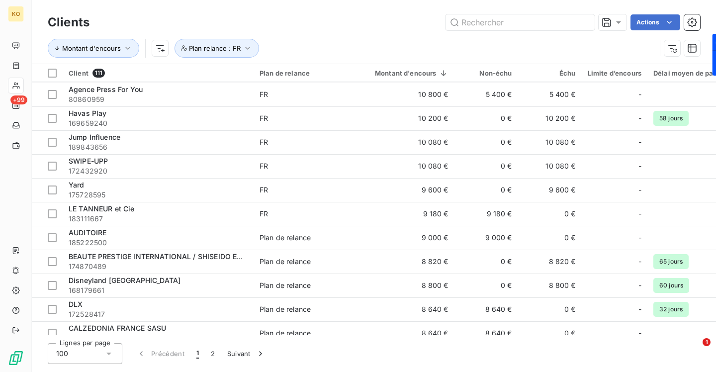
scroll to position [804, 0]
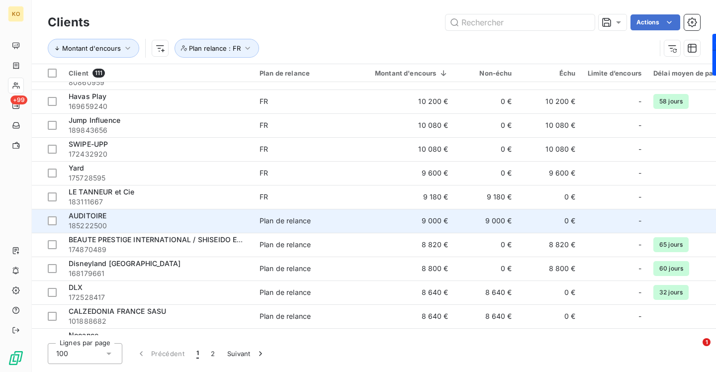
click at [277, 214] on td "Plan de relance" at bounding box center [305, 221] width 103 height 24
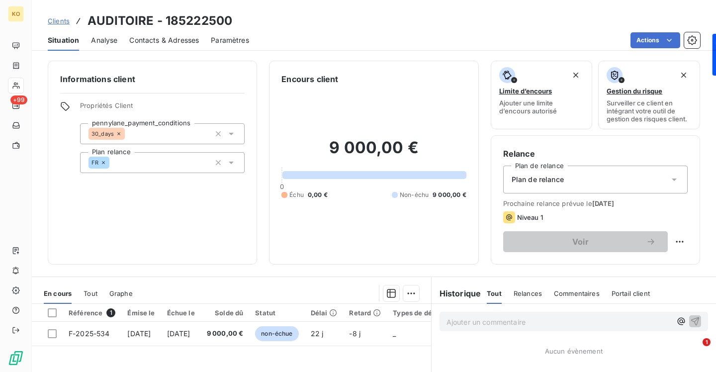
click at [535, 179] on span "Plan de relance" at bounding box center [538, 179] width 52 height 10
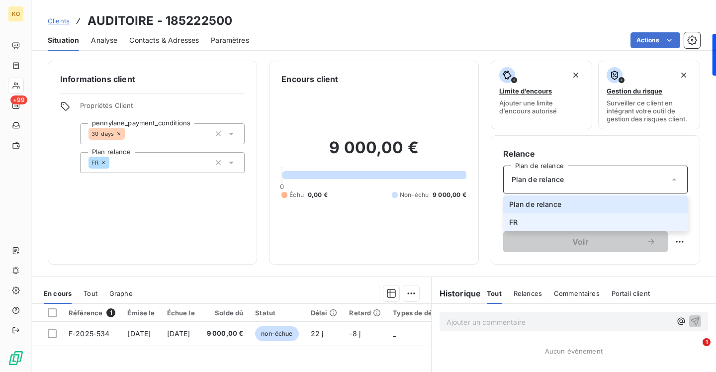
click at [525, 215] on li "FR" at bounding box center [595, 222] width 184 height 18
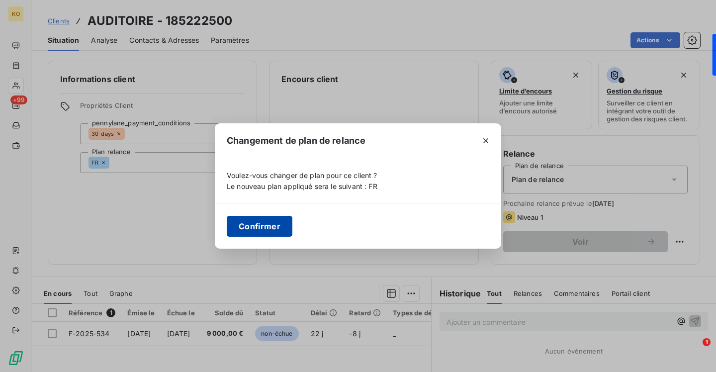
click at [272, 226] on button "Confirmer" at bounding box center [260, 226] width 66 height 21
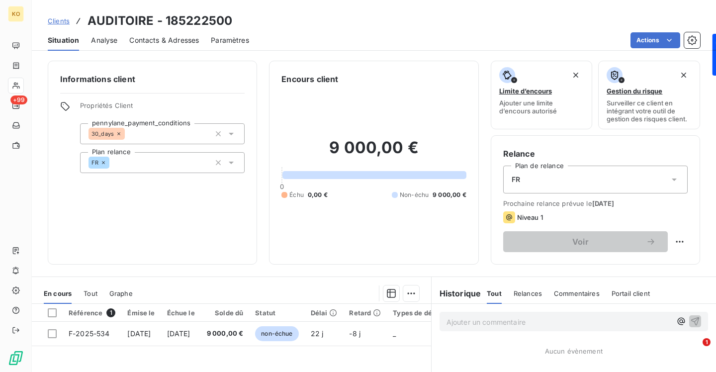
click at [61, 15] on div "Clients AUDITOIRE - 185222500" at bounding box center [140, 21] width 184 height 18
click at [61, 22] on span "Clients" at bounding box center [59, 21] width 22 height 8
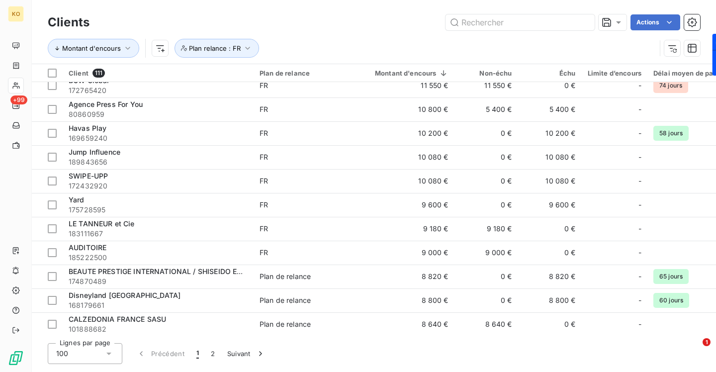
scroll to position [790, 0]
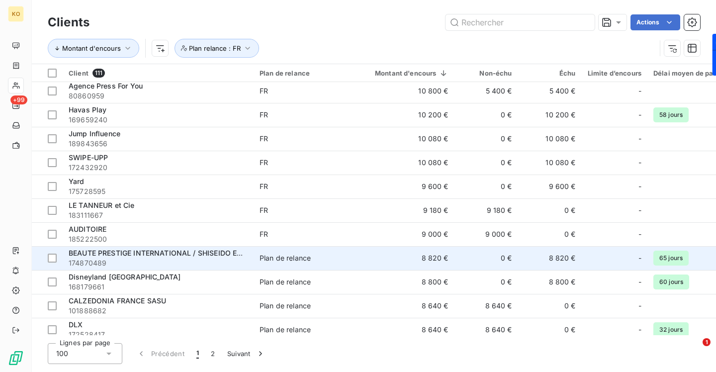
click at [302, 254] on div "Plan de relance" at bounding box center [284, 258] width 51 height 10
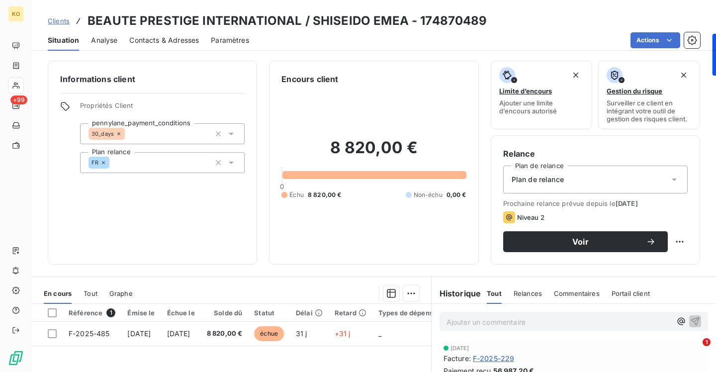
click at [527, 175] on span "Plan de relance" at bounding box center [538, 179] width 52 height 10
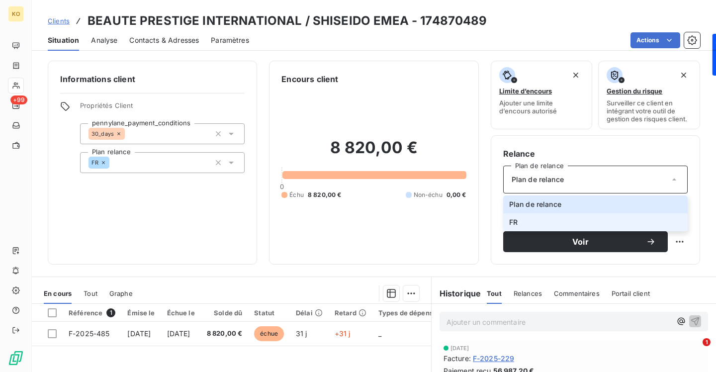
click at [513, 214] on li "FR" at bounding box center [595, 222] width 184 height 18
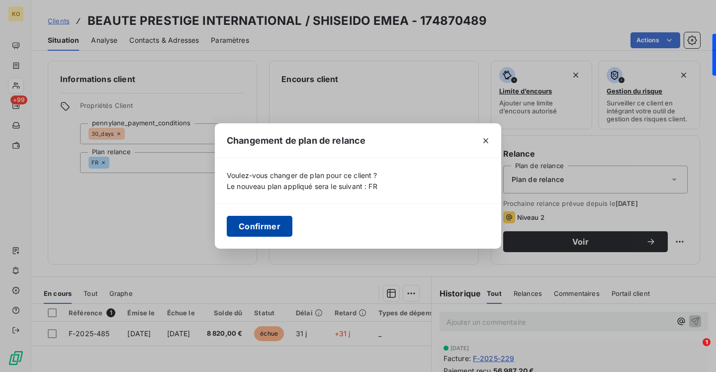
click at [253, 222] on button "Confirmer" at bounding box center [260, 226] width 66 height 21
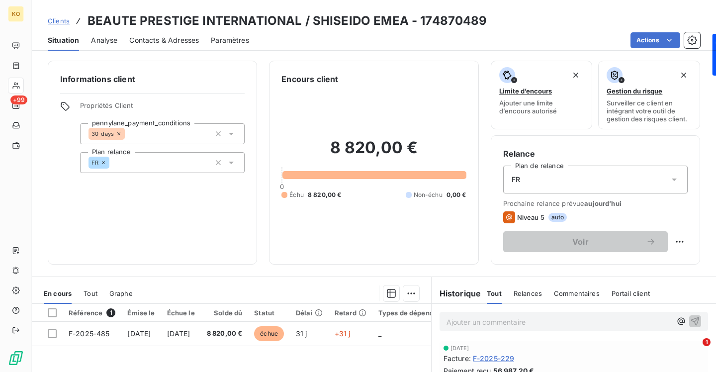
click at [61, 22] on span "Clients" at bounding box center [59, 21] width 22 height 8
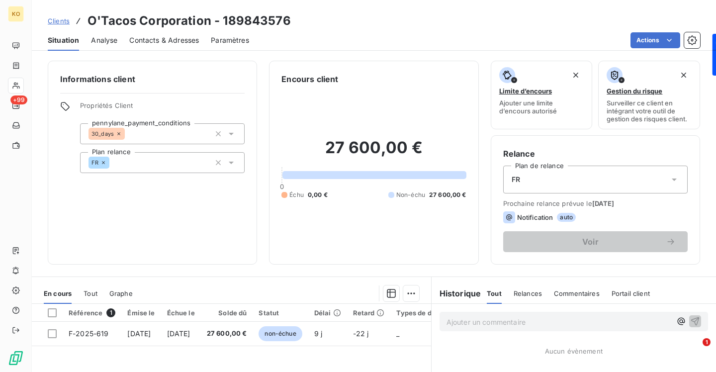
scroll to position [153, 0]
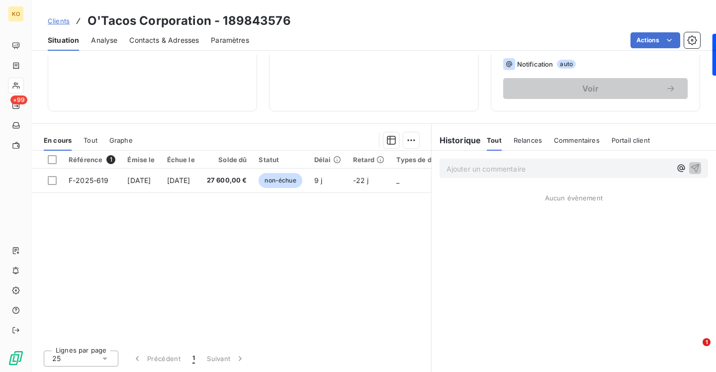
drag, startPoint x: 58, startPoint y: 20, endPoint x: 94, endPoint y: 28, distance: 37.1
click at [59, 20] on span "Clients" at bounding box center [59, 21] width 22 height 8
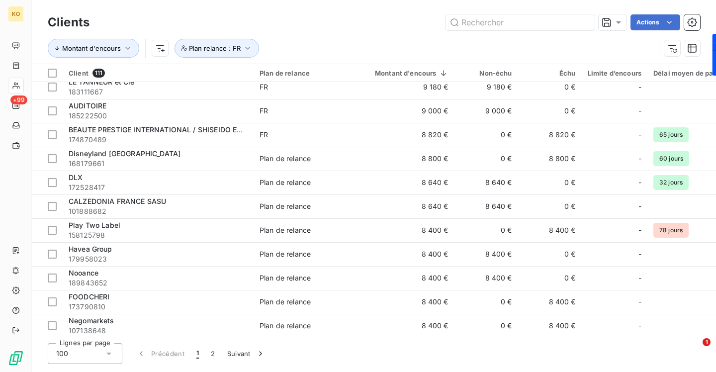
scroll to position [916, 0]
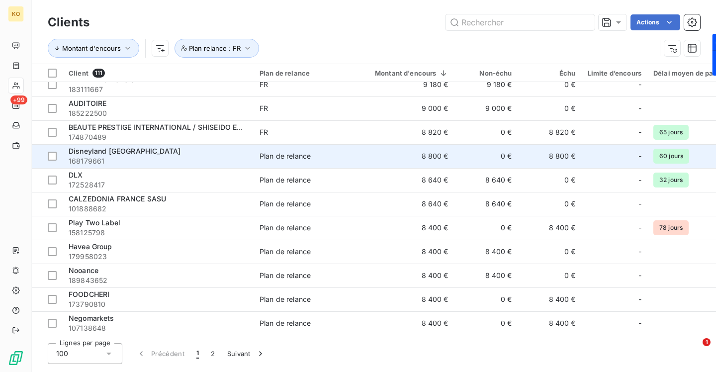
click at [298, 159] on div "Plan de relance" at bounding box center [284, 156] width 51 height 10
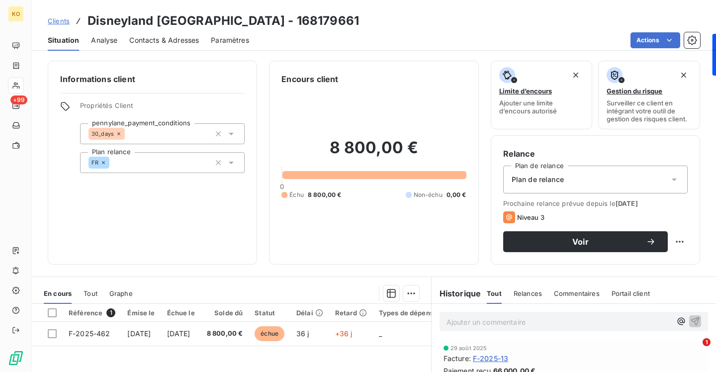
click at [531, 180] on span "Plan de relance" at bounding box center [538, 179] width 52 height 10
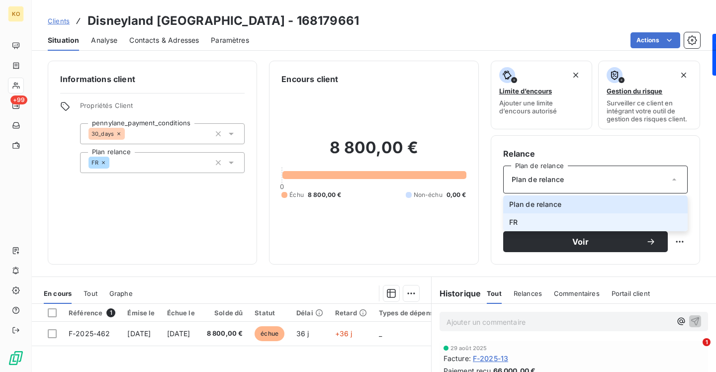
click at [516, 219] on span "FR" at bounding box center [513, 222] width 8 height 10
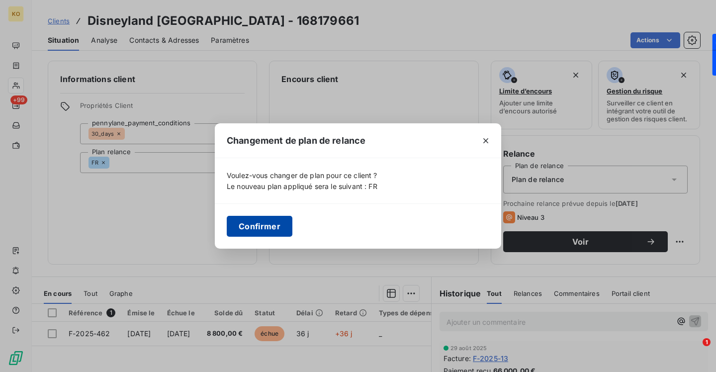
click at [264, 224] on button "Confirmer" at bounding box center [260, 226] width 66 height 21
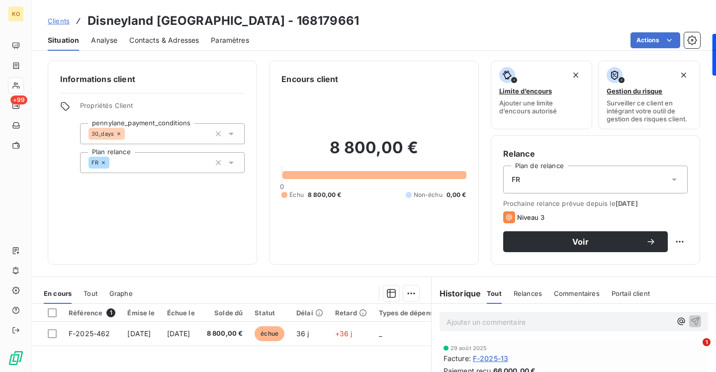
click at [56, 23] on span "Clients" at bounding box center [59, 21] width 22 height 8
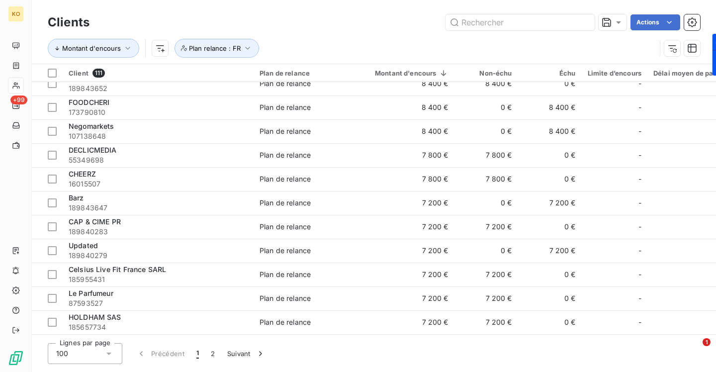
scroll to position [1106, 0]
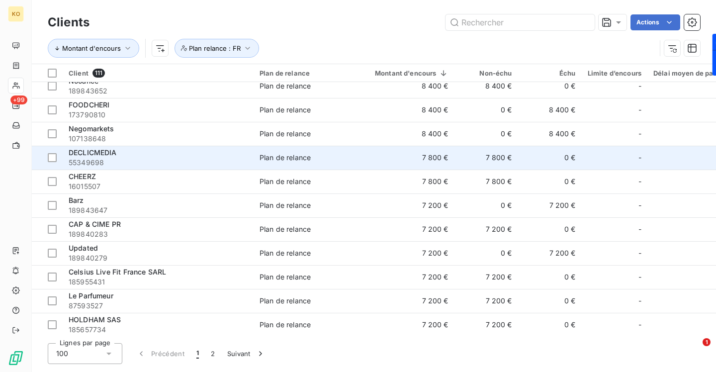
click at [315, 160] on span "Plan de relance" at bounding box center [304, 158] width 91 height 10
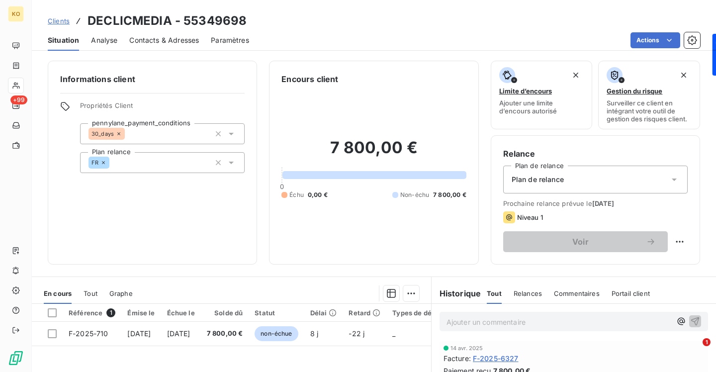
click at [536, 183] on span "Plan de relance" at bounding box center [538, 179] width 52 height 10
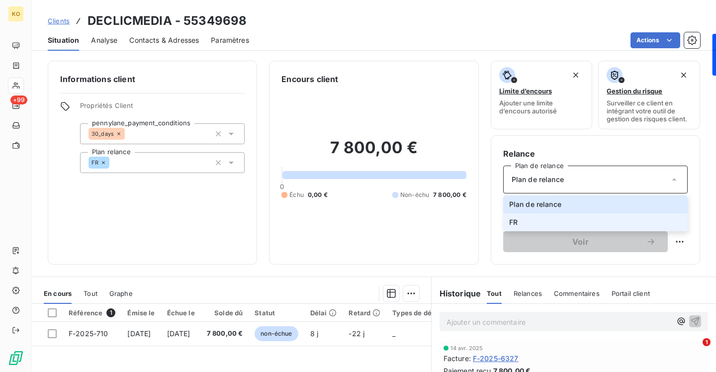
click at [515, 224] on span "FR" at bounding box center [513, 222] width 8 height 10
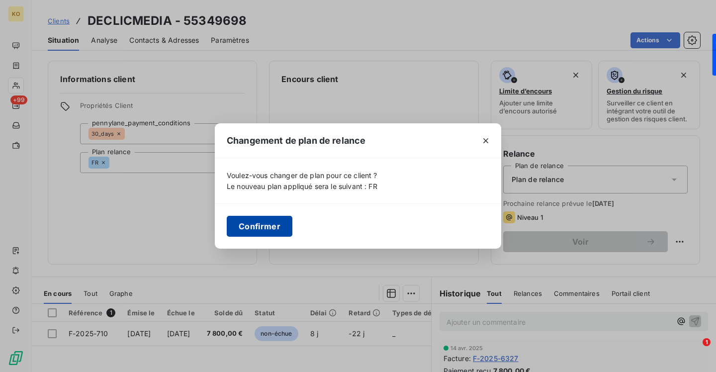
click at [261, 225] on button "Confirmer" at bounding box center [260, 226] width 66 height 21
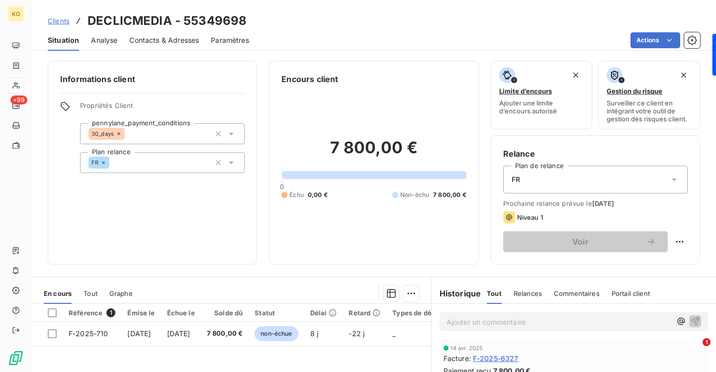
click at [59, 18] on span "Clients" at bounding box center [59, 21] width 22 height 8
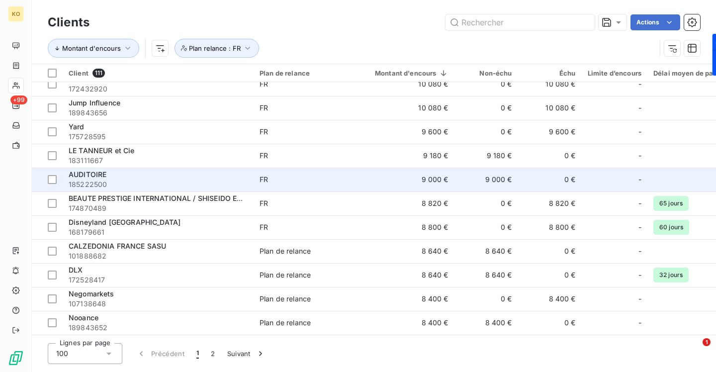
scroll to position [846, 0]
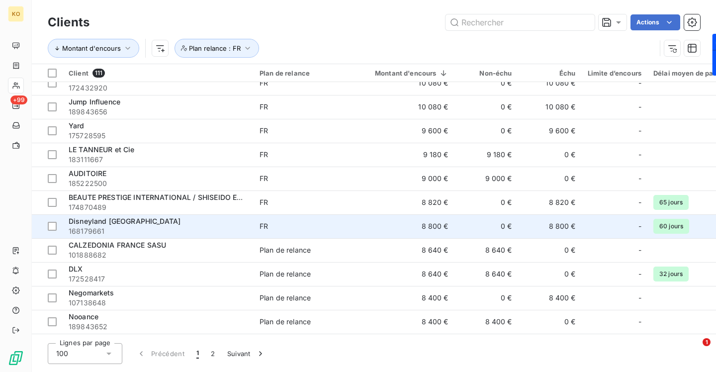
click at [234, 236] on td "Disneyland [GEOGRAPHIC_DATA] 168179661" at bounding box center [158, 226] width 191 height 24
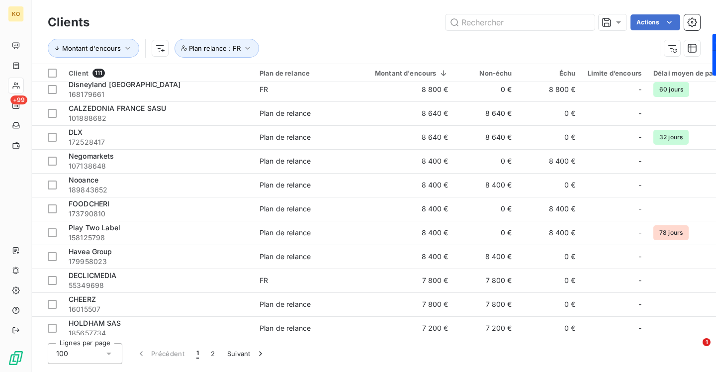
scroll to position [1169, 0]
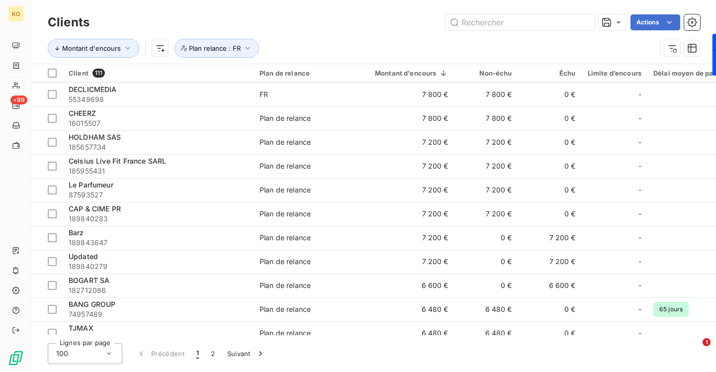
click at [257, 173] on td "Plan de relance" at bounding box center [305, 166] width 103 height 24
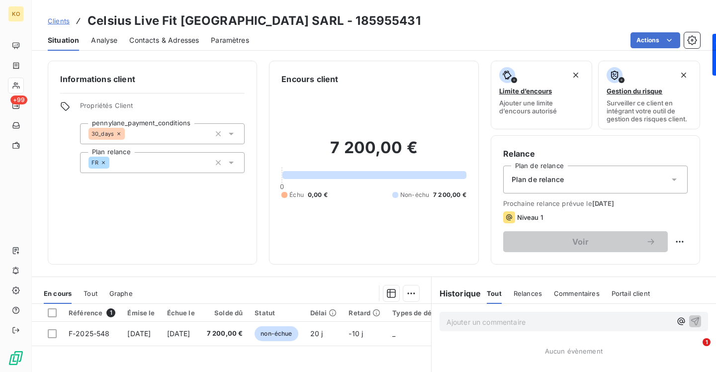
click at [537, 186] on div "Plan de relance" at bounding box center [595, 180] width 184 height 28
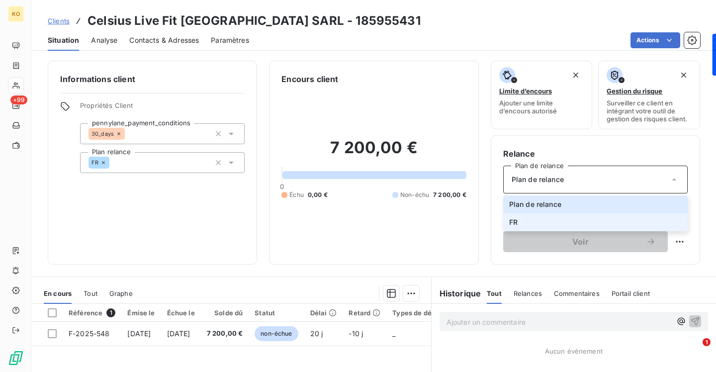
click at [520, 216] on li "FR" at bounding box center [595, 222] width 184 height 18
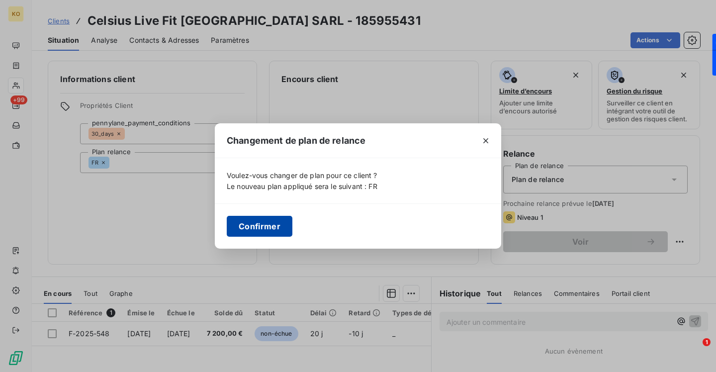
click at [264, 218] on button "Confirmer" at bounding box center [260, 226] width 66 height 21
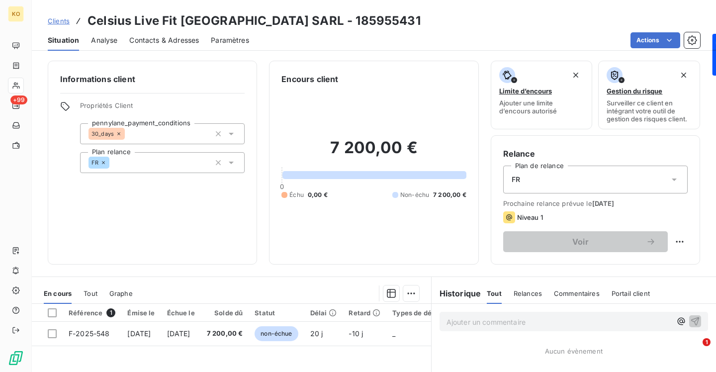
click at [57, 22] on span "Clients" at bounding box center [59, 21] width 22 height 8
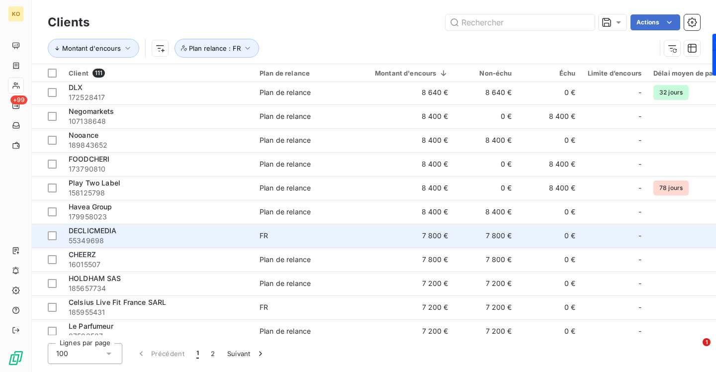
scroll to position [1045, 0]
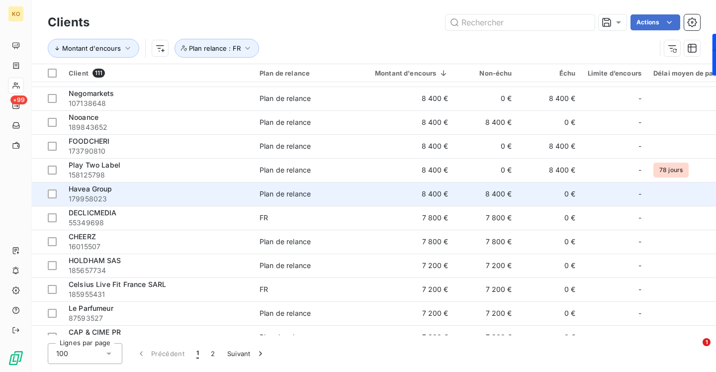
click at [422, 183] on td "8 400 €" at bounding box center [405, 194] width 97 height 24
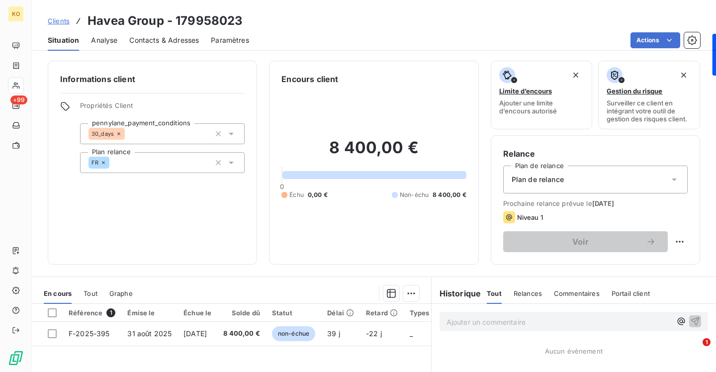
click at [553, 180] on span "Plan de relance" at bounding box center [538, 179] width 52 height 10
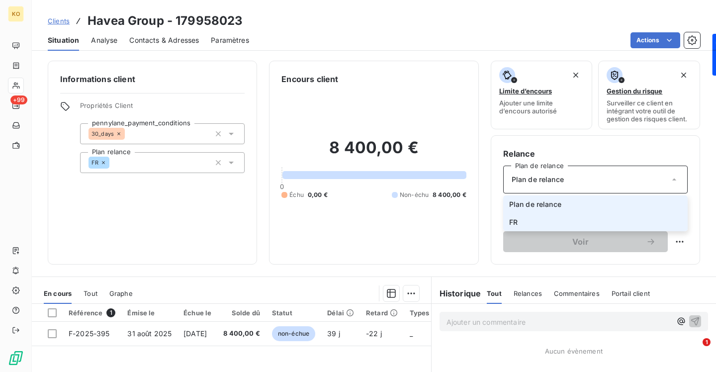
click at [519, 218] on li "FR" at bounding box center [595, 222] width 184 height 18
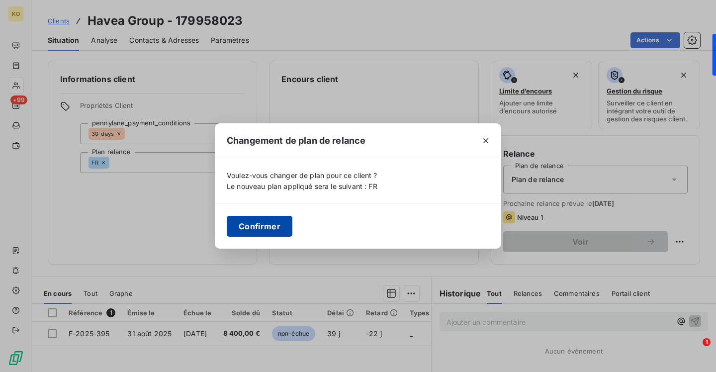
click at [276, 219] on button "Confirmer" at bounding box center [260, 226] width 66 height 21
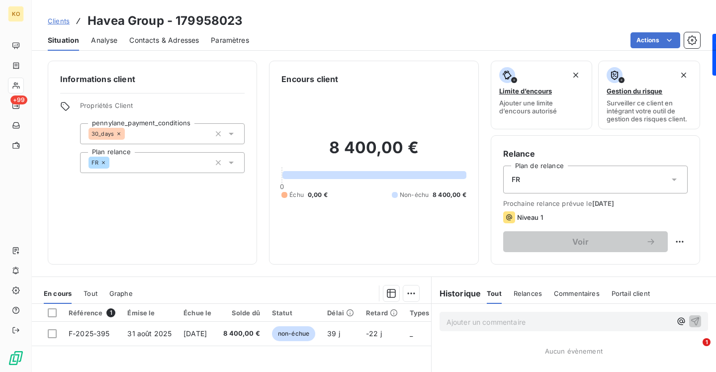
click at [61, 18] on span "Clients" at bounding box center [59, 21] width 22 height 8
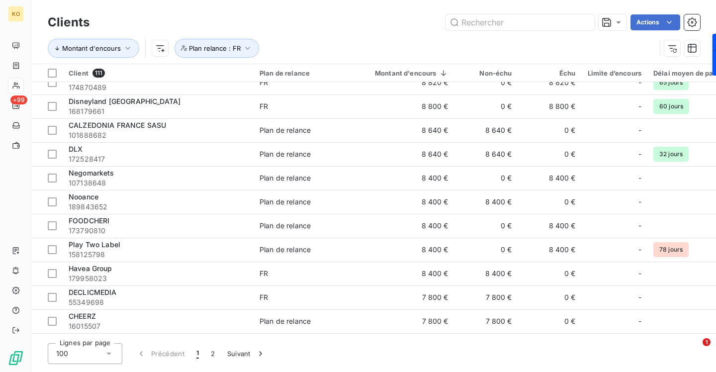
scroll to position [968, 0]
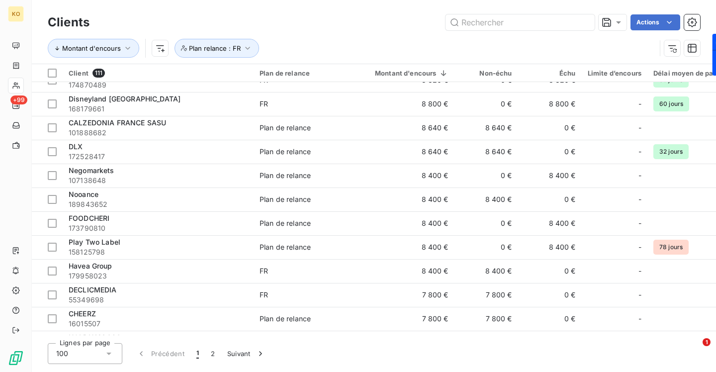
click at [277, 142] on td "Plan de relance" at bounding box center [305, 152] width 103 height 24
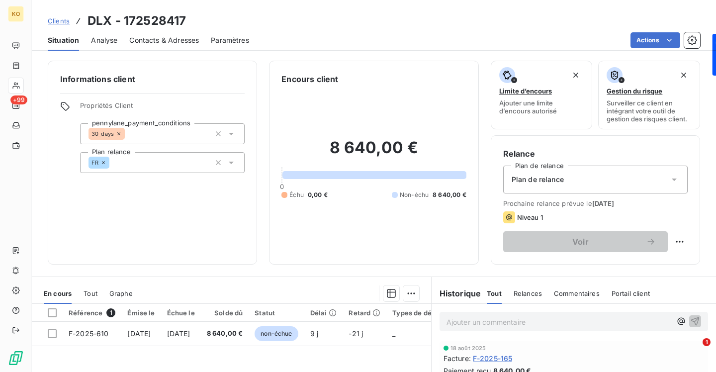
click at [525, 186] on div "Plan de relance" at bounding box center [595, 180] width 184 height 28
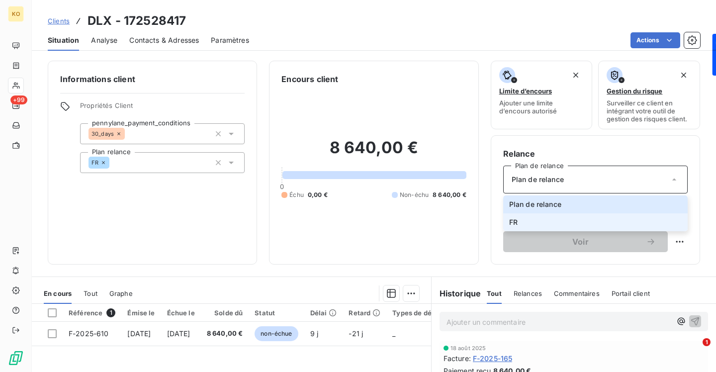
click at [514, 219] on span "FR" at bounding box center [513, 222] width 8 height 10
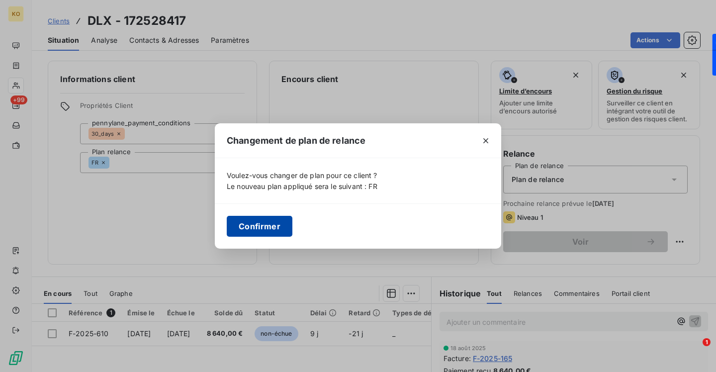
click at [274, 232] on button "Confirmer" at bounding box center [260, 226] width 66 height 21
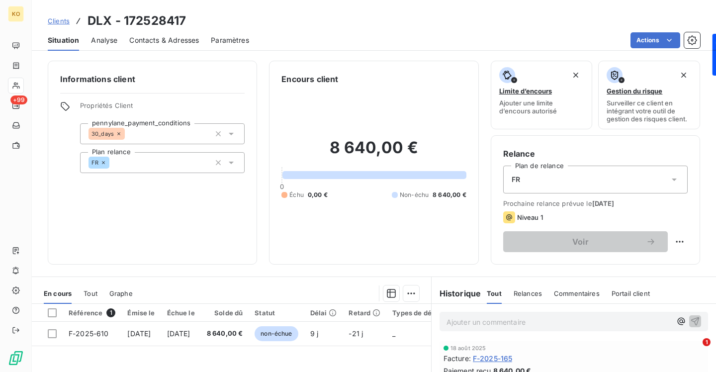
click at [65, 19] on span "Clients" at bounding box center [59, 21] width 22 height 8
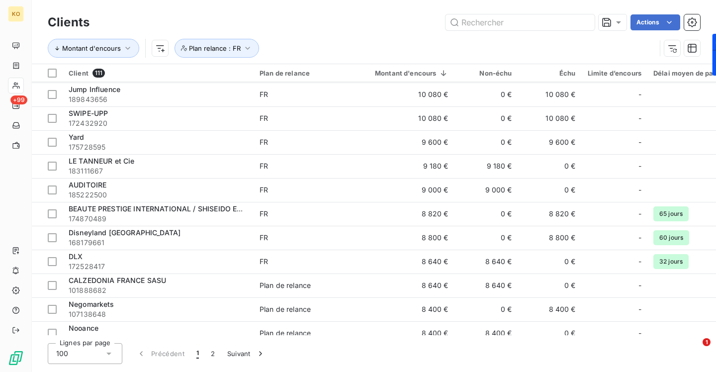
scroll to position [841, 0]
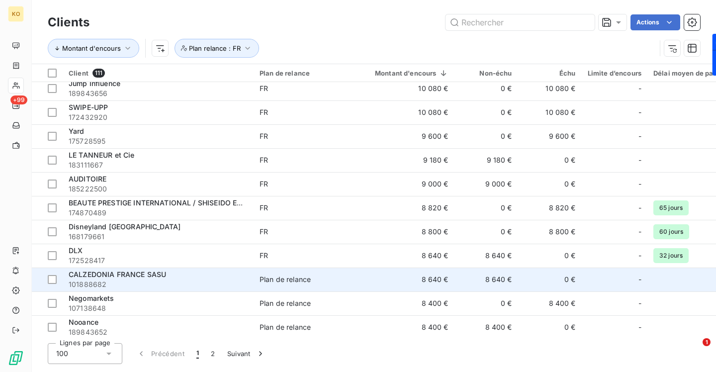
click at [259, 276] on div "Plan de relance" at bounding box center [284, 279] width 51 height 10
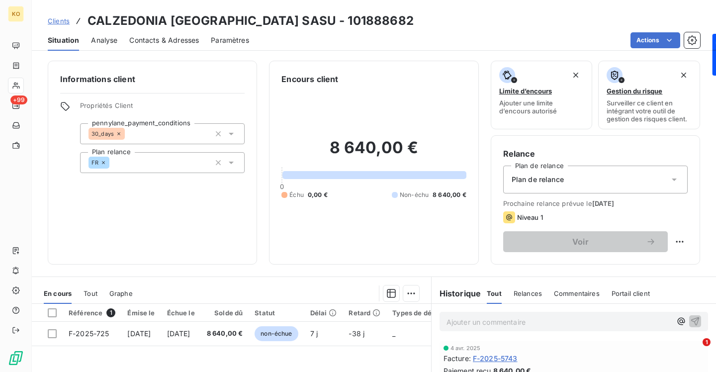
click at [571, 180] on div "Plan de relance" at bounding box center [595, 180] width 184 height 28
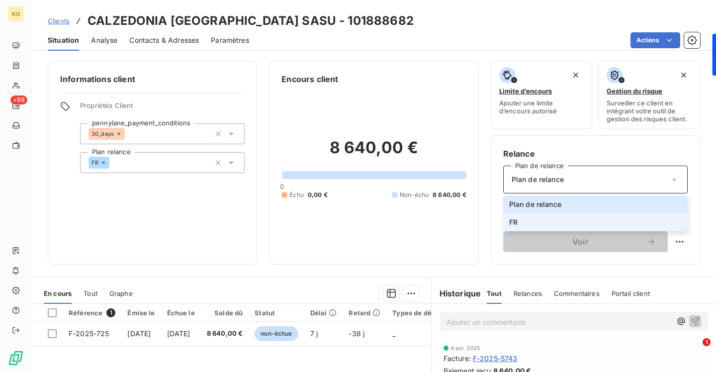
click at [510, 226] on span "FR" at bounding box center [513, 222] width 8 height 10
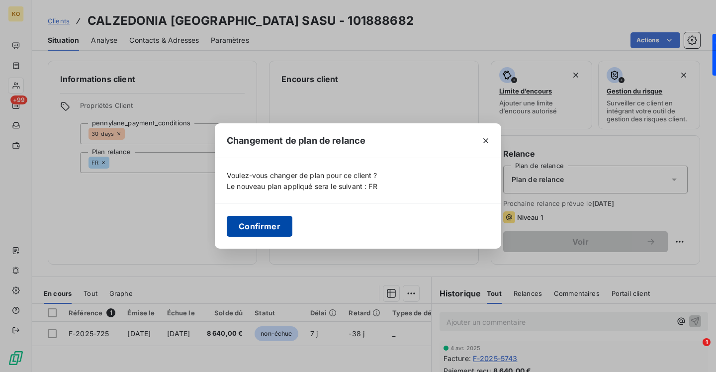
click at [250, 234] on button "Confirmer" at bounding box center [260, 226] width 66 height 21
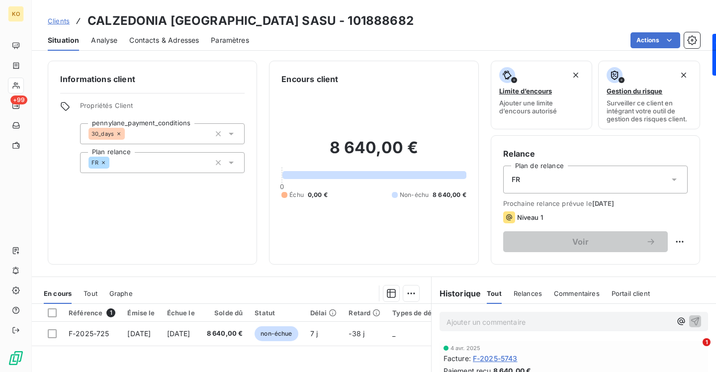
click at [60, 16] on link "Clients" at bounding box center [59, 21] width 22 height 10
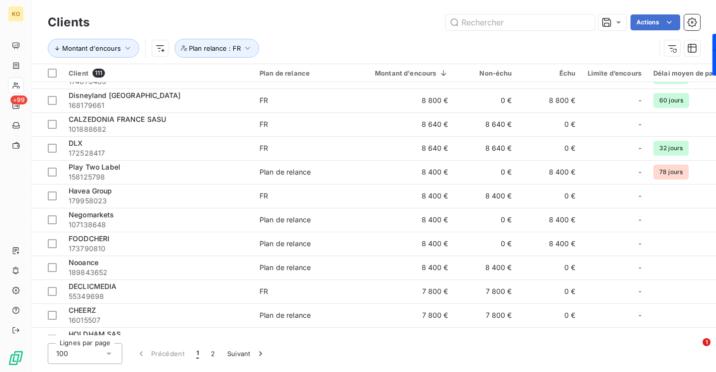
scroll to position [983, 0]
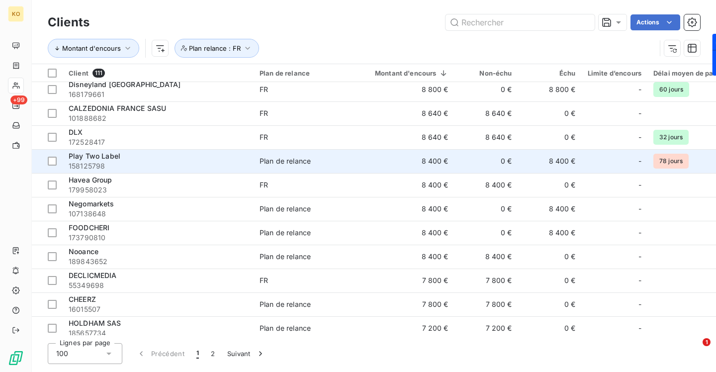
click at [250, 160] on td "Play Two Label 158125798" at bounding box center [158, 161] width 191 height 24
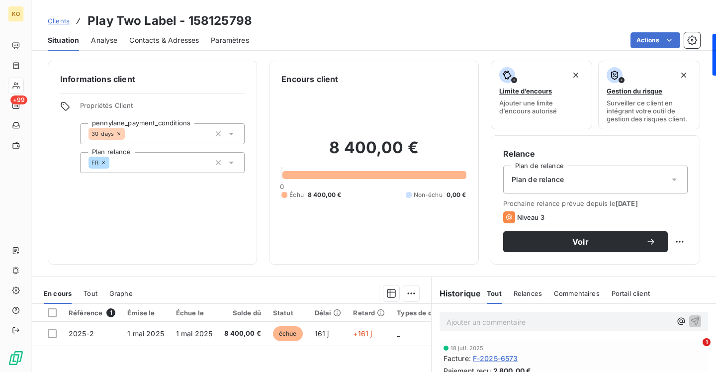
click at [543, 179] on span "Plan de relance" at bounding box center [538, 179] width 52 height 10
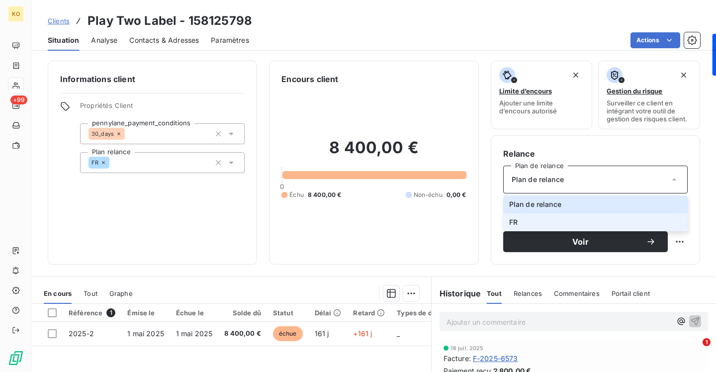
click at [522, 222] on li "FR" at bounding box center [595, 222] width 184 height 18
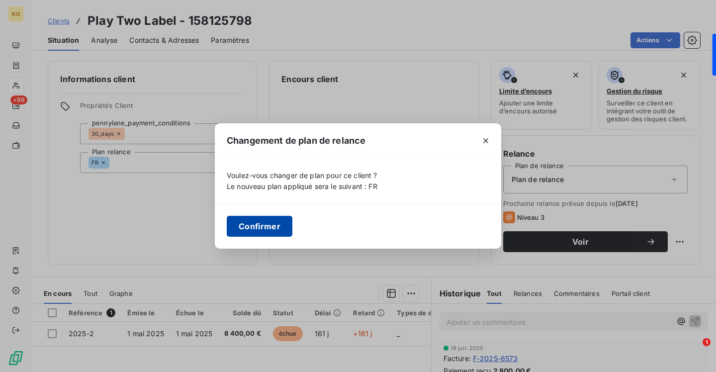
click at [281, 228] on button "Confirmer" at bounding box center [260, 226] width 66 height 21
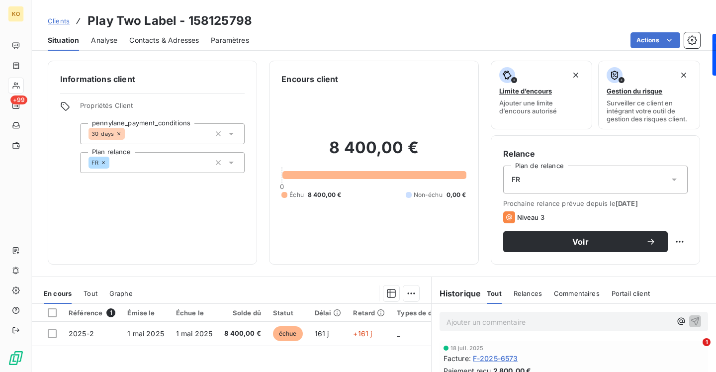
click at [59, 22] on span "Clients" at bounding box center [59, 21] width 22 height 8
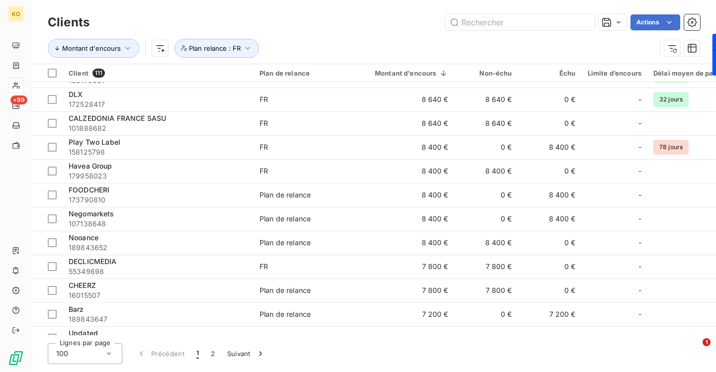
scroll to position [999, 0]
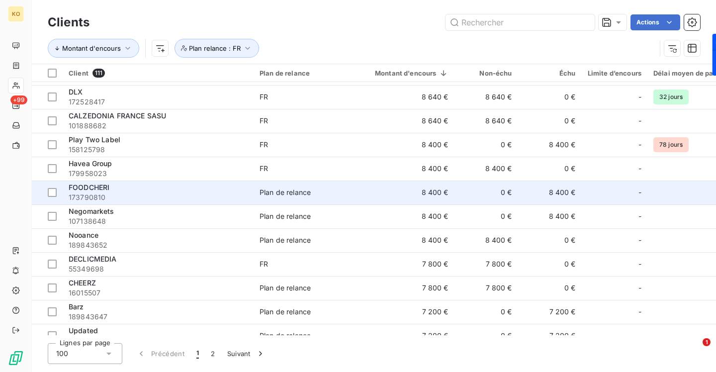
click at [370, 200] on td "8 400 €" at bounding box center [405, 192] width 97 height 24
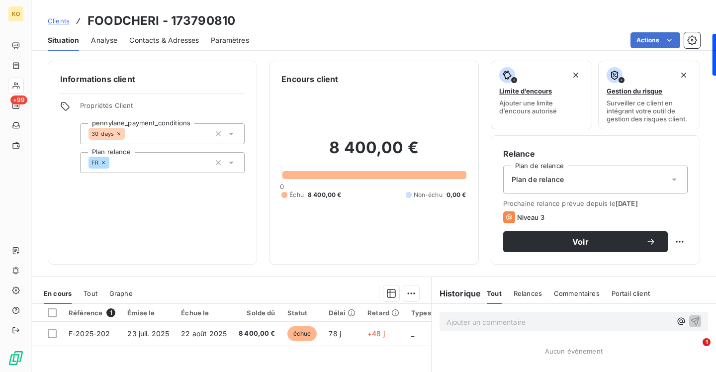
click at [548, 179] on span "Plan de relance" at bounding box center [538, 179] width 52 height 10
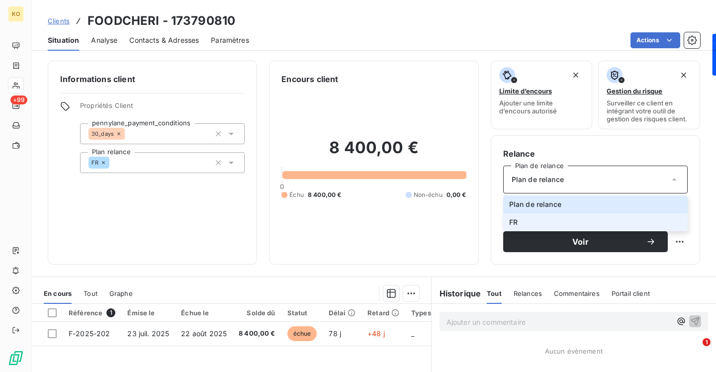
click at [528, 220] on li "FR" at bounding box center [595, 222] width 184 height 18
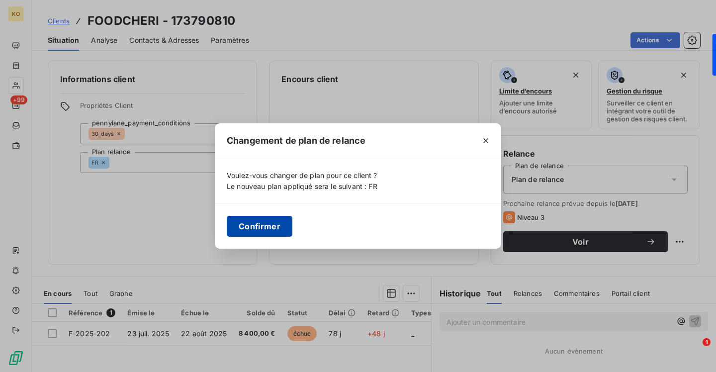
click at [258, 220] on button "Confirmer" at bounding box center [260, 226] width 66 height 21
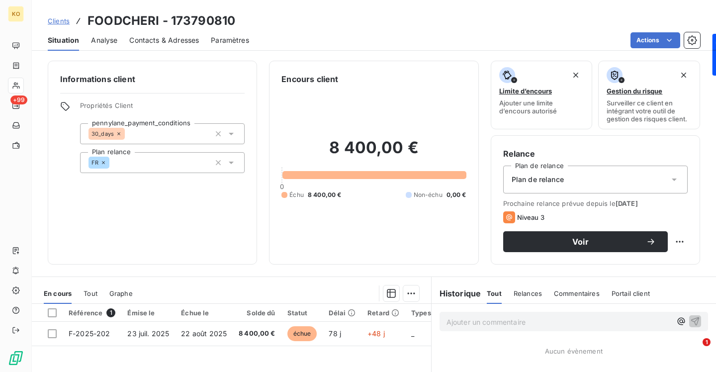
click at [65, 21] on span "Clients" at bounding box center [59, 21] width 22 height 8
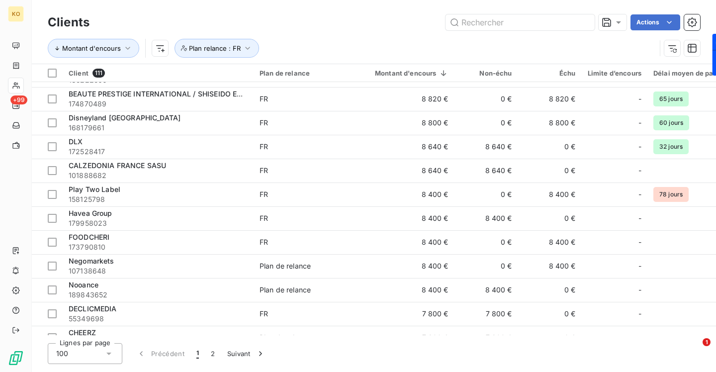
scroll to position [1020, 0]
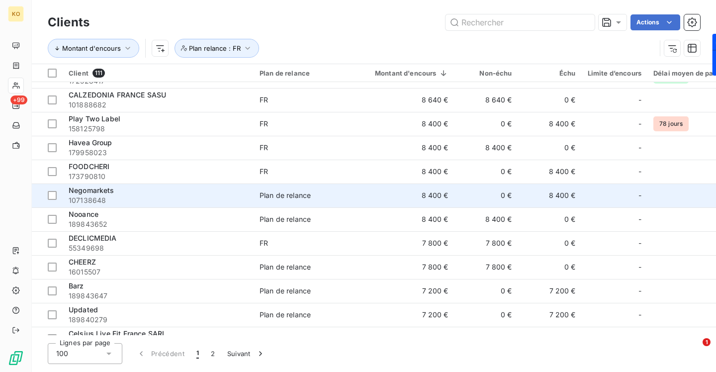
click at [282, 198] on div "Plan de relance" at bounding box center [284, 195] width 51 height 10
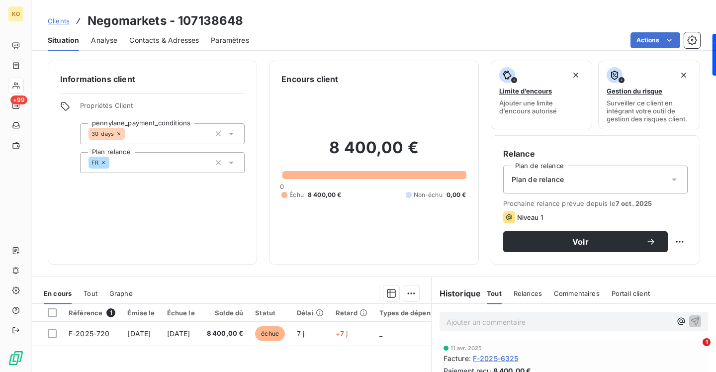
click at [521, 172] on div "Plan de relance" at bounding box center [595, 180] width 184 height 28
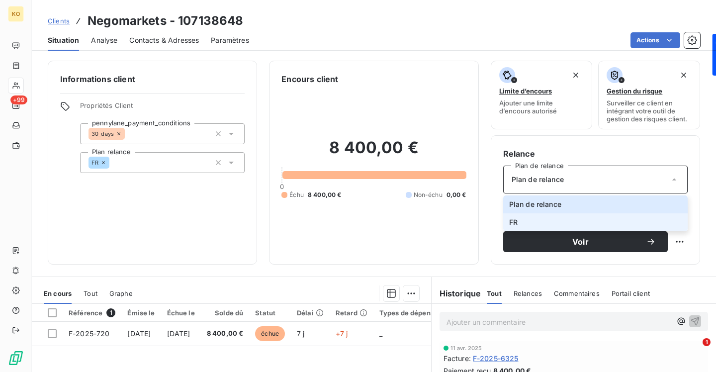
click at [514, 222] on span "FR" at bounding box center [513, 222] width 8 height 10
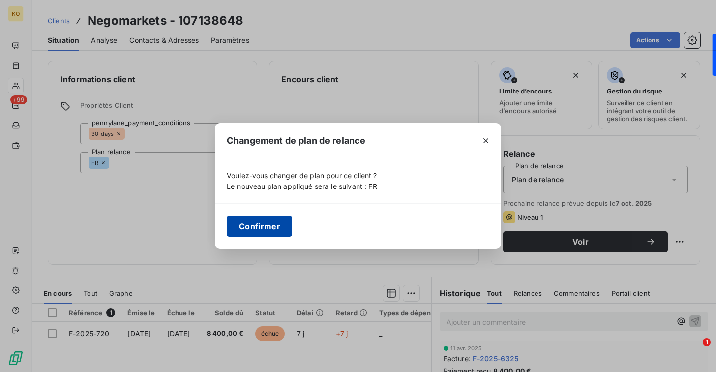
click at [277, 227] on button "Confirmer" at bounding box center [260, 226] width 66 height 21
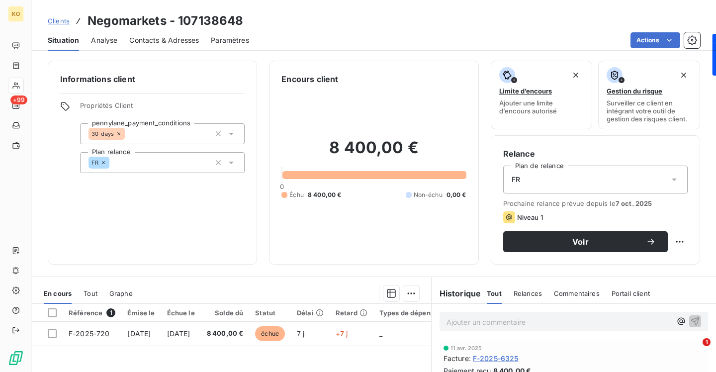
click at [60, 23] on span "Clients" at bounding box center [59, 21] width 22 height 8
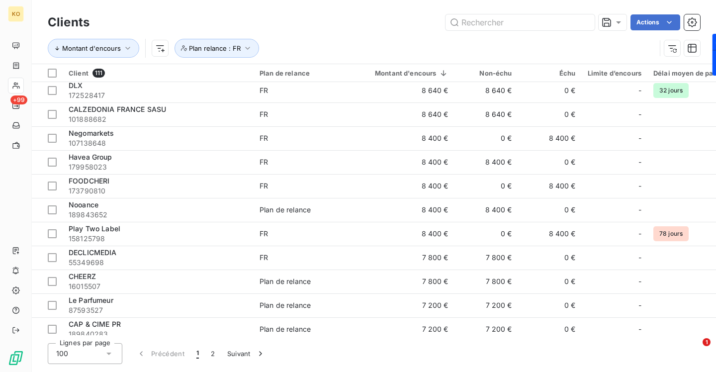
scroll to position [1017, 0]
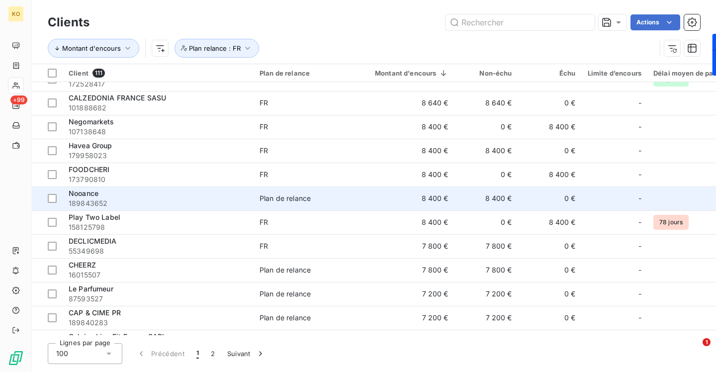
click at [232, 197] on div "Nooance" at bounding box center [158, 193] width 179 height 10
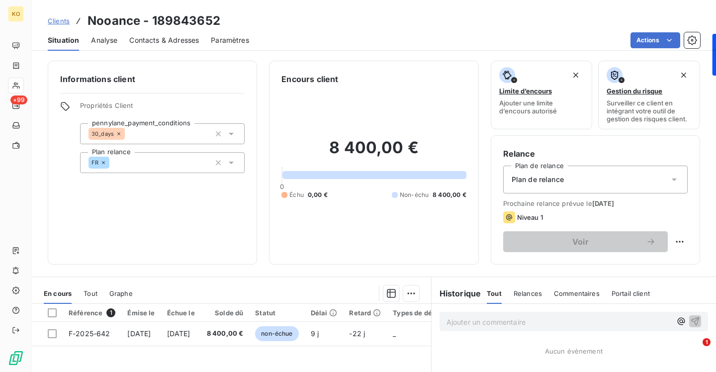
click at [561, 176] on span "Plan de relance" at bounding box center [538, 179] width 52 height 10
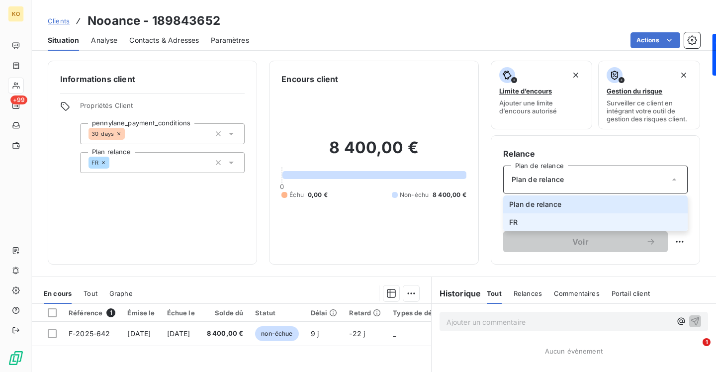
click at [520, 224] on li "FR" at bounding box center [595, 222] width 184 height 18
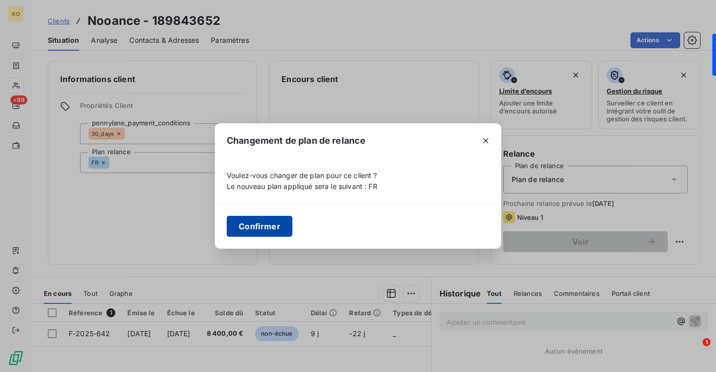
click at [272, 228] on button "Confirmer" at bounding box center [260, 226] width 66 height 21
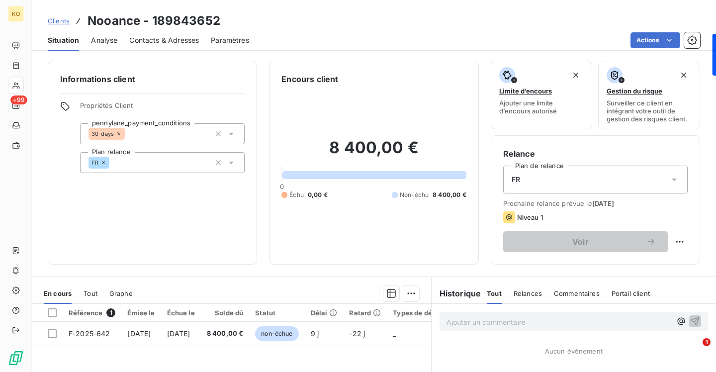
click at [57, 19] on span "Clients" at bounding box center [59, 21] width 22 height 8
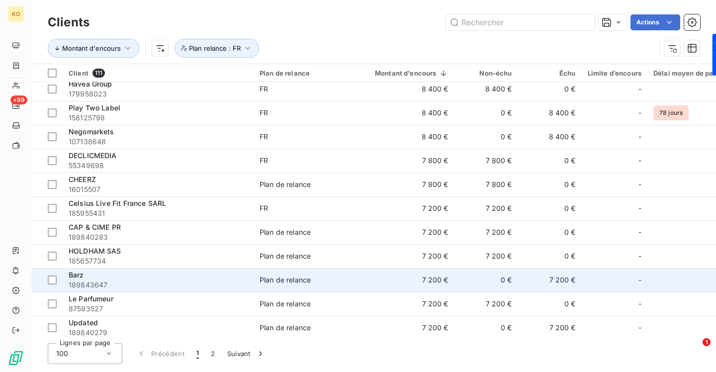
scroll to position [1112, 0]
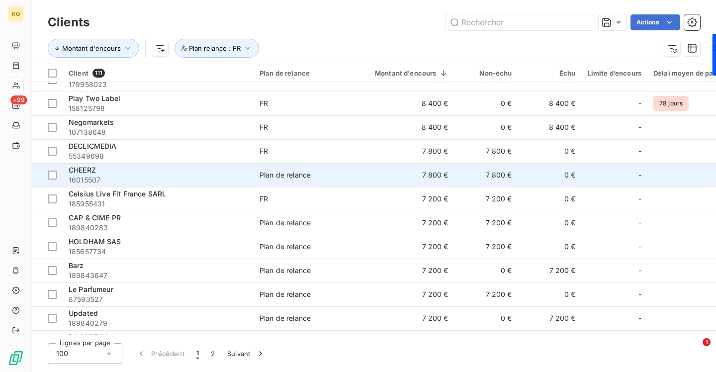
click at [292, 182] on td "Plan de relance" at bounding box center [305, 175] width 103 height 24
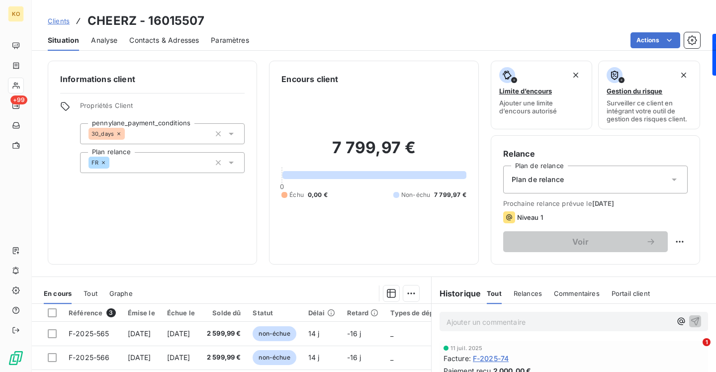
click at [542, 176] on span "Plan de relance" at bounding box center [538, 179] width 52 height 10
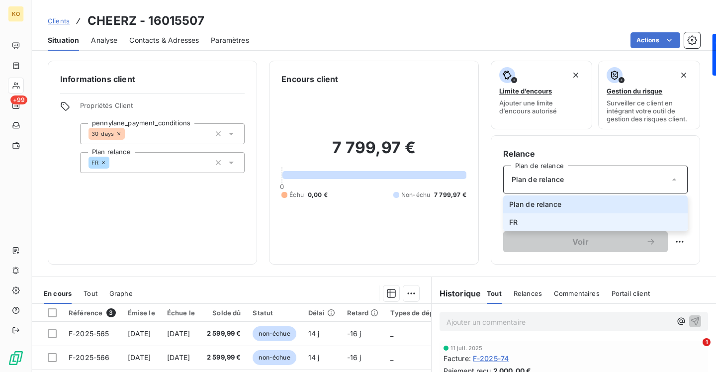
click at [515, 229] on li "FR" at bounding box center [595, 222] width 184 height 18
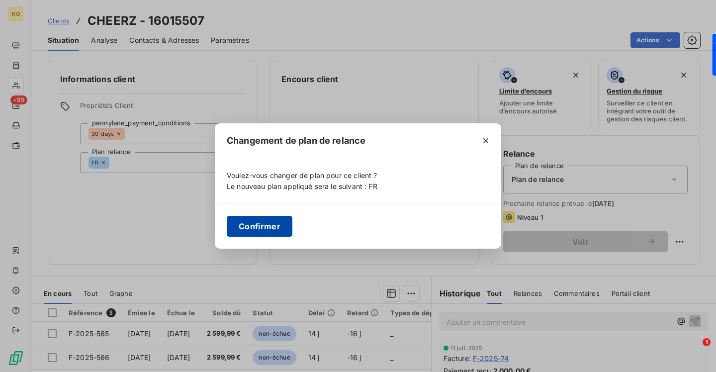
click at [262, 223] on button "Confirmer" at bounding box center [260, 226] width 66 height 21
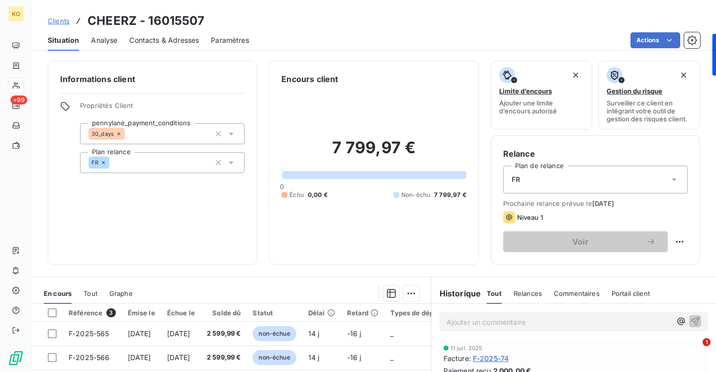
click at [65, 21] on span "Clients" at bounding box center [59, 21] width 22 height 8
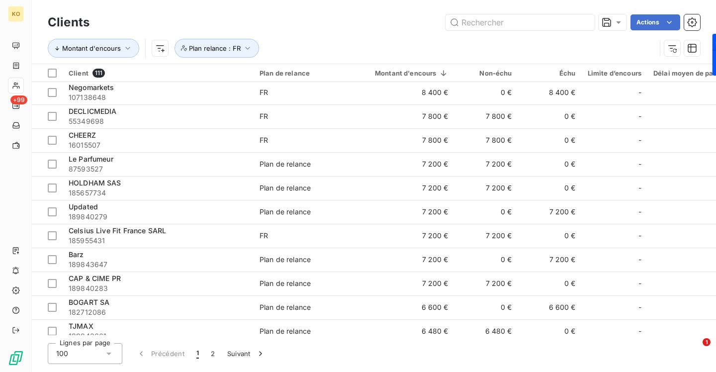
scroll to position [1155, 0]
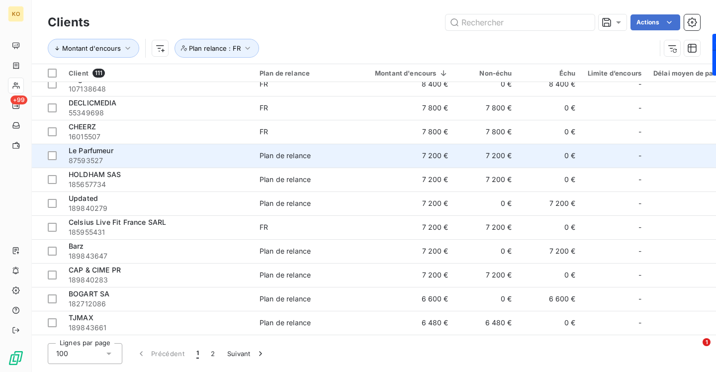
click at [314, 152] on span "Plan de relance" at bounding box center [304, 156] width 91 height 10
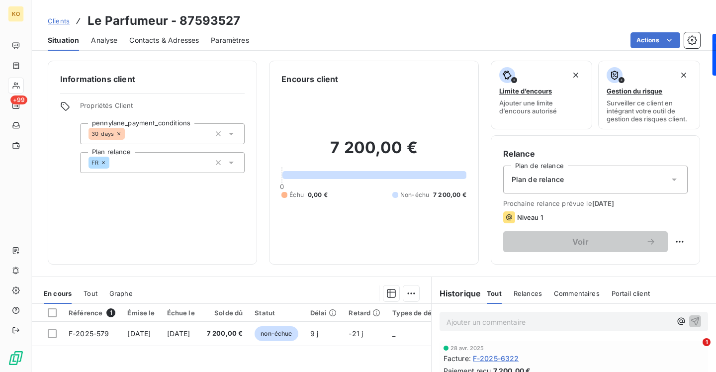
click at [552, 184] on div "Plan de relance" at bounding box center [595, 180] width 184 height 28
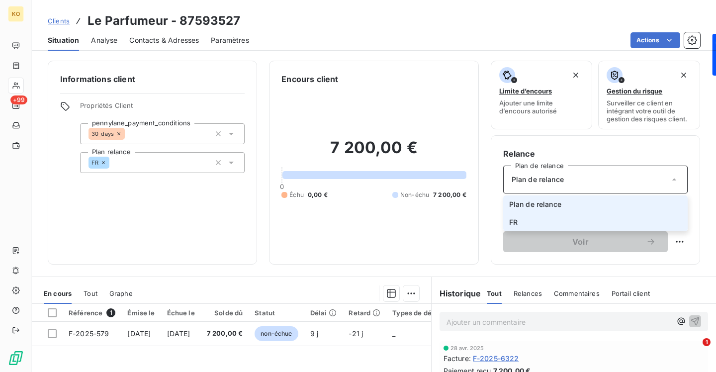
click at [524, 220] on li "FR" at bounding box center [595, 222] width 184 height 18
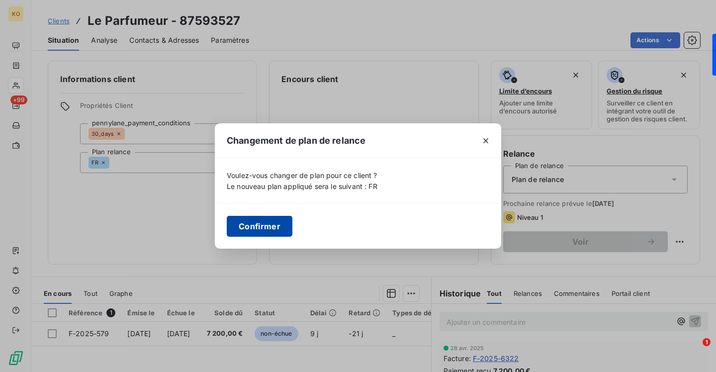
click at [260, 226] on button "Confirmer" at bounding box center [260, 226] width 66 height 21
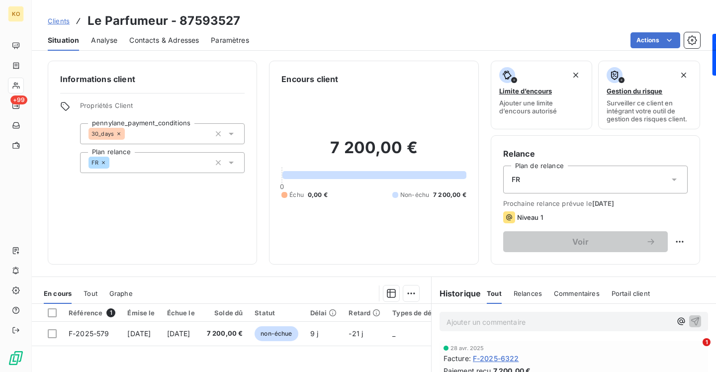
drag, startPoint x: 60, startPoint y: 21, endPoint x: 91, endPoint y: 19, distance: 31.4
click at [60, 21] on span "Clients" at bounding box center [59, 21] width 22 height 8
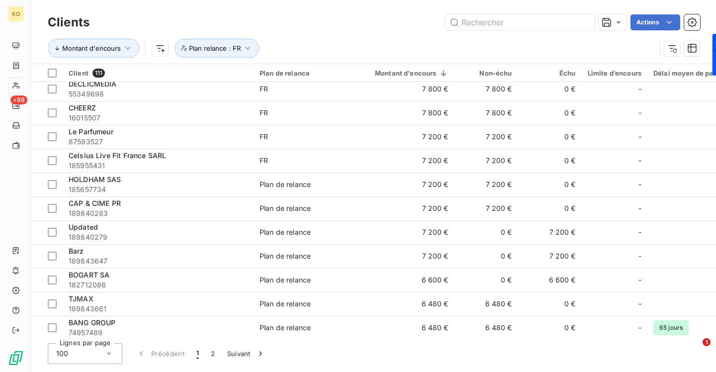
scroll to position [1207, 0]
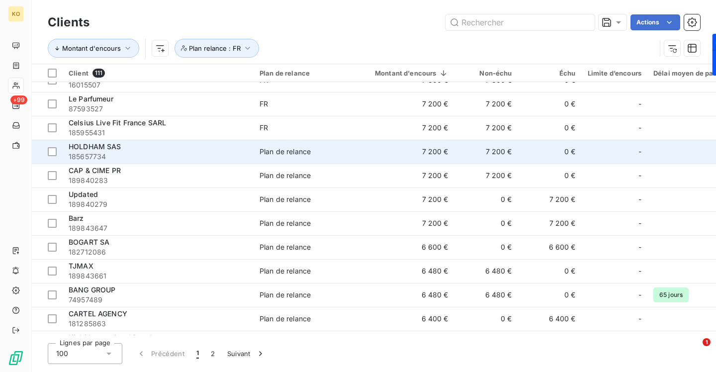
click at [269, 154] on div "Plan de relance" at bounding box center [284, 152] width 51 height 10
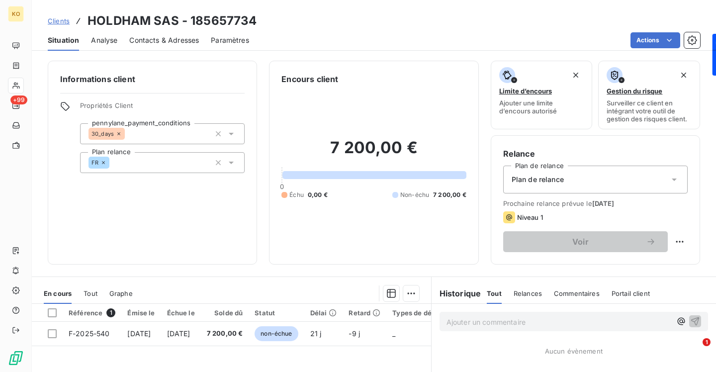
click at [562, 187] on div "Plan de relance" at bounding box center [595, 180] width 184 height 28
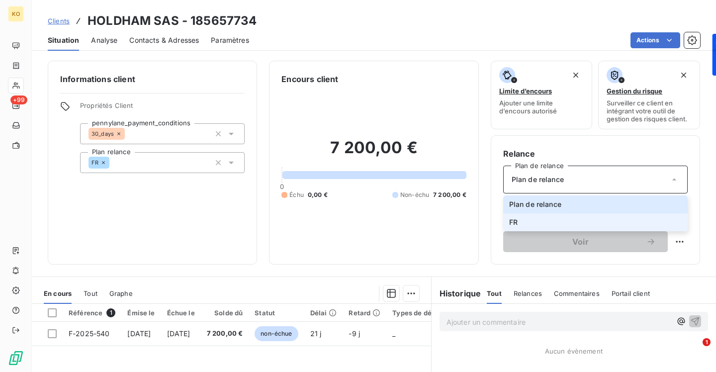
click at [540, 229] on li "FR" at bounding box center [595, 222] width 184 height 18
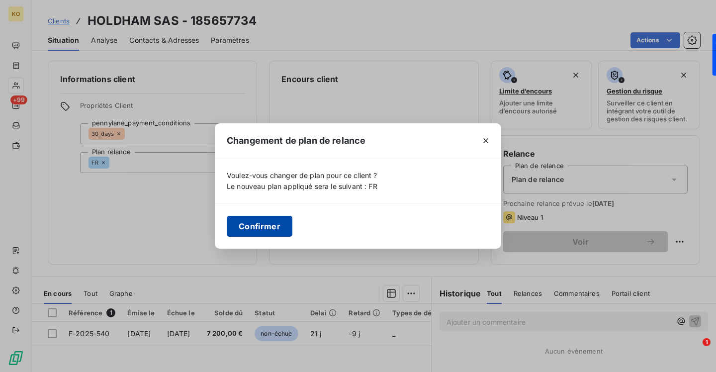
click at [261, 230] on button "Confirmer" at bounding box center [260, 226] width 66 height 21
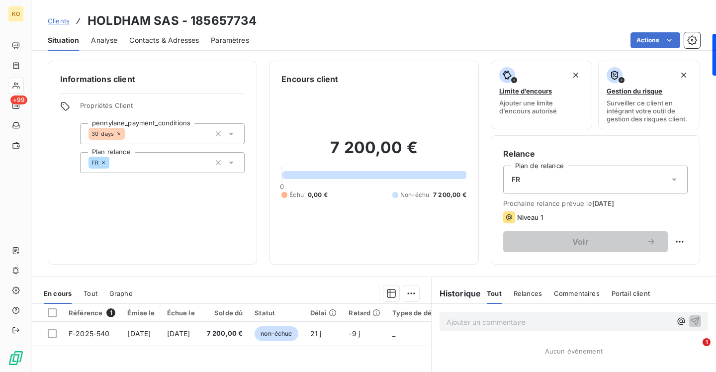
drag, startPoint x: 58, startPoint y: 17, endPoint x: 65, endPoint y: 20, distance: 7.1
click at [58, 17] on span "Clients" at bounding box center [59, 21] width 22 height 8
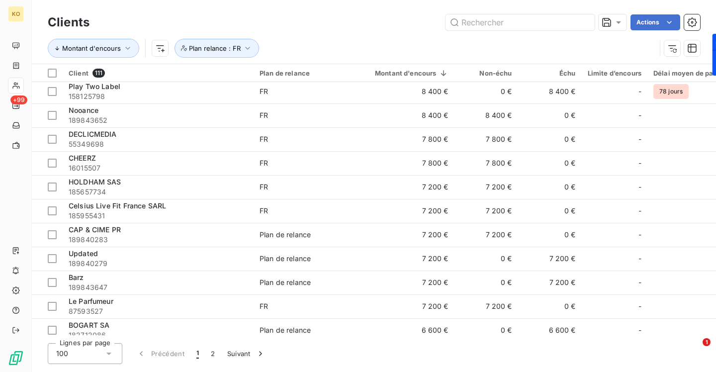
scroll to position [1129, 0]
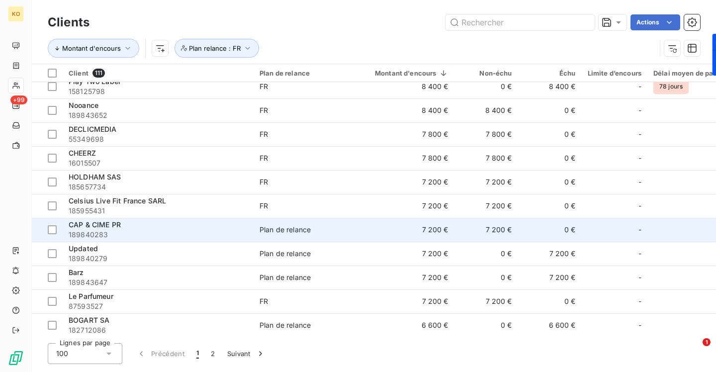
click at [323, 235] on td "Plan de relance" at bounding box center [305, 230] width 103 height 24
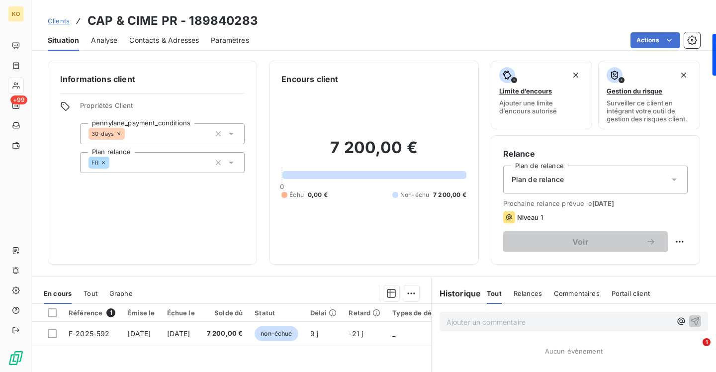
click at [562, 185] on div "Plan de relance" at bounding box center [595, 180] width 184 height 28
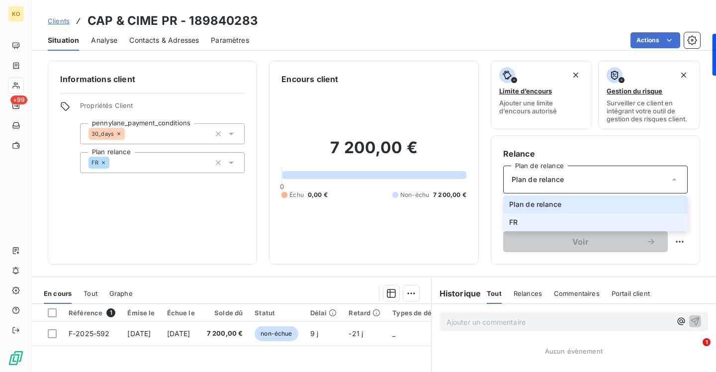
click at [515, 218] on span "FR" at bounding box center [513, 222] width 8 height 10
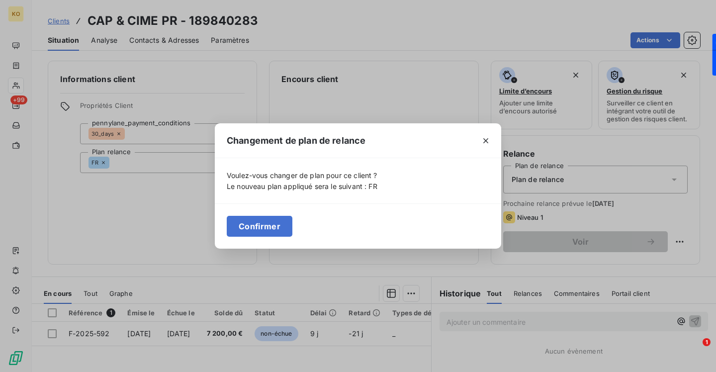
click at [269, 225] on button "Confirmer" at bounding box center [260, 226] width 66 height 21
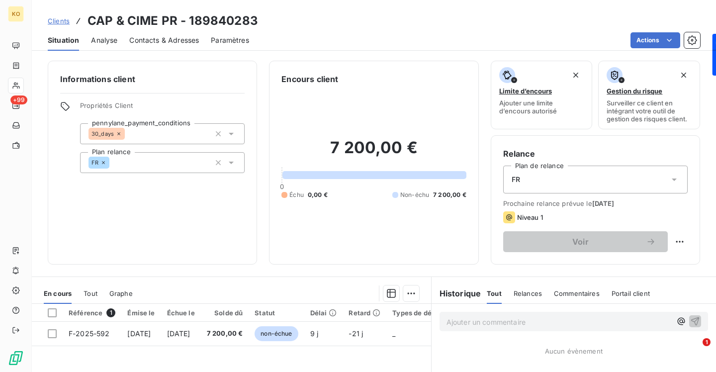
click at [61, 22] on span "Clients" at bounding box center [59, 21] width 22 height 8
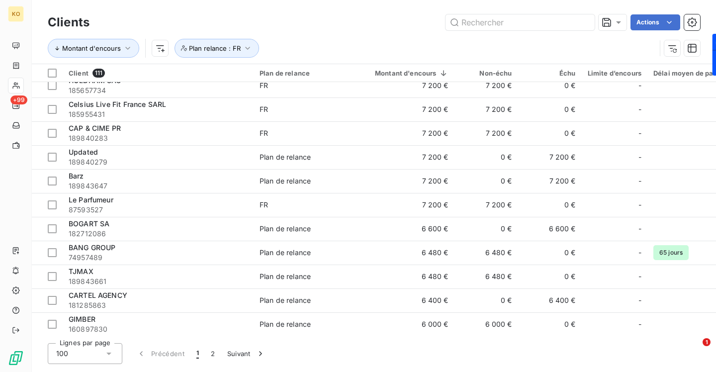
scroll to position [1250, 0]
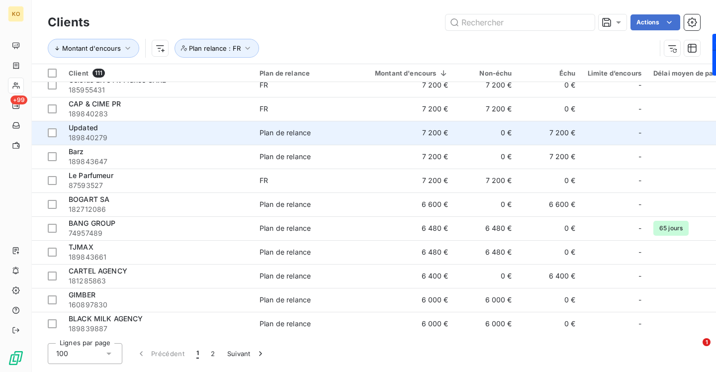
click at [262, 133] on div "Plan de relance" at bounding box center [284, 133] width 51 height 10
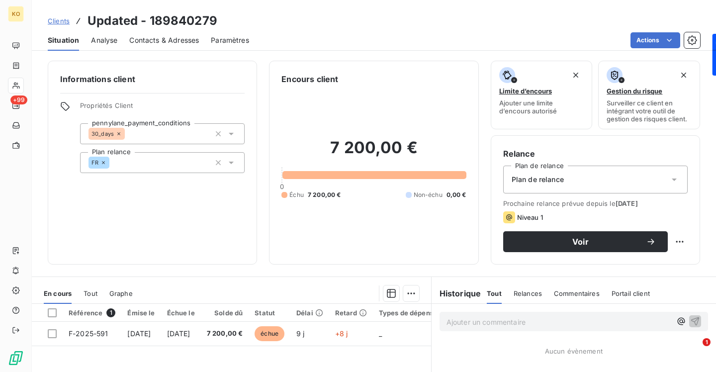
click at [530, 173] on div "Plan de relance" at bounding box center [595, 180] width 184 height 28
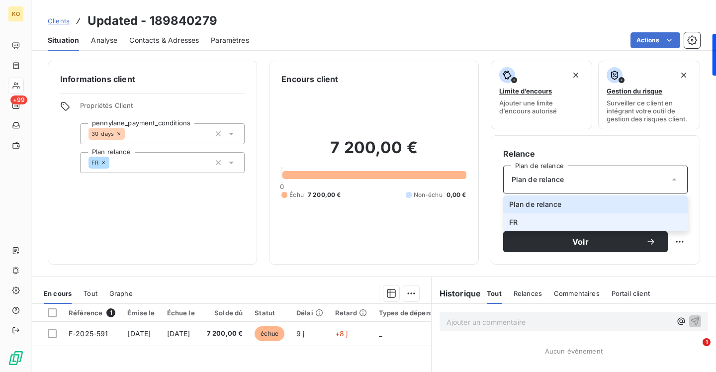
click at [516, 216] on li "FR" at bounding box center [595, 222] width 184 height 18
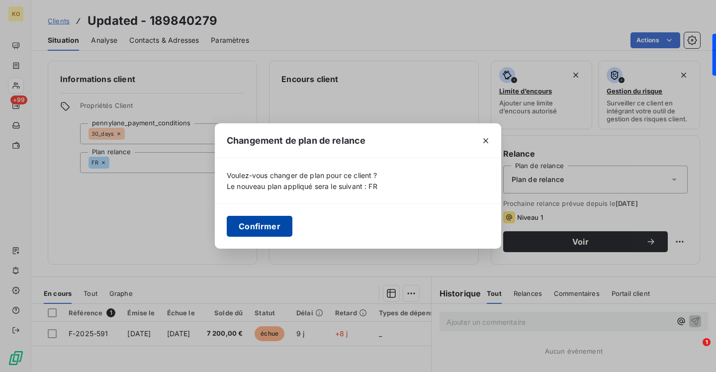
click at [280, 226] on button "Confirmer" at bounding box center [260, 226] width 66 height 21
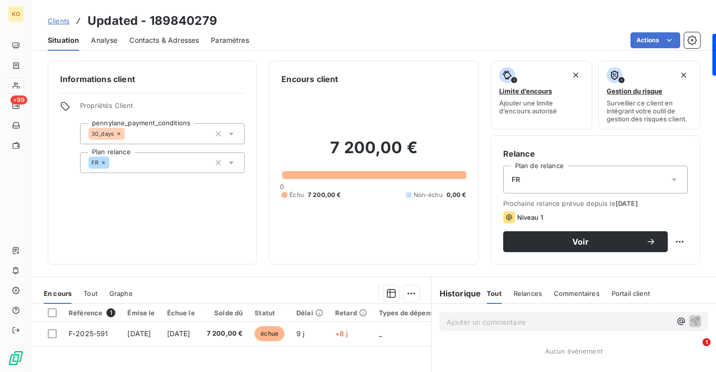
click at [54, 21] on span "Clients" at bounding box center [59, 21] width 22 height 8
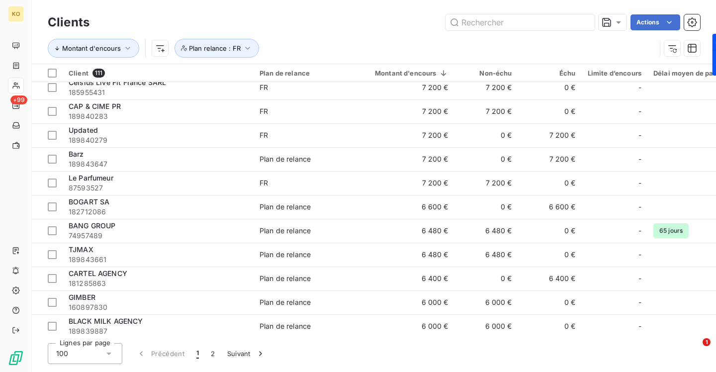
scroll to position [1260, 0]
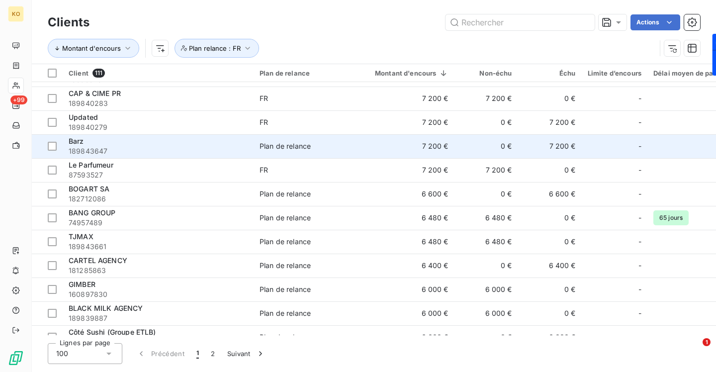
click at [156, 146] on span "189843647" at bounding box center [158, 151] width 179 height 10
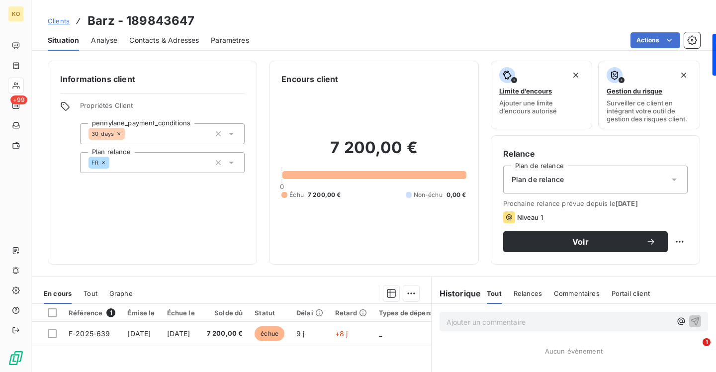
click at [589, 176] on div "Plan de relance" at bounding box center [595, 180] width 184 height 28
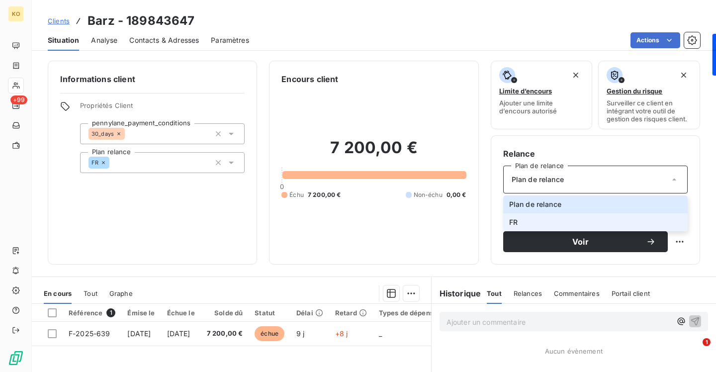
click at [510, 223] on span "FR" at bounding box center [513, 222] width 8 height 10
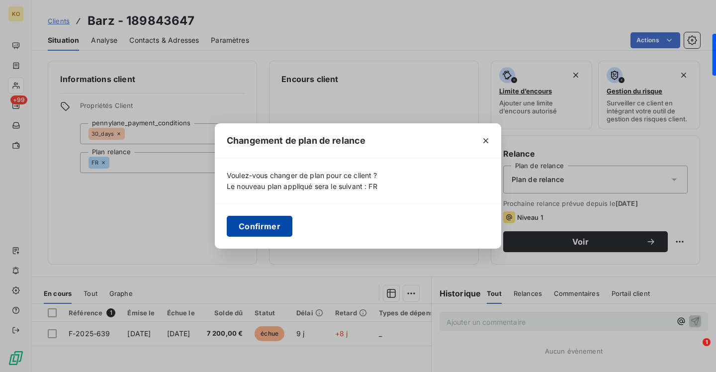
click at [266, 228] on button "Confirmer" at bounding box center [260, 226] width 66 height 21
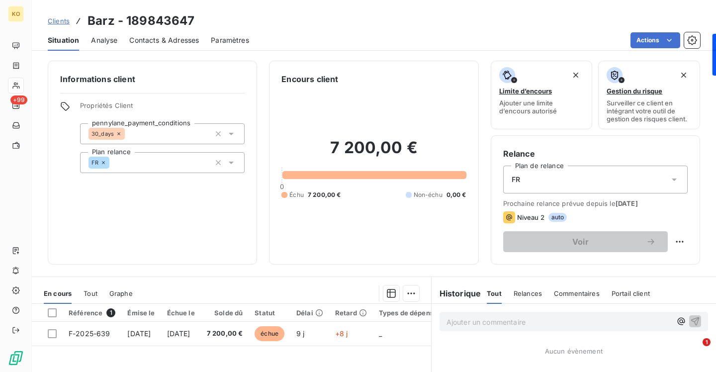
click at [54, 20] on span "Clients" at bounding box center [59, 21] width 22 height 8
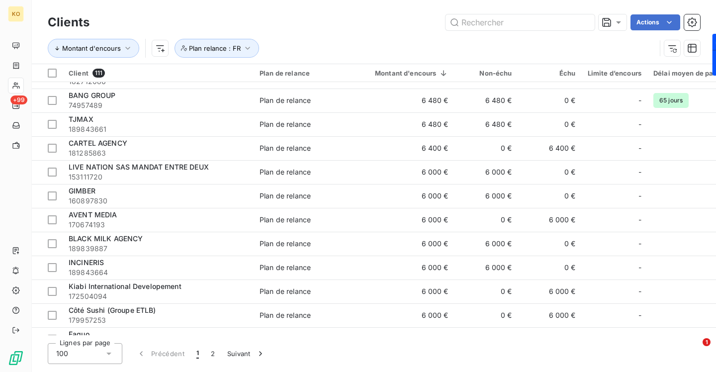
scroll to position [1377, 0]
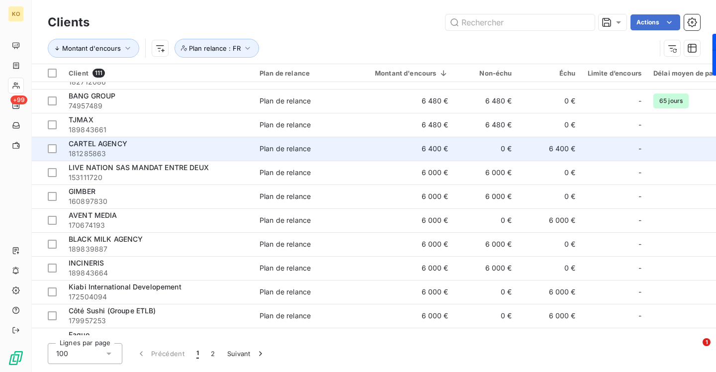
click at [320, 148] on span "Plan de relance" at bounding box center [304, 149] width 91 height 10
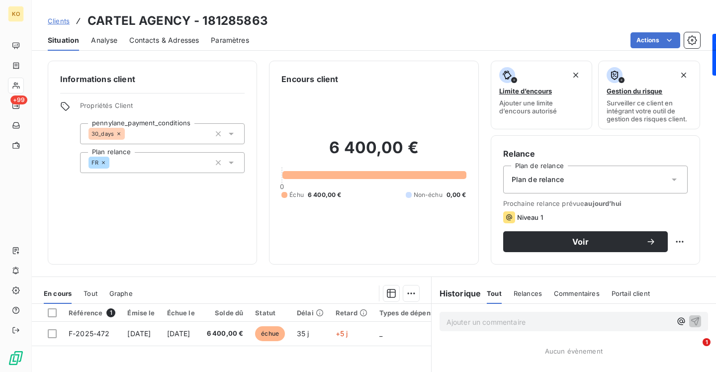
click at [561, 177] on span "Plan de relance" at bounding box center [538, 179] width 52 height 10
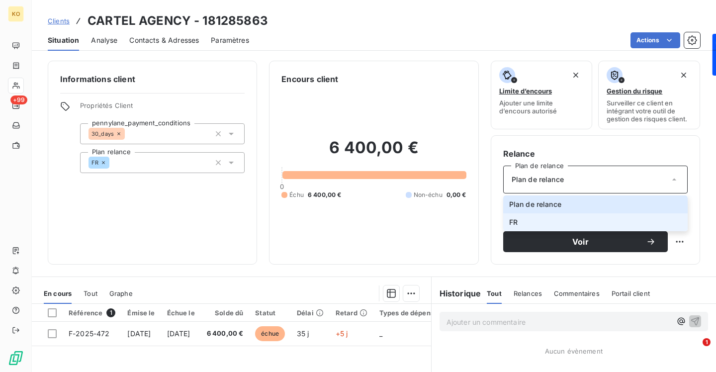
click at [512, 223] on span "FR" at bounding box center [513, 222] width 8 height 10
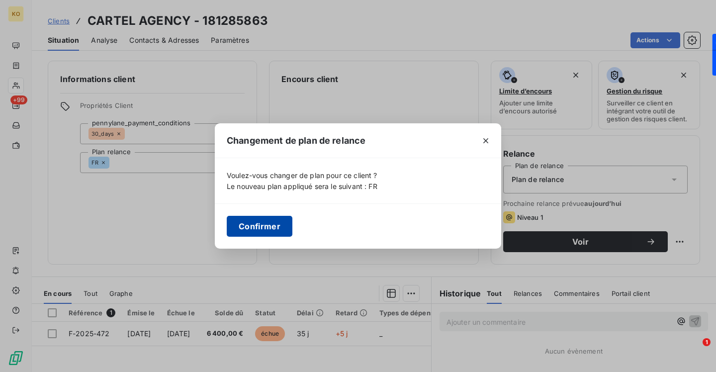
click at [258, 225] on button "Confirmer" at bounding box center [260, 226] width 66 height 21
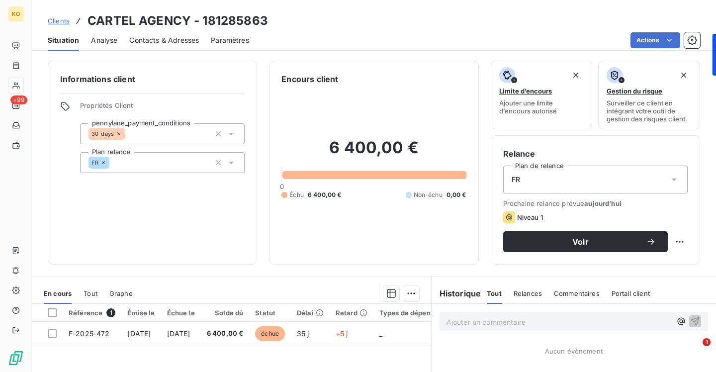
click at [57, 20] on span "Clients" at bounding box center [59, 21] width 22 height 8
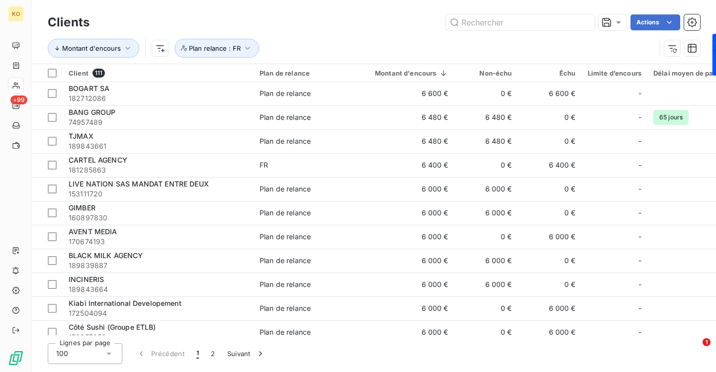
scroll to position [1360, 0]
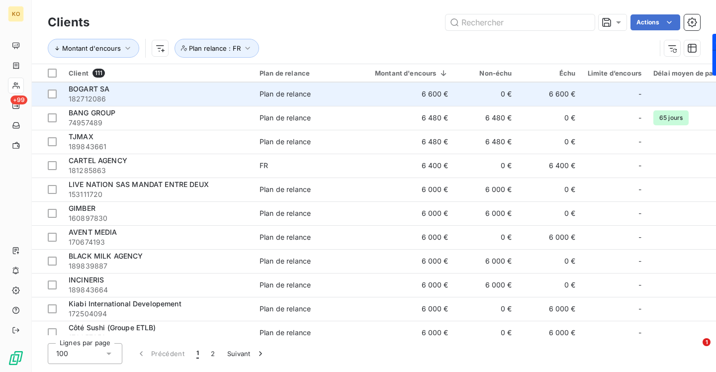
click at [305, 101] on td "Plan de relance" at bounding box center [305, 94] width 103 height 24
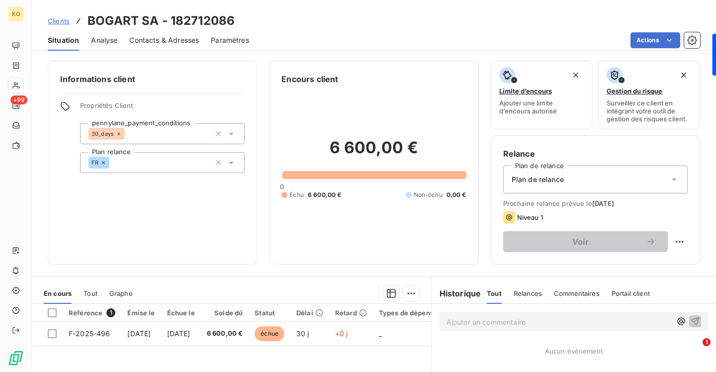
click at [553, 182] on span "Plan de relance" at bounding box center [538, 179] width 52 height 10
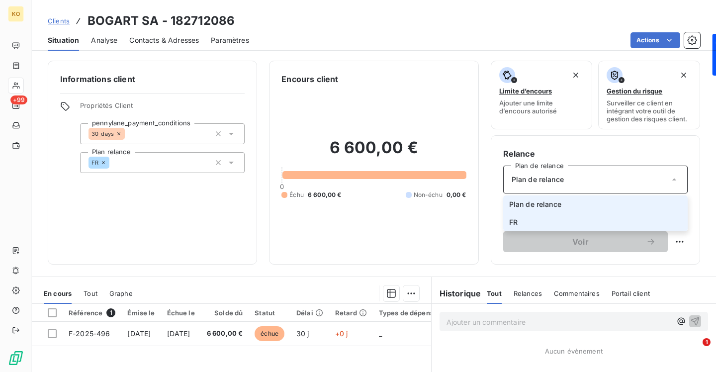
click at [538, 213] on li "FR" at bounding box center [595, 222] width 184 height 18
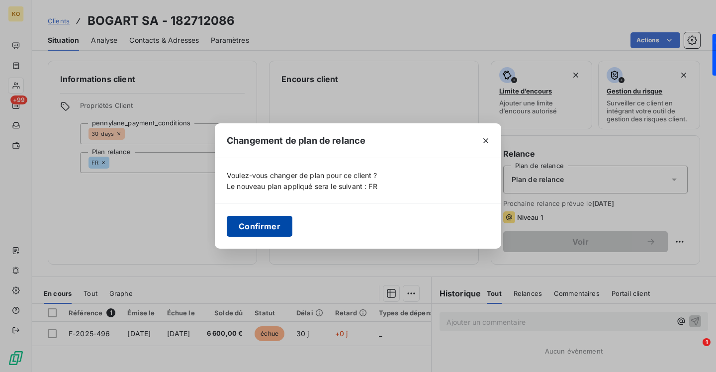
click at [268, 226] on button "Confirmer" at bounding box center [260, 226] width 66 height 21
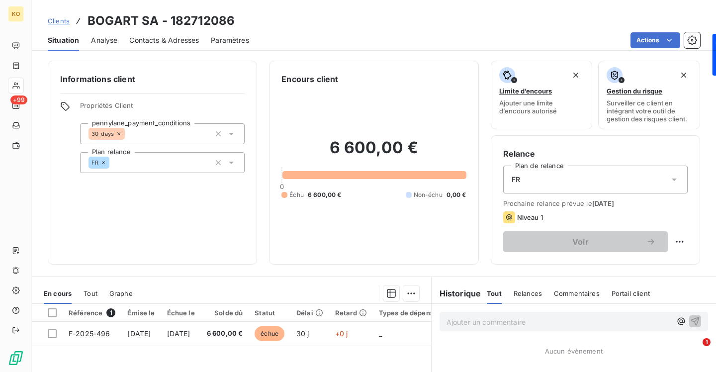
click at [70, 39] on span "Situation" at bounding box center [63, 40] width 31 height 10
click at [71, 19] on div "Clients BOGART SA - 182712086" at bounding box center [141, 21] width 187 height 18
click at [65, 21] on span "Clients" at bounding box center [59, 21] width 22 height 8
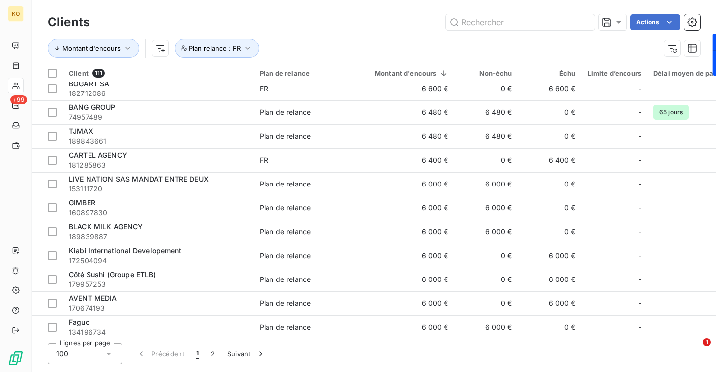
scroll to position [1365, 0]
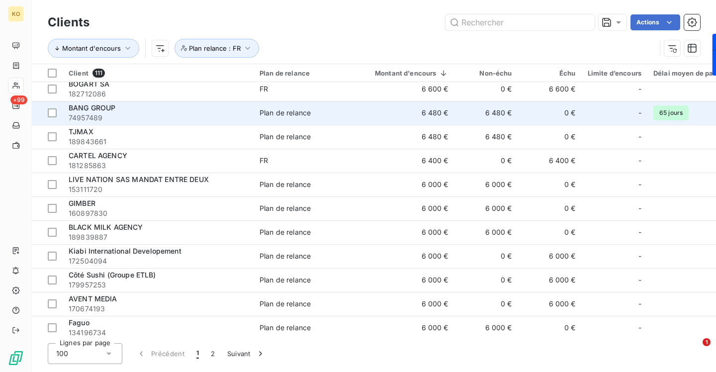
click at [348, 118] on td "Plan de relance" at bounding box center [305, 113] width 103 height 24
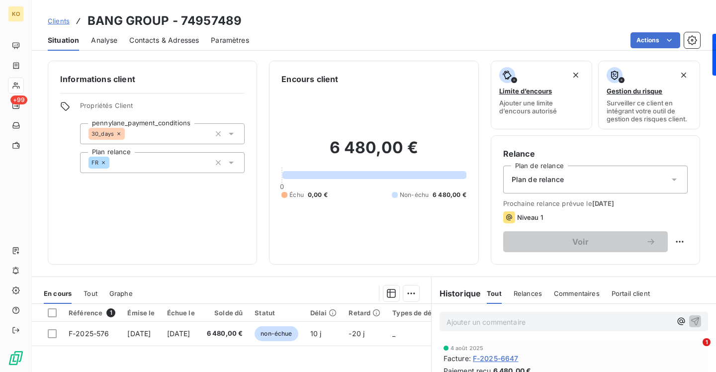
click at [538, 167] on div "Plan de relance" at bounding box center [595, 180] width 184 height 28
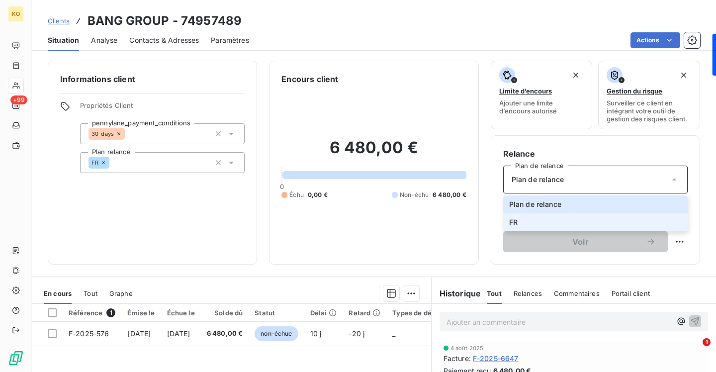
click at [523, 214] on li "FR" at bounding box center [595, 222] width 184 height 18
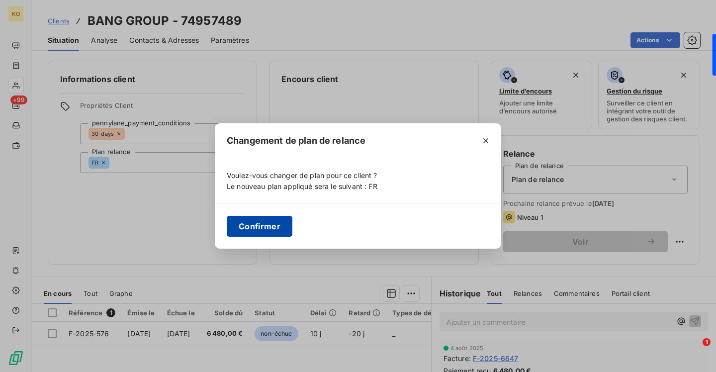
click at [248, 233] on button "Confirmer" at bounding box center [260, 226] width 66 height 21
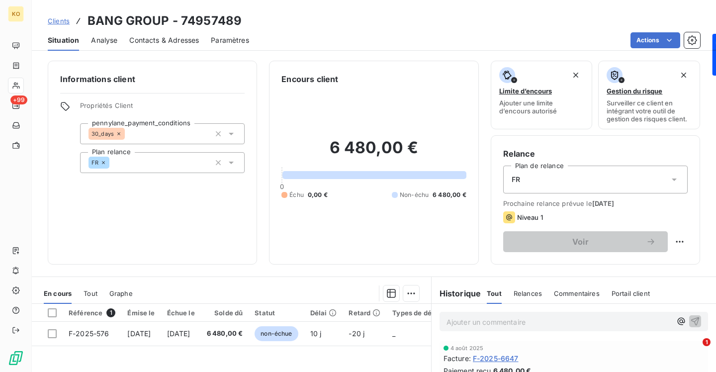
click at [59, 21] on span "Clients" at bounding box center [59, 21] width 22 height 8
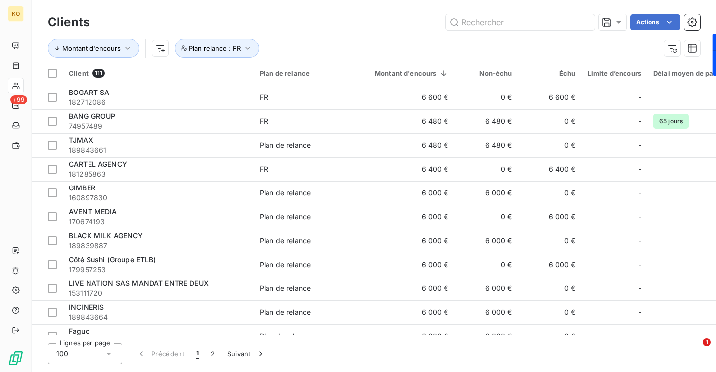
scroll to position [1357, 0]
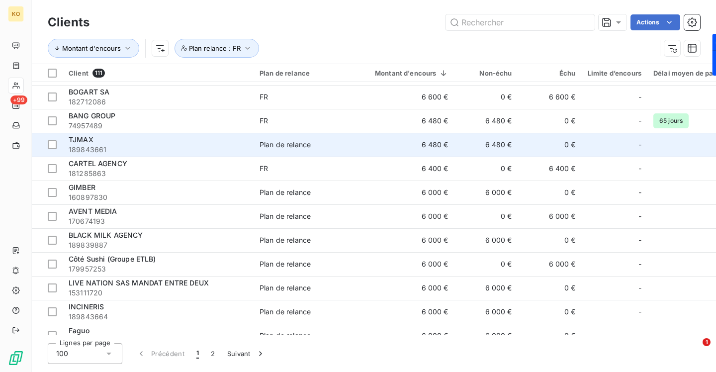
click at [457, 145] on td "6 480 €" at bounding box center [486, 145] width 64 height 24
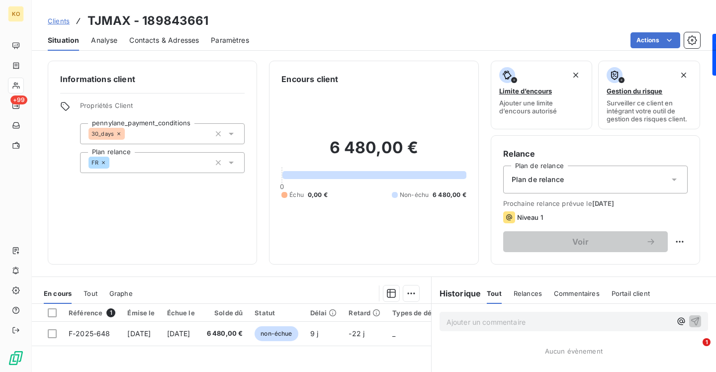
click at [582, 177] on div "Plan de relance" at bounding box center [595, 180] width 184 height 28
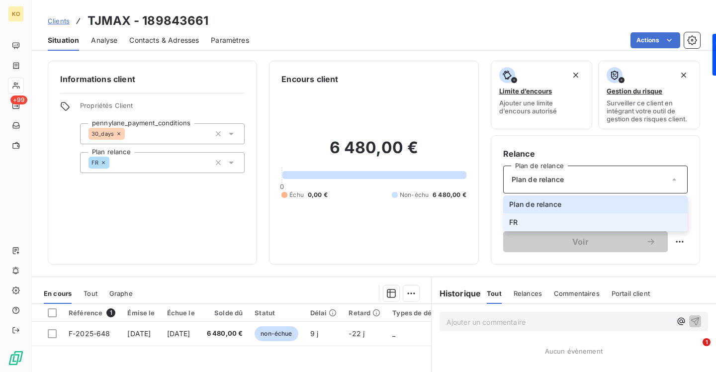
click at [514, 221] on span "FR" at bounding box center [513, 222] width 8 height 10
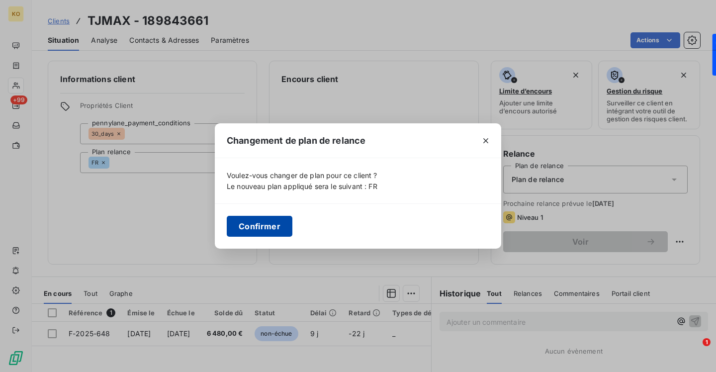
click at [241, 224] on button "Confirmer" at bounding box center [260, 226] width 66 height 21
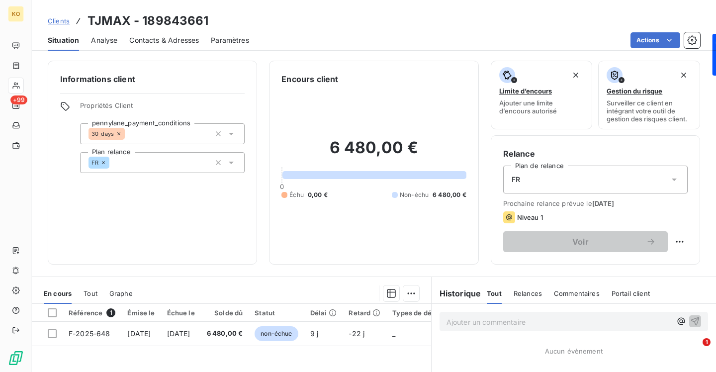
click at [63, 23] on span "Clients" at bounding box center [59, 21] width 22 height 8
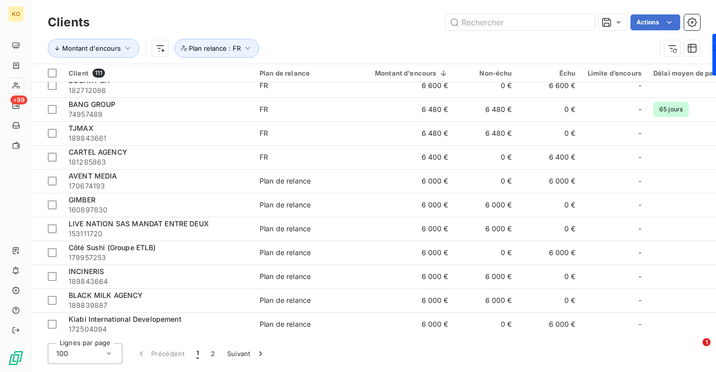
scroll to position [1430, 0]
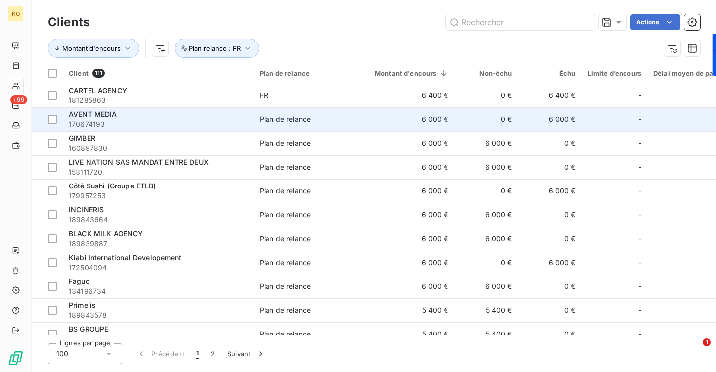
click at [316, 123] on span "Plan de relance" at bounding box center [304, 119] width 91 height 10
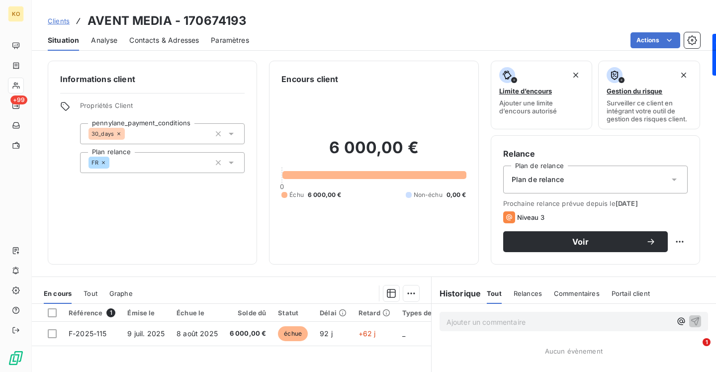
drag, startPoint x: 553, startPoint y: 180, endPoint x: 552, endPoint y: 188, distance: 8.5
click at [553, 179] on span "Plan de relance" at bounding box center [538, 179] width 52 height 10
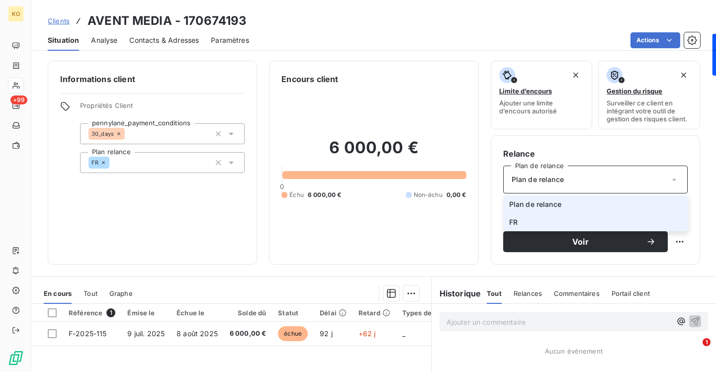
click at [530, 223] on li "FR" at bounding box center [595, 222] width 184 height 18
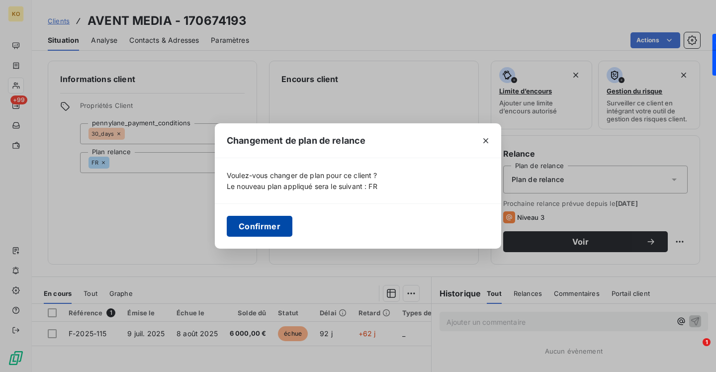
click at [268, 229] on button "Confirmer" at bounding box center [260, 226] width 66 height 21
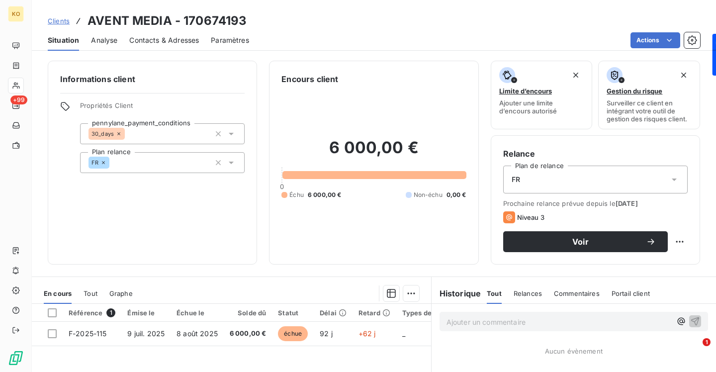
click at [65, 20] on span "Clients" at bounding box center [59, 21] width 22 height 8
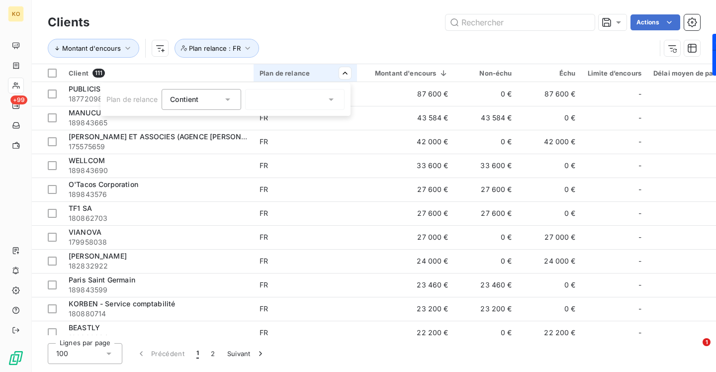
click at [315, 94] on div at bounding box center [294, 99] width 99 height 21
click at [307, 120] on span "Plan de relance" at bounding box center [289, 121] width 51 height 10
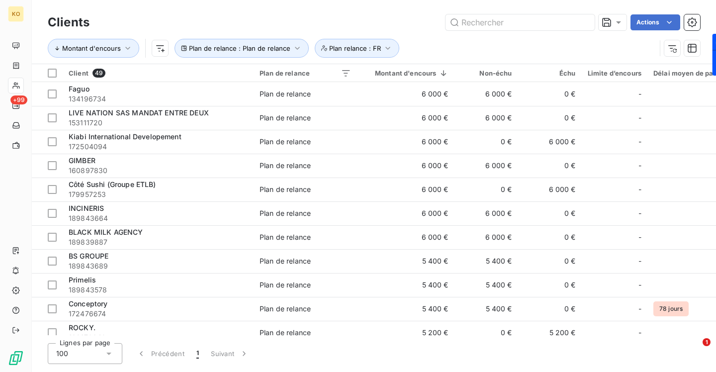
click at [395, 26] on html "KO +99 Clients Actions Montant d'encours Plan de relance : Plan de relance Plan…" at bounding box center [358, 186] width 716 height 372
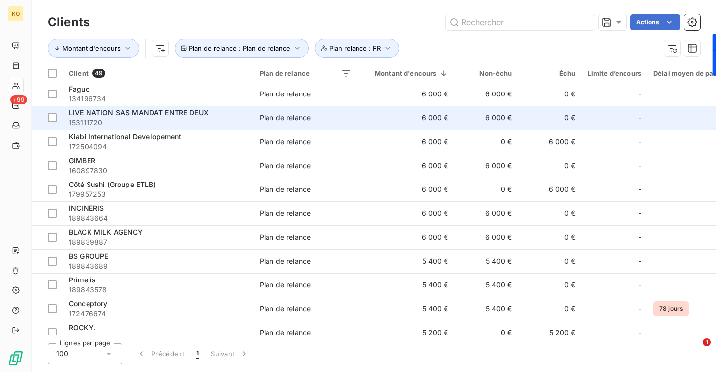
click at [312, 113] on span "Plan de relance" at bounding box center [304, 118] width 91 height 10
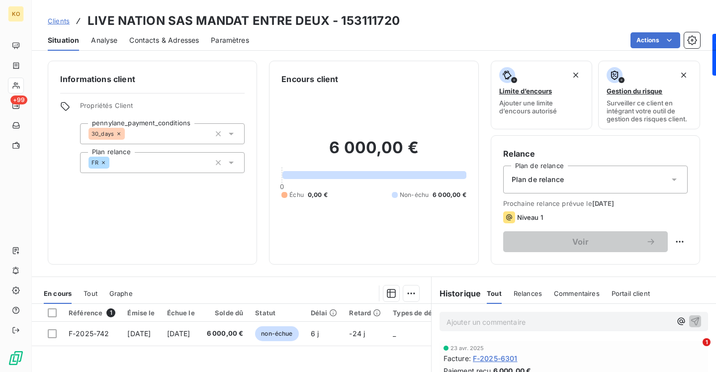
click at [571, 186] on div "Plan de relance" at bounding box center [595, 180] width 184 height 28
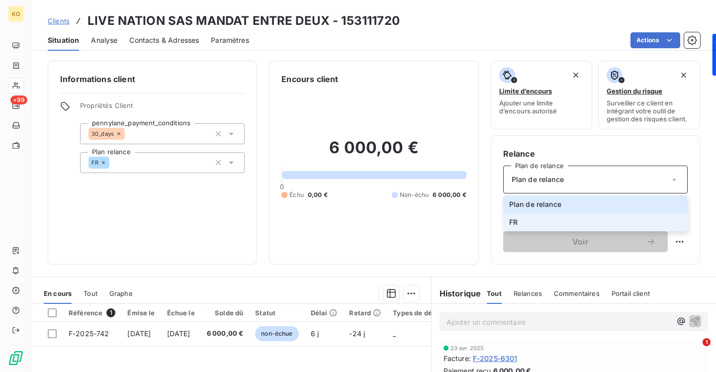
click at [547, 221] on li "FR" at bounding box center [595, 222] width 184 height 18
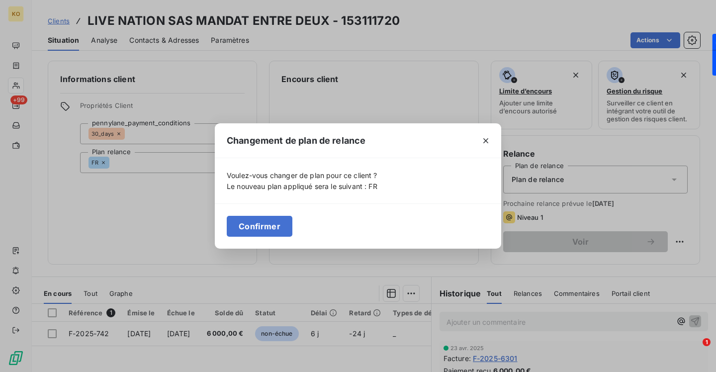
click at [246, 226] on button "Confirmer" at bounding box center [260, 226] width 66 height 21
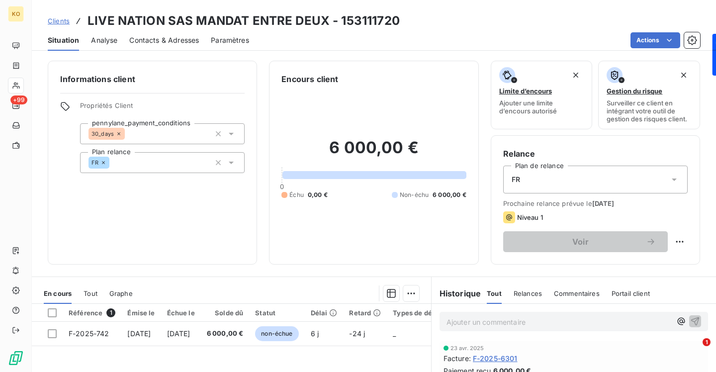
click at [60, 22] on span "Clients" at bounding box center [59, 21] width 22 height 8
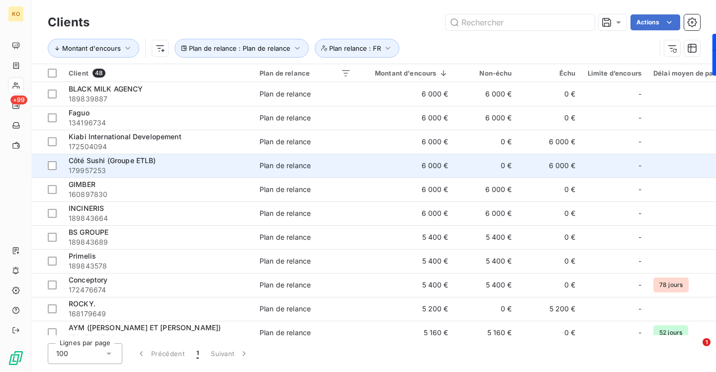
click at [314, 171] on td "Plan de relance" at bounding box center [305, 166] width 103 height 24
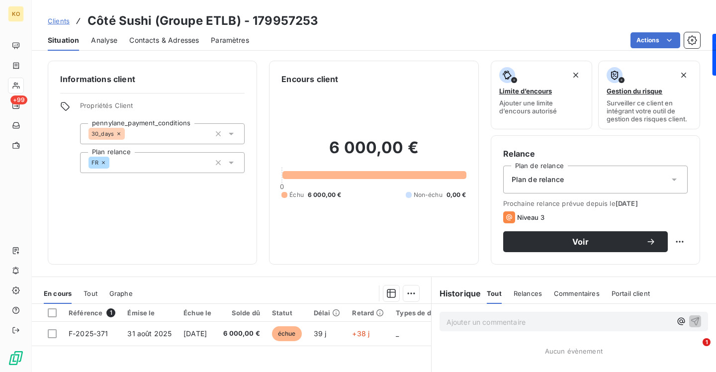
click at [524, 177] on span "Plan de relance" at bounding box center [538, 179] width 52 height 10
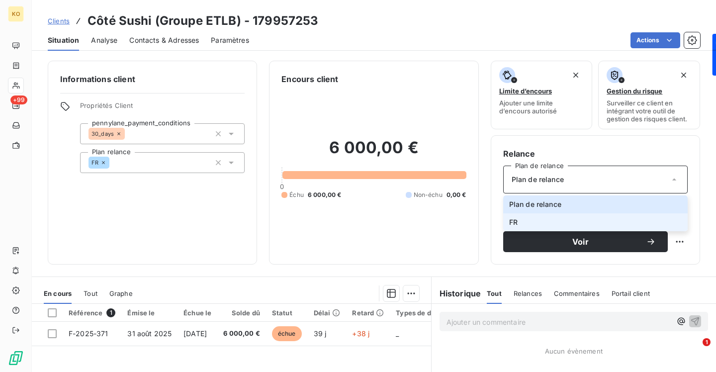
click at [522, 218] on li "FR" at bounding box center [595, 222] width 184 height 18
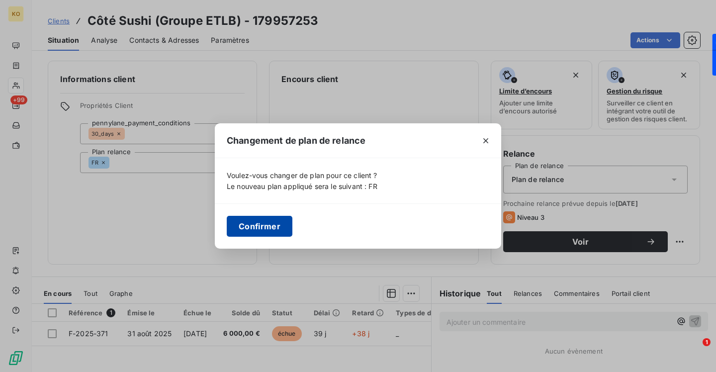
click at [268, 226] on button "Confirmer" at bounding box center [260, 226] width 66 height 21
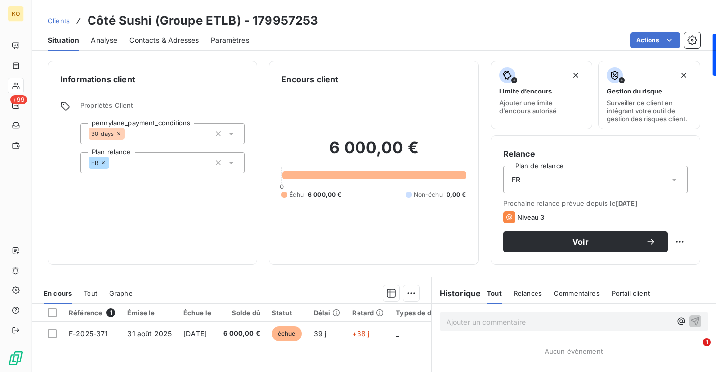
click at [65, 23] on span "Clients" at bounding box center [59, 21] width 22 height 8
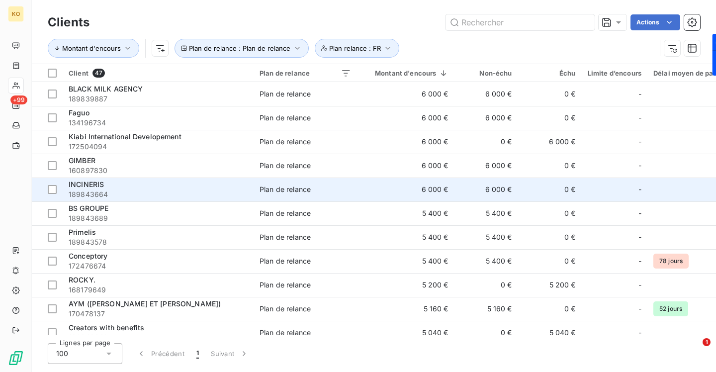
click at [376, 186] on td "6 000 €" at bounding box center [405, 189] width 97 height 24
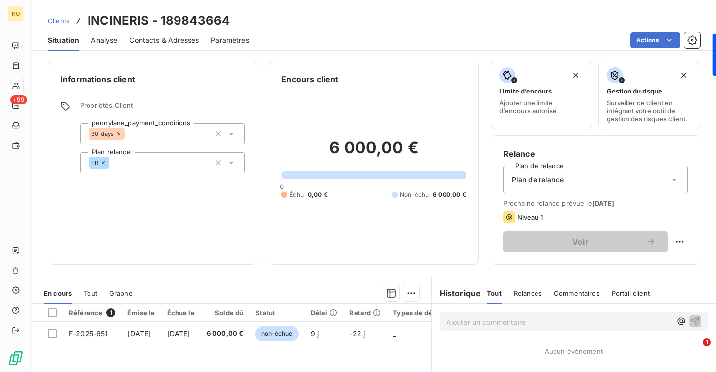
click at [611, 180] on div "Plan de relance" at bounding box center [595, 180] width 184 height 28
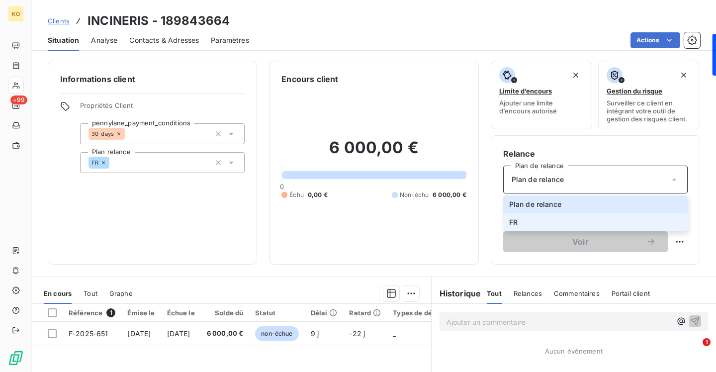
click at [528, 223] on li "FR" at bounding box center [595, 222] width 184 height 18
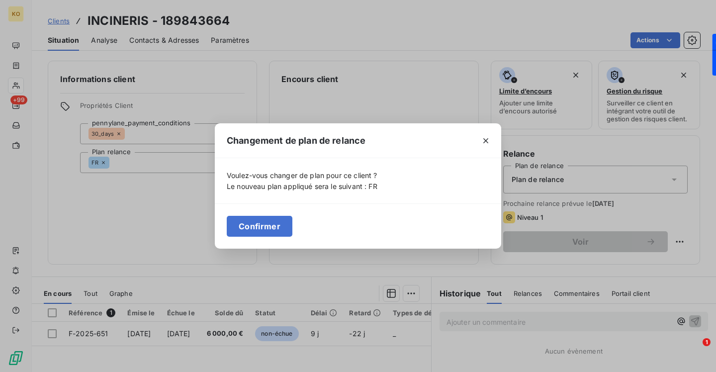
click at [249, 224] on button "Confirmer" at bounding box center [260, 226] width 66 height 21
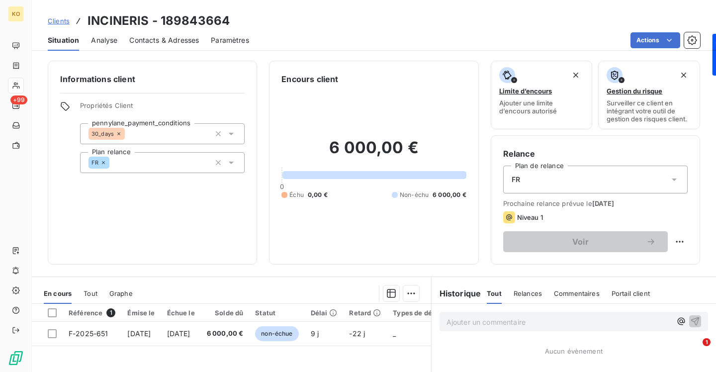
click at [55, 20] on span "Clients" at bounding box center [59, 21] width 22 height 8
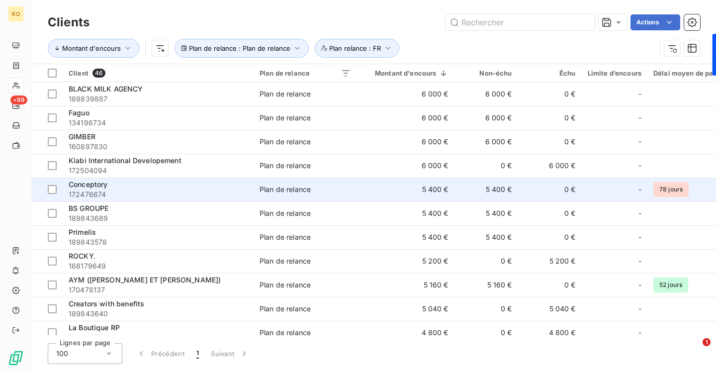
click at [308, 179] on td "Plan de relance" at bounding box center [305, 189] width 103 height 24
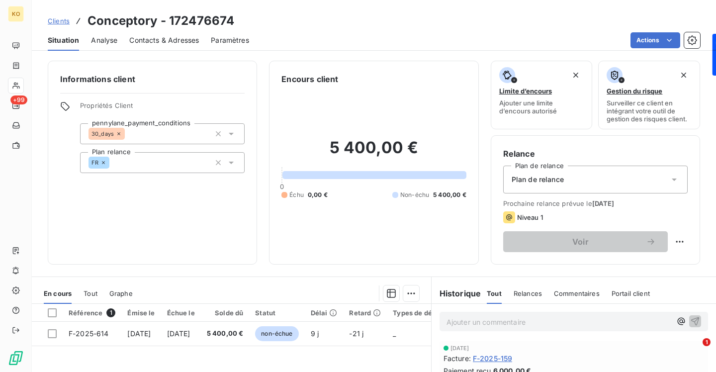
click at [551, 182] on span "Plan de relance" at bounding box center [538, 179] width 52 height 10
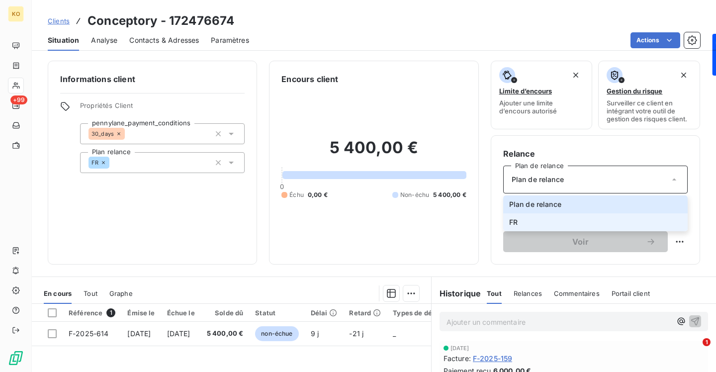
click at [517, 217] on li "FR" at bounding box center [595, 222] width 184 height 18
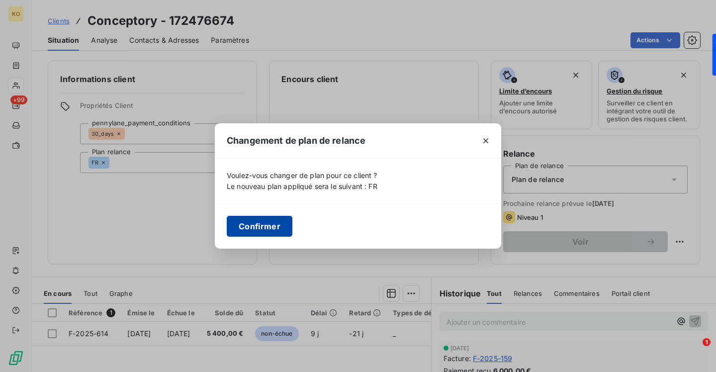
click at [266, 222] on button "Confirmer" at bounding box center [260, 226] width 66 height 21
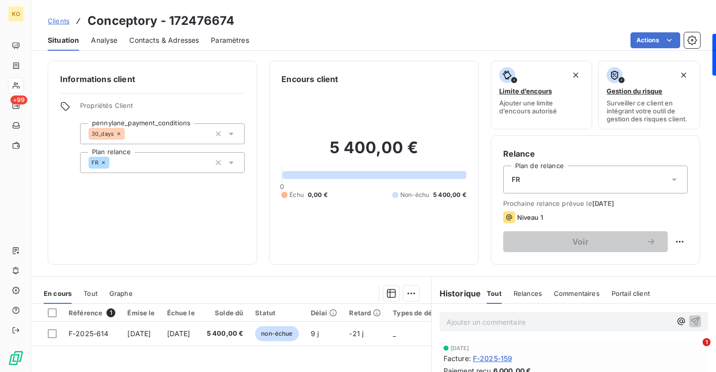
click at [61, 24] on span "Clients" at bounding box center [59, 21] width 22 height 8
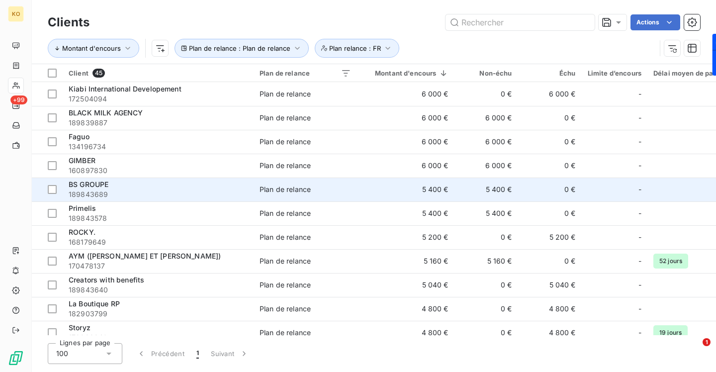
click at [264, 195] on td "Plan de relance" at bounding box center [305, 189] width 103 height 24
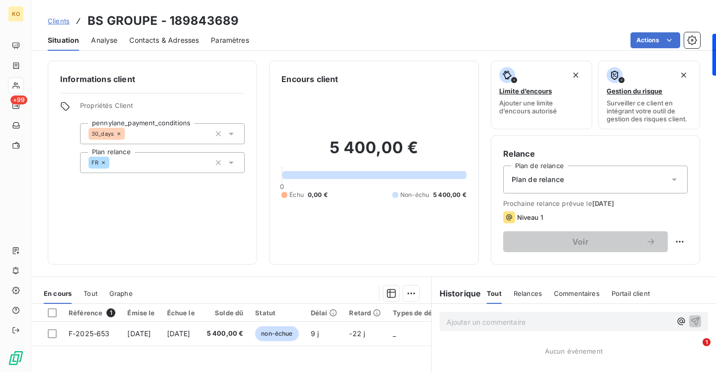
click at [519, 178] on span "Plan de relance" at bounding box center [538, 179] width 52 height 10
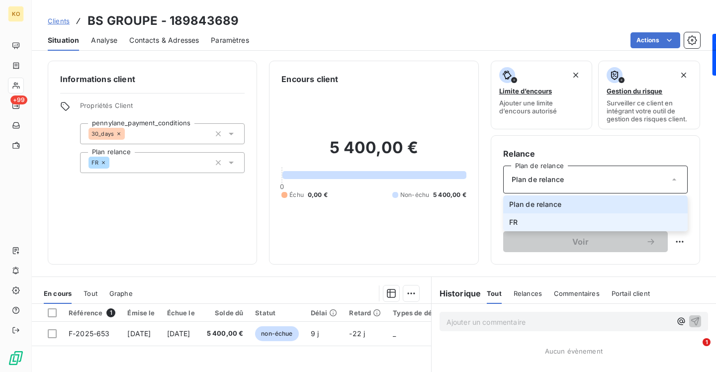
click at [517, 221] on li "FR" at bounding box center [595, 222] width 184 height 18
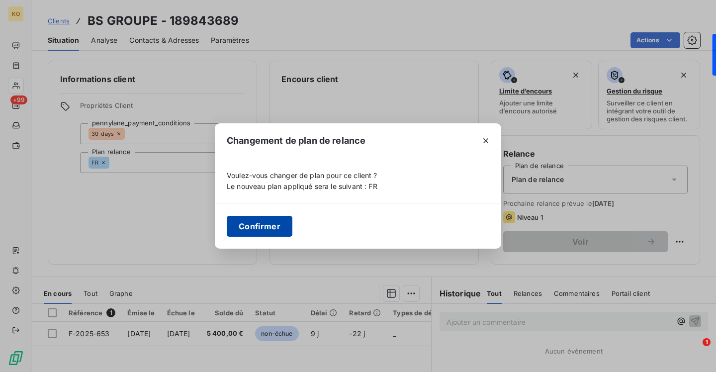
click at [239, 224] on button "Confirmer" at bounding box center [260, 226] width 66 height 21
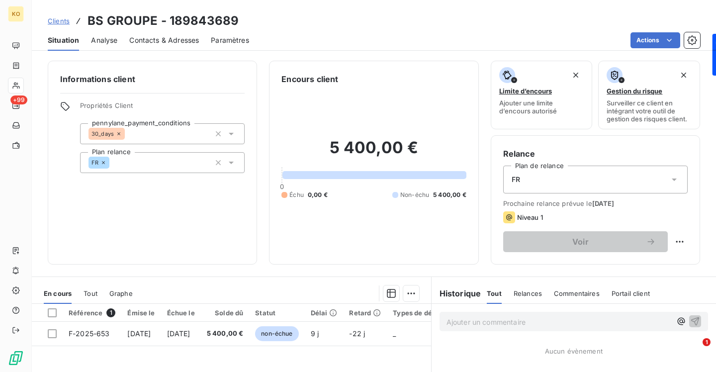
click at [59, 20] on span "Clients" at bounding box center [59, 21] width 22 height 8
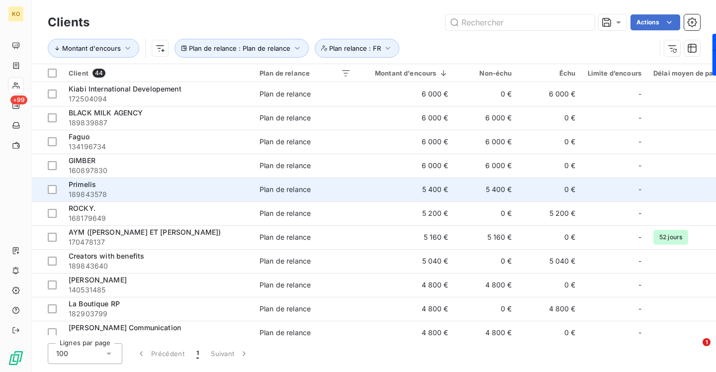
click at [262, 191] on div "Plan de relance" at bounding box center [284, 189] width 51 height 10
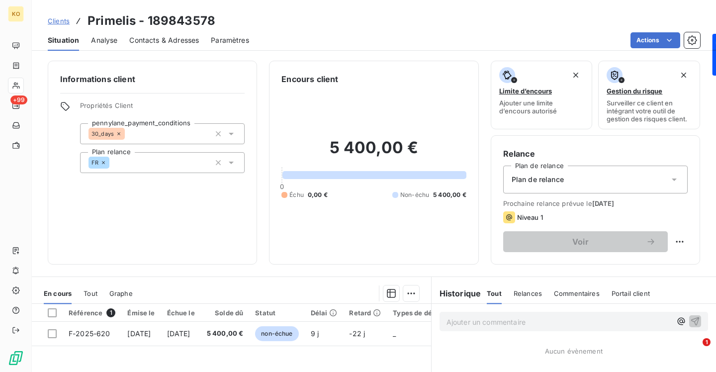
click at [562, 186] on div "Plan de relance" at bounding box center [595, 180] width 184 height 28
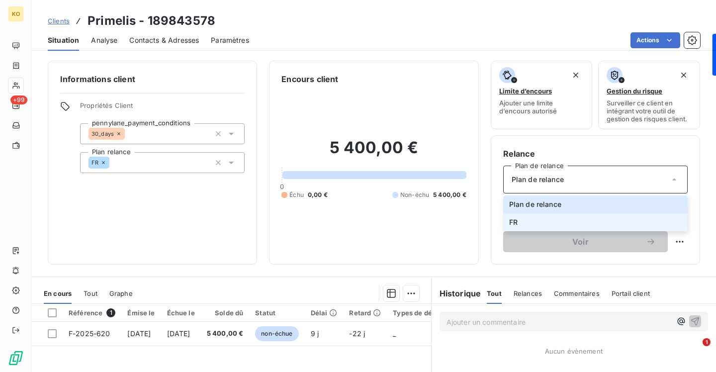
click at [545, 217] on li "FR" at bounding box center [595, 222] width 184 height 18
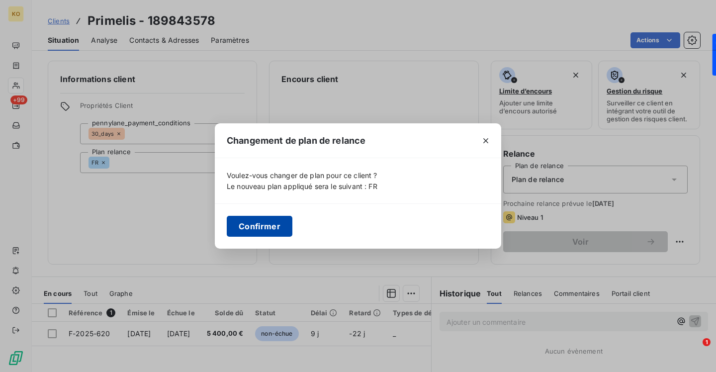
click at [278, 224] on button "Confirmer" at bounding box center [260, 226] width 66 height 21
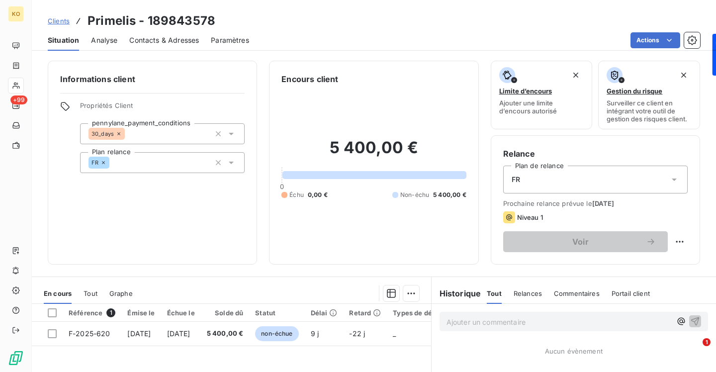
click at [60, 22] on span "Clients" at bounding box center [59, 21] width 22 height 8
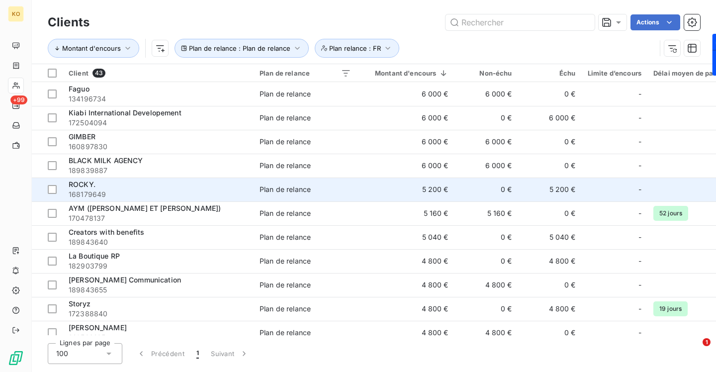
click at [525, 187] on td "5 200 €" at bounding box center [550, 189] width 64 height 24
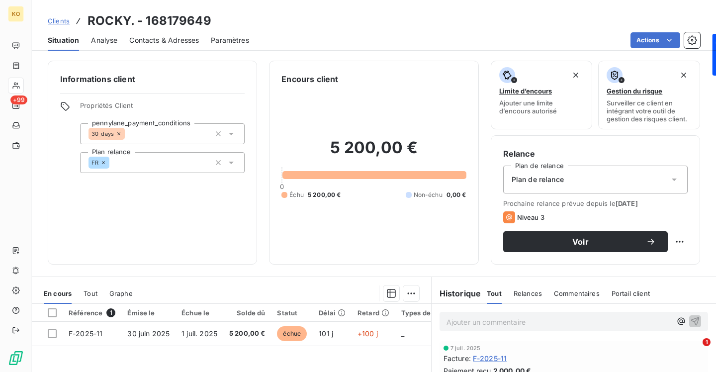
click at [532, 183] on span "Plan de relance" at bounding box center [538, 179] width 52 height 10
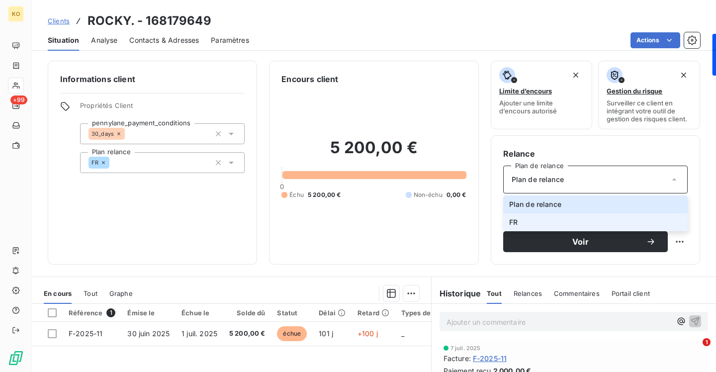
click at [519, 224] on li "FR" at bounding box center [595, 222] width 184 height 18
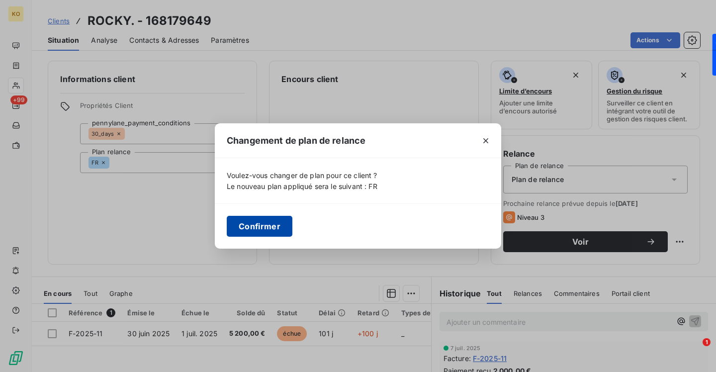
click at [250, 226] on button "Confirmer" at bounding box center [260, 226] width 66 height 21
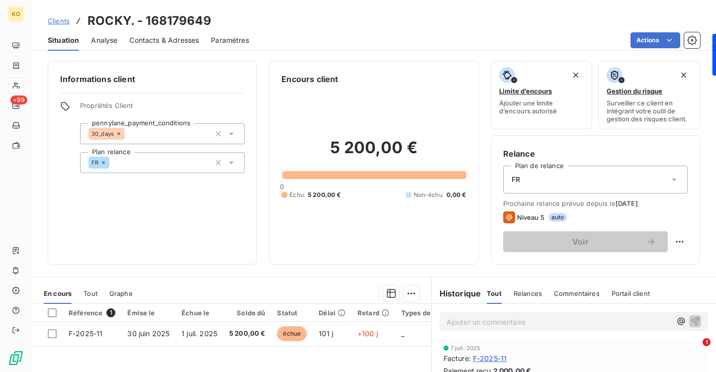
click at [65, 21] on span "Clients" at bounding box center [59, 21] width 22 height 8
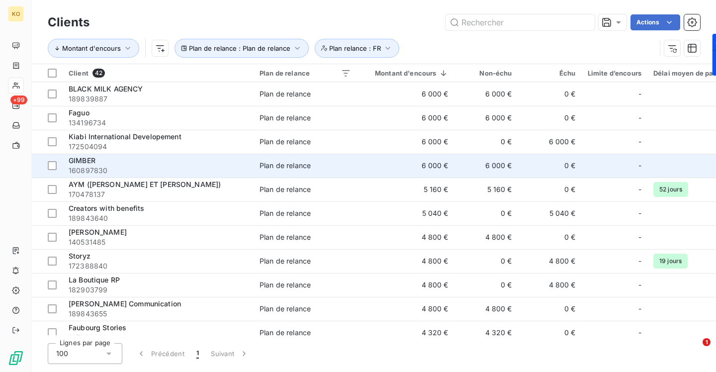
click at [315, 158] on td "Plan de relance" at bounding box center [305, 166] width 103 height 24
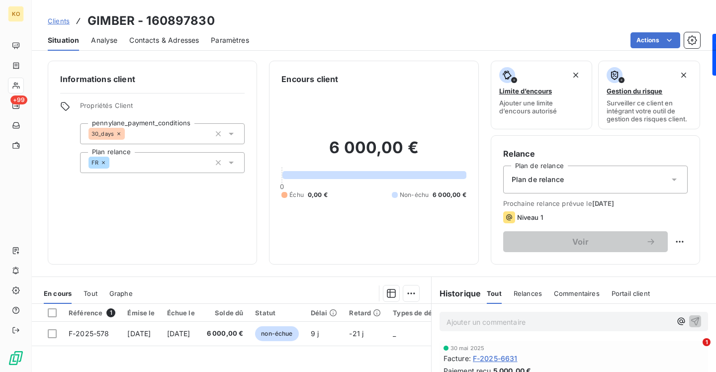
click at [527, 177] on span "Plan de relance" at bounding box center [538, 179] width 52 height 10
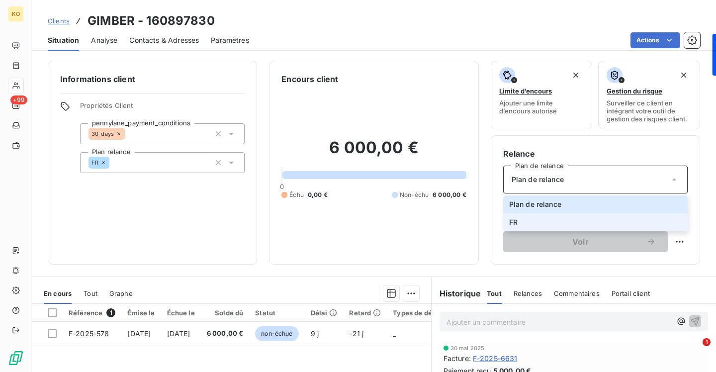
click at [524, 223] on li "FR" at bounding box center [595, 222] width 184 height 18
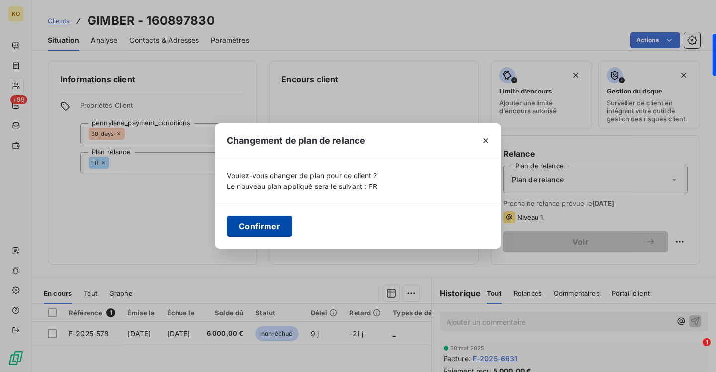
click at [278, 227] on button "Confirmer" at bounding box center [260, 226] width 66 height 21
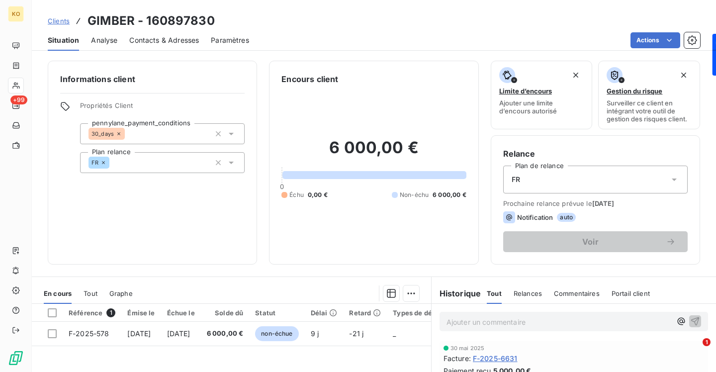
click at [60, 23] on span "Clients" at bounding box center [59, 21] width 22 height 8
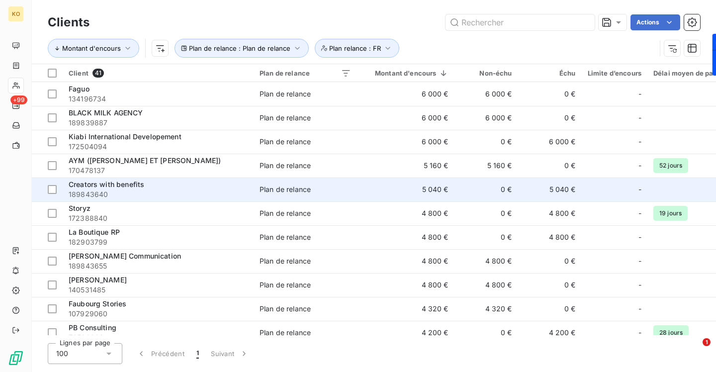
click at [270, 195] on td "Plan de relance" at bounding box center [305, 189] width 103 height 24
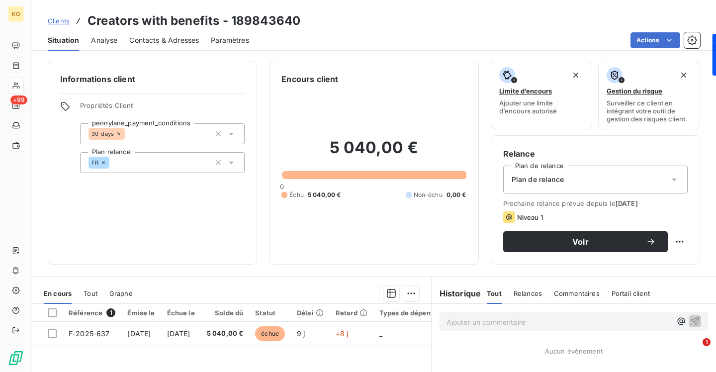
click at [522, 182] on span "Plan de relance" at bounding box center [538, 179] width 52 height 10
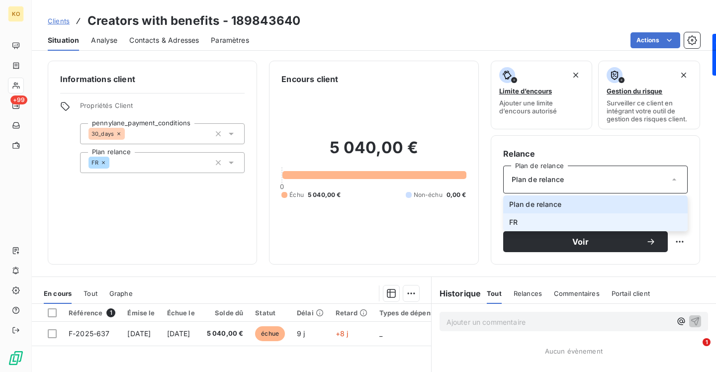
click at [515, 220] on span "FR" at bounding box center [513, 222] width 8 height 10
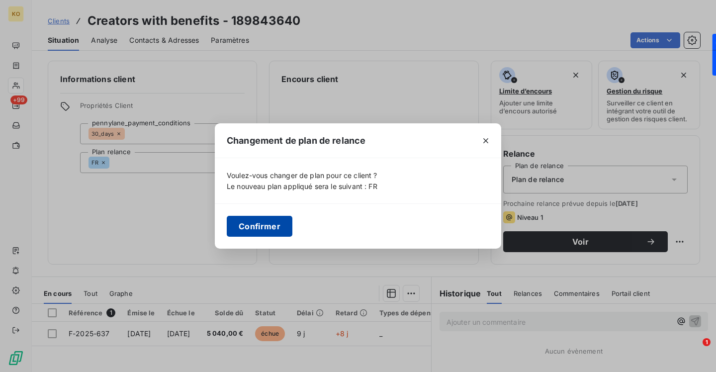
click at [281, 225] on button "Confirmer" at bounding box center [260, 226] width 66 height 21
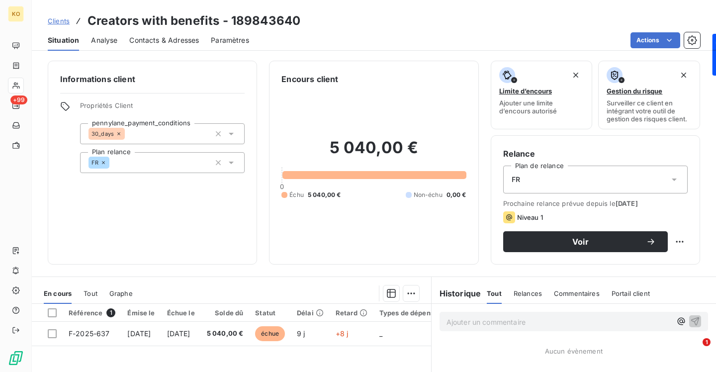
click at [58, 19] on span "Clients" at bounding box center [59, 21] width 22 height 8
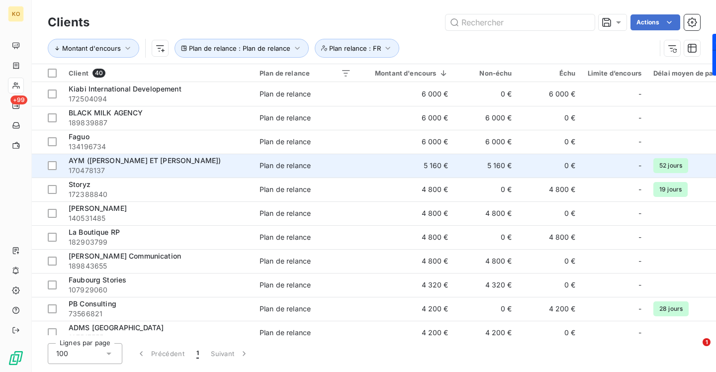
click at [293, 157] on td "Plan de relance" at bounding box center [305, 166] width 103 height 24
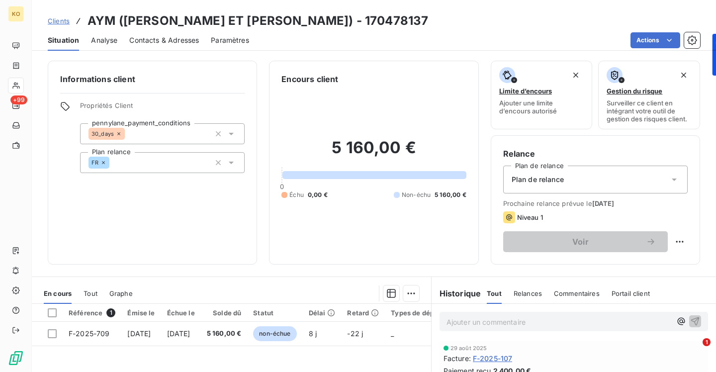
click at [545, 185] on div "Plan de relance" at bounding box center [595, 180] width 184 height 28
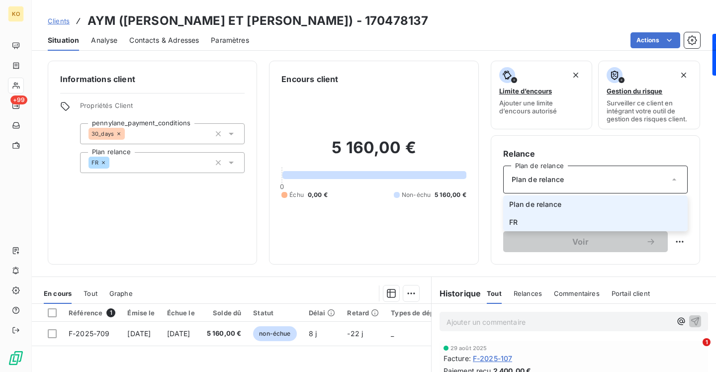
click at [530, 219] on li "FR" at bounding box center [595, 222] width 184 height 18
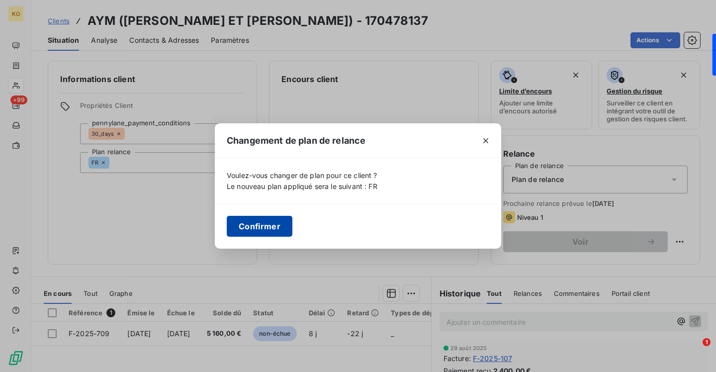
click at [251, 218] on button "Confirmer" at bounding box center [260, 226] width 66 height 21
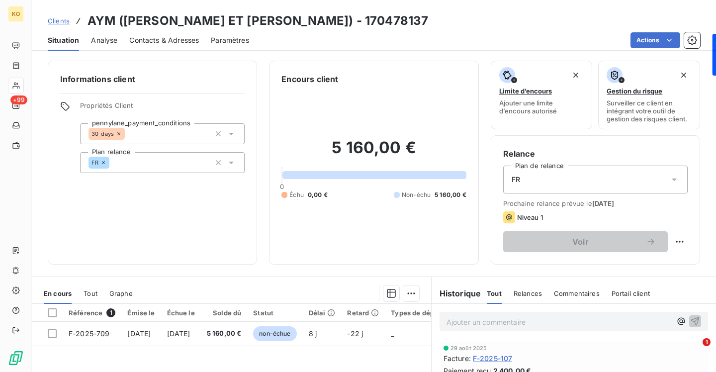
click at [65, 22] on span "Clients" at bounding box center [59, 21] width 22 height 8
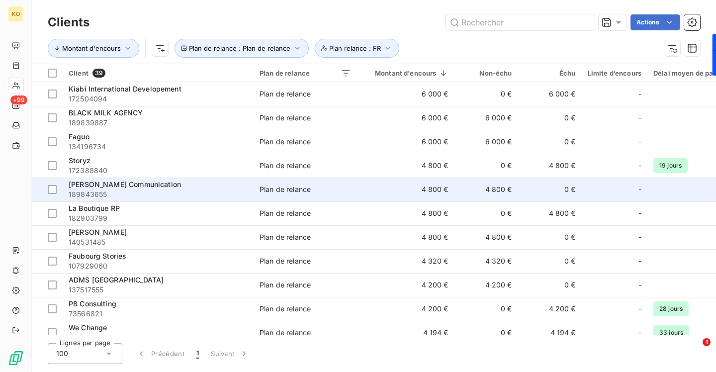
click at [311, 191] on div "Plan de relance" at bounding box center [284, 189] width 51 height 10
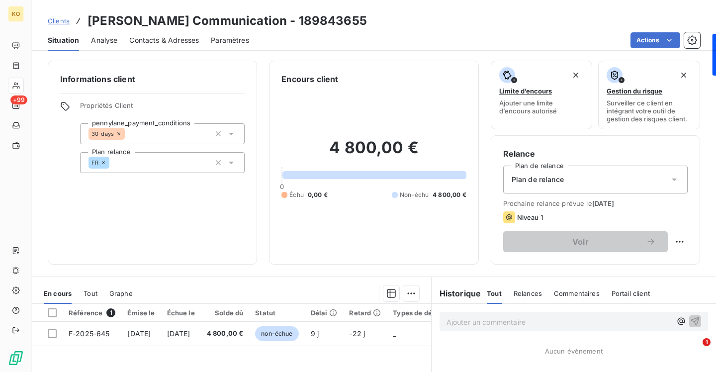
click at [557, 174] on div "Plan de relance" at bounding box center [595, 180] width 184 height 28
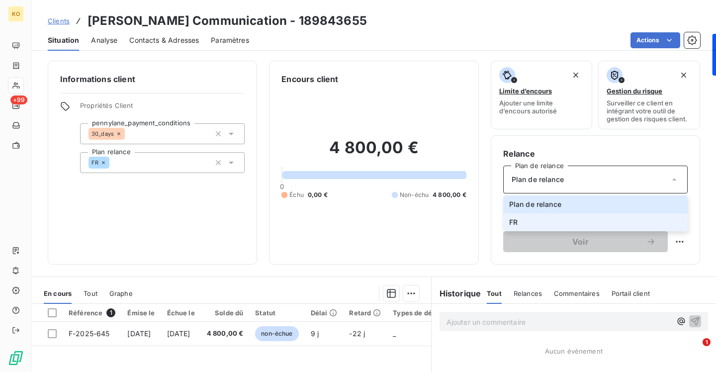
click at [516, 221] on span "FR" at bounding box center [513, 222] width 8 height 10
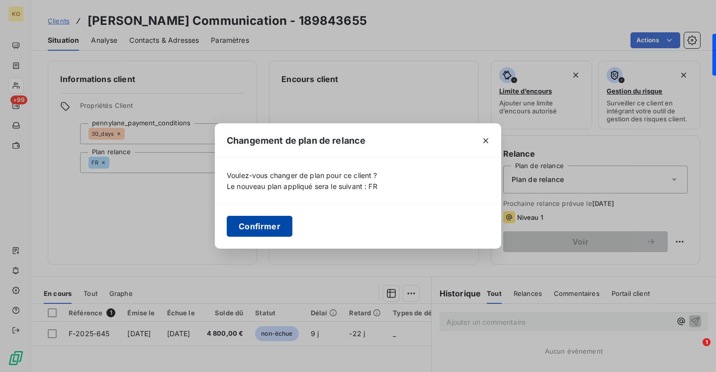
click at [275, 227] on button "Confirmer" at bounding box center [260, 226] width 66 height 21
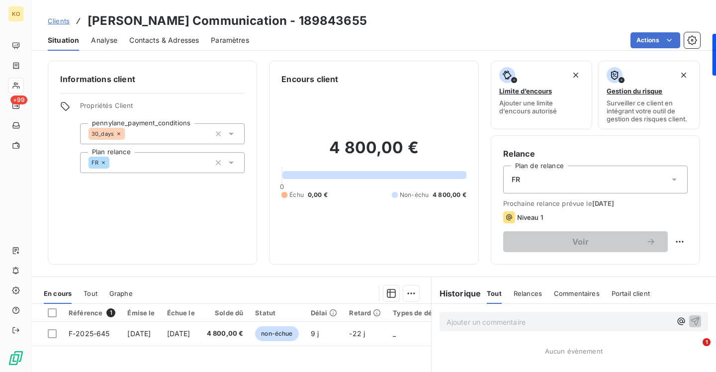
click at [52, 21] on span "Clients" at bounding box center [59, 21] width 22 height 8
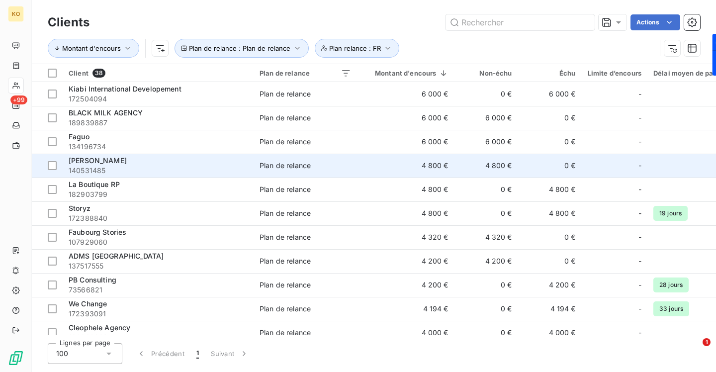
click at [300, 157] on td "Plan de relance" at bounding box center [305, 166] width 103 height 24
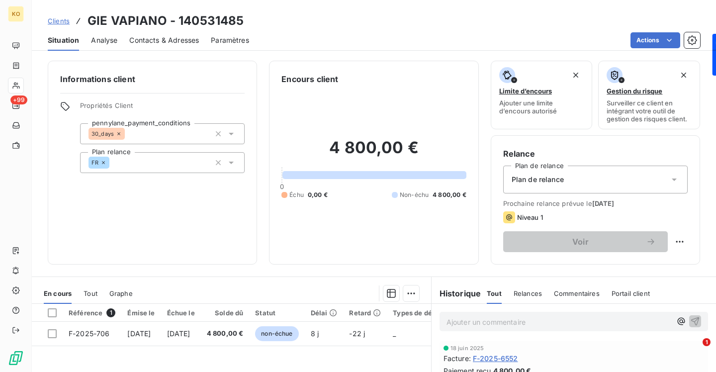
click at [566, 176] on div "Plan de relance" at bounding box center [595, 180] width 184 height 28
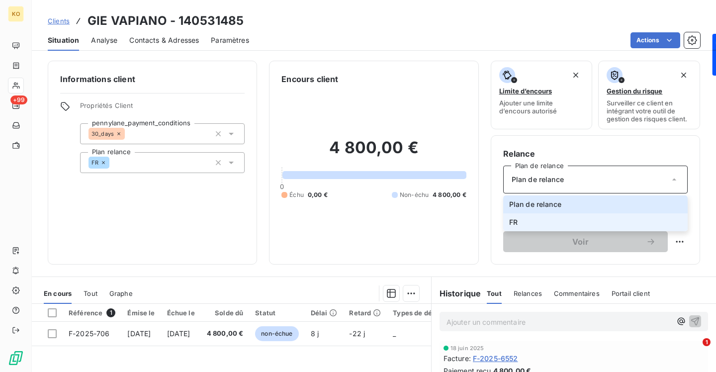
click at [530, 219] on li "FR" at bounding box center [595, 222] width 184 height 18
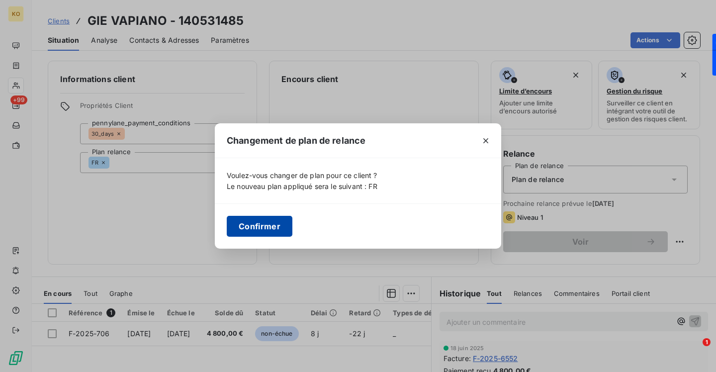
drag, startPoint x: 270, startPoint y: 207, endPoint x: 268, endPoint y: 218, distance: 11.0
click at [269, 207] on div "Confirmer" at bounding box center [358, 225] width 286 height 45
click at [268, 220] on button "Confirmer" at bounding box center [260, 226] width 66 height 21
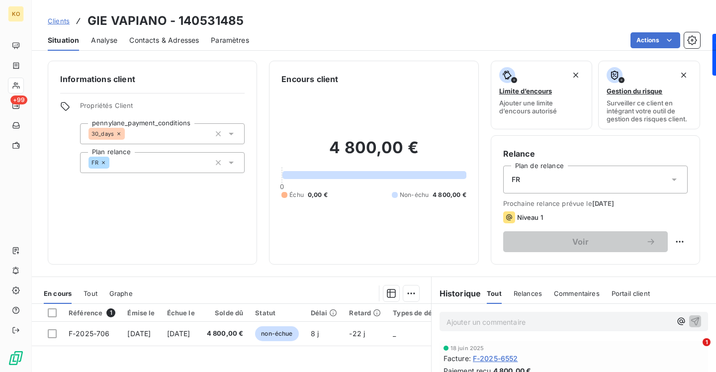
click at [62, 22] on span "Clients" at bounding box center [59, 21] width 22 height 8
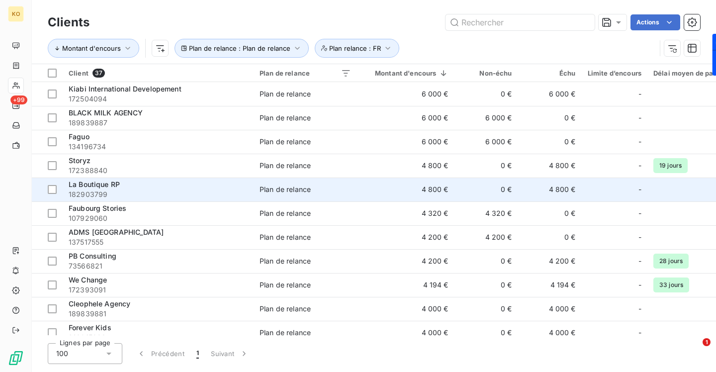
click at [217, 184] on div "La Boutique RP" at bounding box center [158, 184] width 179 height 10
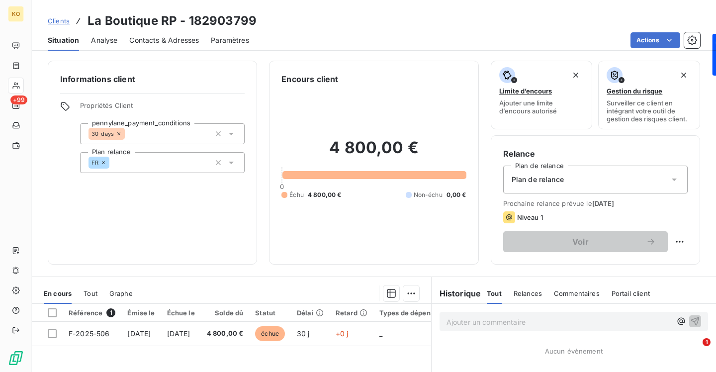
click at [529, 169] on div "Plan de relance" at bounding box center [595, 180] width 184 height 28
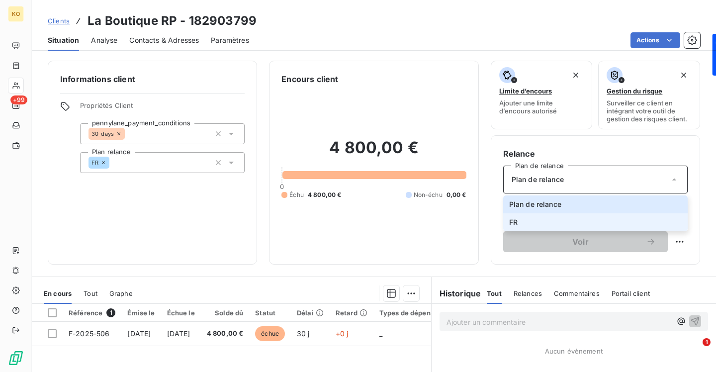
click at [508, 220] on li "FR" at bounding box center [595, 222] width 184 height 18
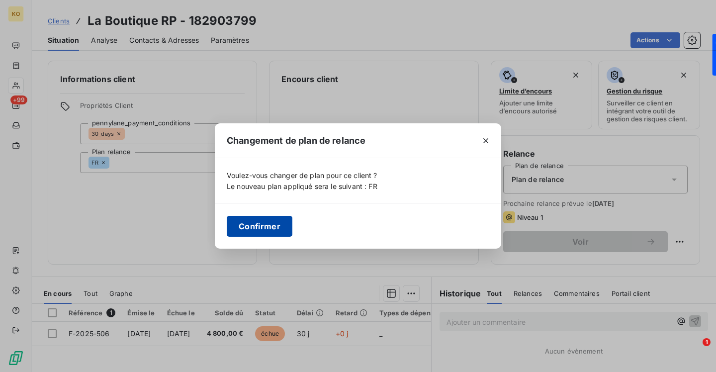
click at [253, 232] on button "Confirmer" at bounding box center [260, 226] width 66 height 21
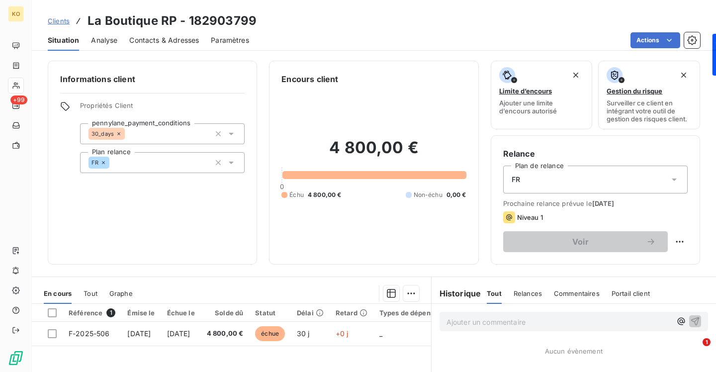
click at [65, 20] on span "Clients" at bounding box center [59, 21] width 22 height 8
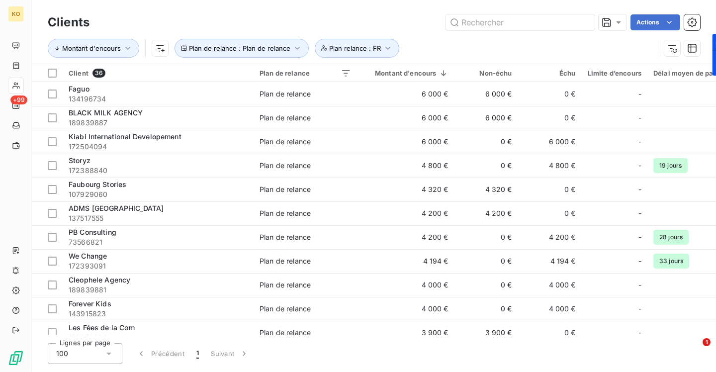
click at [266, 186] on div "Plan de relance" at bounding box center [284, 189] width 51 height 10
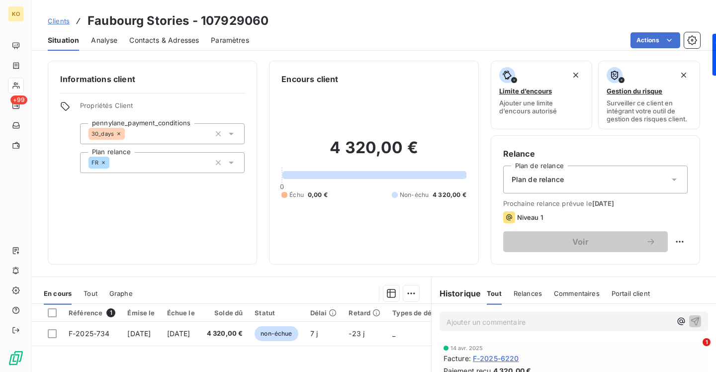
click at [558, 176] on span "Plan de relance" at bounding box center [538, 179] width 52 height 10
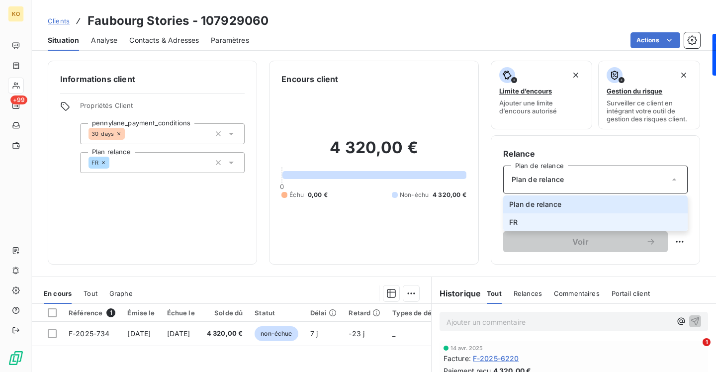
click at [513, 218] on span "FR" at bounding box center [513, 222] width 8 height 10
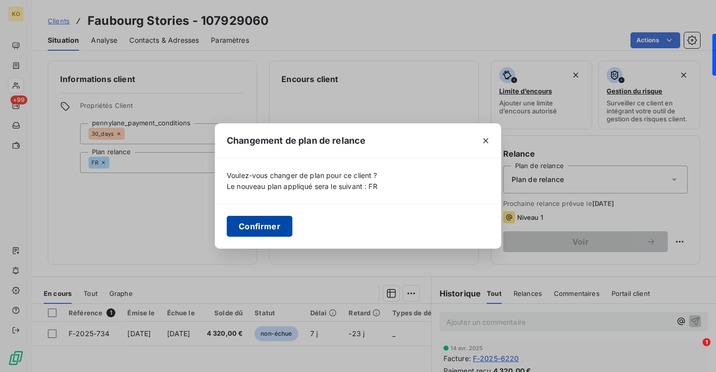
click at [257, 226] on button "Confirmer" at bounding box center [260, 226] width 66 height 21
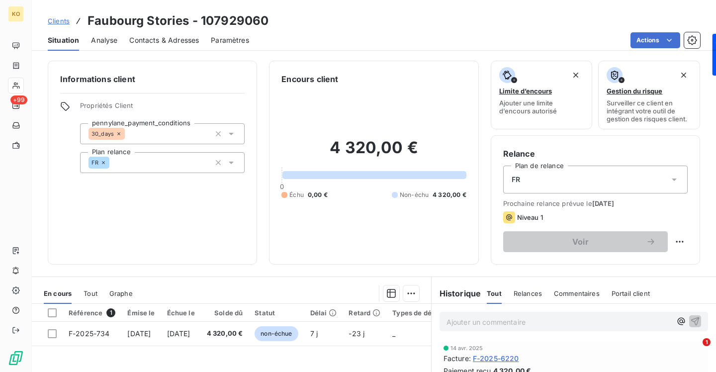
drag, startPoint x: 58, startPoint y: 21, endPoint x: 65, endPoint y: 21, distance: 6.5
click at [58, 21] on span "Clients" at bounding box center [59, 21] width 22 height 8
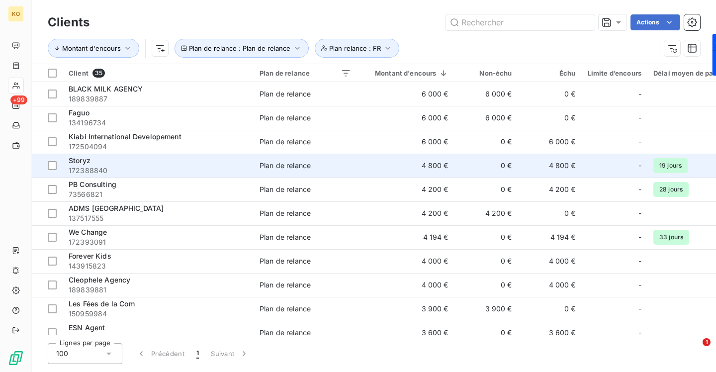
click at [263, 154] on td "Plan de relance" at bounding box center [305, 166] width 103 height 24
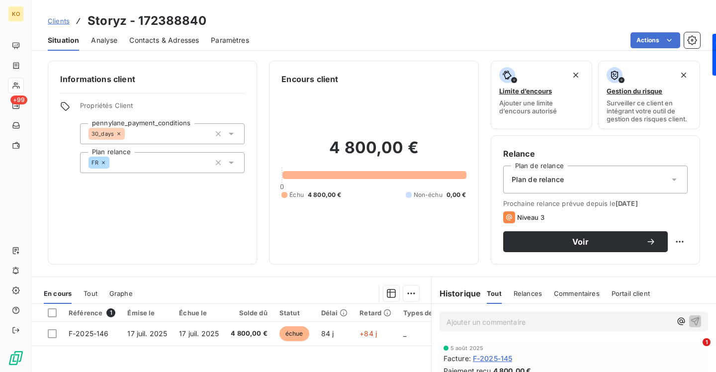
click at [580, 179] on div "Plan de relance" at bounding box center [595, 180] width 184 height 28
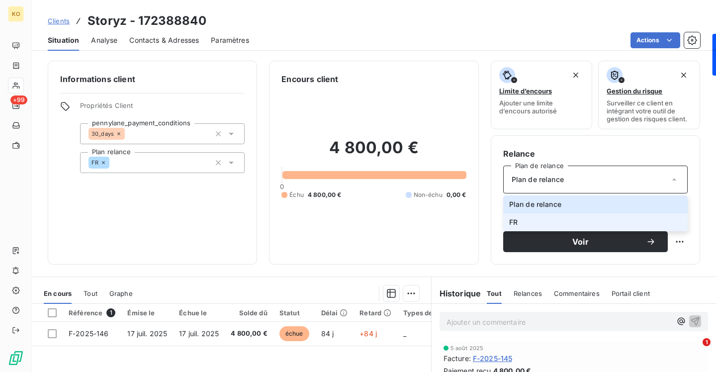
click at [539, 222] on li "FR" at bounding box center [595, 222] width 184 height 18
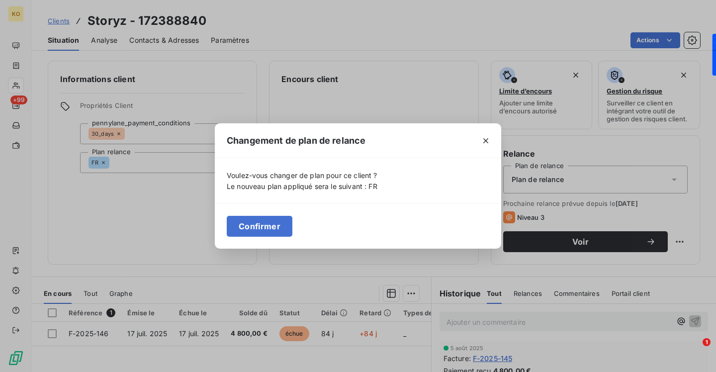
click at [373, 219] on div "Confirmer" at bounding box center [358, 225] width 286 height 45
click at [281, 221] on button "Confirmer" at bounding box center [260, 226] width 66 height 21
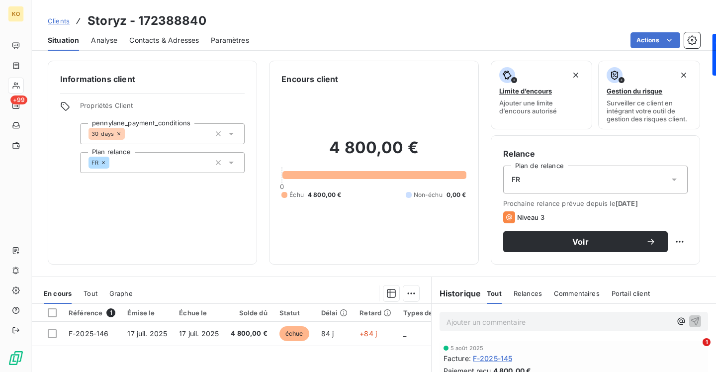
click at [63, 16] on link "Clients" at bounding box center [59, 21] width 22 height 10
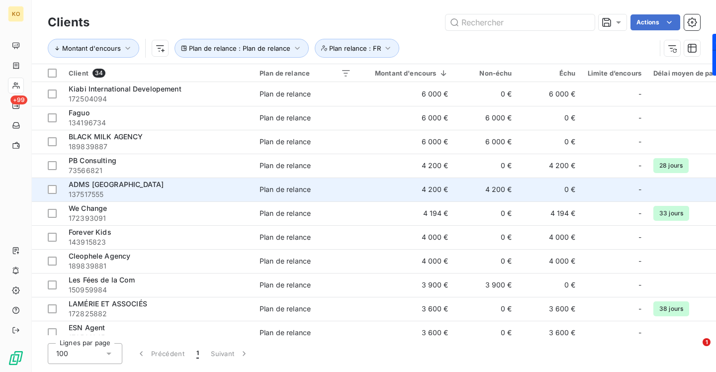
click at [226, 180] on div "ADMS [GEOGRAPHIC_DATA]" at bounding box center [158, 184] width 179 height 10
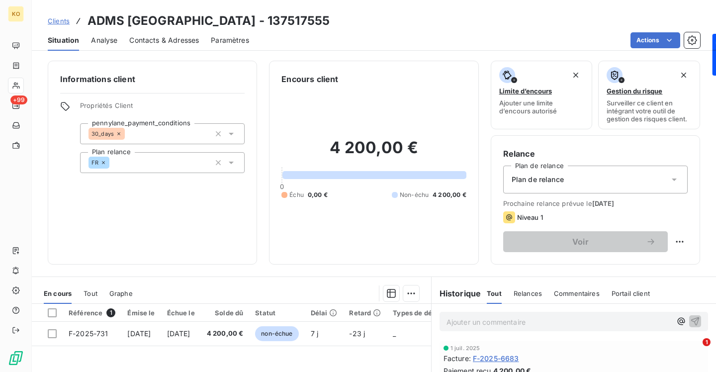
click at [537, 180] on span "Plan de relance" at bounding box center [538, 179] width 52 height 10
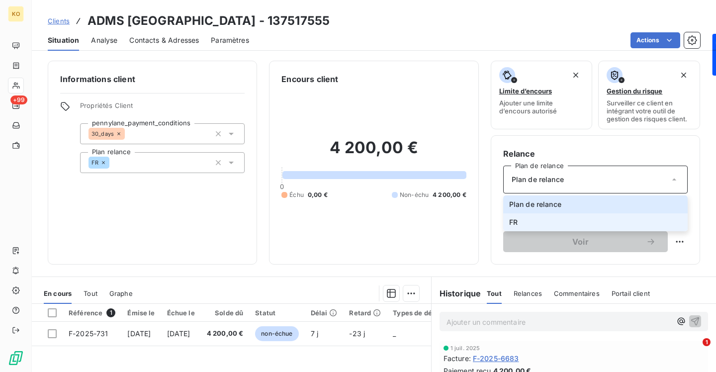
click at [516, 220] on span "FR" at bounding box center [513, 222] width 8 height 10
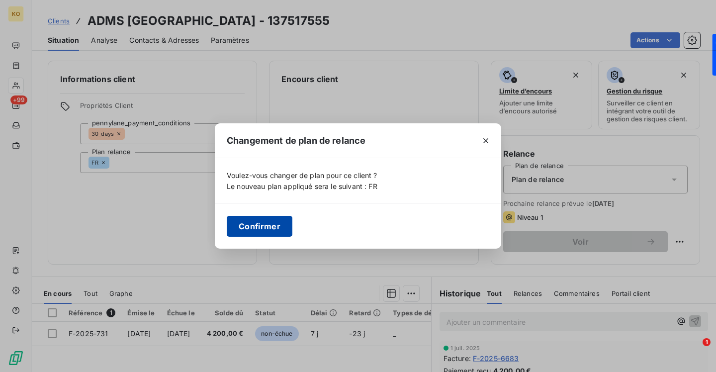
click at [280, 225] on button "Confirmer" at bounding box center [260, 226] width 66 height 21
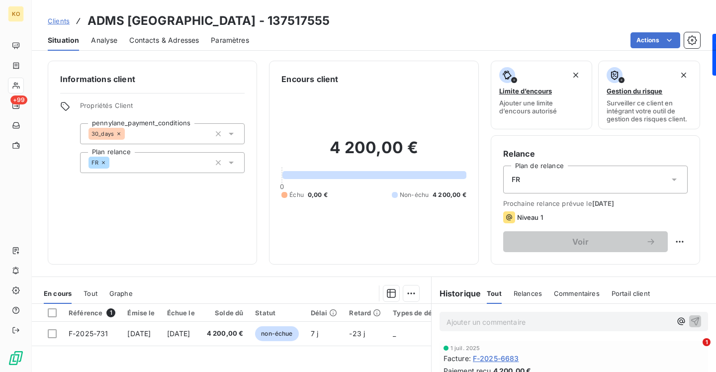
click at [58, 17] on span "Clients" at bounding box center [59, 21] width 22 height 8
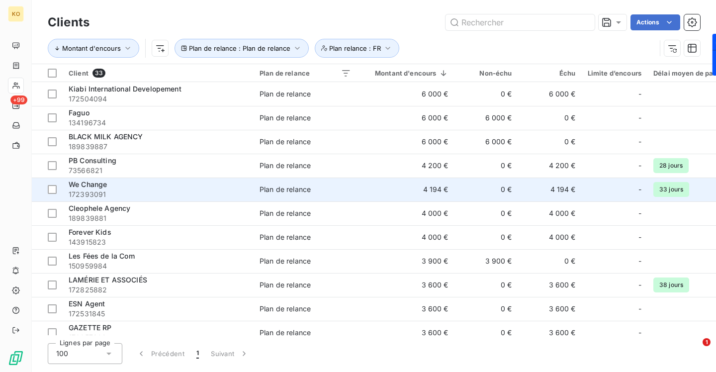
click at [168, 188] on div "We Change" at bounding box center [158, 184] width 179 height 10
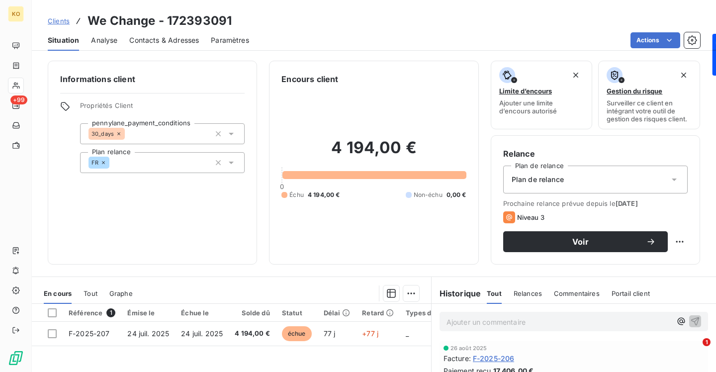
click at [538, 180] on span "Plan de relance" at bounding box center [538, 179] width 52 height 10
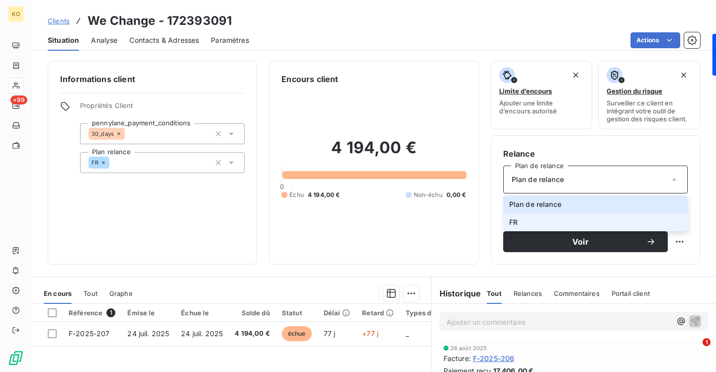
click at [524, 222] on li "FR" at bounding box center [595, 222] width 184 height 18
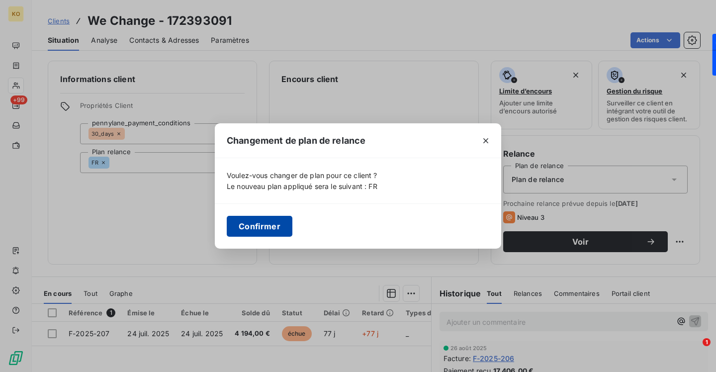
click at [278, 223] on button "Confirmer" at bounding box center [260, 226] width 66 height 21
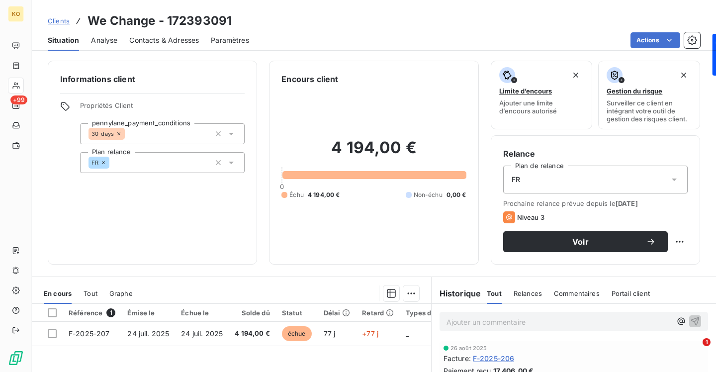
click at [54, 22] on span "Clients" at bounding box center [59, 21] width 22 height 8
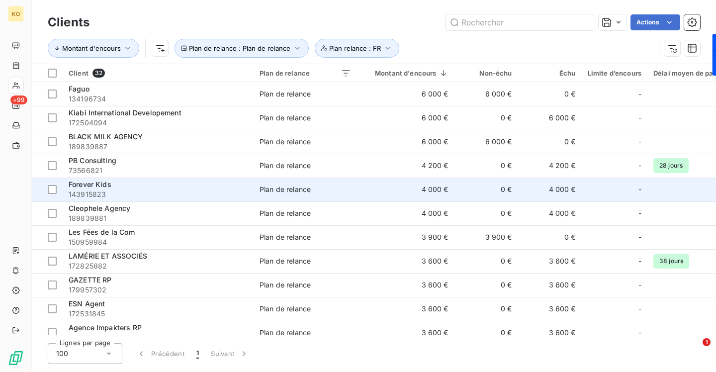
click at [183, 181] on div "Forever Kids" at bounding box center [158, 184] width 179 height 10
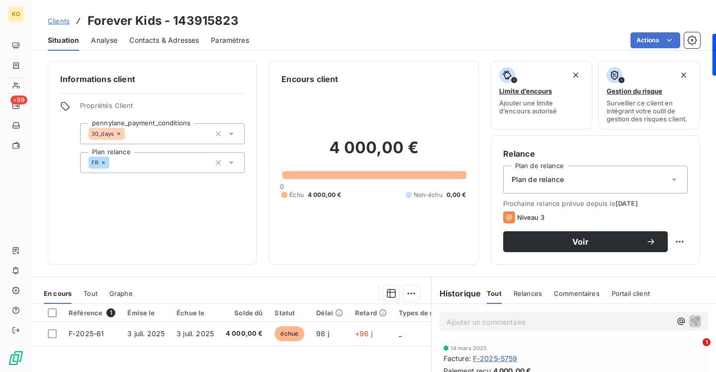
click at [519, 177] on span "Plan de relance" at bounding box center [538, 179] width 52 height 10
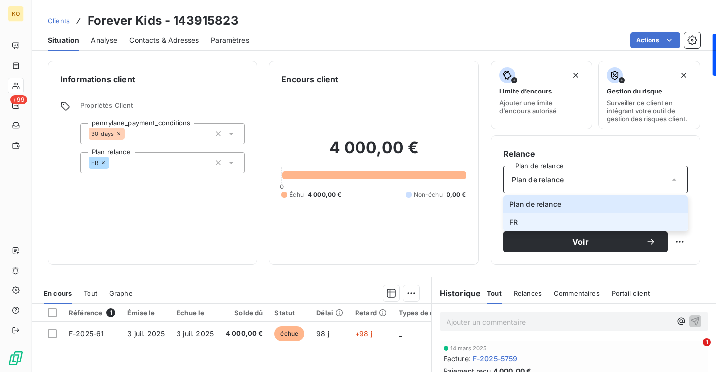
click at [529, 218] on li "FR" at bounding box center [595, 222] width 184 height 18
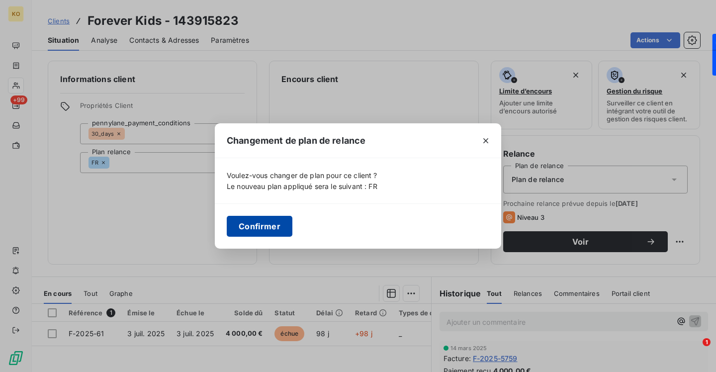
click at [237, 225] on button "Confirmer" at bounding box center [260, 226] width 66 height 21
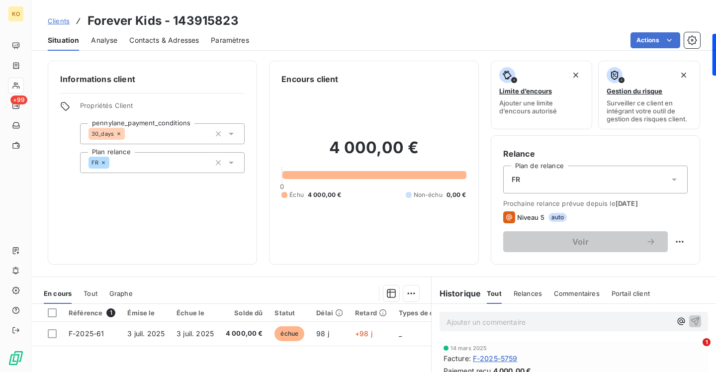
scroll to position [6, 0]
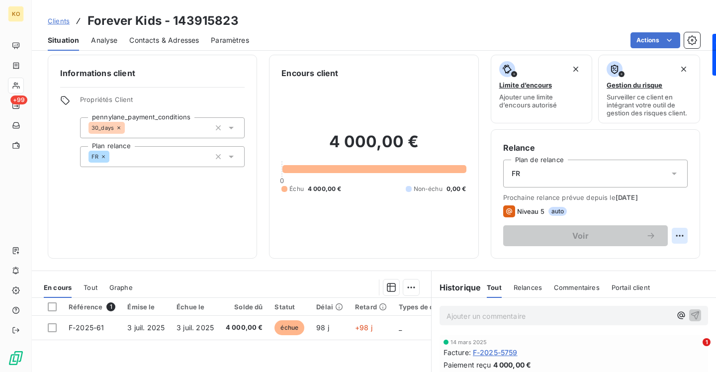
click at [683, 235] on html "KO +99 Clients Forever Kids - 143915823 Situation Analyse Contacts & Adresses P…" at bounding box center [358, 186] width 716 height 372
click at [692, 224] on html "KO +99 Clients Forever Kids - 143915823 Situation Analyse Contacts & Adresses P…" at bounding box center [358, 186] width 716 height 372
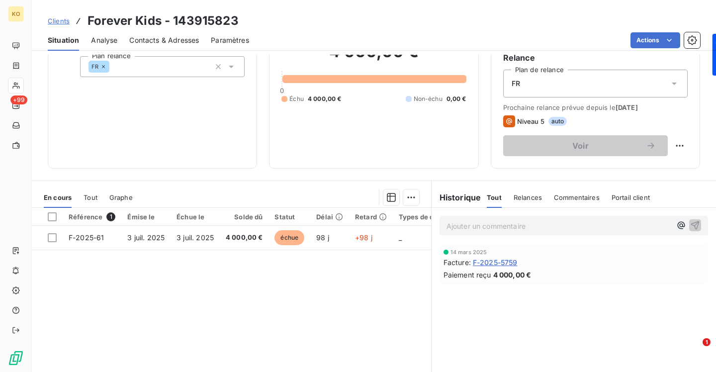
scroll to position [0, 0]
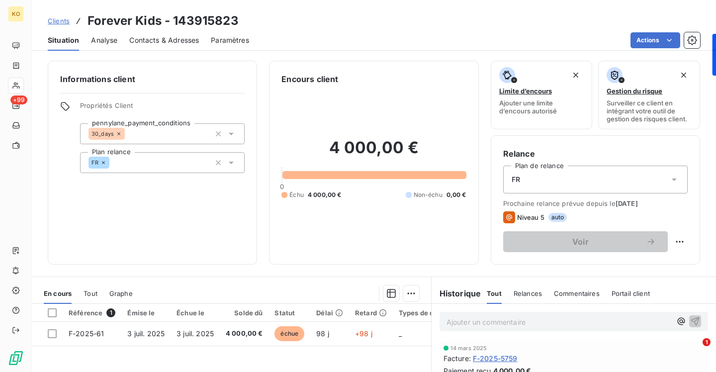
click at [310, 36] on div "Actions" at bounding box center [480, 40] width 439 height 16
click at [518, 285] on div "Relances" at bounding box center [527, 293] width 28 height 21
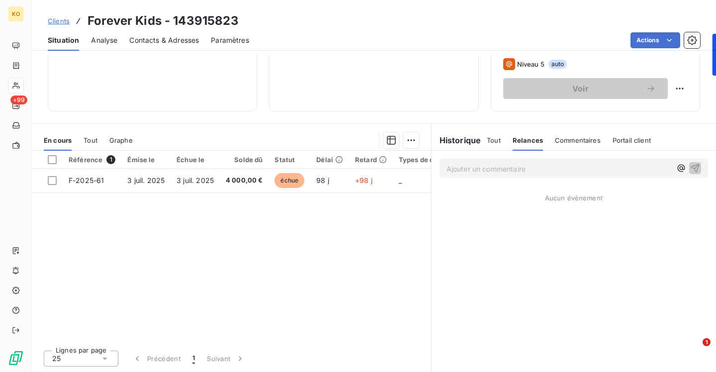
scroll to position [119, 0]
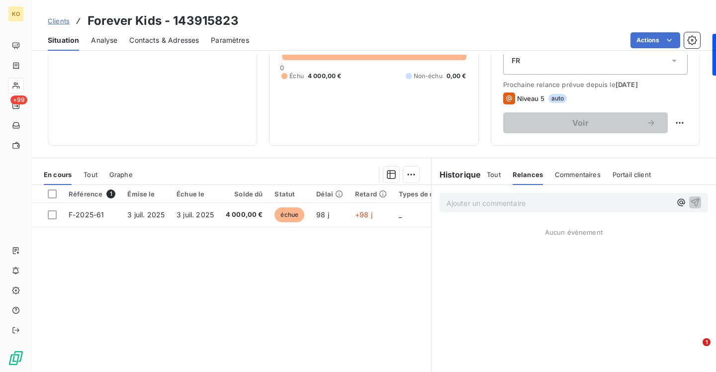
click at [487, 177] on span "Tout" at bounding box center [494, 175] width 14 height 8
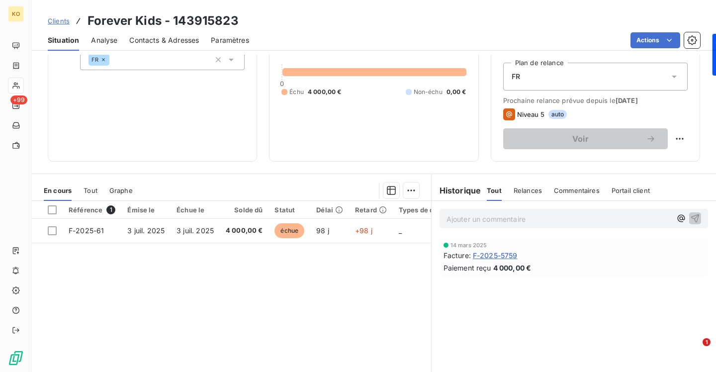
scroll to position [0, 0]
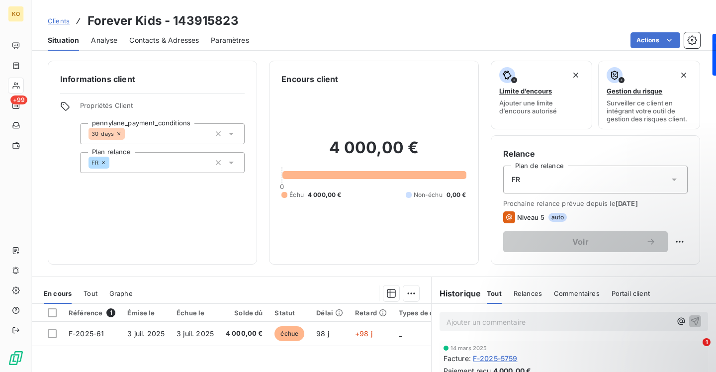
click at [55, 21] on span "Clients" at bounding box center [59, 21] width 22 height 8
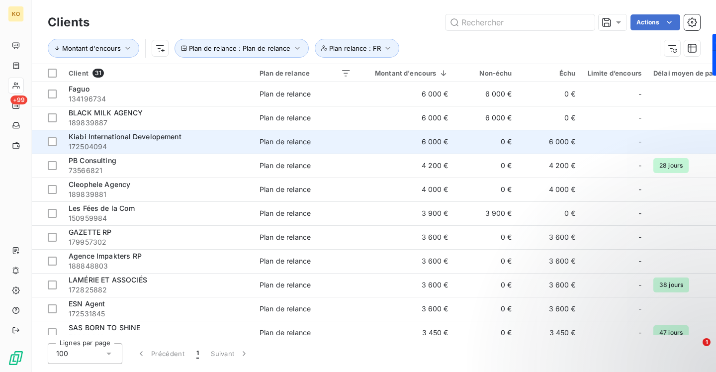
click at [278, 143] on div "Plan de relance" at bounding box center [284, 142] width 51 height 10
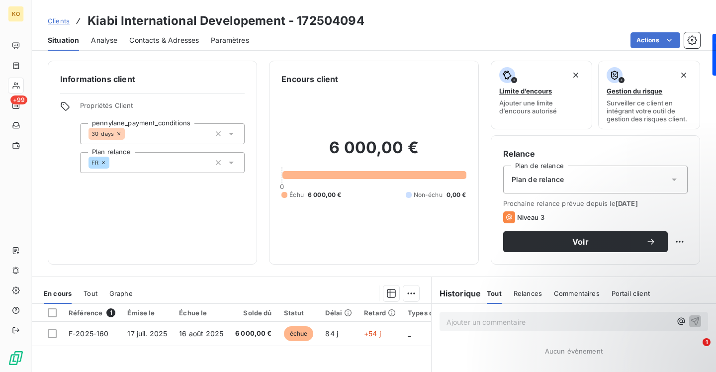
click at [555, 179] on span "Plan de relance" at bounding box center [538, 179] width 52 height 10
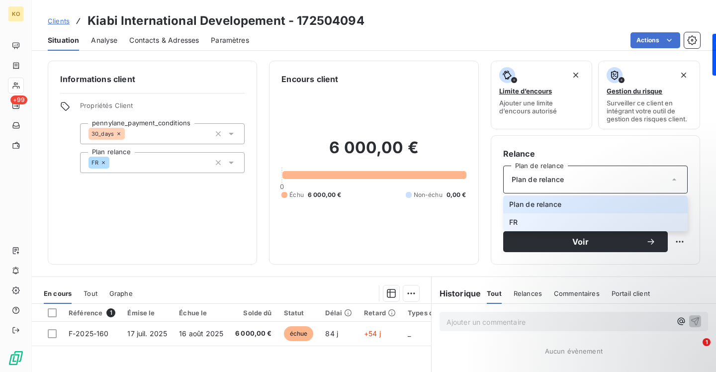
click at [528, 217] on li "FR" at bounding box center [595, 222] width 184 height 18
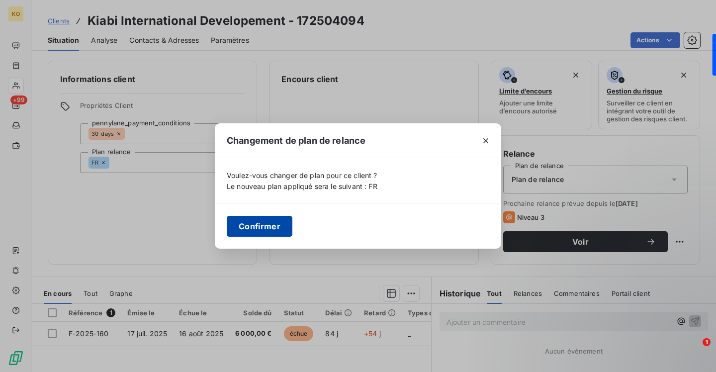
click at [278, 226] on button "Confirmer" at bounding box center [260, 226] width 66 height 21
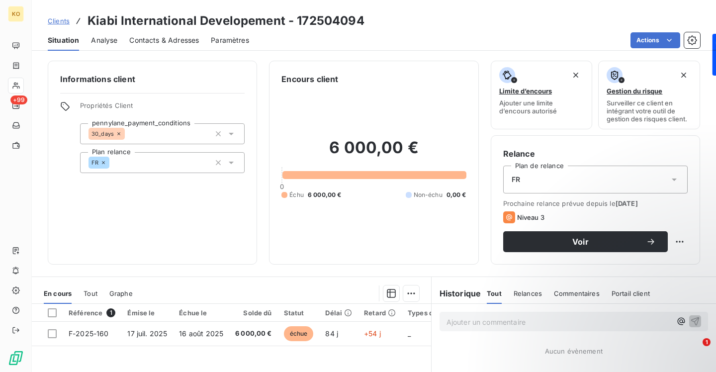
click at [59, 19] on span "Clients" at bounding box center [59, 21] width 22 height 8
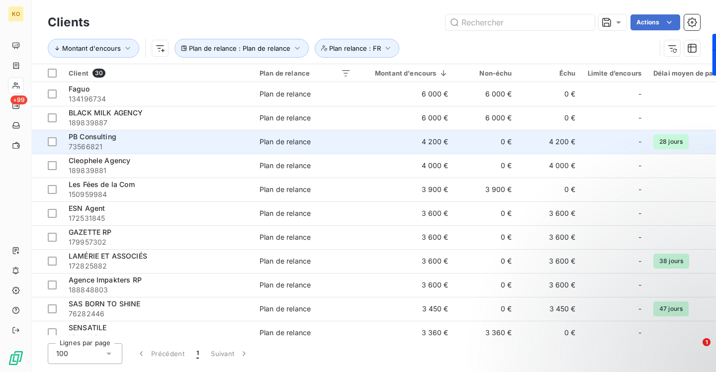
click at [182, 140] on div "PB Consulting" at bounding box center [158, 137] width 179 height 10
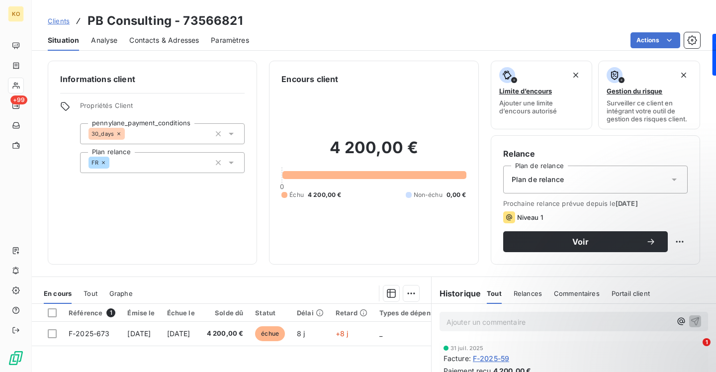
click at [542, 186] on div "Plan de relance" at bounding box center [595, 180] width 184 height 28
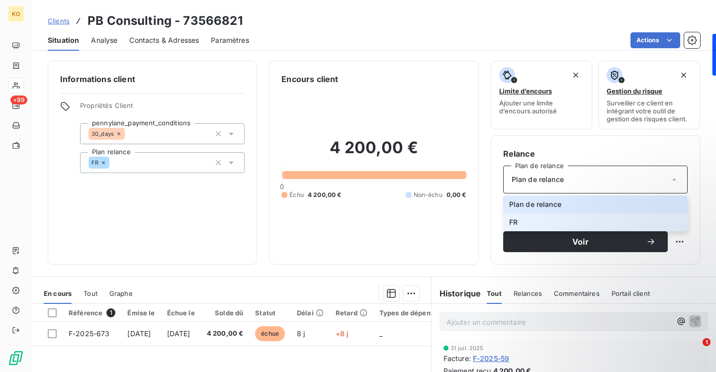
click at [525, 219] on li "FR" at bounding box center [595, 222] width 184 height 18
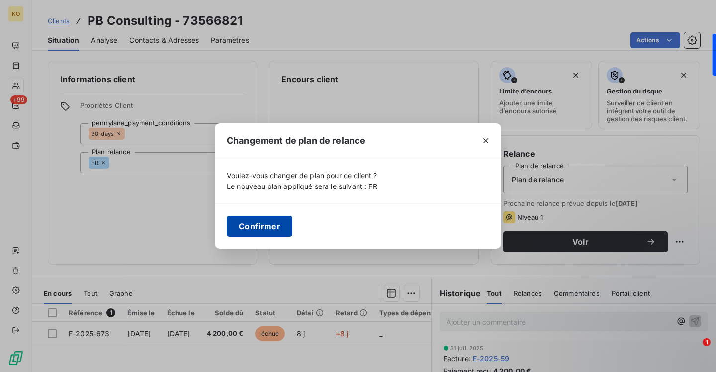
click at [291, 225] on button "Confirmer" at bounding box center [260, 226] width 66 height 21
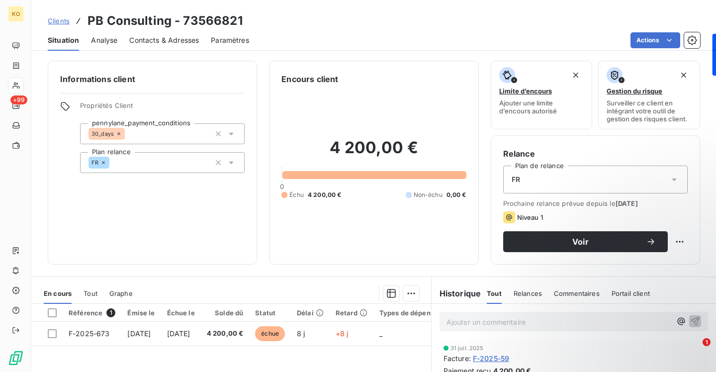
click at [63, 20] on span "Clients" at bounding box center [59, 21] width 22 height 8
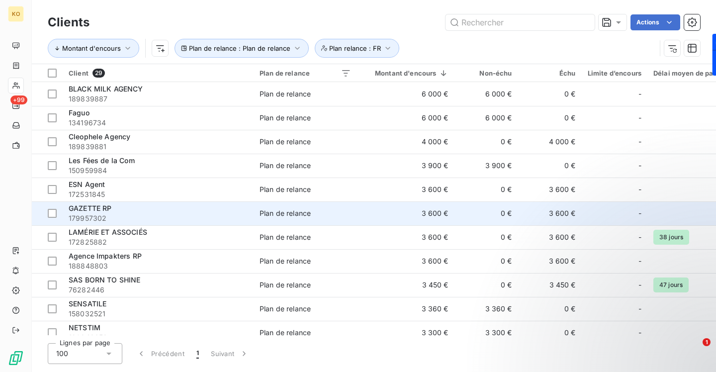
click at [229, 208] on div "GAZETTE RP" at bounding box center [158, 208] width 179 height 10
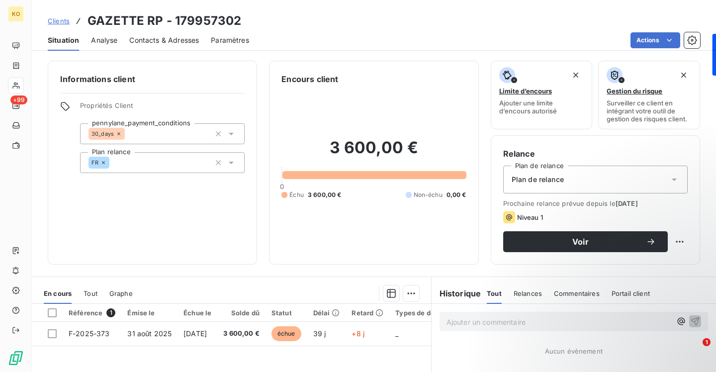
drag, startPoint x: 565, startPoint y: 175, endPoint x: 563, endPoint y: 180, distance: 5.6
click at [565, 175] on div "Plan de relance" at bounding box center [595, 180] width 184 height 28
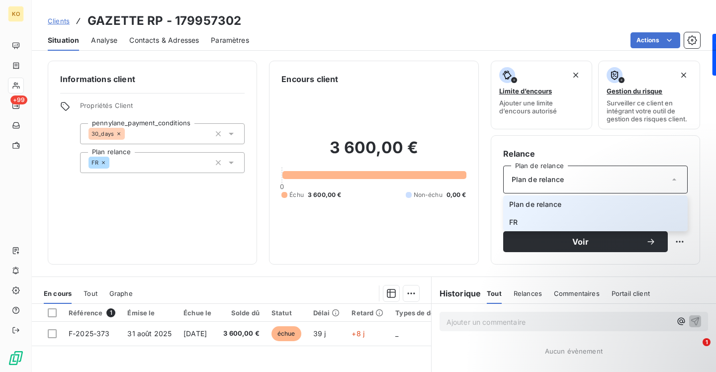
click at [522, 220] on li "FR" at bounding box center [595, 222] width 184 height 18
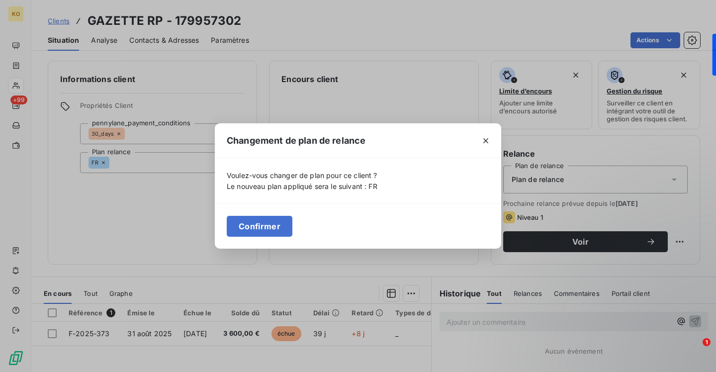
click at [244, 236] on div "Confirmer" at bounding box center [358, 225] width 286 height 45
click at [249, 224] on button "Confirmer" at bounding box center [260, 226] width 66 height 21
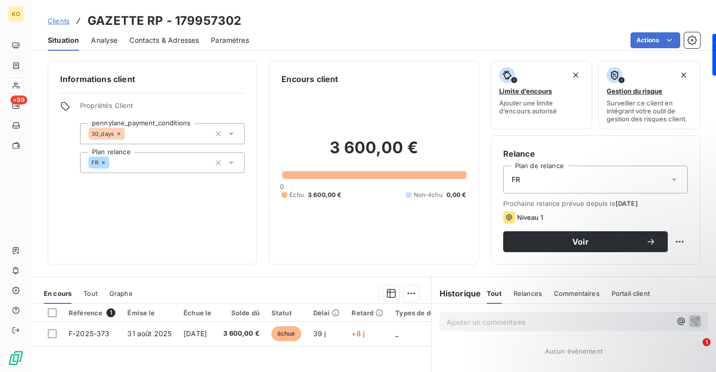
click at [62, 21] on span "Clients" at bounding box center [59, 21] width 22 height 8
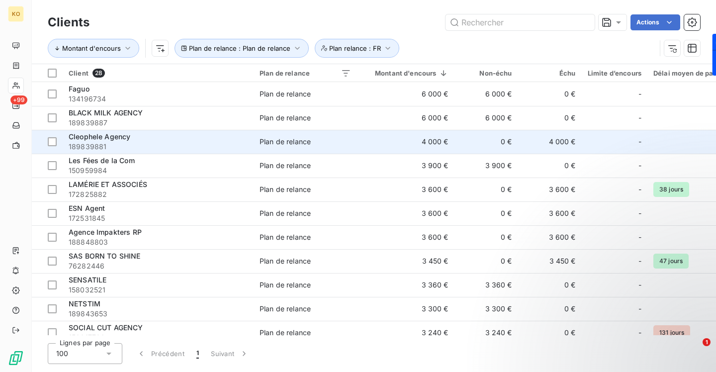
click at [175, 149] on span "189839881" at bounding box center [158, 147] width 179 height 10
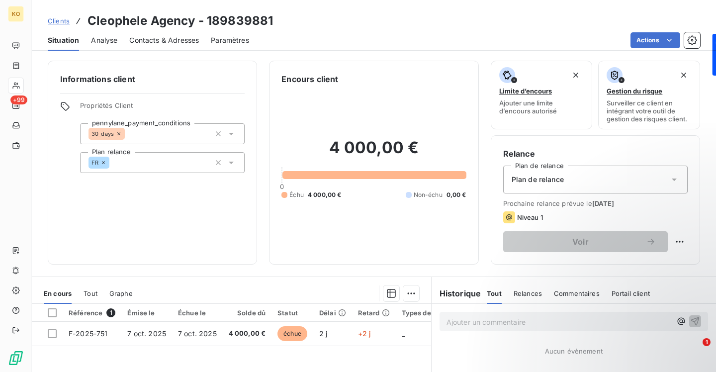
click at [535, 180] on span "Plan de relance" at bounding box center [538, 179] width 52 height 10
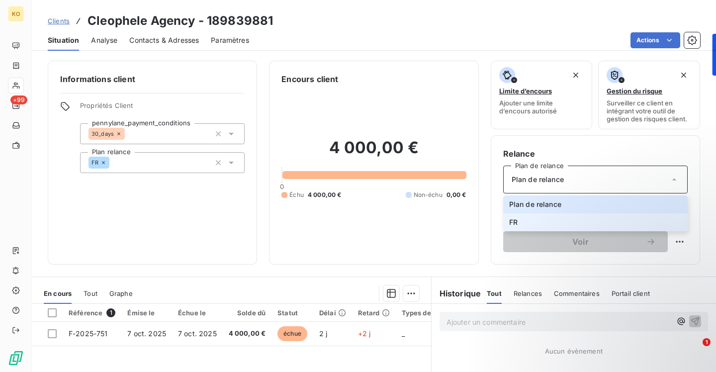
click at [531, 222] on li "FR" at bounding box center [595, 222] width 184 height 18
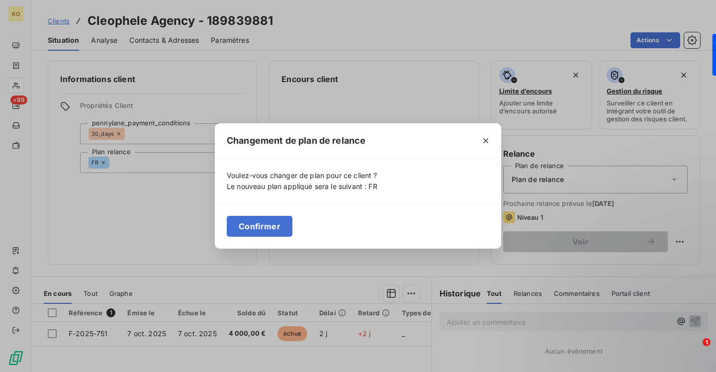
click at [255, 214] on div "Confirmer" at bounding box center [358, 225] width 286 height 45
click at [256, 220] on button "Confirmer" at bounding box center [260, 226] width 66 height 21
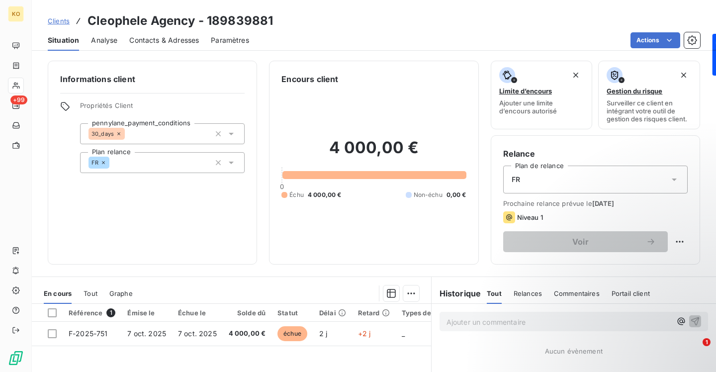
click at [64, 18] on span "Clients" at bounding box center [59, 21] width 22 height 8
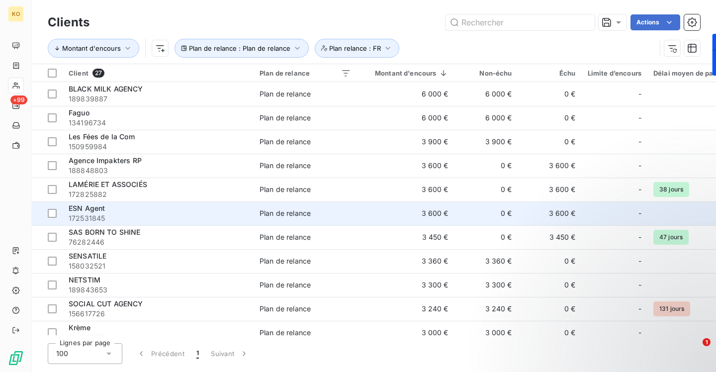
click at [211, 203] on div "ESN Agent" at bounding box center [158, 208] width 179 height 10
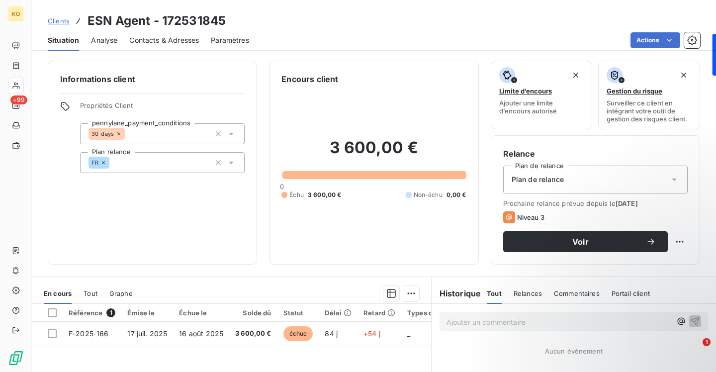
click at [555, 184] on span "Plan de relance" at bounding box center [538, 179] width 52 height 10
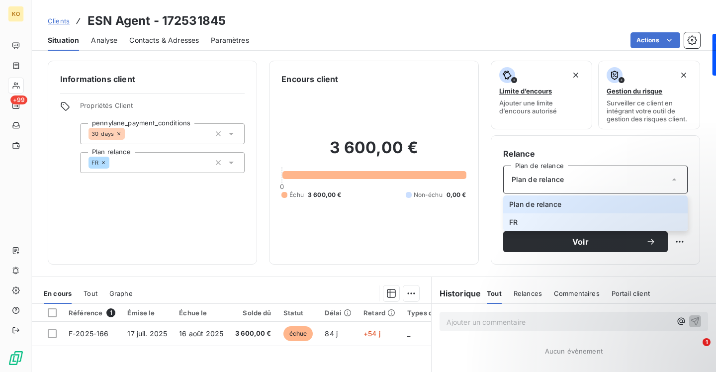
click at [542, 228] on li "FR" at bounding box center [595, 222] width 184 height 18
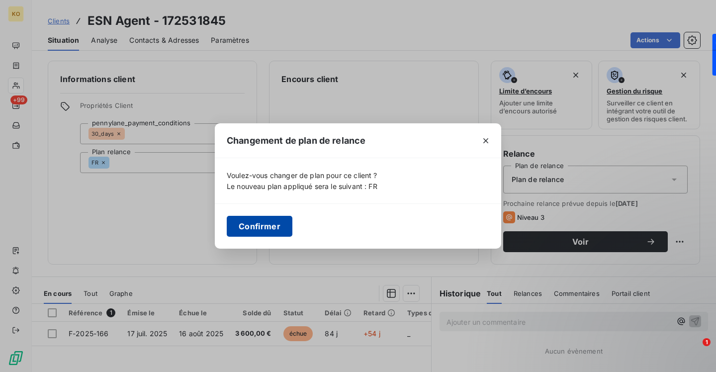
click at [283, 221] on button "Confirmer" at bounding box center [260, 226] width 66 height 21
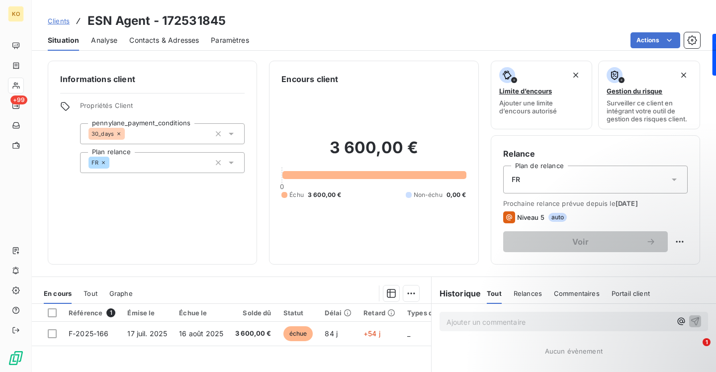
click at [60, 23] on span "Clients" at bounding box center [59, 21] width 22 height 8
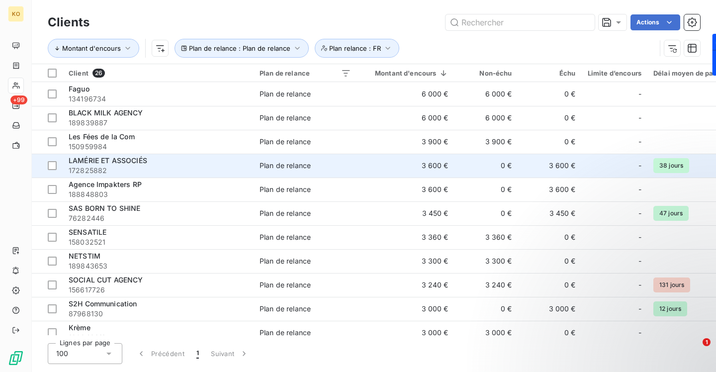
click at [192, 159] on div "LAMÉRIE ET ASSOCIÉS" at bounding box center [158, 161] width 179 height 10
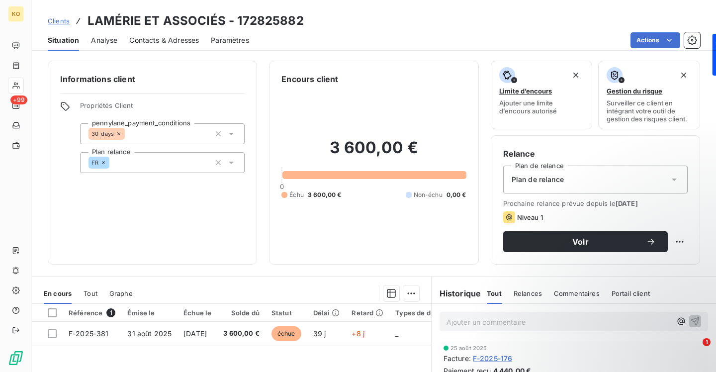
click at [540, 183] on span "Plan de relance" at bounding box center [538, 179] width 52 height 10
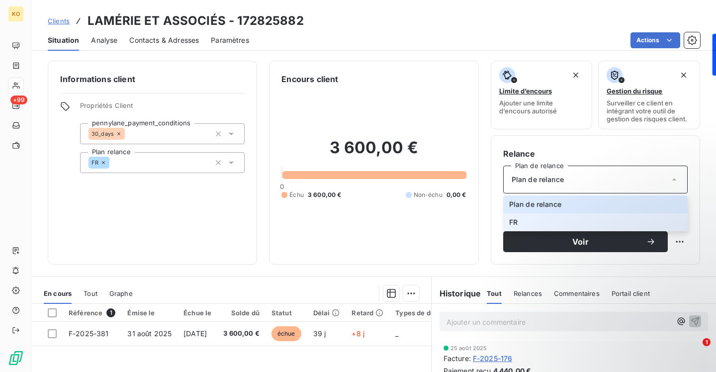
click at [516, 221] on span "FR" at bounding box center [513, 222] width 8 height 10
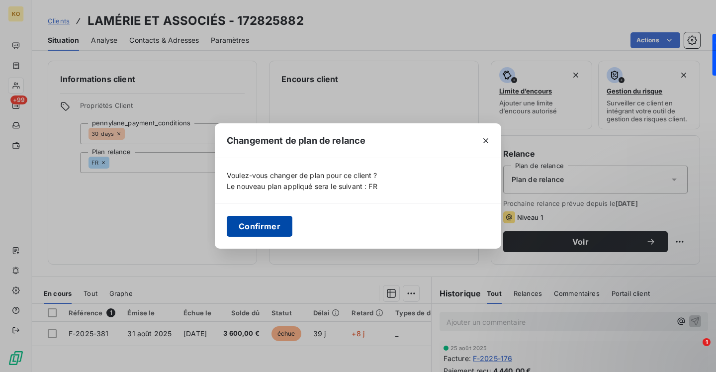
click at [277, 225] on button "Confirmer" at bounding box center [260, 226] width 66 height 21
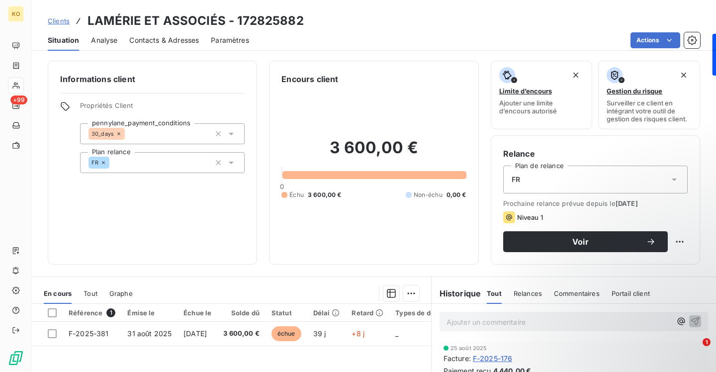
click at [62, 20] on span "Clients" at bounding box center [59, 21] width 22 height 8
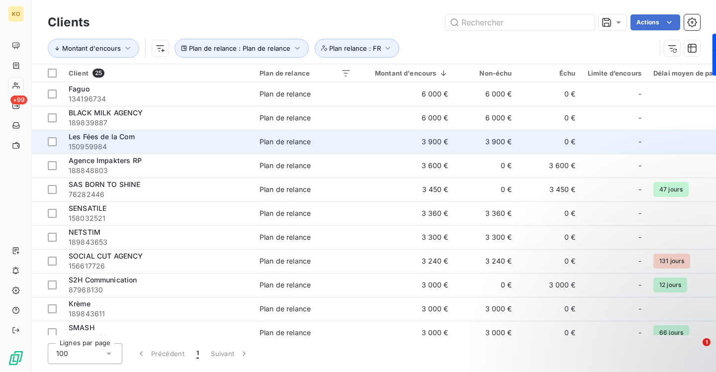
click at [203, 147] on span "150959984" at bounding box center [158, 147] width 179 height 10
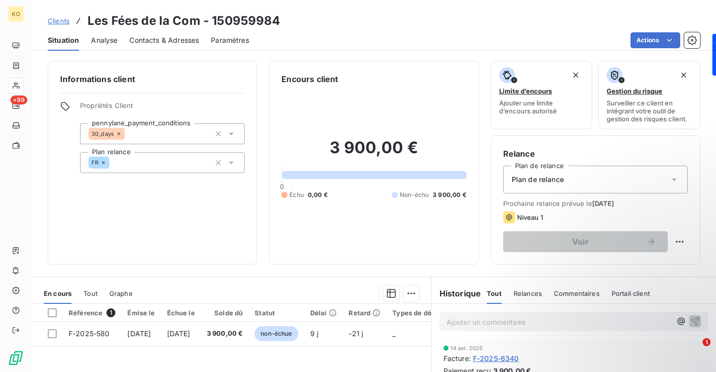
click at [540, 183] on span "Plan de relance" at bounding box center [538, 179] width 52 height 10
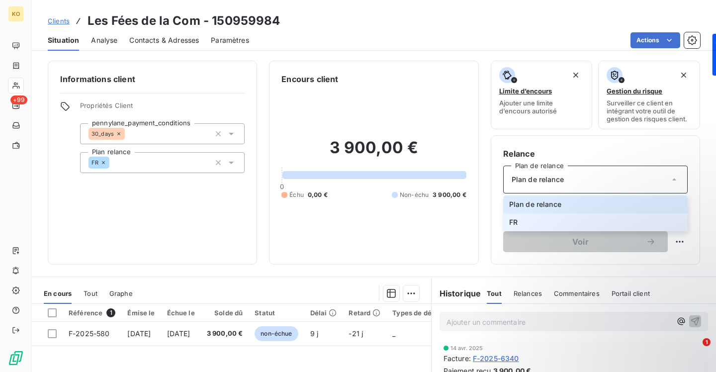
click at [536, 223] on li "FR" at bounding box center [595, 222] width 184 height 18
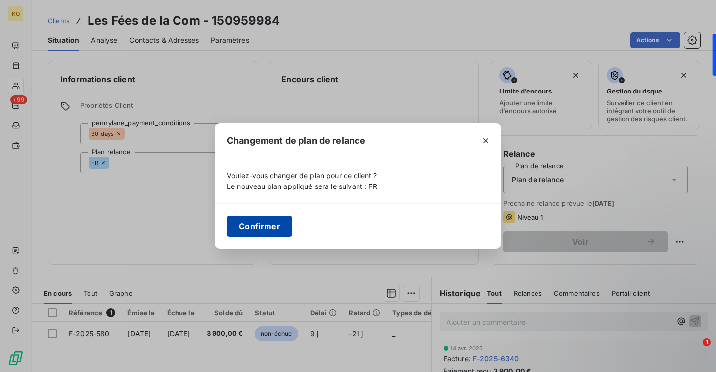
click at [285, 225] on button "Confirmer" at bounding box center [260, 226] width 66 height 21
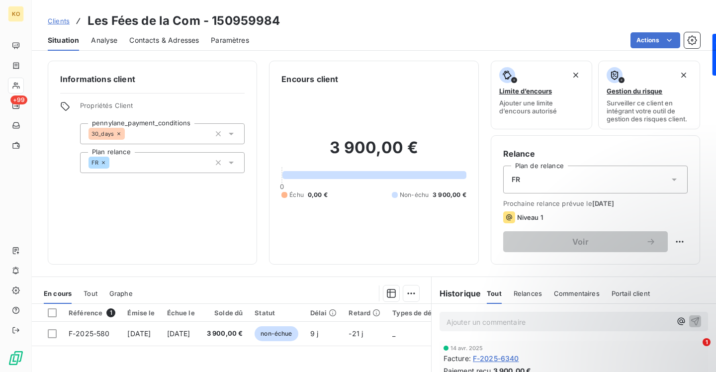
click at [57, 21] on span "Clients" at bounding box center [59, 21] width 22 height 8
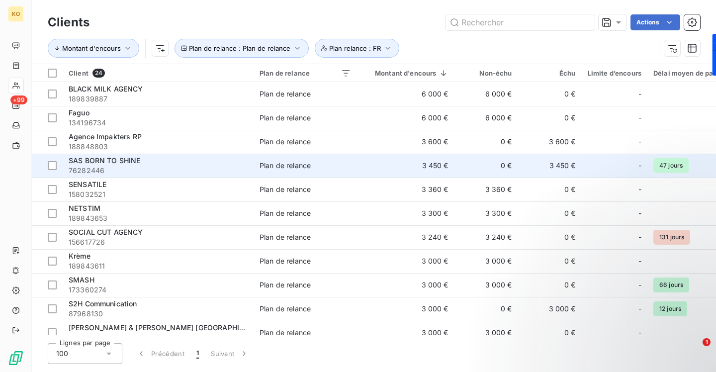
click at [227, 171] on span "76282446" at bounding box center [158, 171] width 179 height 10
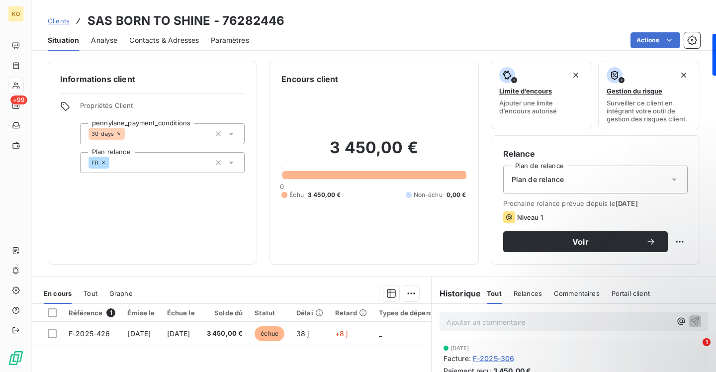
click at [568, 179] on div "Plan de relance" at bounding box center [595, 180] width 184 height 28
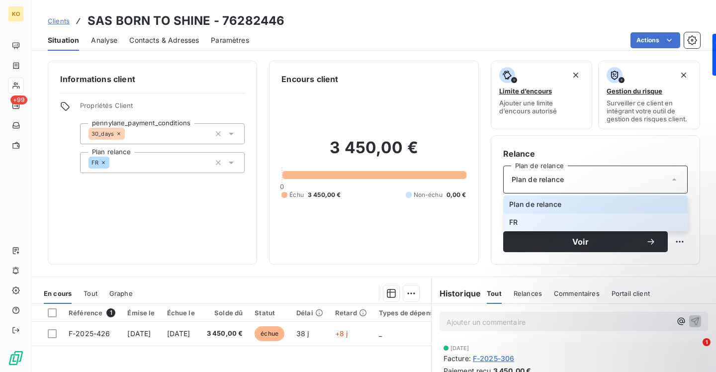
click at [534, 221] on li "FR" at bounding box center [595, 222] width 184 height 18
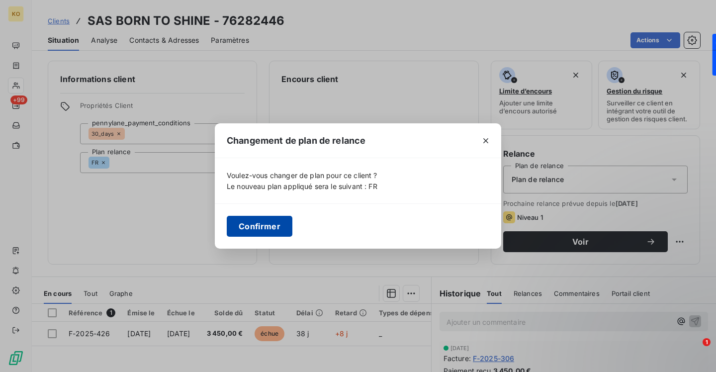
click at [261, 217] on button "Confirmer" at bounding box center [260, 226] width 66 height 21
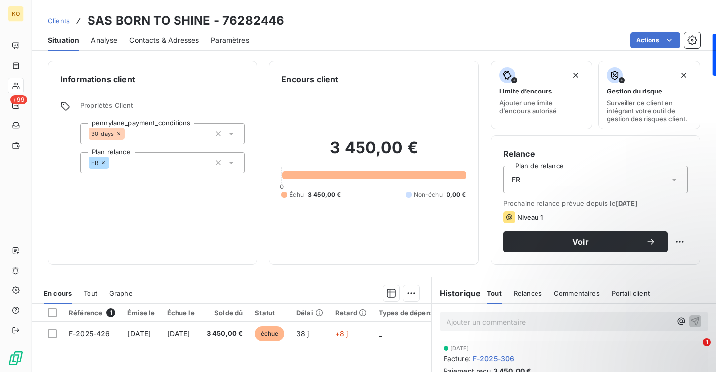
click at [60, 21] on span "Clients" at bounding box center [59, 21] width 22 height 8
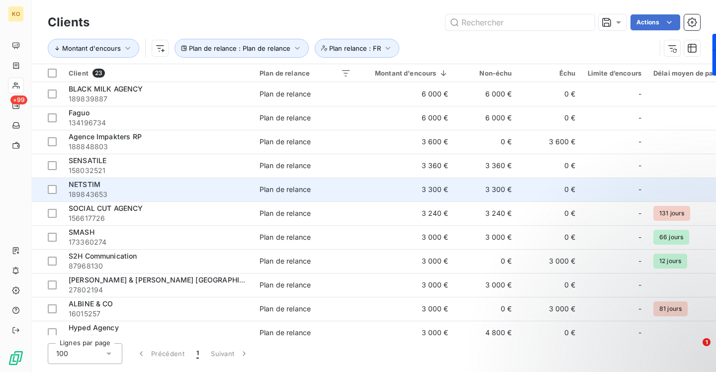
click at [301, 187] on div "Plan de relance" at bounding box center [284, 189] width 51 height 10
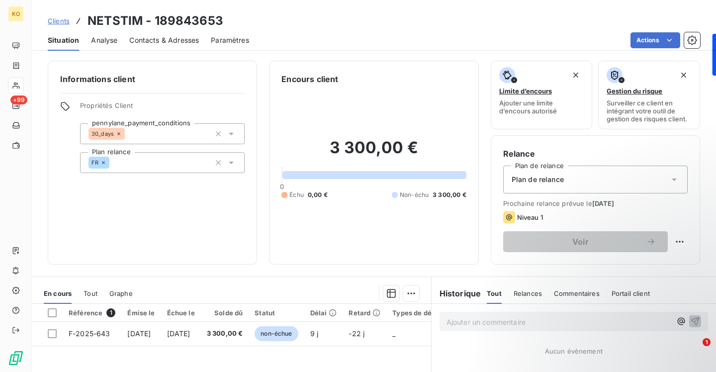
click at [548, 179] on span "Plan de relance" at bounding box center [538, 179] width 52 height 10
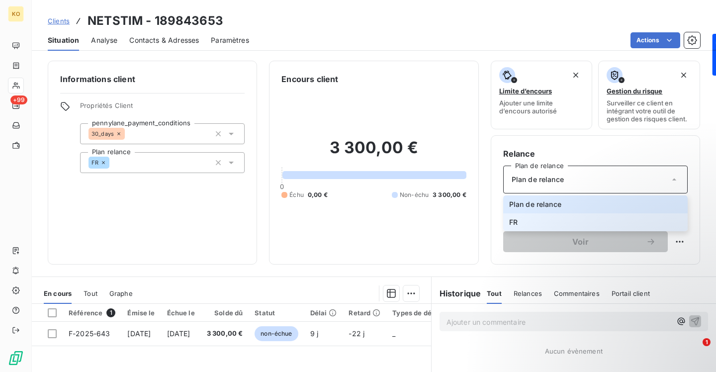
click at [536, 222] on li "FR" at bounding box center [595, 222] width 184 height 18
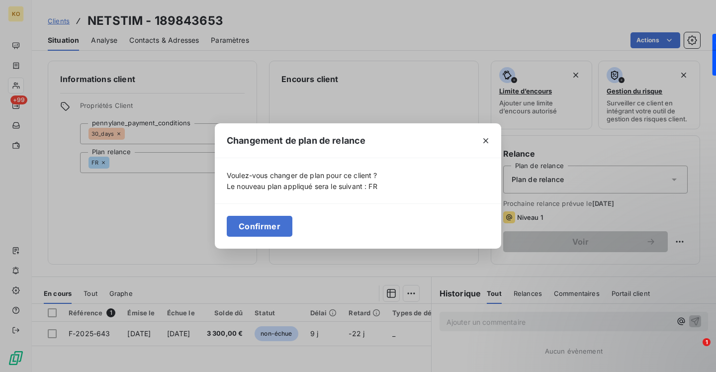
click at [268, 224] on button "Confirmer" at bounding box center [260, 226] width 66 height 21
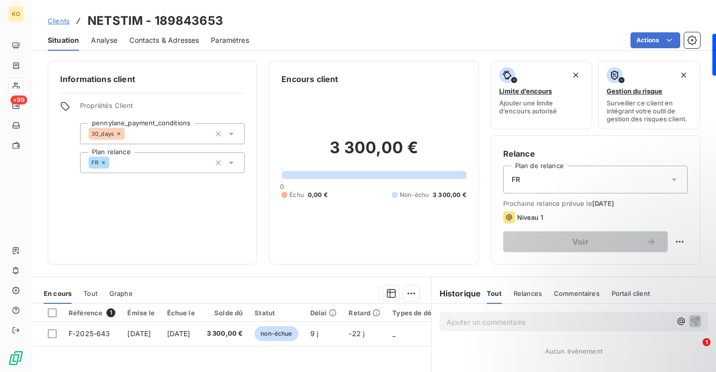
click at [63, 20] on span "Clients" at bounding box center [59, 21] width 22 height 8
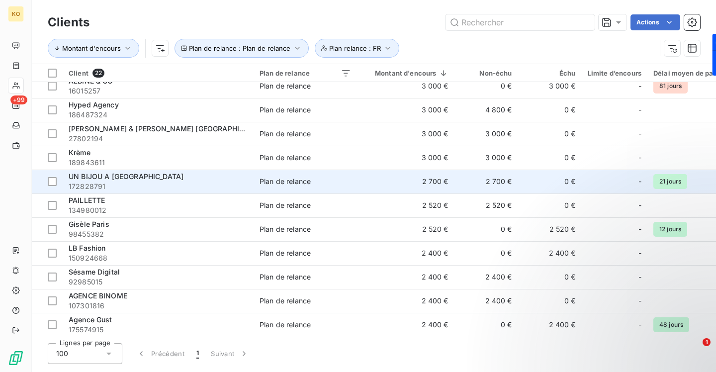
scroll to position [192, 0]
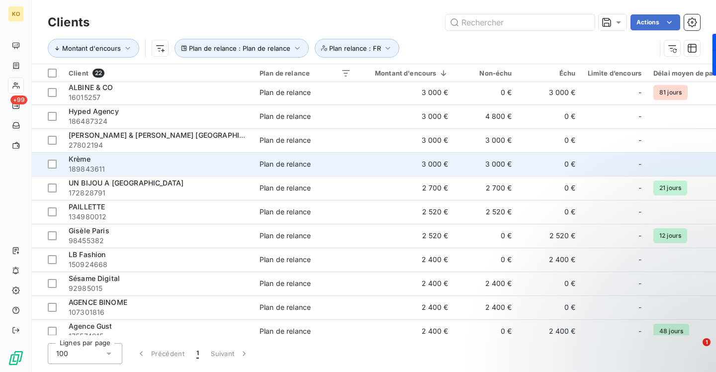
click at [284, 162] on div "Plan de relance" at bounding box center [284, 164] width 51 height 10
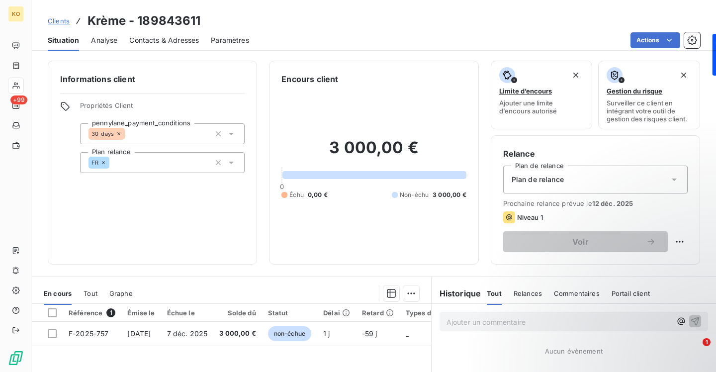
click at [571, 184] on div "Plan de relance" at bounding box center [595, 180] width 184 height 28
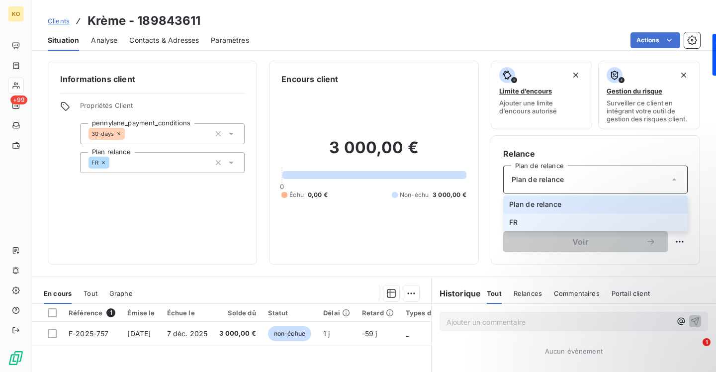
click at [524, 215] on li "FR" at bounding box center [595, 222] width 184 height 18
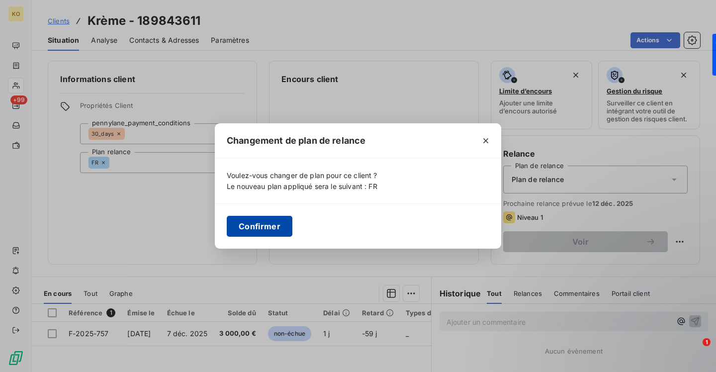
click at [265, 216] on button "Confirmer" at bounding box center [260, 226] width 66 height 21
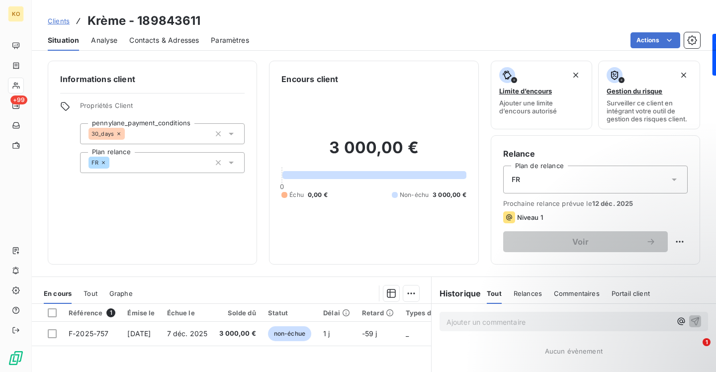
click at [64, 23] on span "Clients" at bounding box center [59, 21] width 22 height 8
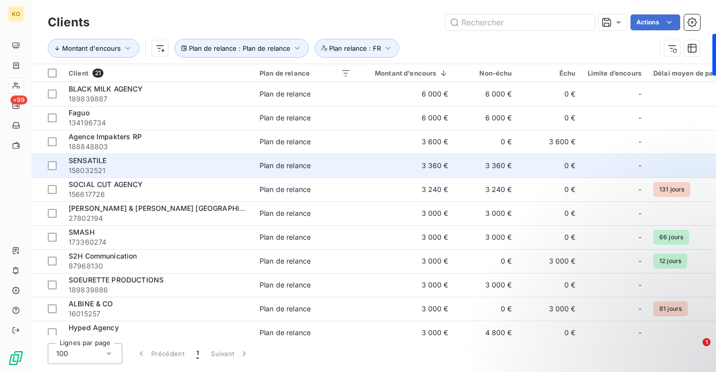
click at [229, 168] on span "158032521" at bounding box center [158, 171] width 179 height 10
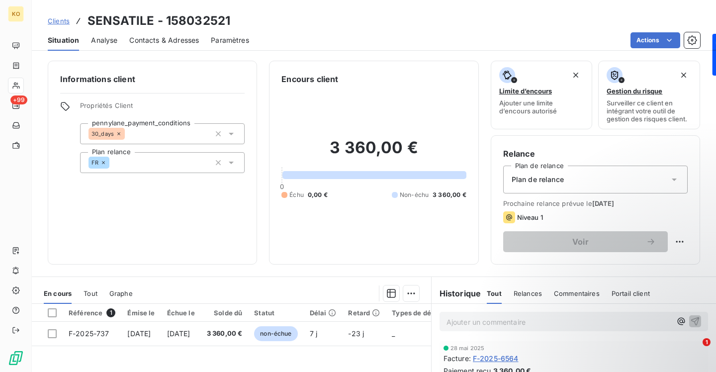
click at [514, 187] on div "Plan de relance" at bounding box center [595, 180] width 184 height 28
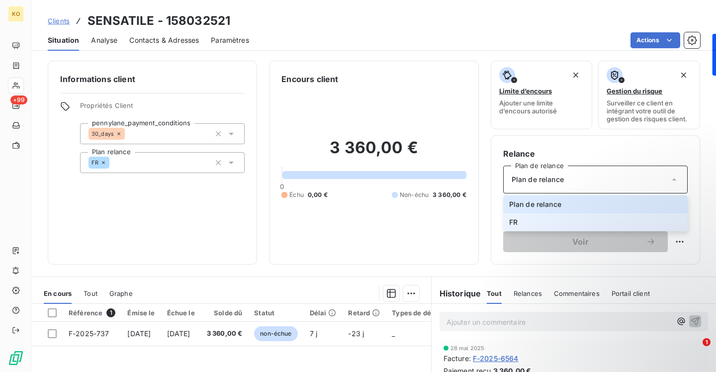
click at [512, 216] on li "FR" at bounding box center [595, 222] width 184 height 18
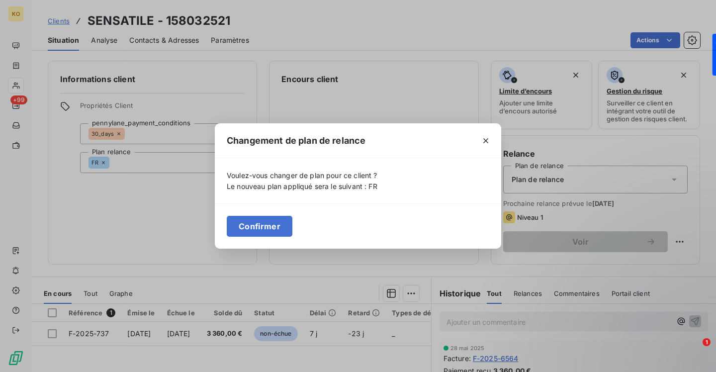
drag, startPoint x: 248, startPoint y: 220, endPoint x: 242, endPoint y: 214, distance: 8.1
click at [248, 220] on button "Confirmer" at bounding box center [260, 226] width 66 height 21
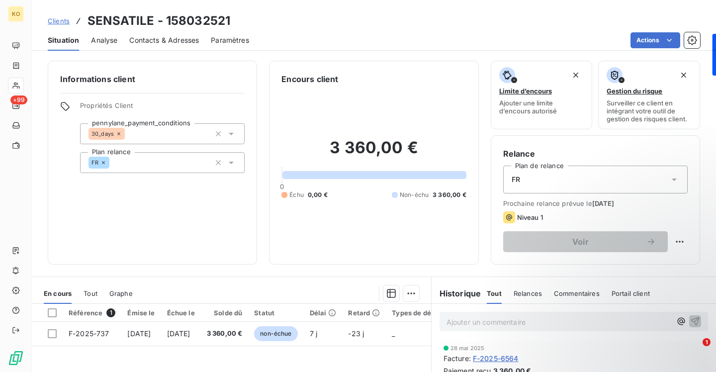
click at [60, 20] on span "Clients" at bounding box center [59, 21] width 22 height 8
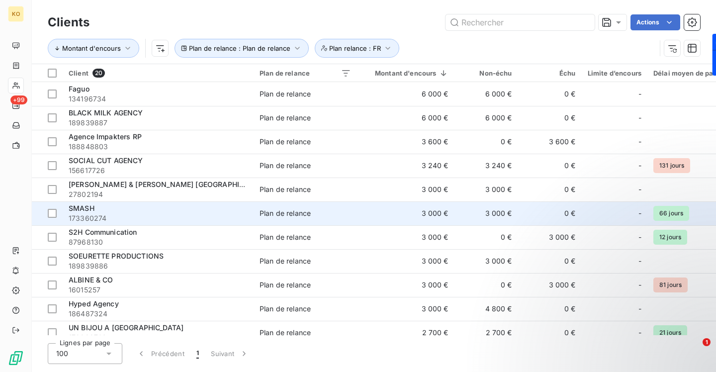
click at [210, 203] on td "SMASH 173360274" at bounding box center [158, 213] width 191 height 24
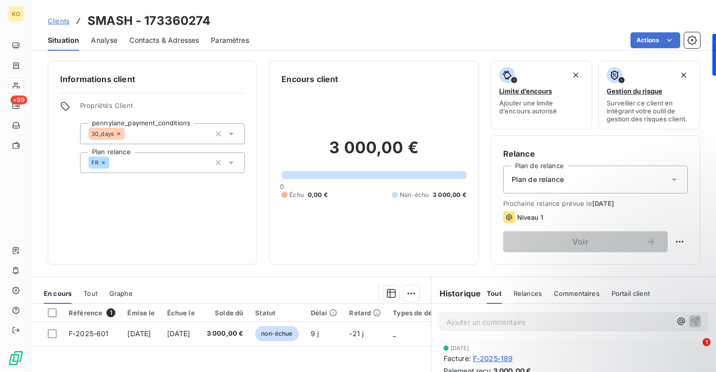
click at [534, 174] on span "Plan de relance" at bounding box center [538, 179] width 52 height 10
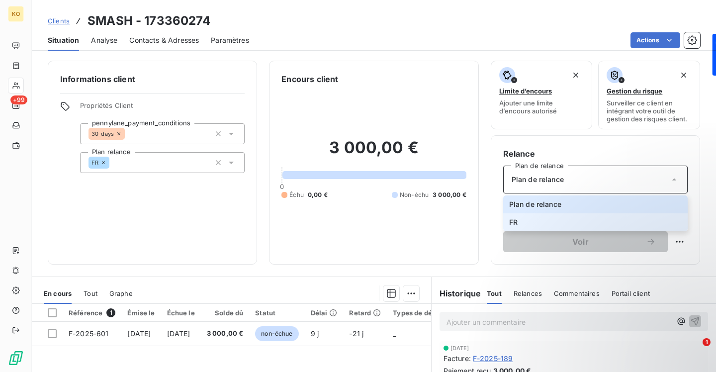
click at [526, 221] on li "FR" at bounding box center [595, 222] width 184 height 18
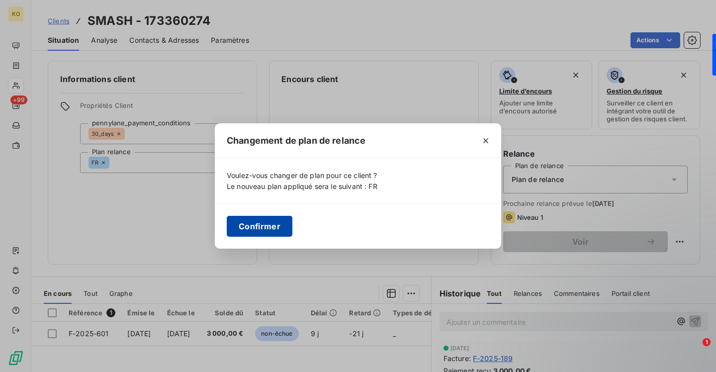
click at [279, 229] on button "Confirmer" at bounding box center [260, 226] width 66 height 21
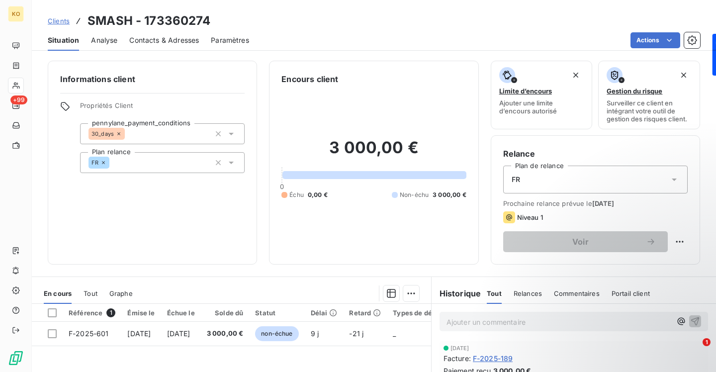
click at [59, 19] on span "Clients" at bounding box center [59, 21] width 22 height 8
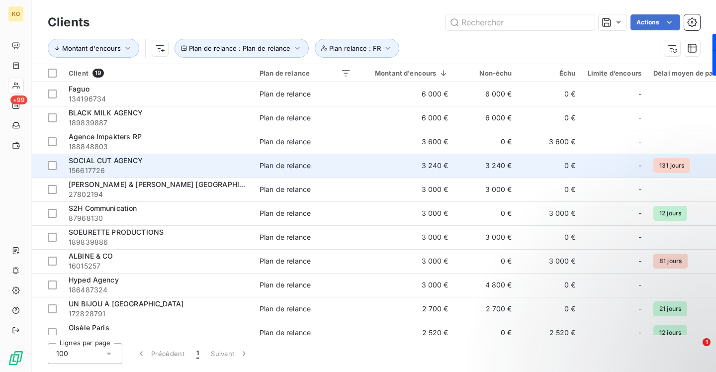
click at [187, 169] on span "156617726" at bounding box center [158, 171] width 179 height 10
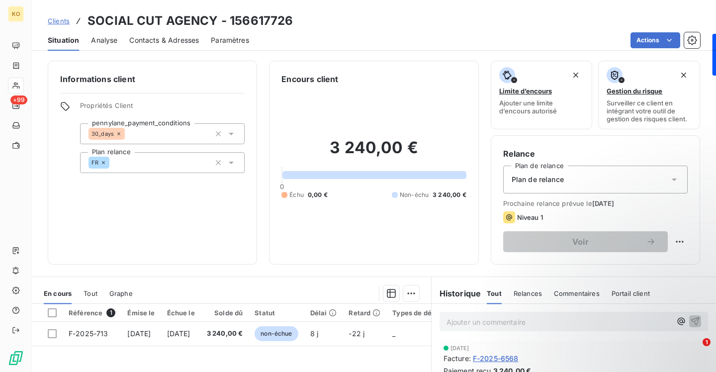
click at [547, 185] on div "Plan de relance" at bounding box center [595, 180] width 184 height 28
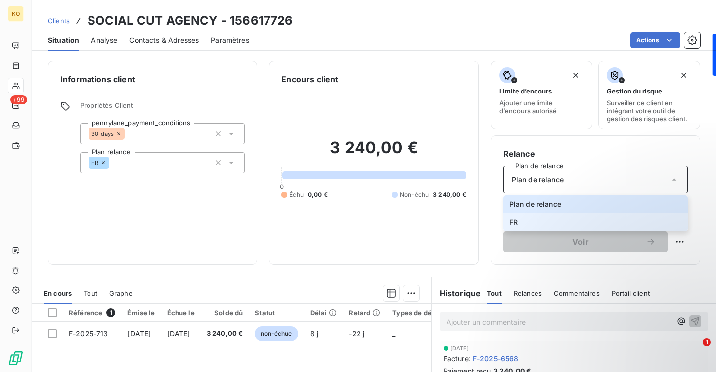
click at [534, 226] on li "FR" at bounding box center [595, 222] width 184 height 18
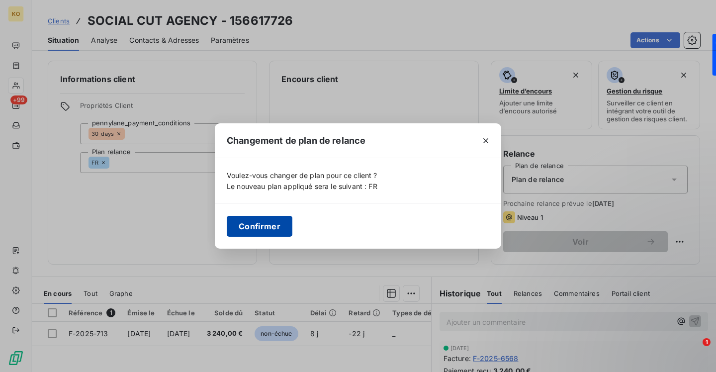
click at [271, 225] on button "Confirmer" at bounding box center [260, 226] width 66 height 21
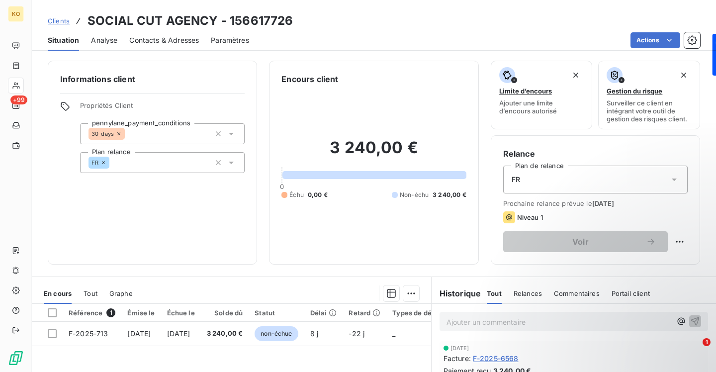
click at [57, 20] on span "Clients" at bounding box center [59, 21] width 22 height 8
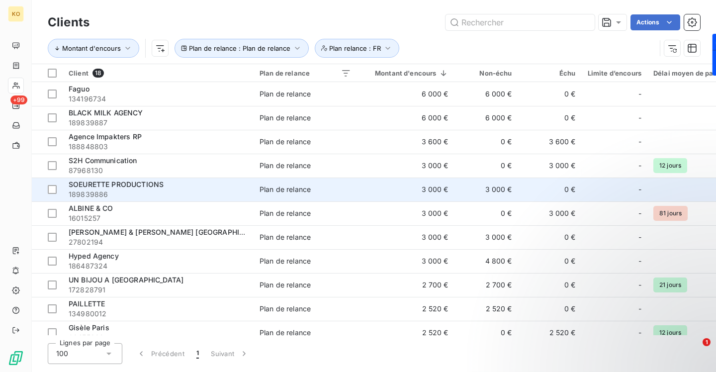
click at [393, 194] on td "3 000 €" at bounding box center [405, 189] width 97 height 24
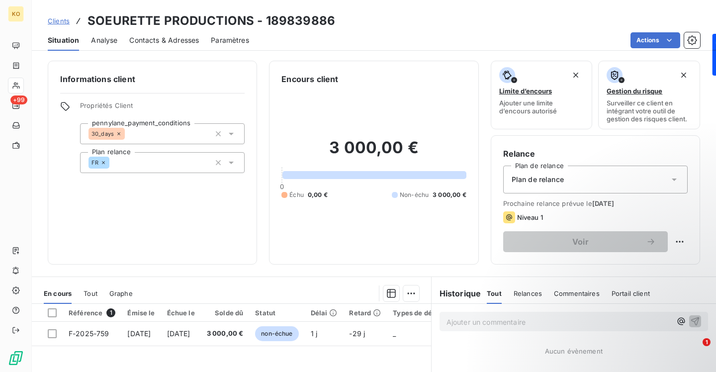
click at [604, 183] on div "Plan de relance" at bounding box center [595, 180] width 184 height 28
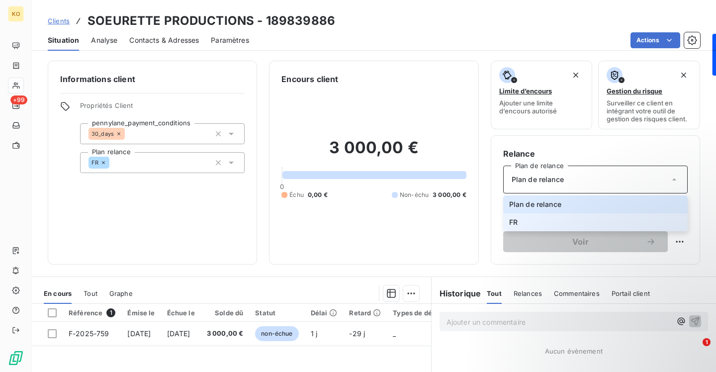
click at [533, 225] on li "FR" at bounding box center [595, 222] width 184 height 18
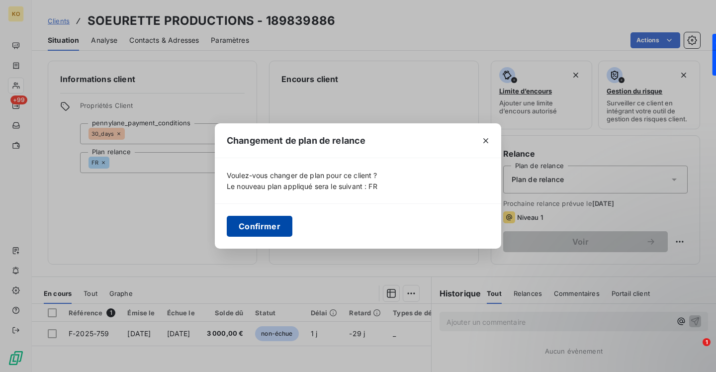
click at [278, 224] on button "Confirmer" at bounding box center [260, 226] width 66 height 21
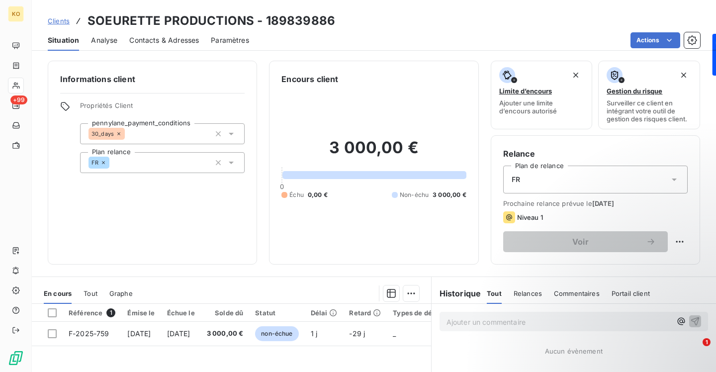
click at [61, 24] on span "Clients" at bounding box center [59, 21] width 22 height 8
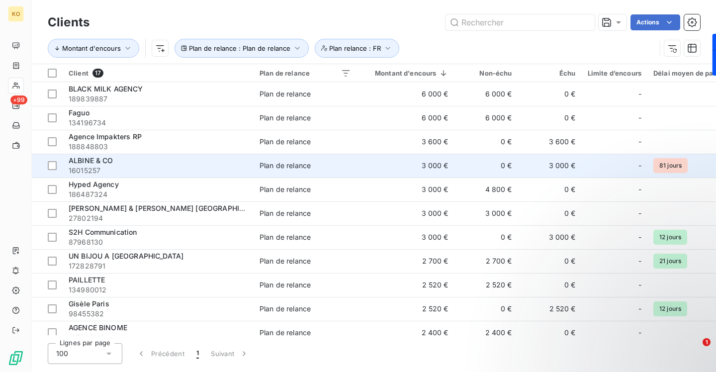
click at [198, 173] on span "16015257" at bounding box center [158, 171] width 179 height 10
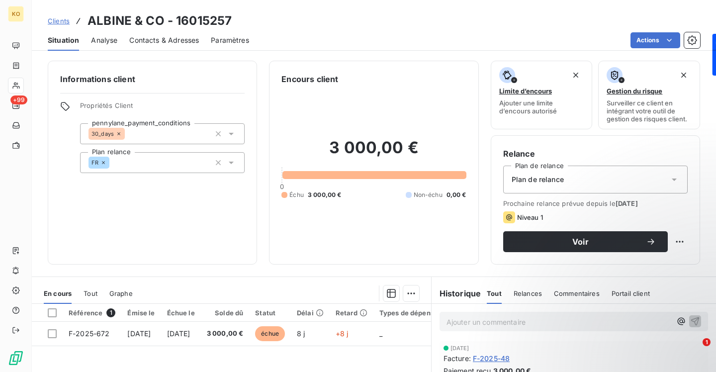
click at [553, 182] on span "Plan de relance" at bounding box center [538, 179] width 52 height 10
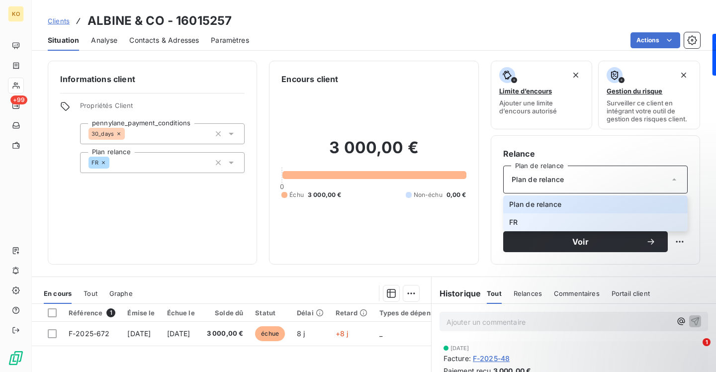
click at [526, 225] on li "FR" at bounding box center [595, 222] width 184 height 18
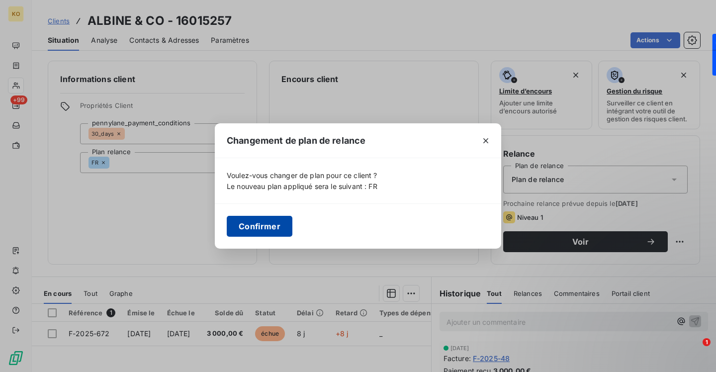
click at [231, 224] on button "Confirmer" at bounding box center [260, 226] width 66 height 21
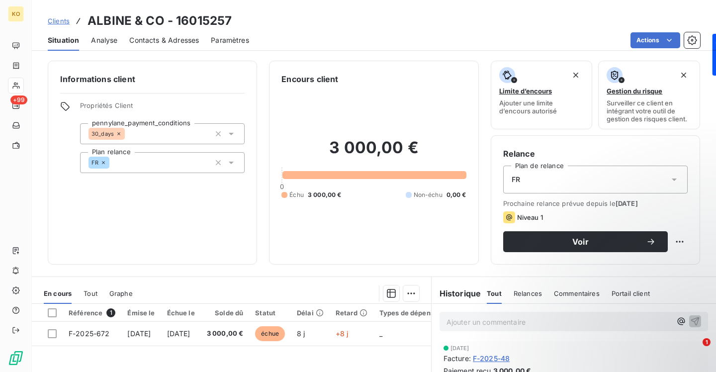
click at [59, 21] on span "Clients" at bounding box center [59, 21] width 22 height 8
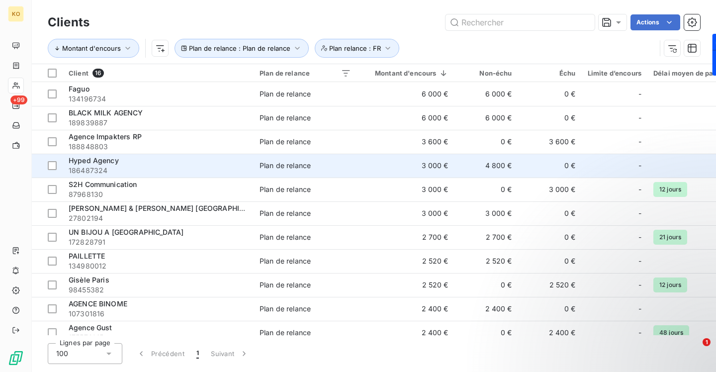
click at [194, 159] on div "Hyped Agency" at bounding box center [158, 161] width 179 height 10
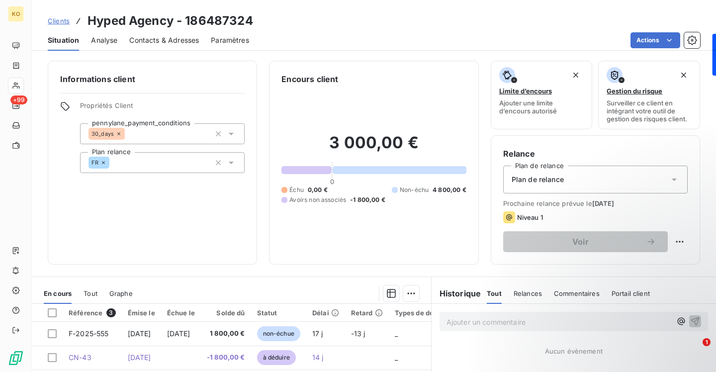
click at [577, 182] on div "Plan de relance" at bounding box center [595, 180] width 184 height 28
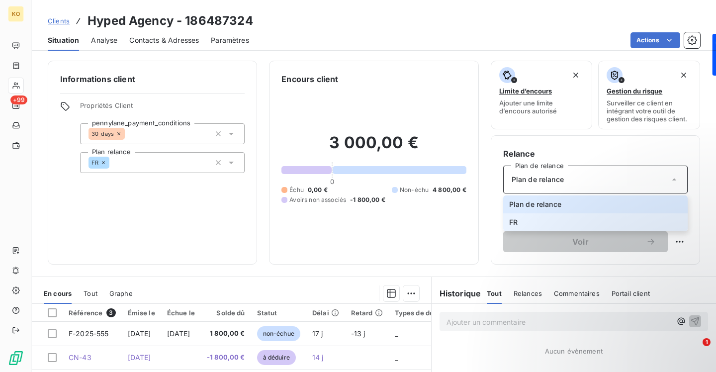
click at [528, 224] on li "FR" at bounding box center [595, 222] width 184 height 18
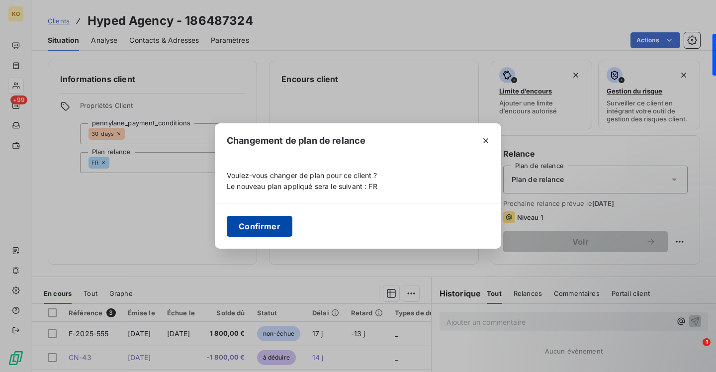
click at [259, 223] on button "Confirmer" at bounding box center [260, 226] width 66 height 21
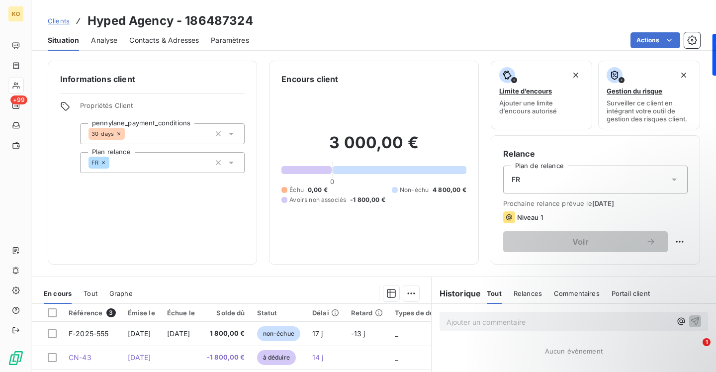
click at [61, 20] on span "Clients" at bounding box center [59, 21] width 22 height 8
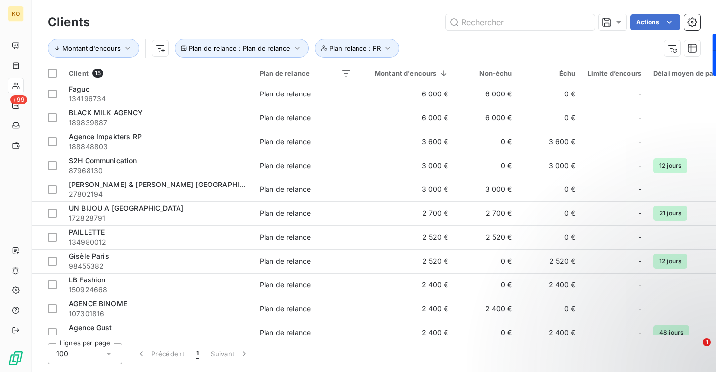
click at [284, 171] on td "Plan de relance" at bounding box center [305, 166] width 103 height 24
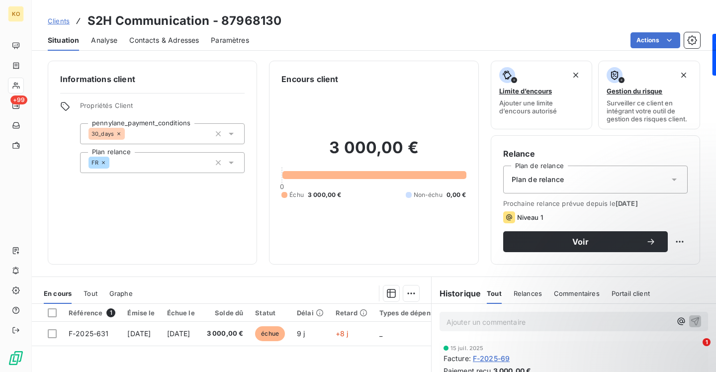
click at [541, 177] on span "Plan de relance" at bounding box center [538, 179] width 52 height 10
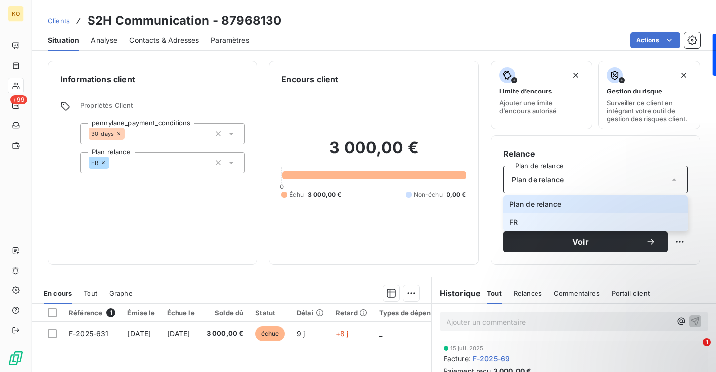
click at [521, 220] on li "FR" at bounding box center [595, 222] width 184 height 18
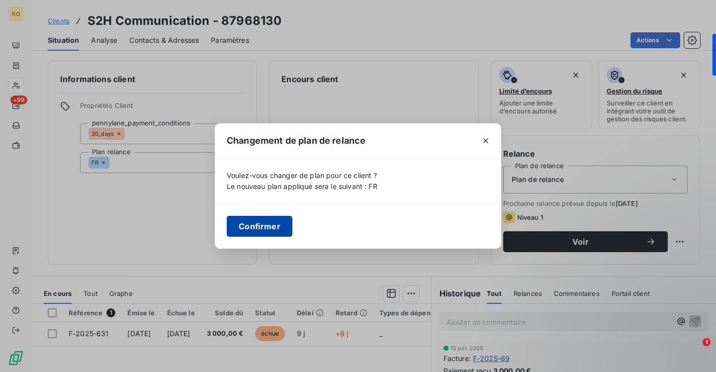
click at [277, 222] on button "Confirmer" at bounding box center [260, 226] width 66 height 21
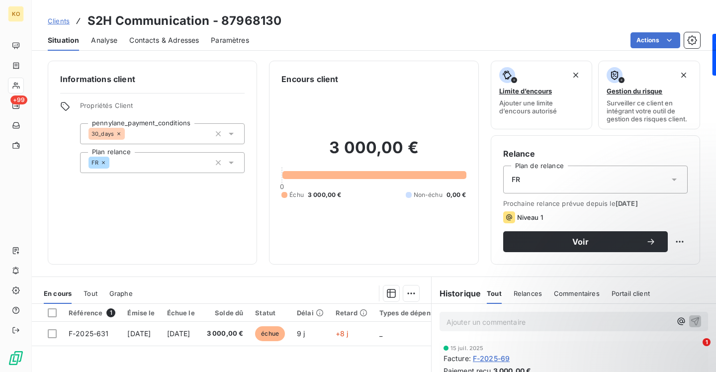
click at [60, 24] on span "Clients" at bounding box center [59, 21] width 22 height 8
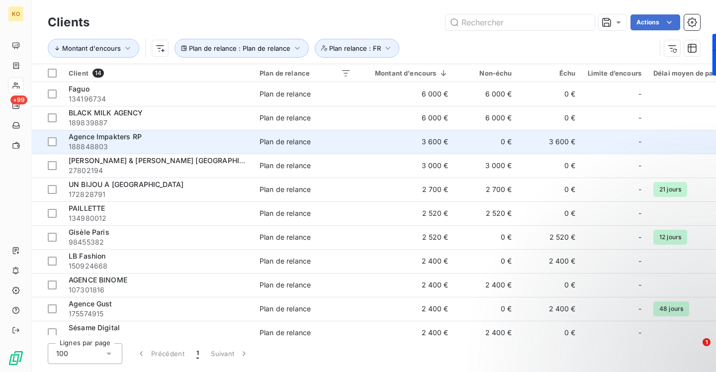
click at [556, 146] on td "3 600 €" at bounding box center [550, 142] width 64 height 24
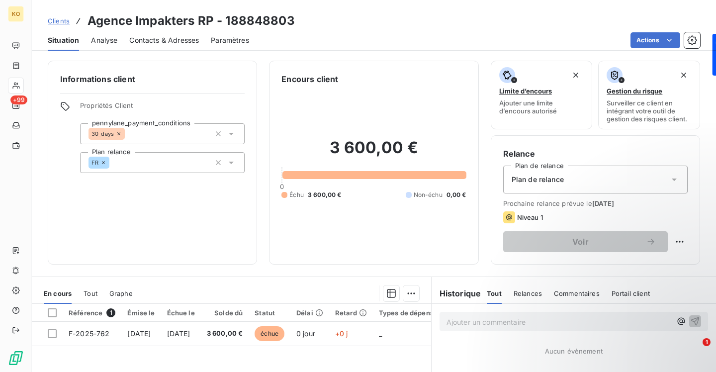
click at [614, 180] on div "Plan de relance" at bounding box center [595, 180] width 184 height 28
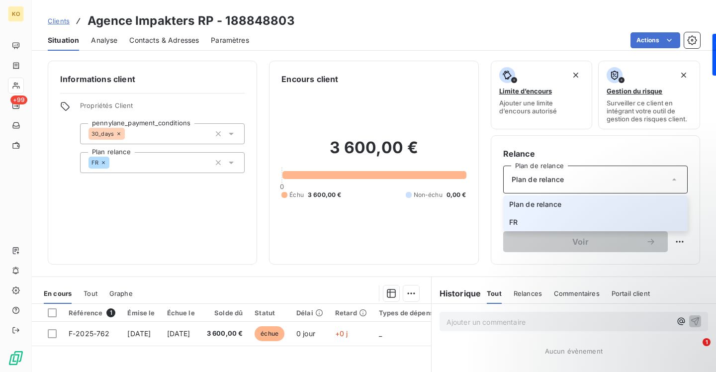
click at [532, 221] on li "FR" at bounding box center [595, 222] width 184 height 18
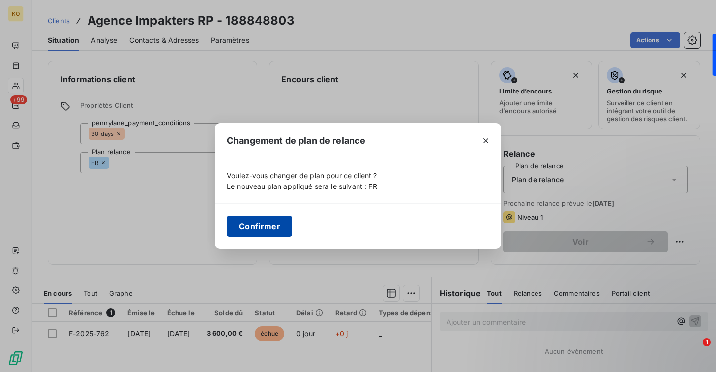
click at [277, 226] on button "Confirmer" at bounding box center [260, 226] width 66 height 21
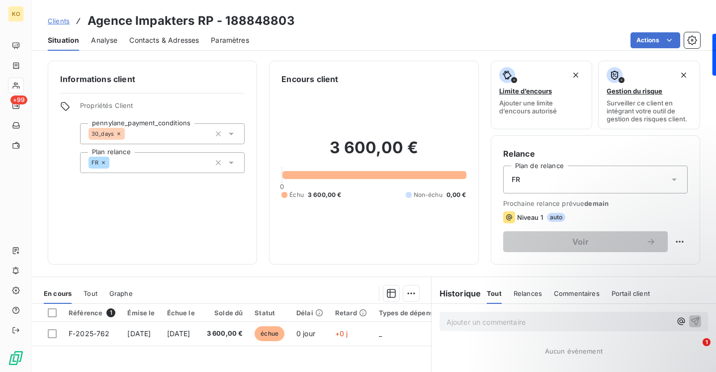
click at [64, 22] on span "Clients" at bounding box center [59, 21] width 22 height 8
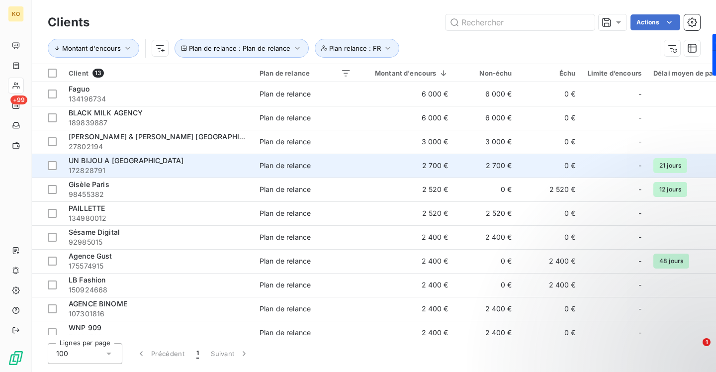
click at [327, 166] on span "Plan de relance" at bounding box center [304, 166] width 91 height 10
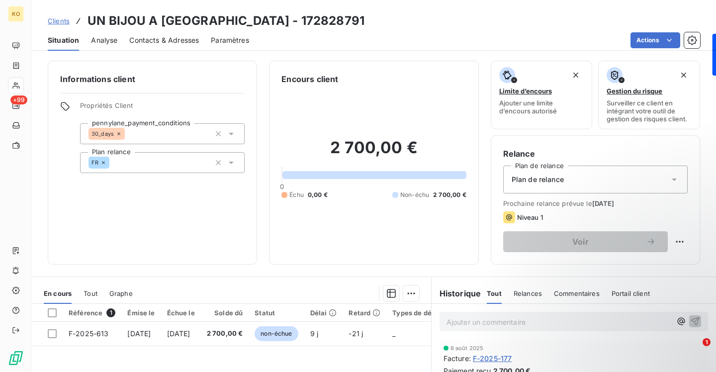
click at [572, 177] on div "Plan de relance" at bounding box center [595, 180] width 184 height 28
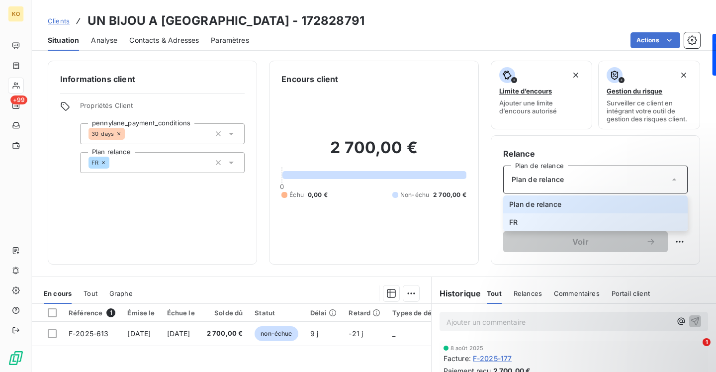
click at [516, 217] on li "FR" at bounding box center [595, 222] width 184 height 18
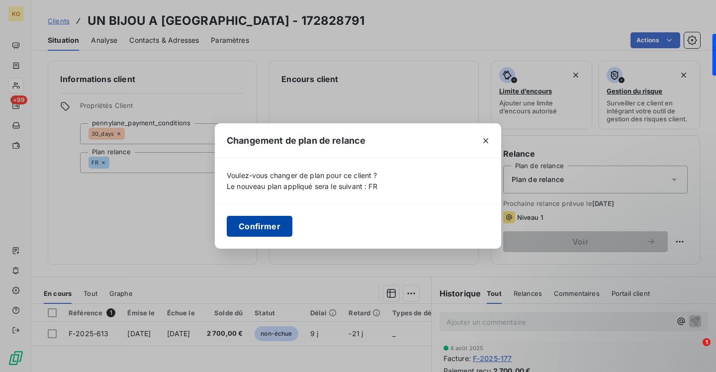
click at [279, 227] on button "Confirmer" at bounding box center [260, 226] width 66 height 21
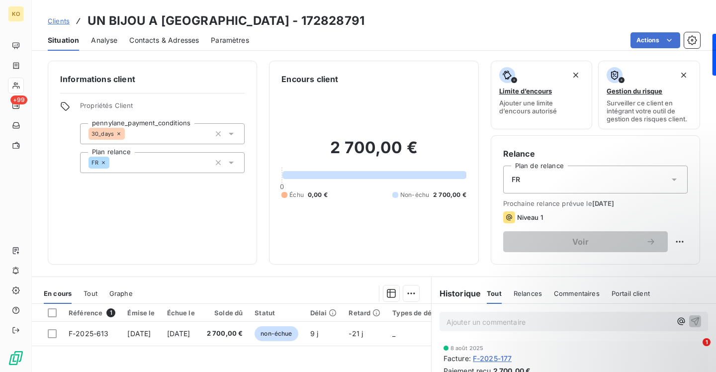
click at [66, 21] on span "Clients" at bounding box center [59, 21] width 22 height 8
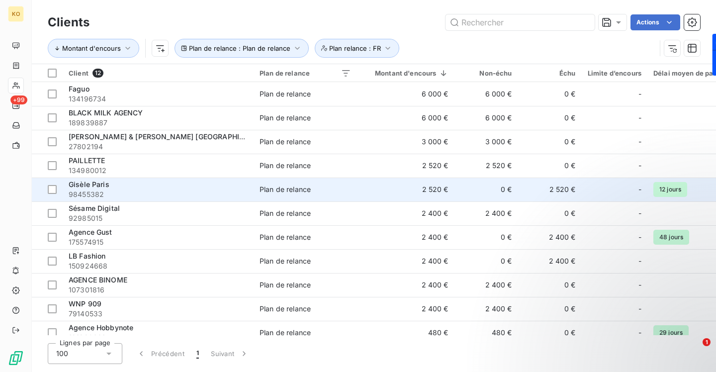
click at [407, 192] on td "2 520 €" at bounding box center [405, 189] width 97 height 24
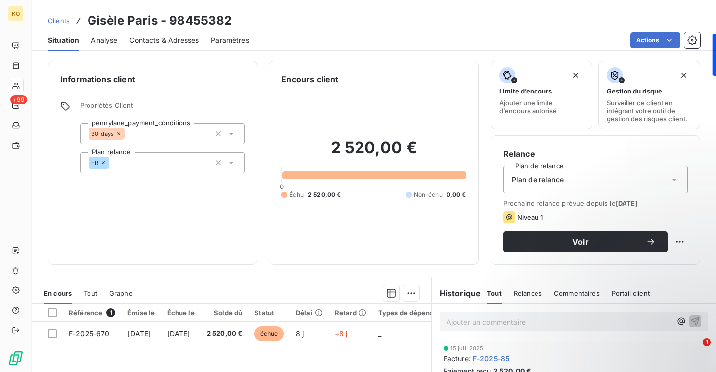
click at [571, 185] on div "Plan de relance" at bounding box center [595, 180] width 184 height 28
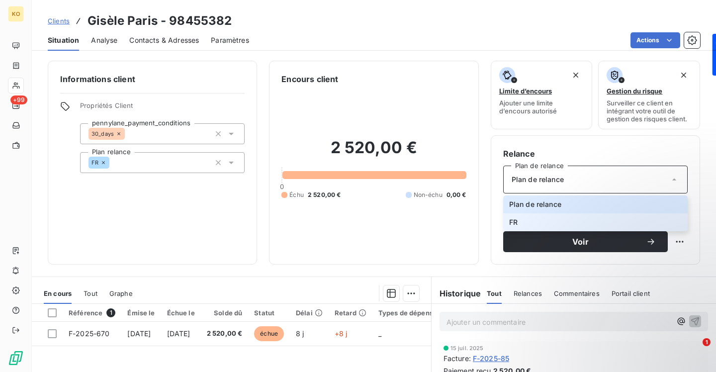
click at [539, 223] on li "FR" at bounding box center [595, 222] width 184 height 18
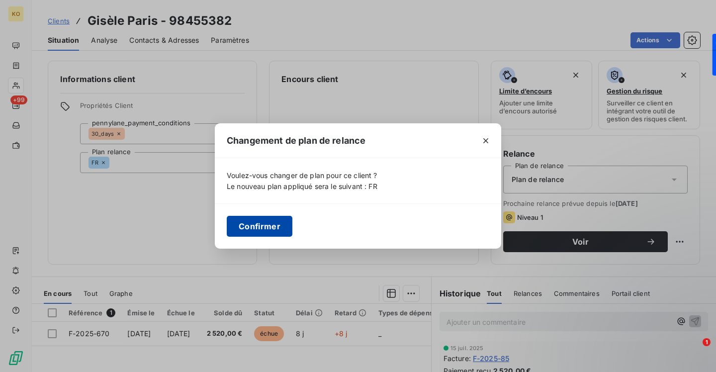
click at [261, 226] on button "Confirmer" at bounding box center [260, 226] width 66 height 21
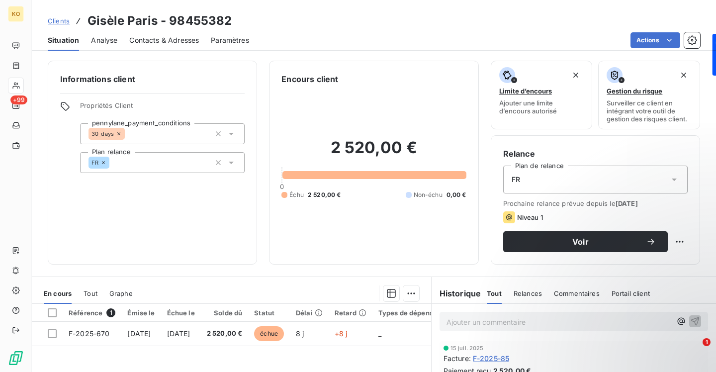
click at [56, 23] on span "Clients" at bounding box center [59, 21] width 22 height 8
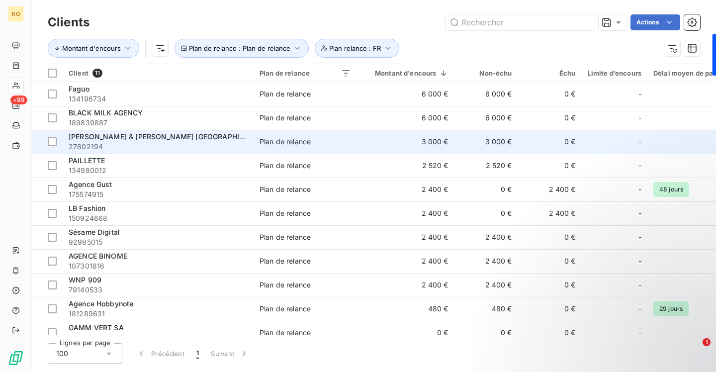
click at [194, 140] on div "[PERSON_NAME] & [PERSON_NAME] [GEOGRAPHIC_DATA]" at bounding box center [158, 137] width 179 height 10
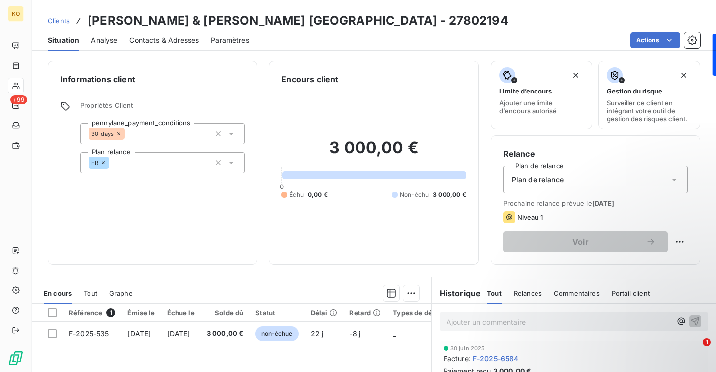
click at [547, 169] on div "Plan de relance" at bounding box center [595, 180] width 184 height 28
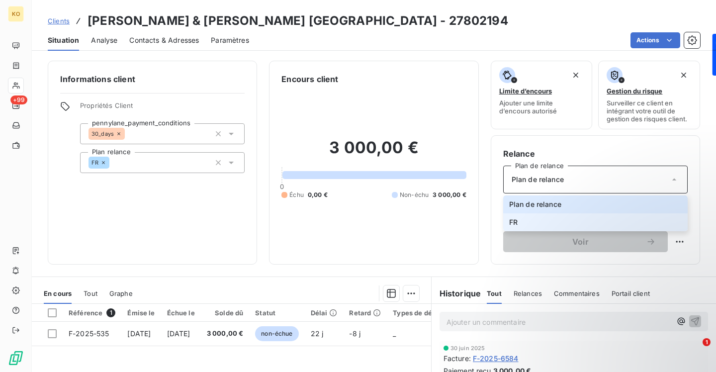
click at [516, 220] on span "FR" at bounding box center [513, 222] width 8 height 10
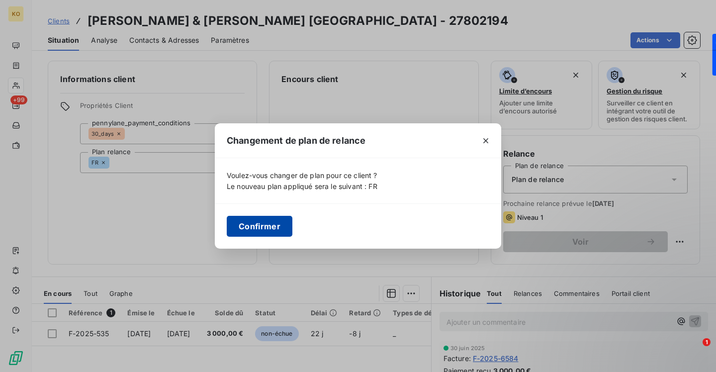
click at [228, 225] on button "Confirmer" at bounding box center [260, 226] width 66 height 21
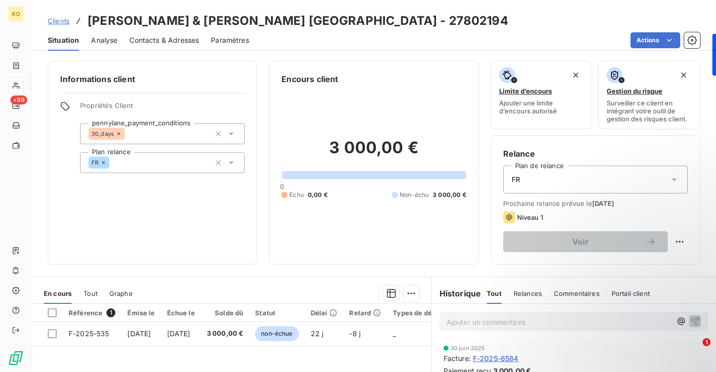
click at [62, 20] on span "Clients" at bounding box center [59, 21] width 22 height 8
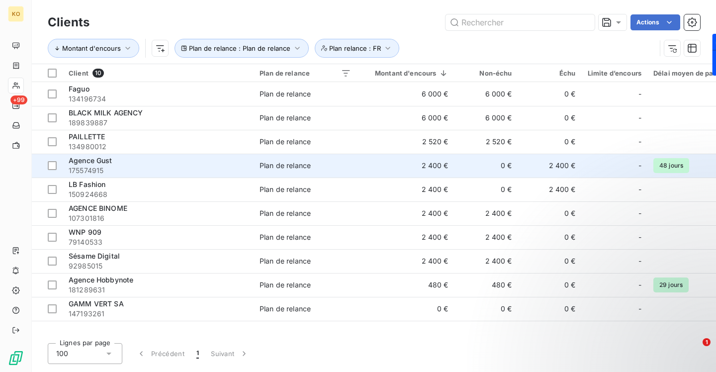
click at [238, 175] on td "Agence Gust 175574915" at bounding box center [158, 166] width 191 height 24
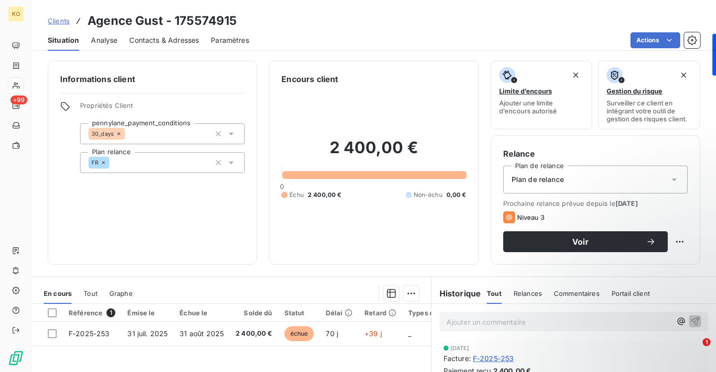
click at [553, 183] on span "Plan de relance" at bounding box center [538, 179] width 52 height 10
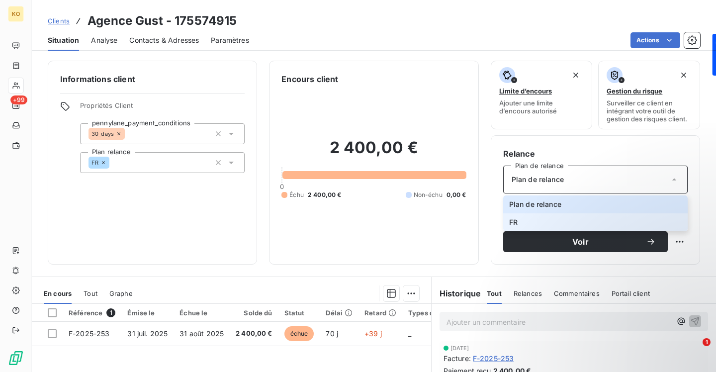
click at [540, 217] on li "FR" at bounding box center [595, 222] width 184 height 18
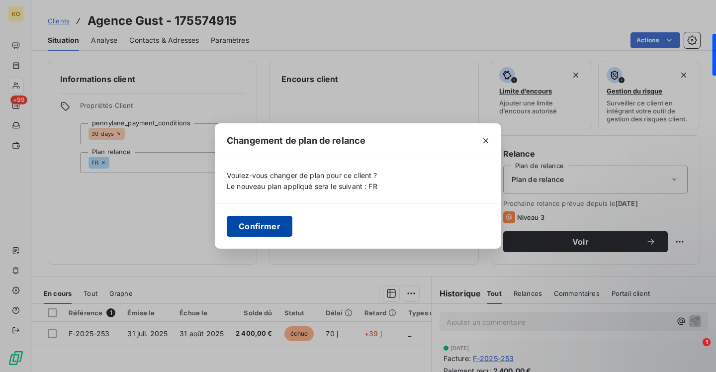
click at [277, 234] on button "Confirmer" at bounding box center [260, 226] width 66 height 21
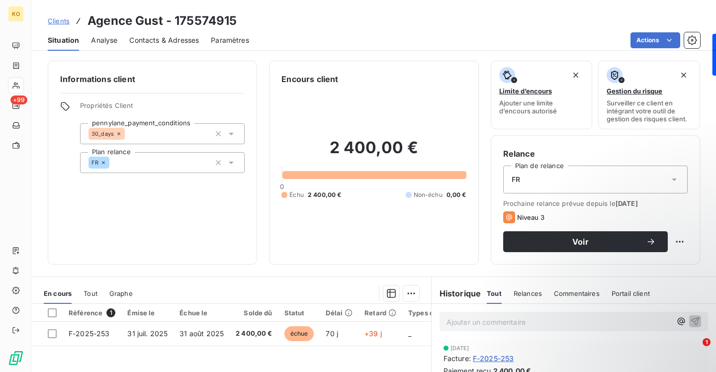
click at [66, 21] on span "Clients" at bounding box center [59, 21] width 22 height 8
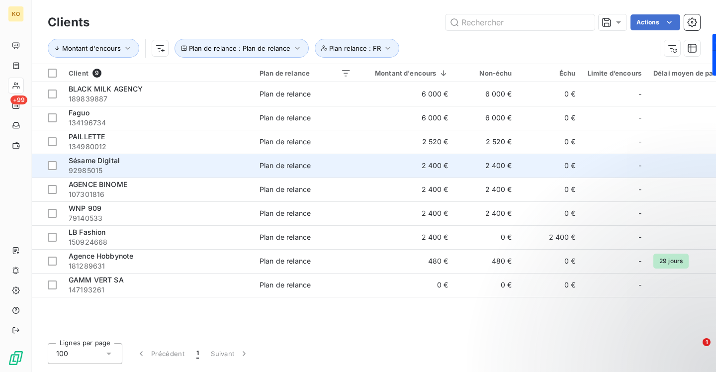
click at [369, 165] on td "2 400 €" at bounding box center [405, 166] width 97 height 24
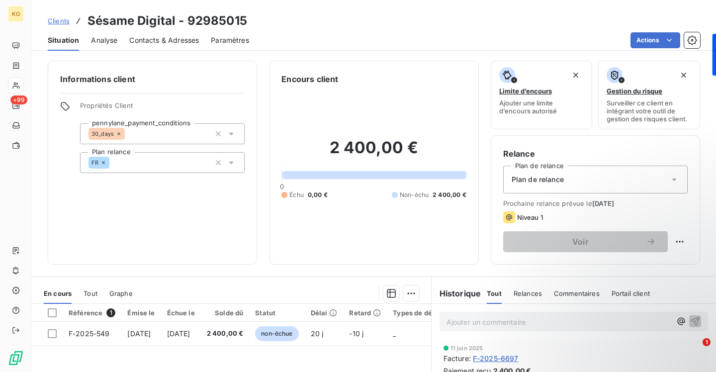
click at [543, 185] on div "Plan de relance" at bounding box center [595, 180] width 184 height 28
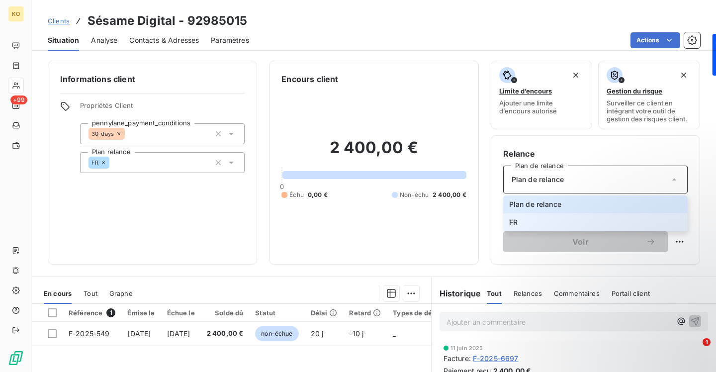
click at [514, 218] on span "FR" at bounding box center [513, 222] width 8 height 10
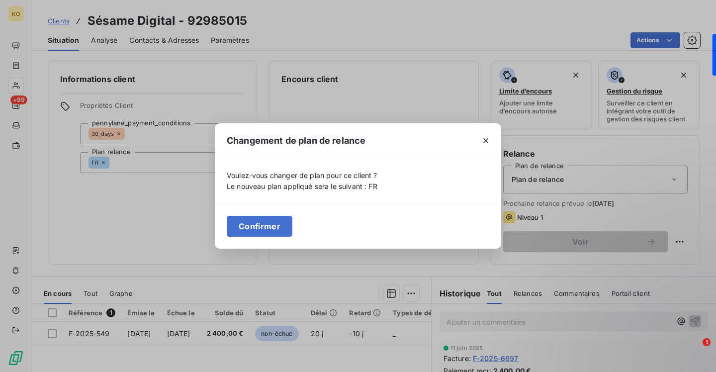
click at [268, 228] on button "Confirmer" at bounding box center [260, 226] width 66 height 21
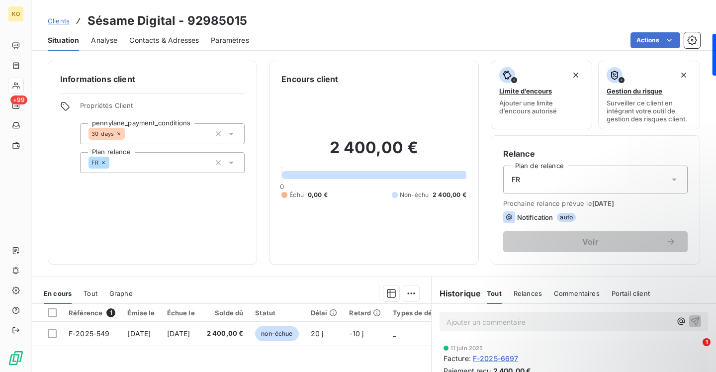
click at [61, 21] on span "Clients" at bounding box center [59, 21] width 22 height 8
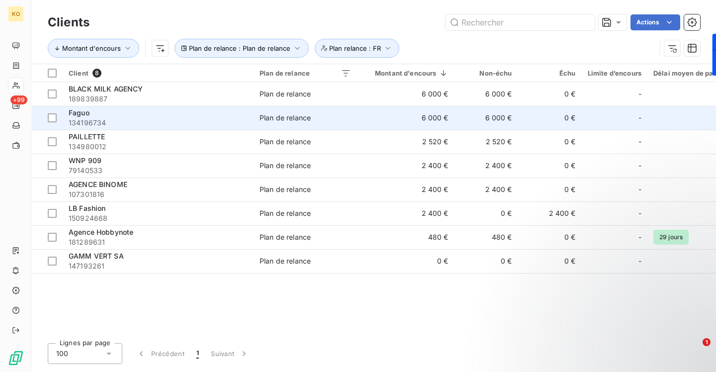
click at [230, 124] on span "134196734" at bounding box center [158, 123] width 179 height 10
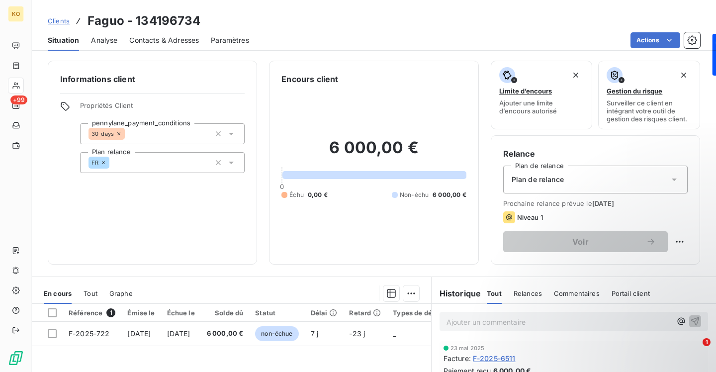
click at [588, 182] on div "Plan de relance" at bounding box center [595, 180] width 184 height 28
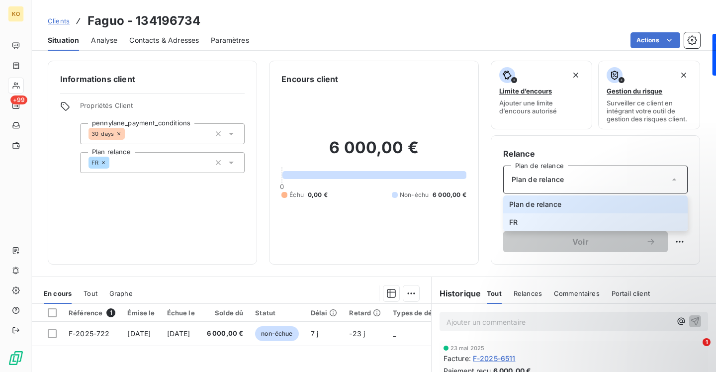
click at [531, 218] on li "FR" at bounding box center [595, 222] width 184 height 18
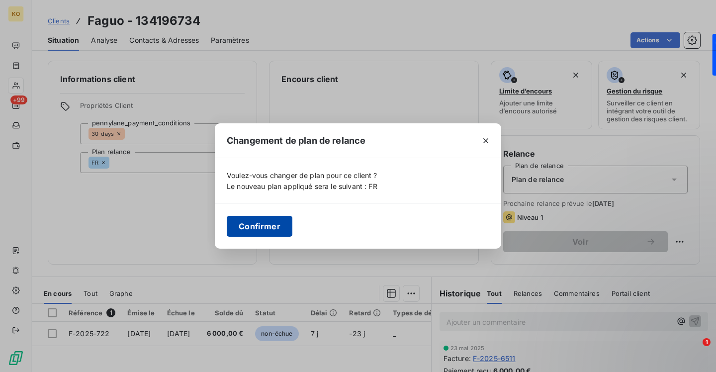
click at [250, 221] on button "Confirmer" at bounding box center [260, 226] width 66 height 21
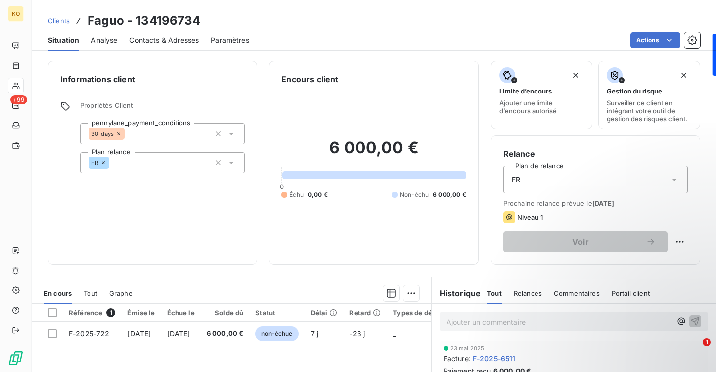
click at [58, 18] on span "Clients" at bounding box center [59, 21] width 22 height 8
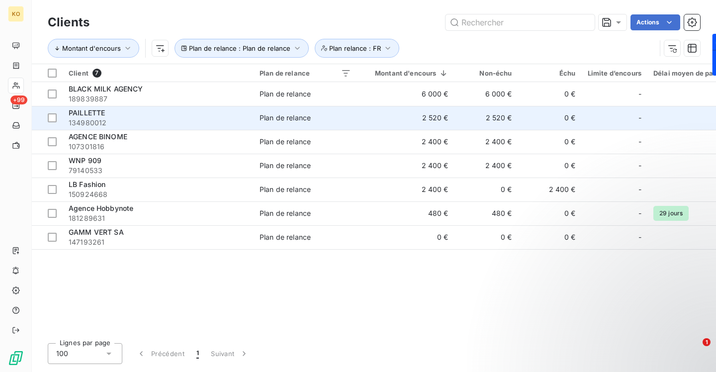
click at [267, 118] on div "Plan de relance" at bounding box center [284, 118] width 51 height 10
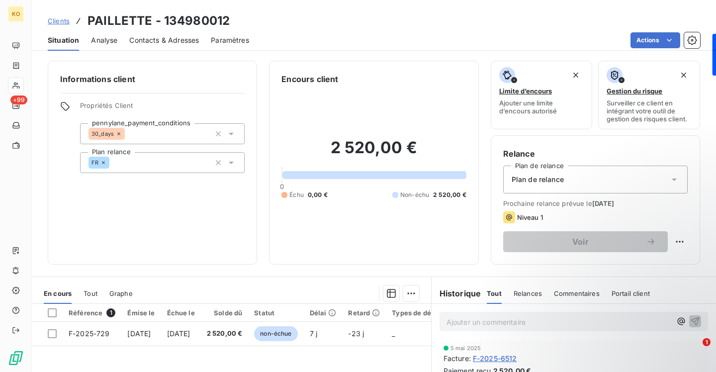
click at [552, 178] on span "Plan de relance" at bounding box center [538, 179] width 52 height 10
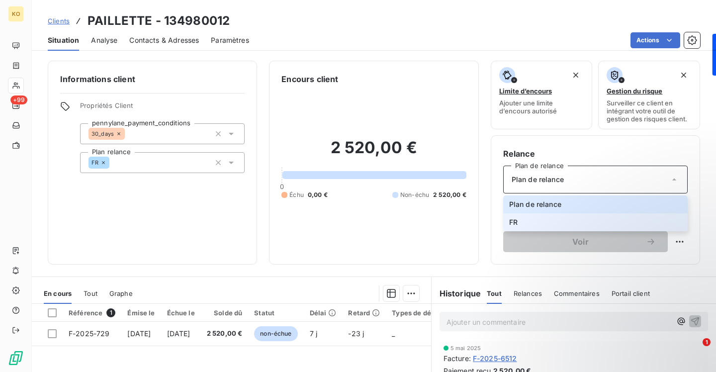
click at [527, 223] on li "FR" at bounding box center [595, 222] width 184 height 18
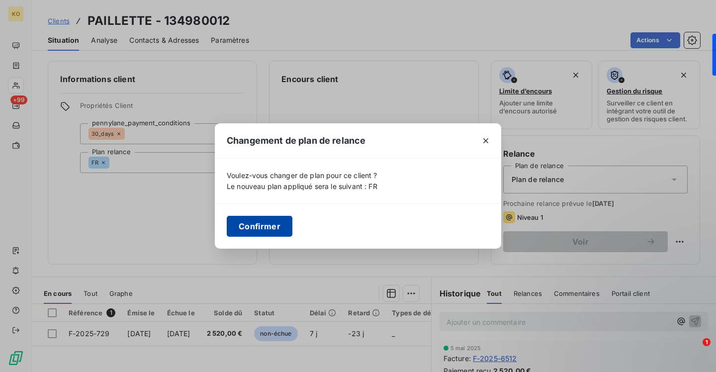
click at [271, 222] on button "Confirmer" at bounding box center [260, 226] width 66 height 21
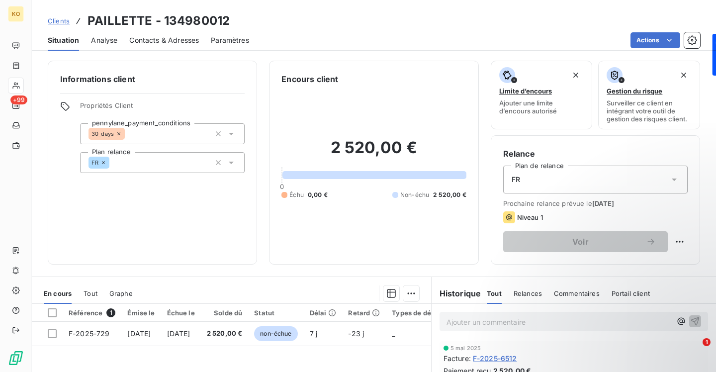
click at [61, 21] on span "Clients" at bounding box center [59, 21] width 22 height 8
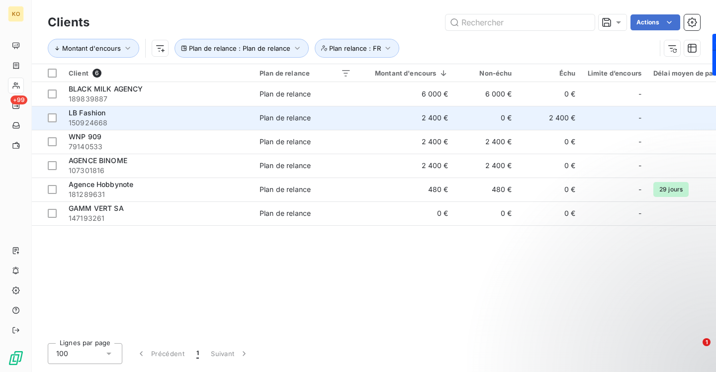
click at [128, 115] on div "LB Fashion" at bounding box center [158, 113] width 179 height 10
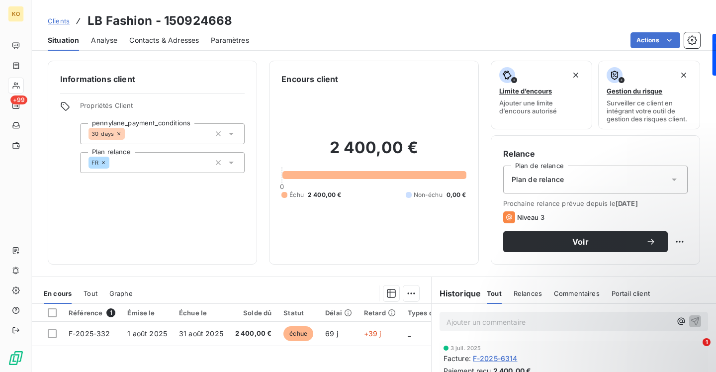
click at [551, 182] on span "Plan de relance" at bounding box center [538, 179] width 52 height 10
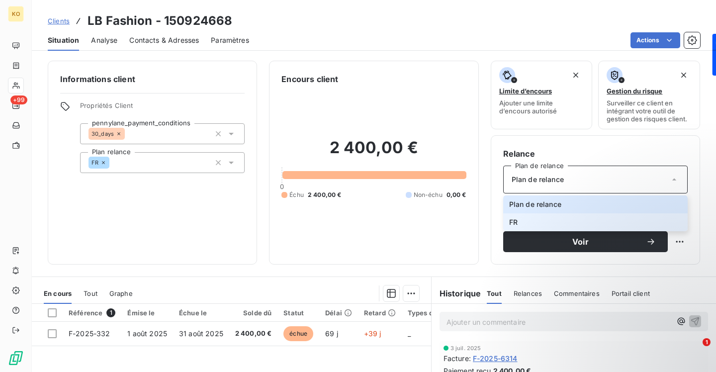
click at [530, 219] on li "FR" at bounding box center [595, 222] width 184 height 18
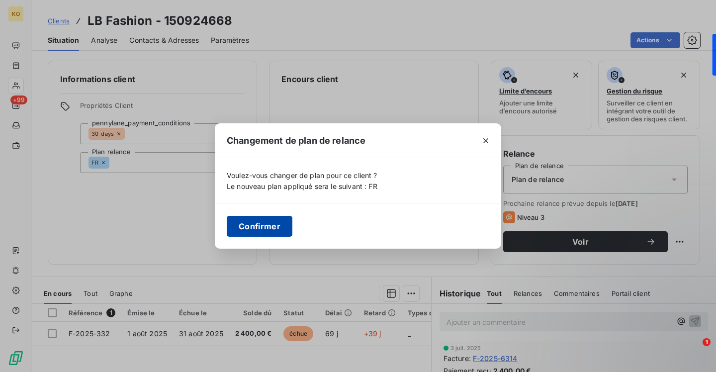
click at [258, 227] on button "Confirmer" at bounding box center [260, 226] width 66 height 21
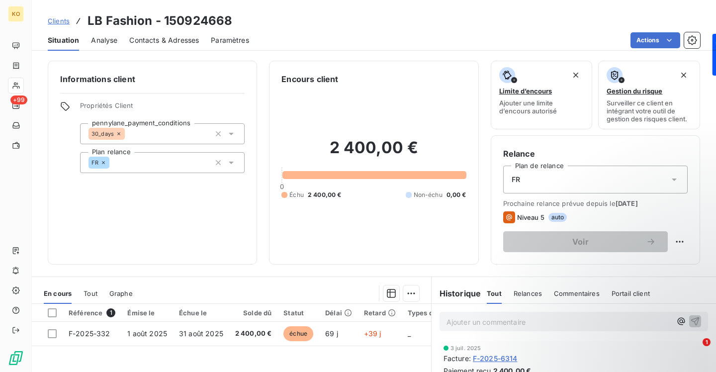
click at [62, 19] on span "Clients" at bounding box center [59, 21] width 22 height 8
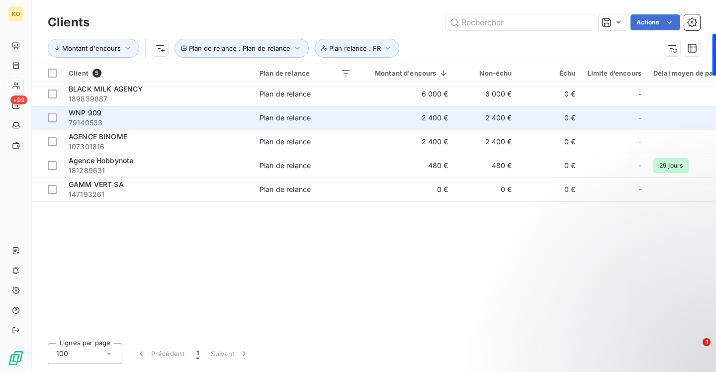
click at [192, 107] on td "WNP 909 79140533" at bounding box center [158, 118] width 191 height 24
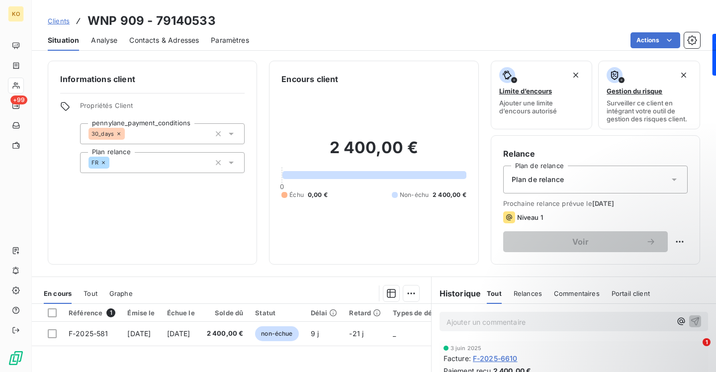
click at [545, 185] on div "Plan de relance" at bounding box center [595, 180] width 184 height 28
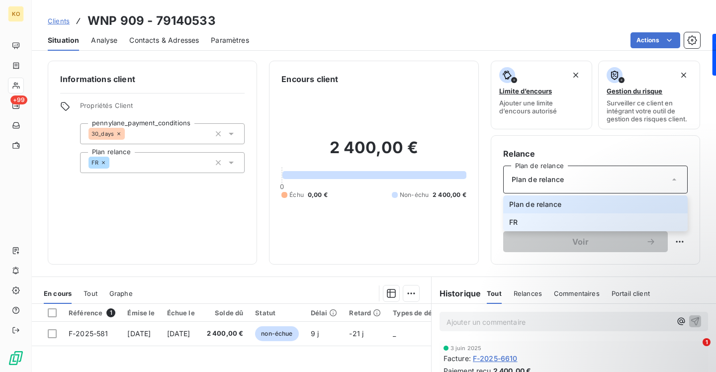
click at [528, 215] on li "FR" at bounding box center [595, 222] width 184 height 18
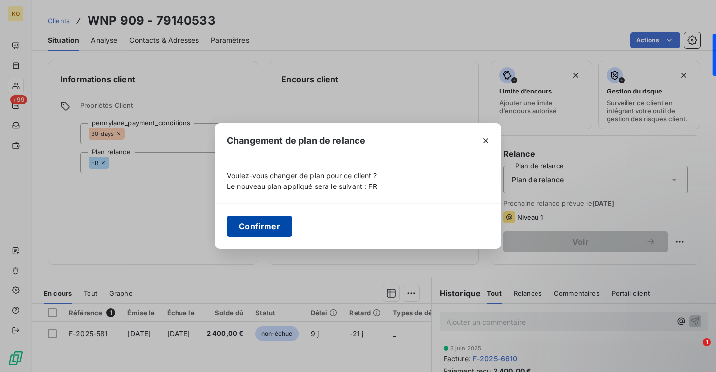
click at [240, 220] on button "Confirmer" at bounding box center [260, 226] width 66 height 21
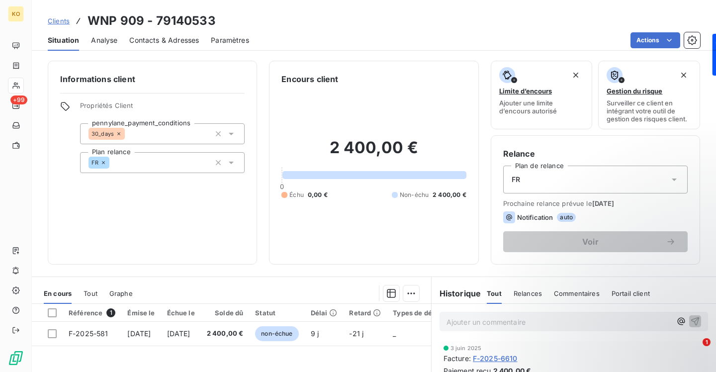
click at [59, 16] on link "Clients" at bounding box center [59, 21] width 22 height 10
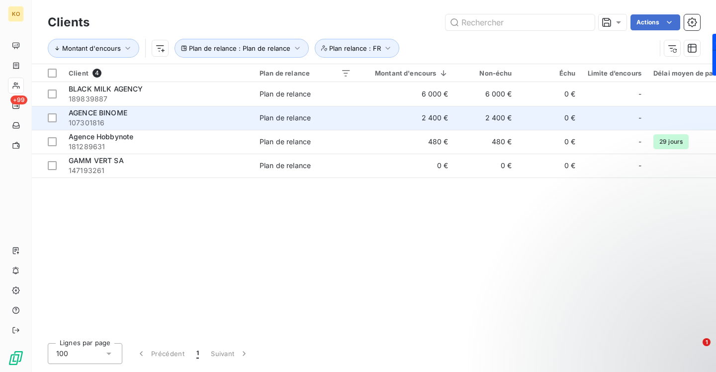
click at [114, 113] on span "AGENCE BINOME" at bounding box center [98, 112] width 59 height 8
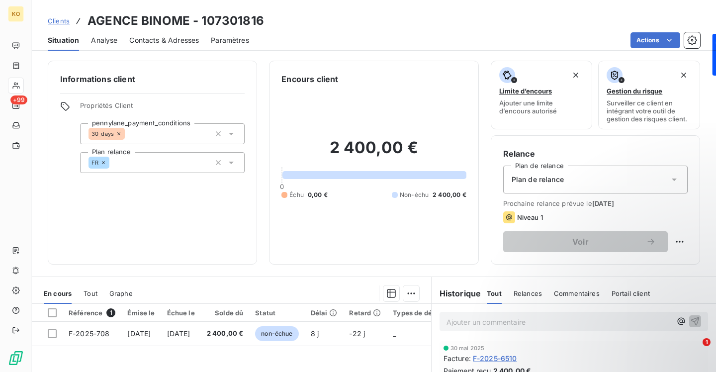
click at [551, 175] on span "Plan de relance" at bounding box center [538, 179] width 52 height 10
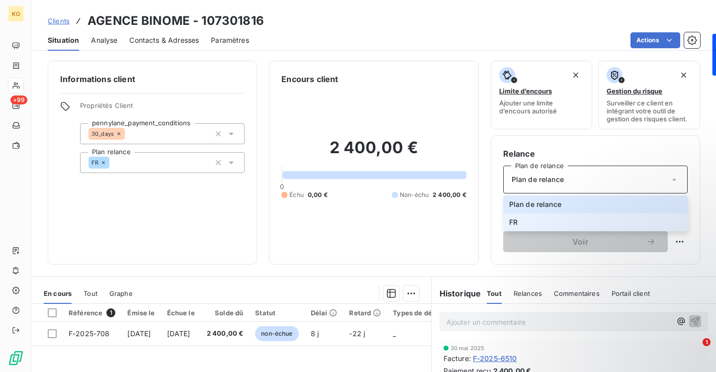
click at [527, 219] on li "FR" at bounding box center [595, 222] width 184 height 18
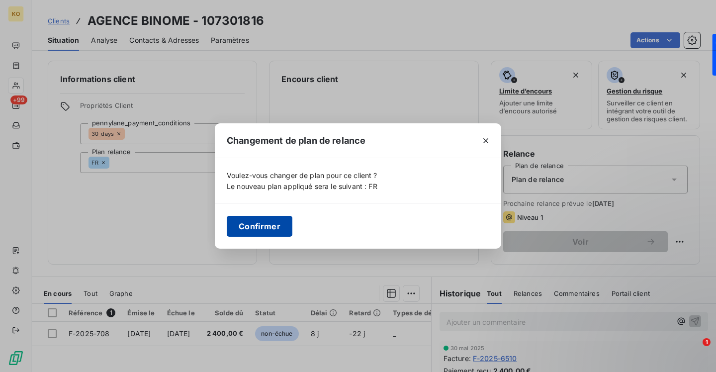
click at [255, 224] on button "Confirmer" at bounding box center [260, 226] width 66 height 21
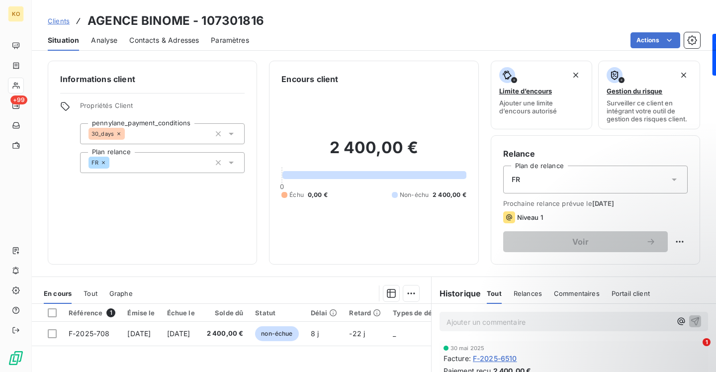
click at [59, 21] on span "Clients" at bounding box center [59, 21] width 22 height 8
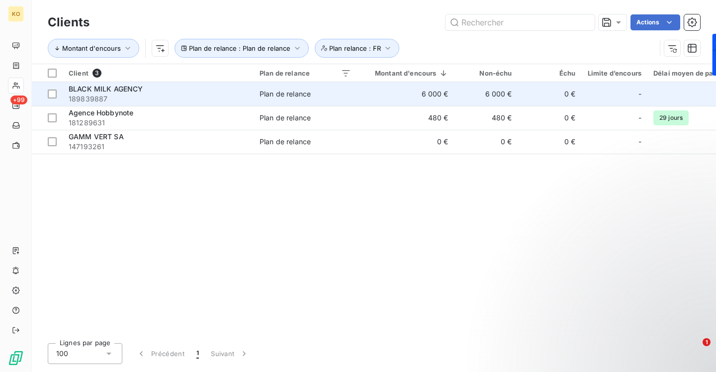
click at [121, 100] on span "189839887" at bounding box center [158, 99] width 179 height 10
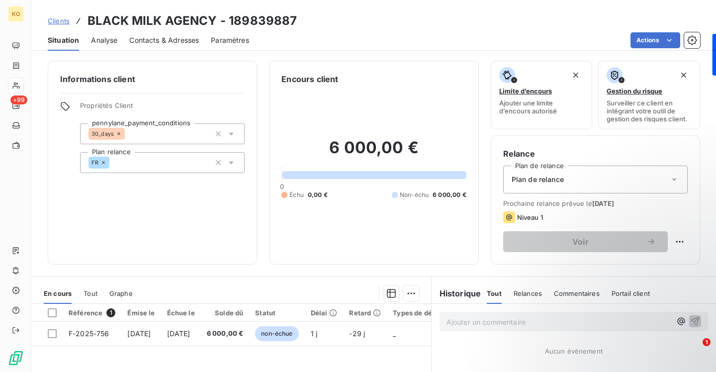
click at [529, 181] on span "Plan de relance" at bounding box center [538, 179] width 52 height 10
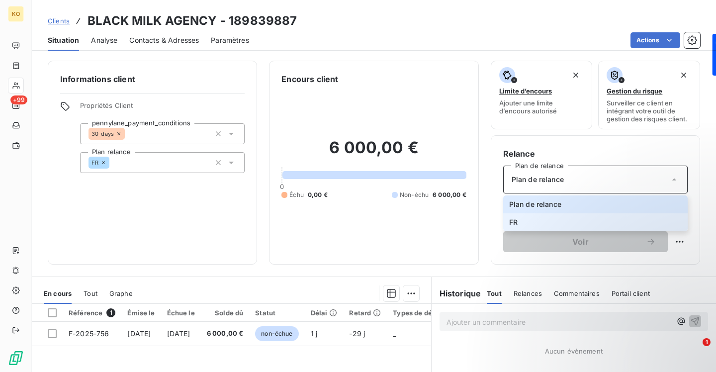
click at [524, 216] on li "FR" at bounding box center [595, 222] width 184 height 18
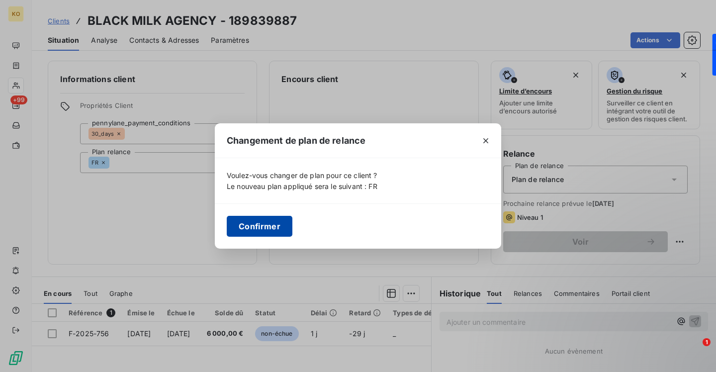
click at [274, 224] on button "Confirmer" at bounding box center [260, 226] width 66 height 21
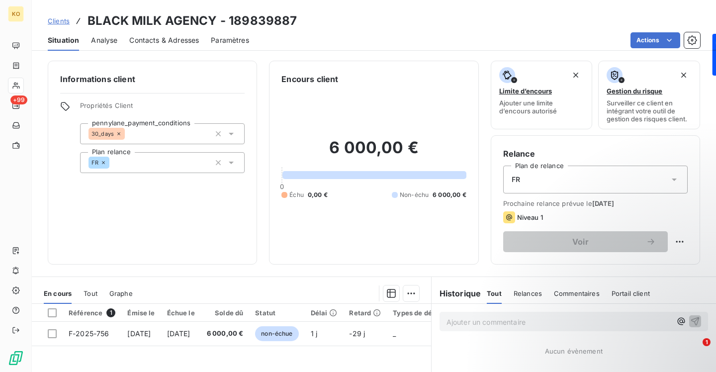
click at [68, 21] on span "Clients" at bounding box center [59, 21] width 22 height 8
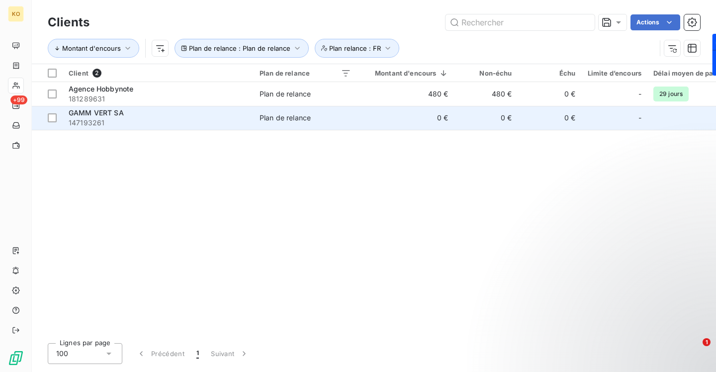
click at [221, 120] on span "147193261" at bounding box center [158, 123] width 179 height 10
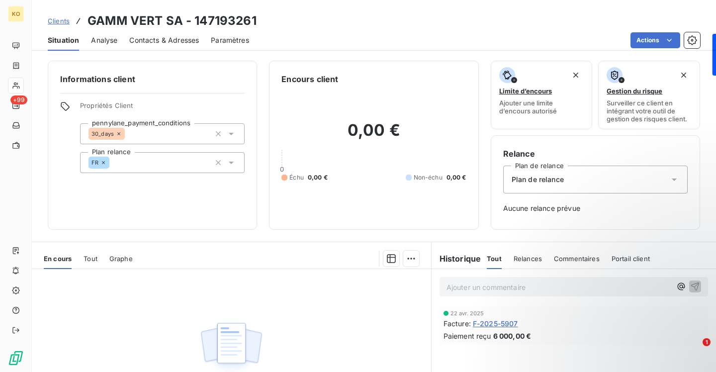
click at [573, 177] on div "Plan de relance" at bounding box center [595, 180] width 184 height 28
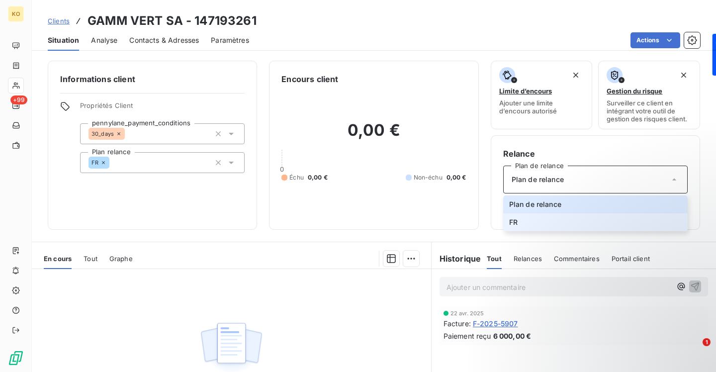
click at [515, 218] on span "FR" at bounding box center [513, 222] width 8 height 10
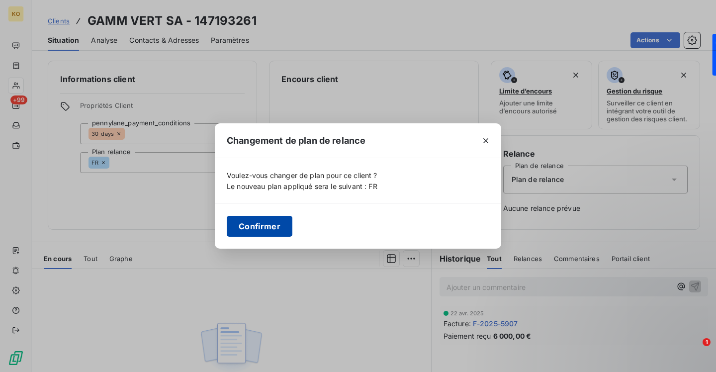
click at [246, 227] on button "Confirmer" at bounding box center [260, 226] width 66 height 21
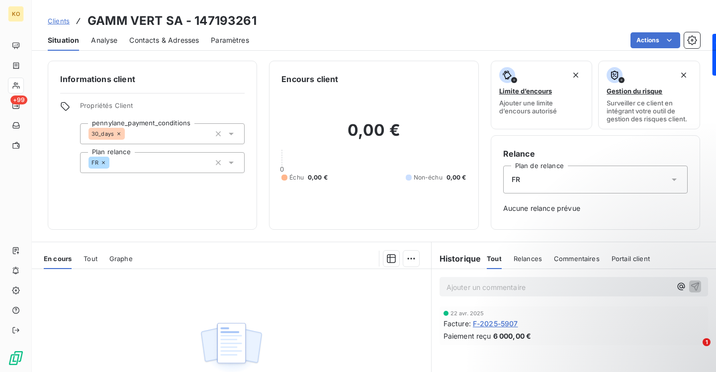
click at [65, 21] on span "Clients" at bounding box center [59, 21] width 22 height 8
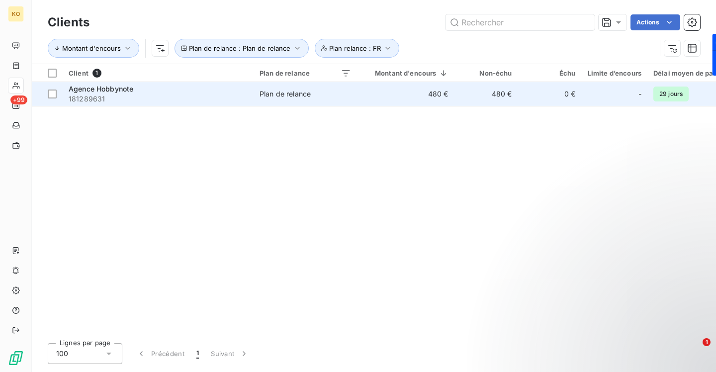
click at [146, 100] on span "181289631" at bounding box center [158, 99] width 179 height 10
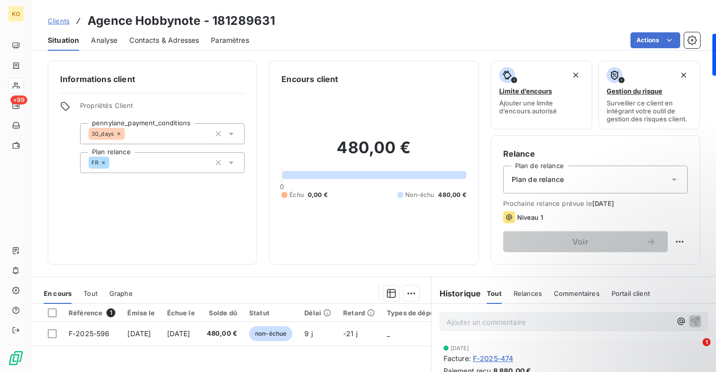
click at [560, 181] on span "Plan de relance" at bounding box center [538, 179] width 52 height 10
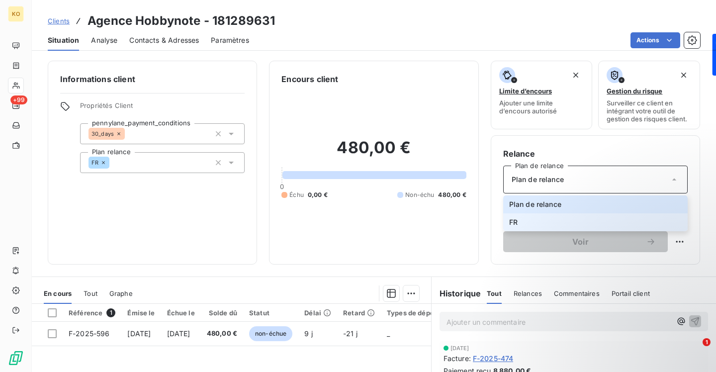
click at [544, 221] on li "FR" at bounding box center [595, 222] width 184 height 18
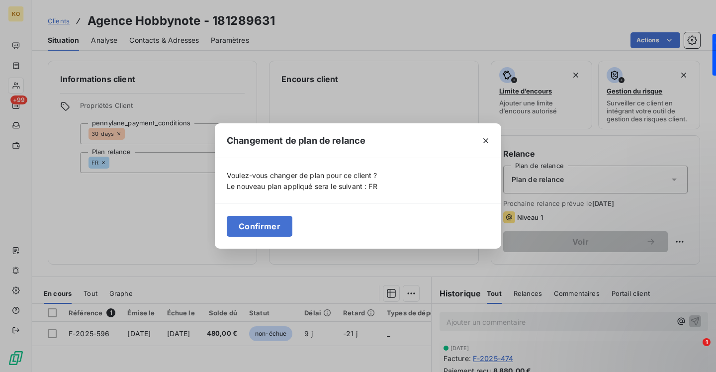
drag, startPoint x: 284, startPoint y: 216, endPoint x: 293, endPoint y: 214, distance: 9.7
click at [284, 216] on button "Confirmer" at bounding box center [260, 226] width 66 height 21
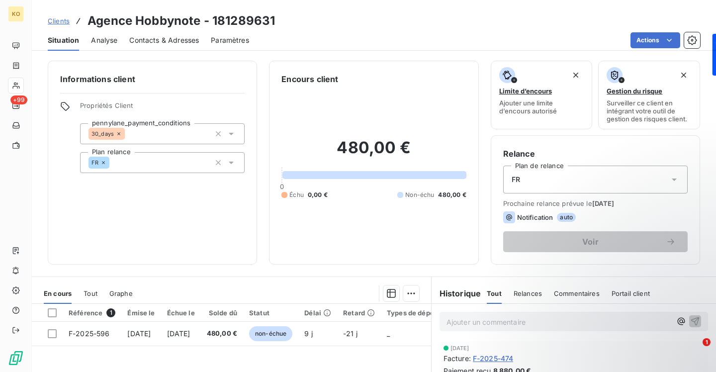
click at [57, 17] on span "Clients" at bounding box center [59, 21] width 22 height 8
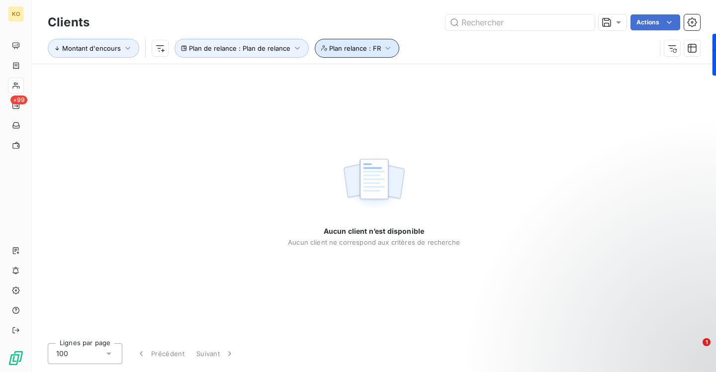
click at [383, 49] on icon "button" at bounding box center [388, 48] width 10 height 10
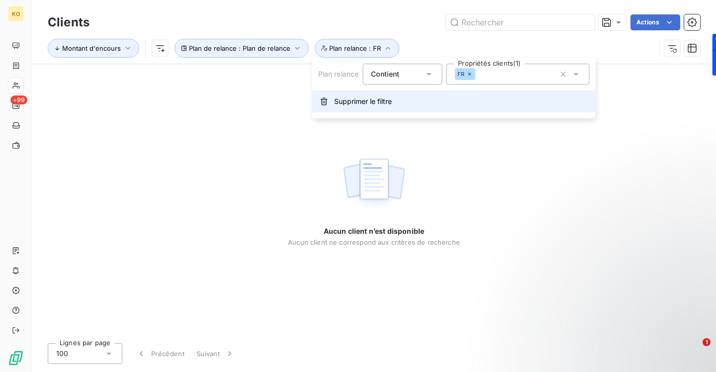
click at [384, 95] on button "Supprimer le filtre" at bounding box center [453, 101] width 283 height 22
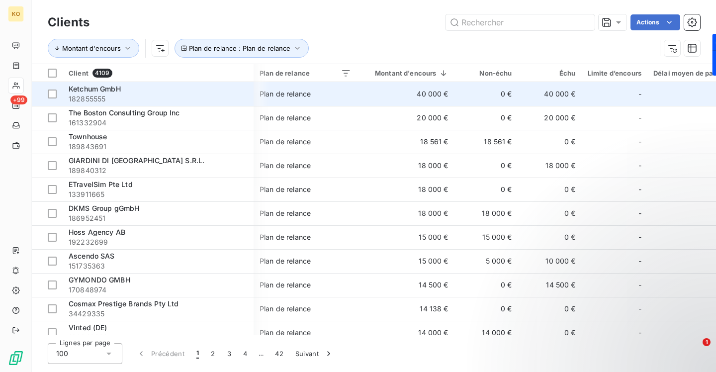
scroll to position [0, 242]
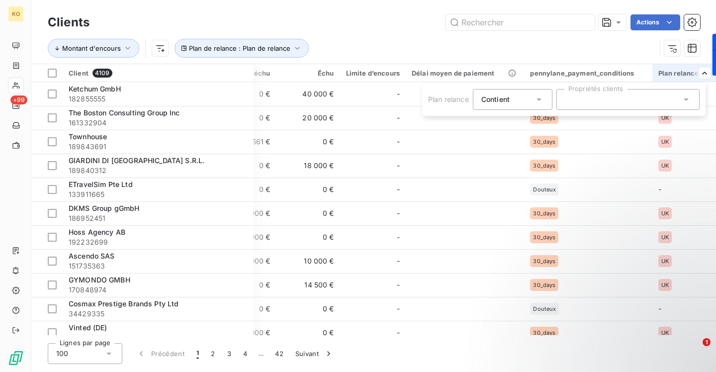
click at [662, 96] on div at bounding box center [627, 99] width 143 height 21
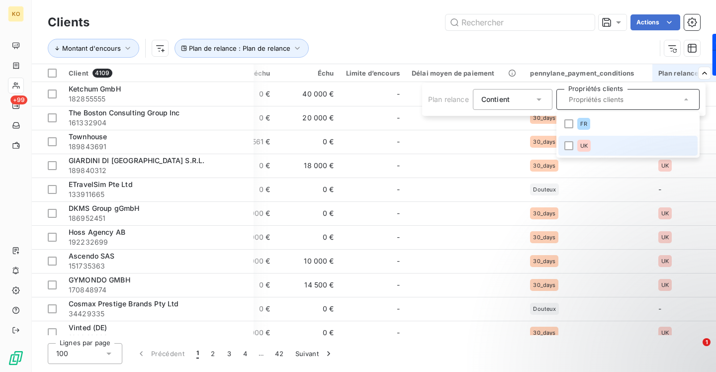
drag, startPoint x: 634, startPoint y: 148, endPoint x: 637, endPoint y: 143, distance: 5.8
click at [634, 148] on li "UK" at bounding box center [627, 146] width 139 height 20
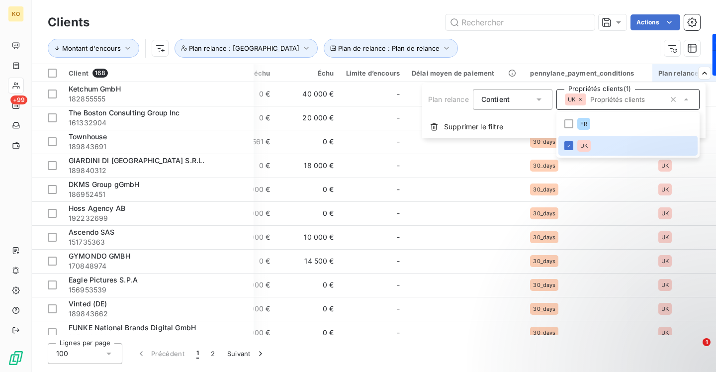
click at [582, 29] on html "KO +99 Clients Actions Montant d'encours Plan de relance : Plan de relance Plan…" at bounding box center [358, 186] width 716 height 372
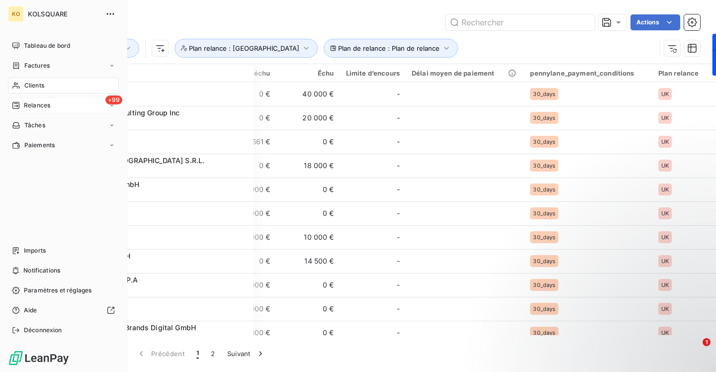
click at [39, 107] on span "Relances" at bounding box center [37, 105] width 26 height 9
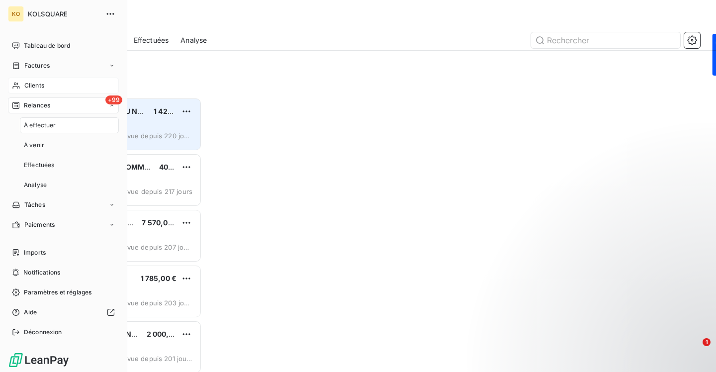
scroll to position [274, 154]
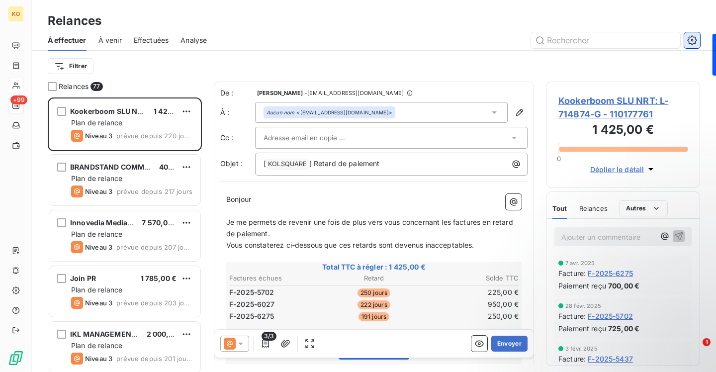
click at [689, 36] on icon "button" at bounding box center [691, 39] width 9 height 9
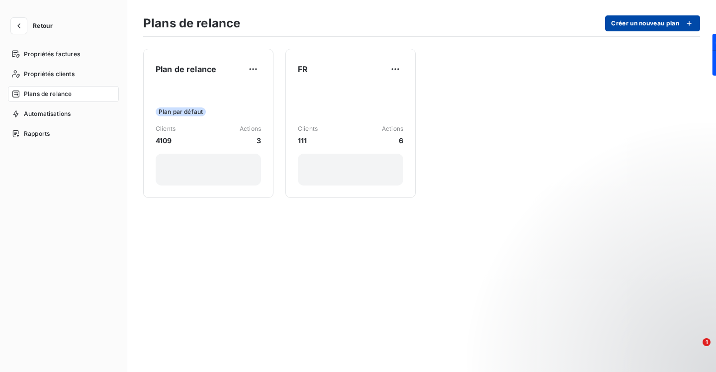
click at [620, 27] on button "Créer un nouveau plan" at bounding box center [652, 23] width 95 height 16
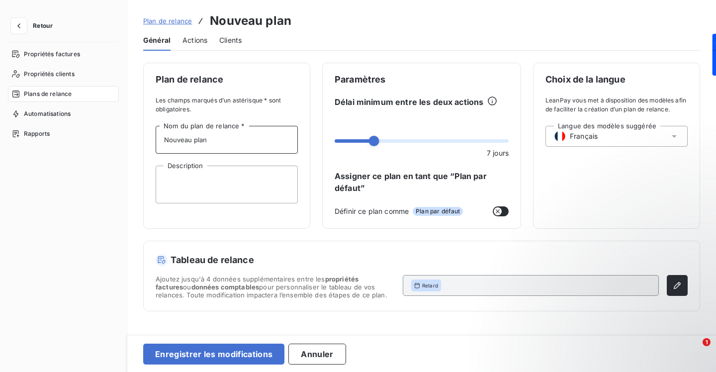
click at [266, 145] on input "Nouveau plan" at bounding box center [227, 140] width 142 height 28
type input "UK"
click at [577, 137] on span "Français" at bounding box center [584, 136] width 28 height 10
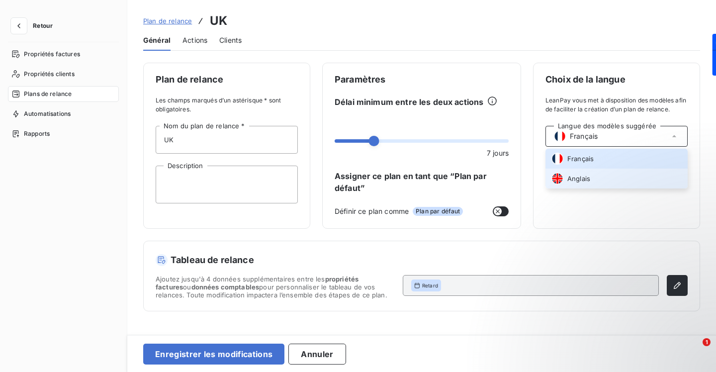
click at [576, 184] on div "Anglais" at bounding box center [570, 178] width 39 height 12
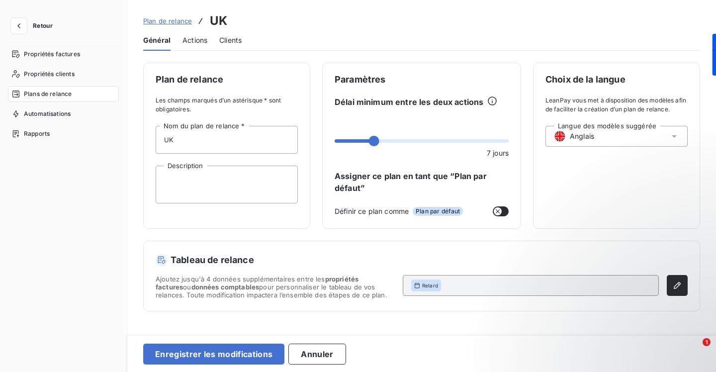
click at [197, 42] on span "Actions" at bounding box center [194, 40] width 25 height 10
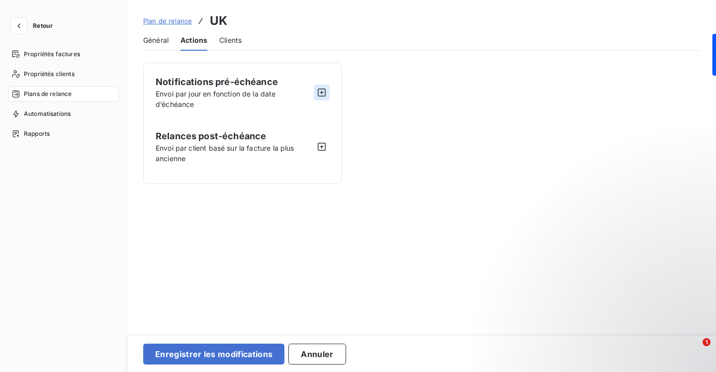
click at [323, 89] on icon "button" at bounding box center [322, 92] width 10 height 10
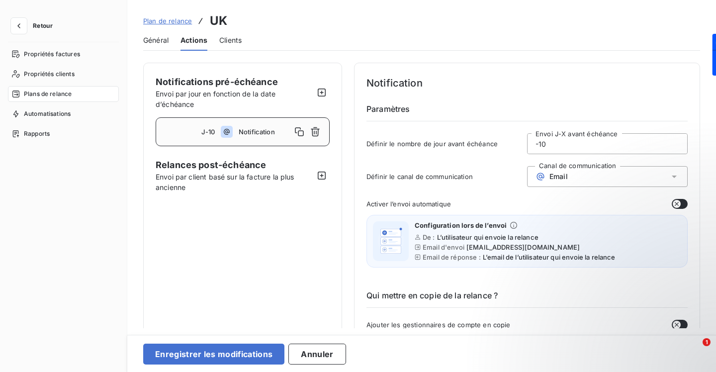
click at [569, 142] on input "-10" at bounding box center [607, 144] width 160 height 20
type input "-1"
type input "-7"
click at [586, 87] on h4 "Notification" at bounding box center [526, 83] width 321 height 16
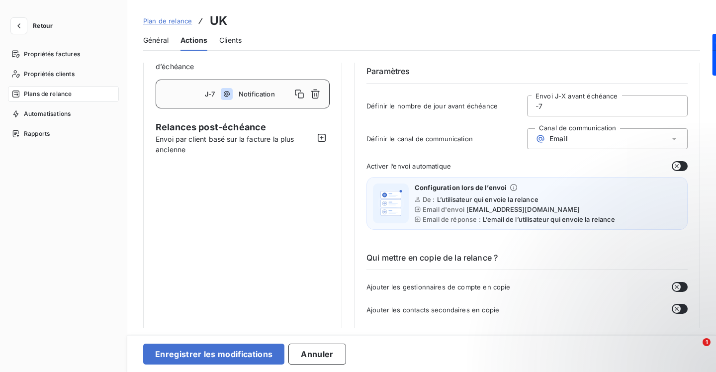
scroll to position [56, 0]
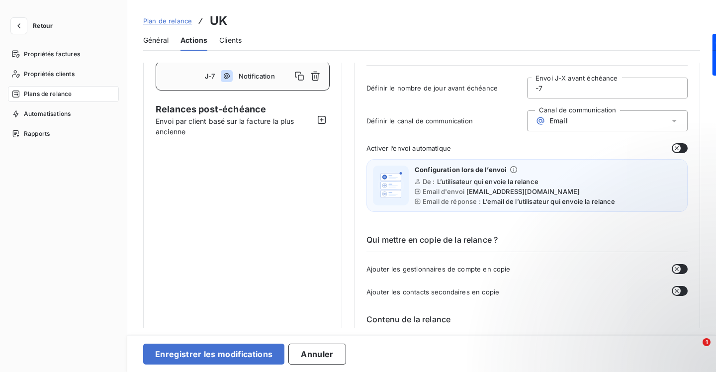
click at [679, 149] on button "button" at bounding box center [680, 148] width 16 height 10
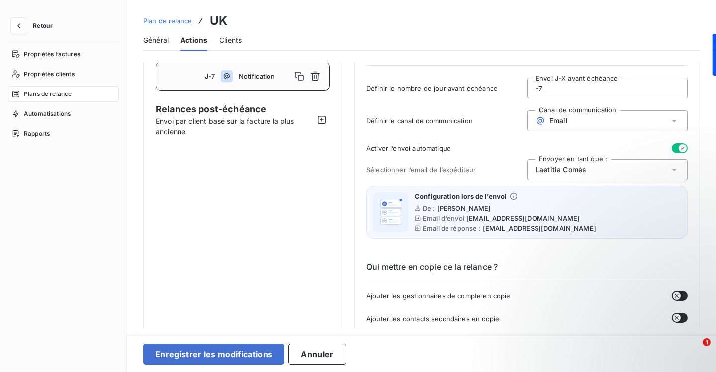
click at [576, 168] on span "[PERSON_NAME]" at bounding box center [560, 170] width 51 height 10
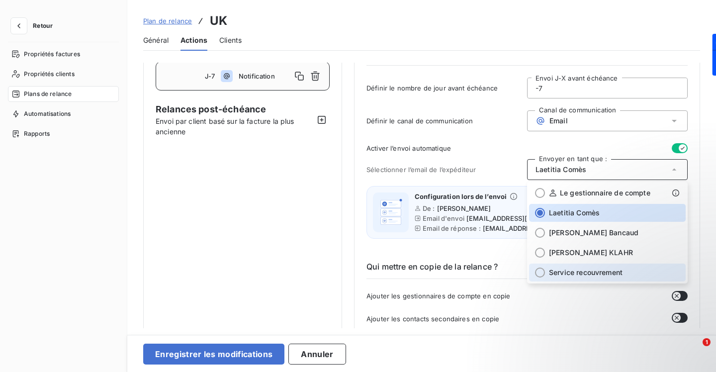
click at [565, 272] on span "Service recouvrement" at bounding box center [586, 272] width 74 height 10
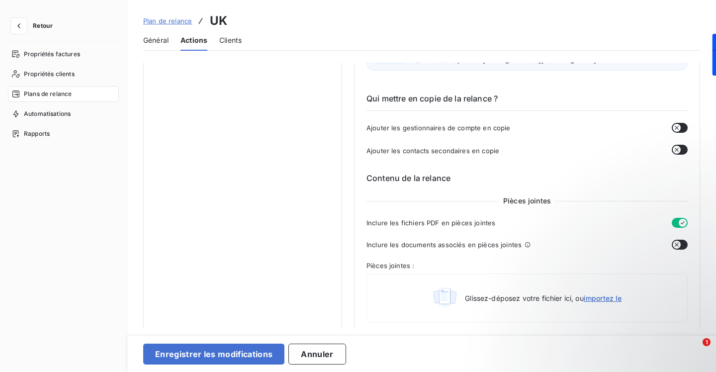
scroll to position [226, 0]
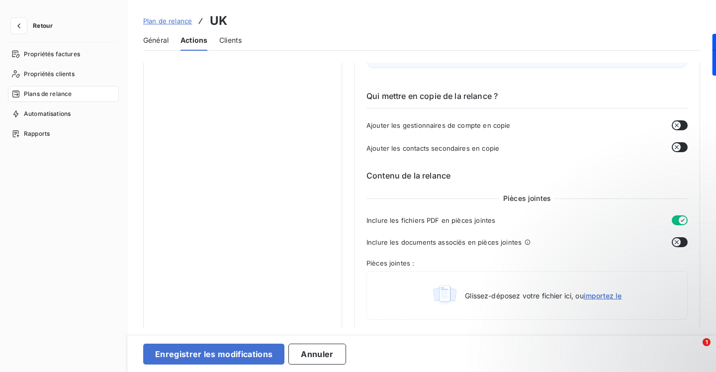
click at [674, 123] on icon "button" at bounding box center [677, 125] width 8 height 8
click at [677, 144] on button "button" at bounding box center [680, 147] width 16 height 10
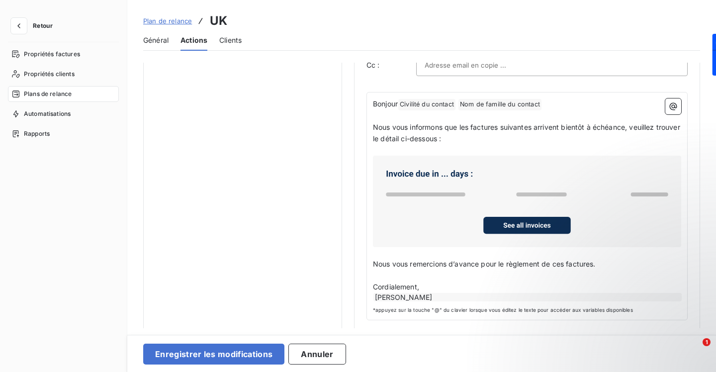
scroll to position [564, 0]
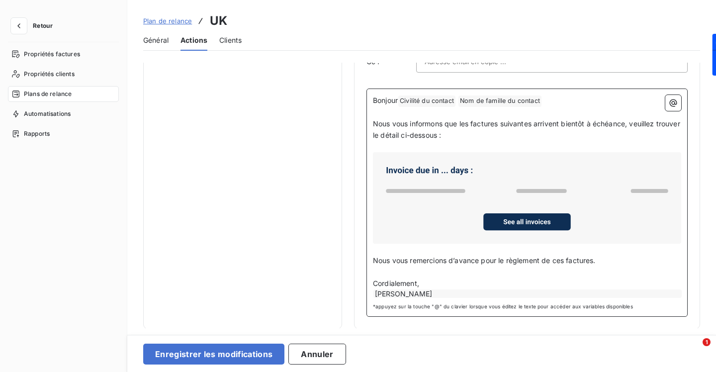
click at [576, 293] on div "[PERSON_NAME]" at bounding box center [527, 293] width 308 height 8
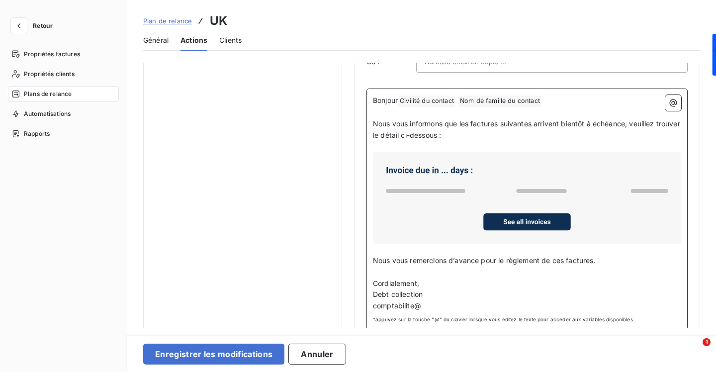
click at [444, 300] on html "Retour Propriétés factures Propriétés clients Plans de relance Automatisations …" at bounding box center [358, 186] width 716 height 372
click at [432, 283] on p "Cordialement," at bounding box center [527, 283] width 308 height 11
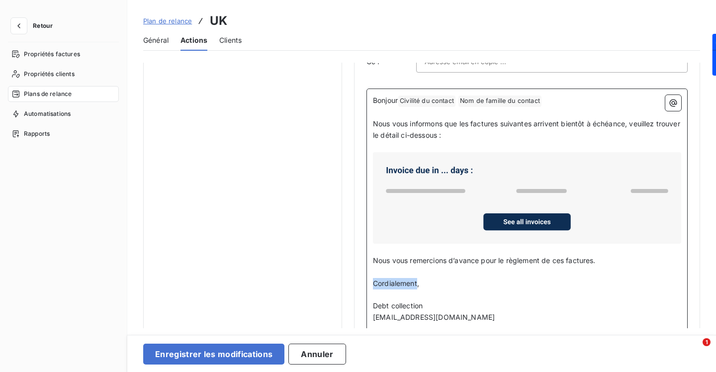
drag, startPoint x: 418, startPoint y: 281, endPoint x: 366, endPoint y: 281, distance: 52.2
drag, startPoint x: 388, startPoint y: 282, endPoint x: 362, endPoint y: 281, distance: 25.9
click at [443, 305] on p "Debt collection" at bounding box center [527, 305] width 308 height 11
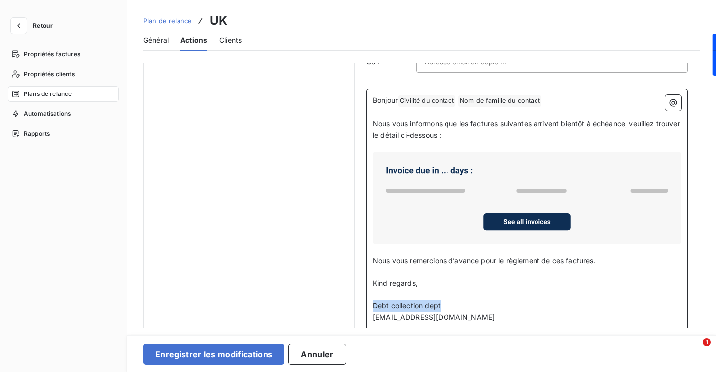
drag, startPoint x: 455, startPoint y: 305, endPoint x: 354, endPoint y: 304, distance: 101.4
copy span "Debt collection dept"
click at [442, 289] on p "﻿" at bounding box center [527, 294] width 308 height 11
drag, startPoint x: 396, startPoint y: 304, endPoint x: 371, endPoint y: 303, distance: 24.4
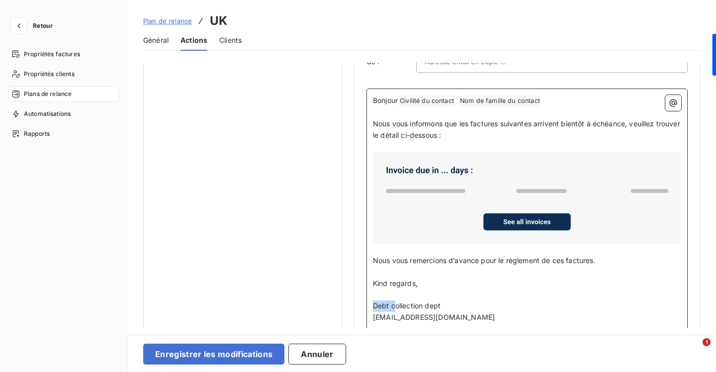
click at [371, 303] on div "Bonjour Civilité du contact ﻿ Nom de famille du contact ﻿ ﻿ ﻿ Nous vous informo…" at bounding box center [526, 214] width 321 height 253
click at [434, 306] on p "Collection dept" at bounding box center [527, 305] width 308 height 11
drag, startPoint x: 603, startPoint y: 258, endPoint x: 354, endPoint y: 260, distance: 249.5
copy span "Nous vous remercions d’avance pour le règlement de ces factures."
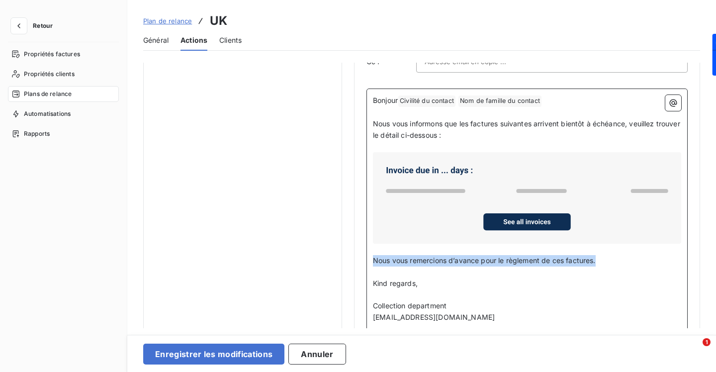
click at [596, 260] on span "Nous vous remercions d’avance pour le règlement de ces factures." at bounding box center [484, 260] width 223 height 8
drag, startPoint x: 606, startPoint y: 259, endPoint x: 365, endPoint y: 260, distance: 241.1
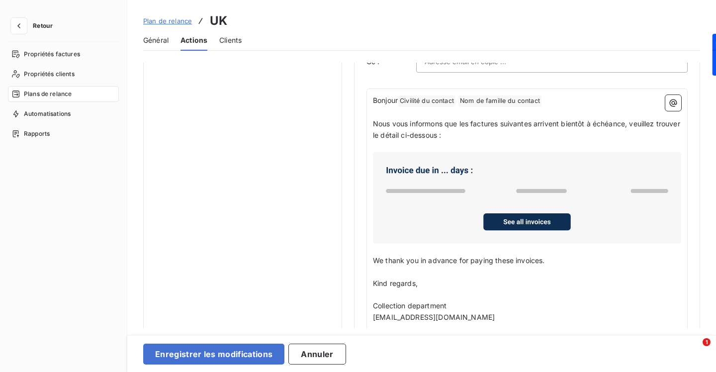
click at [579, 19] on div "Plan de relance [GEOGRAPHIC_DATA]" at bounding box center [421, 21] width 557 height 18
